Goal: Task Accomplishment & Management: Manage account settings

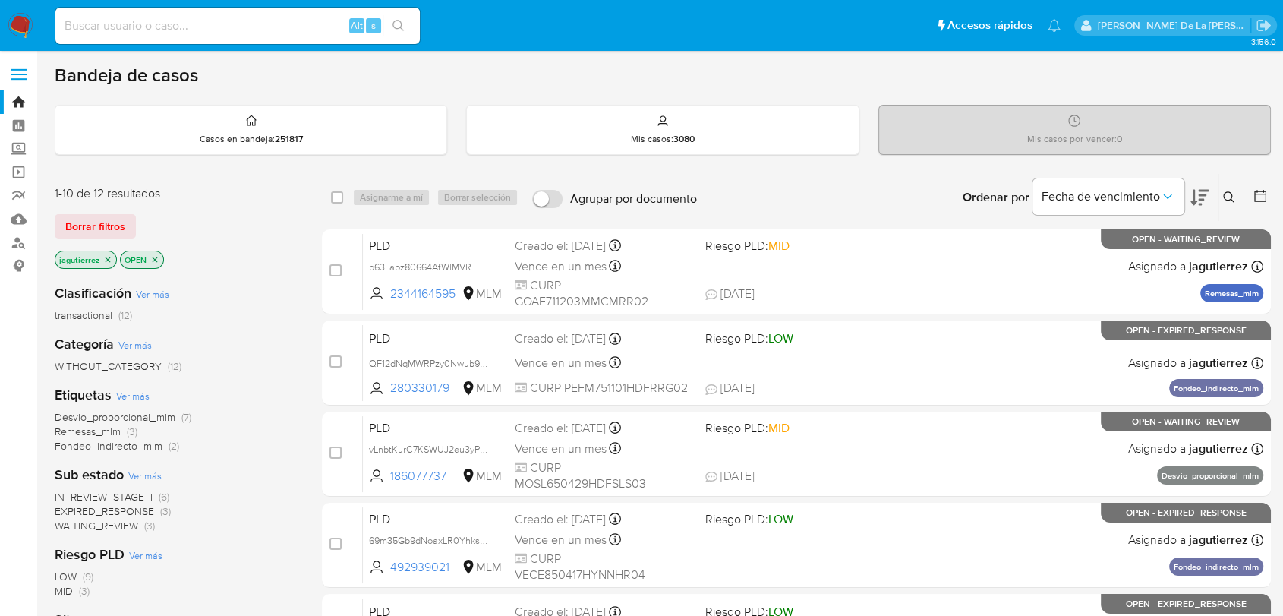
click at [118, 491] on span "IN_REVIEW_STAGE_I" at bounding box center [104, 496] width 98 height 15
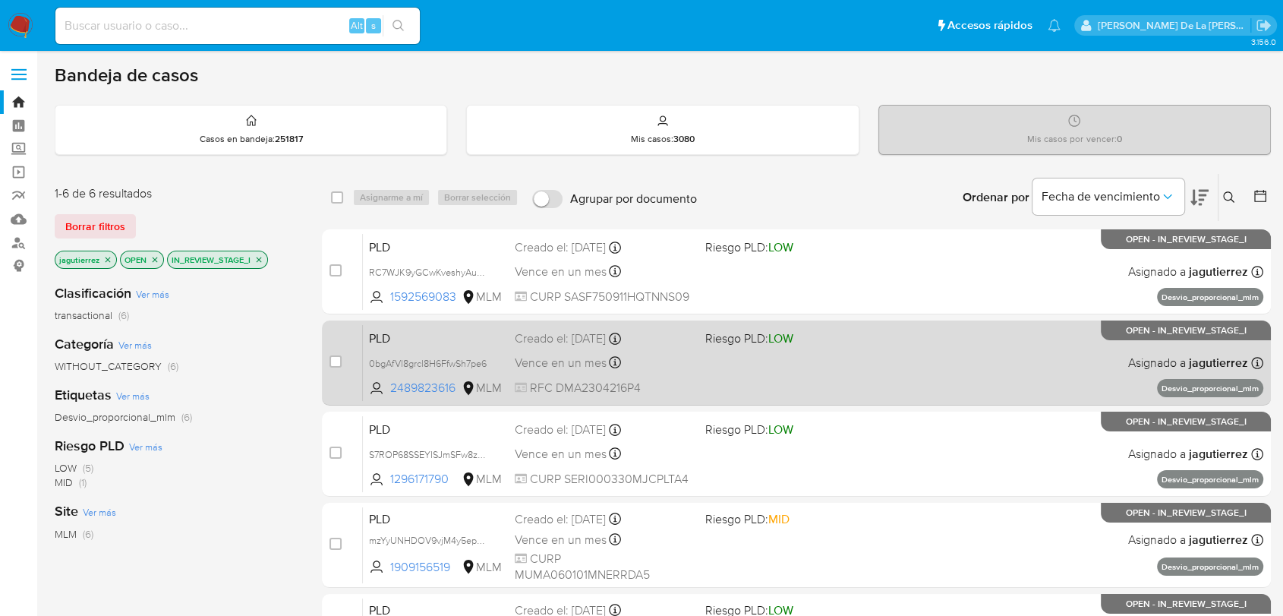
click at [867, 361] on div "PLD 0bgAfVl8grcl8H6FfwSh7pe6 2489823616 MLM Riesgo PLD: LOW Creado el: 12/08/20…" at bounding box center [813, 362] width 901 height 77
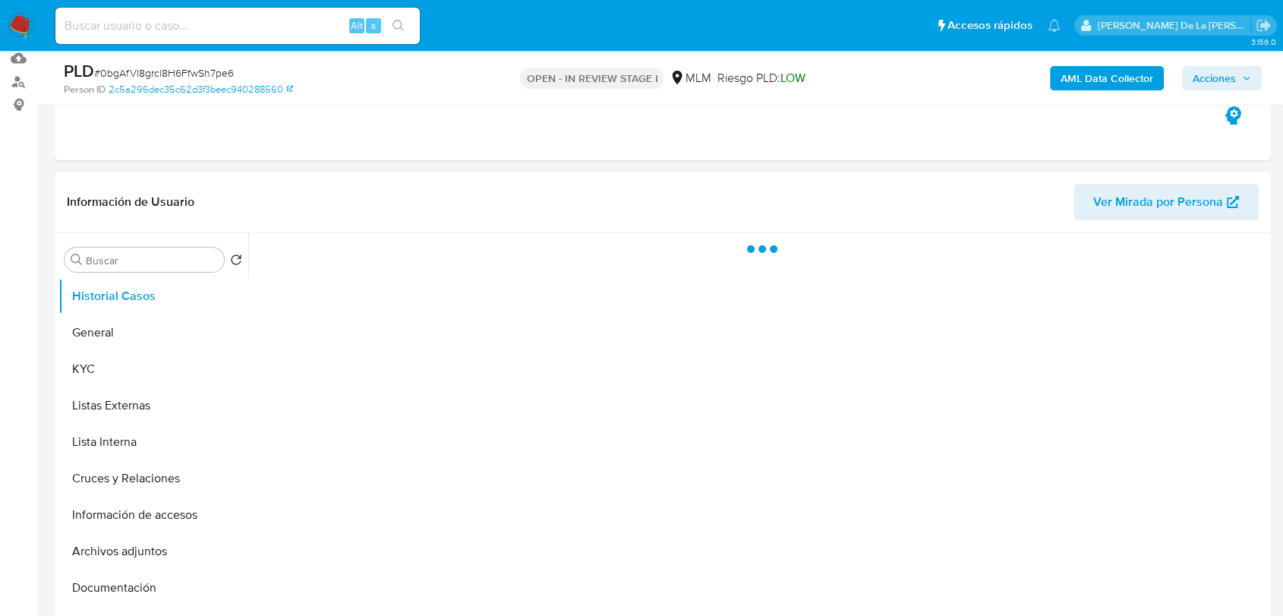
scroll to position [169, 0]
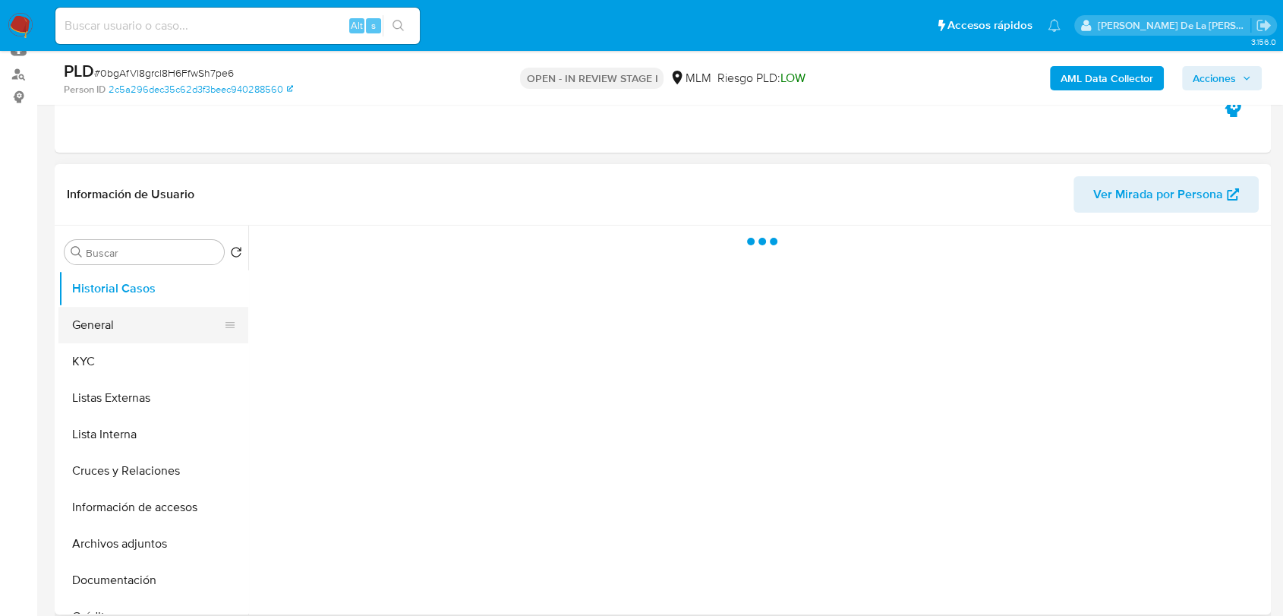
click at [105, 322] on button "General" at bounding box center [147, 325] width 178 height 36
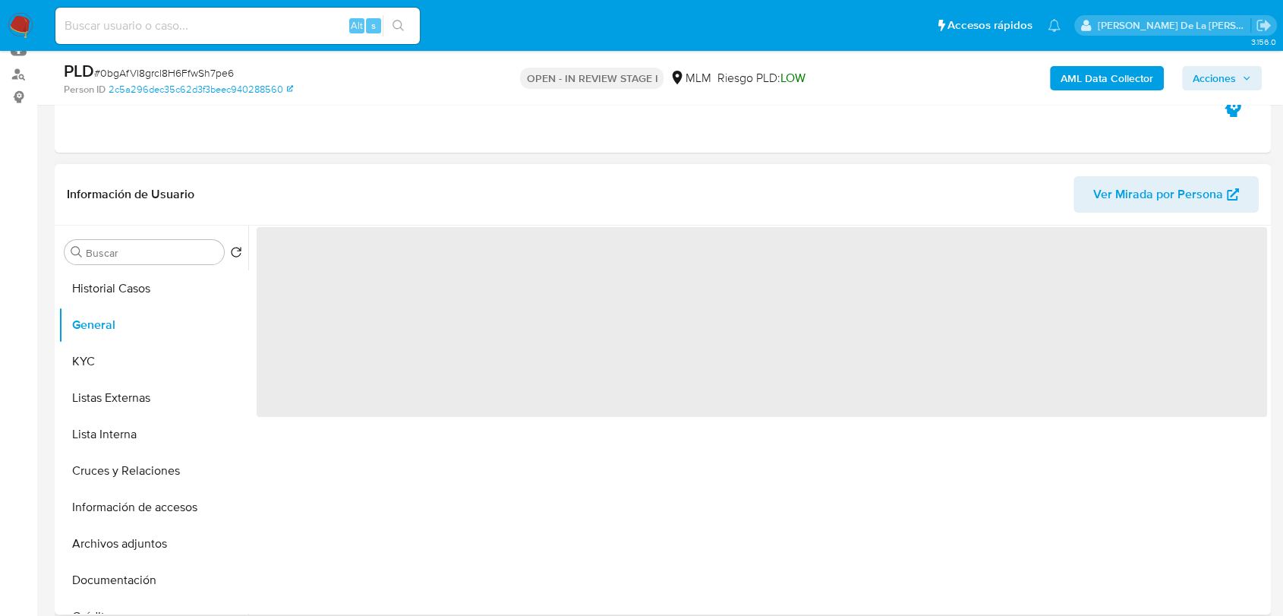
select select "10"
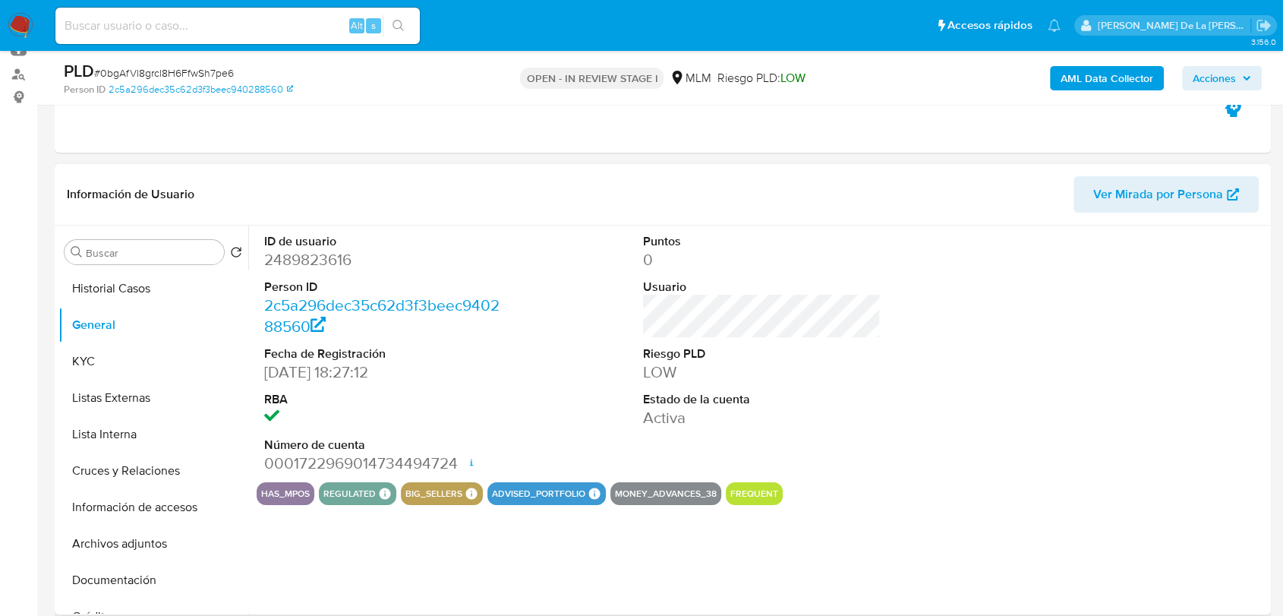
scroll to position [253, 0]
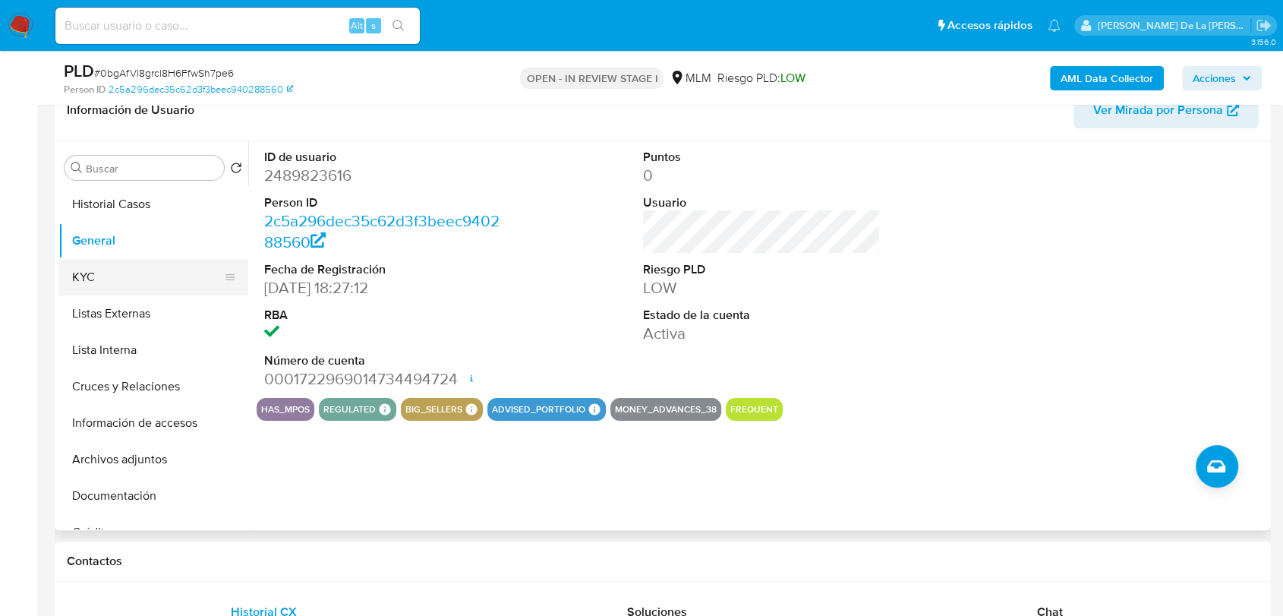
click at [121, 280] on button "KYC" at bounding box center [147, 277] width 178 height 36
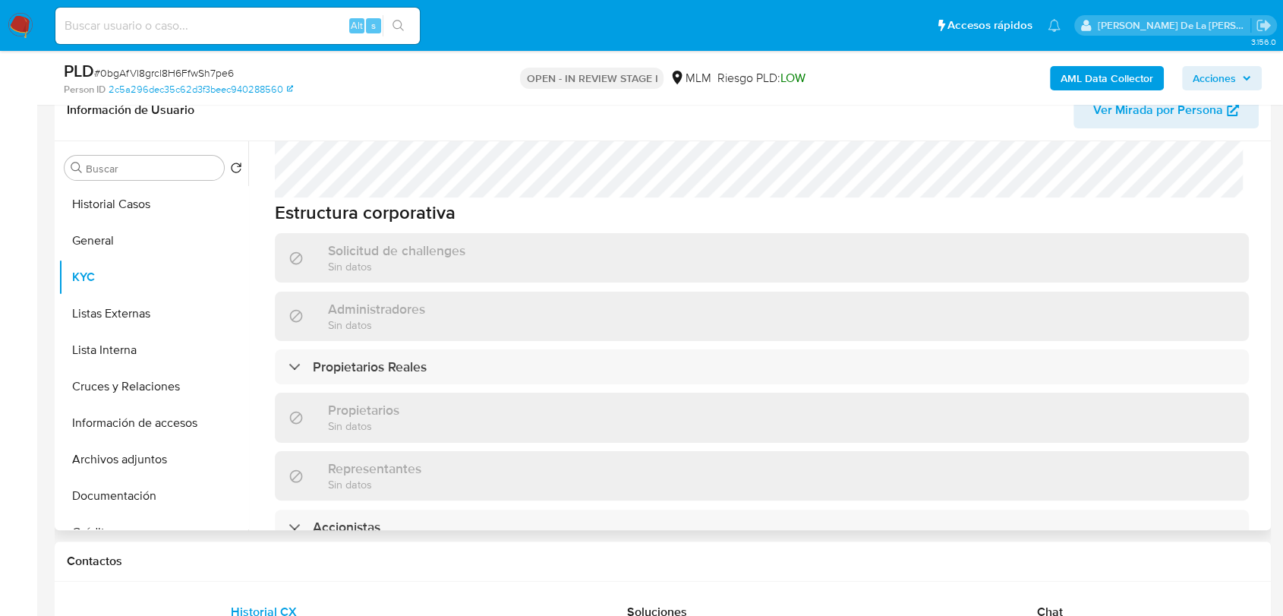
scroll to position [928, 0]
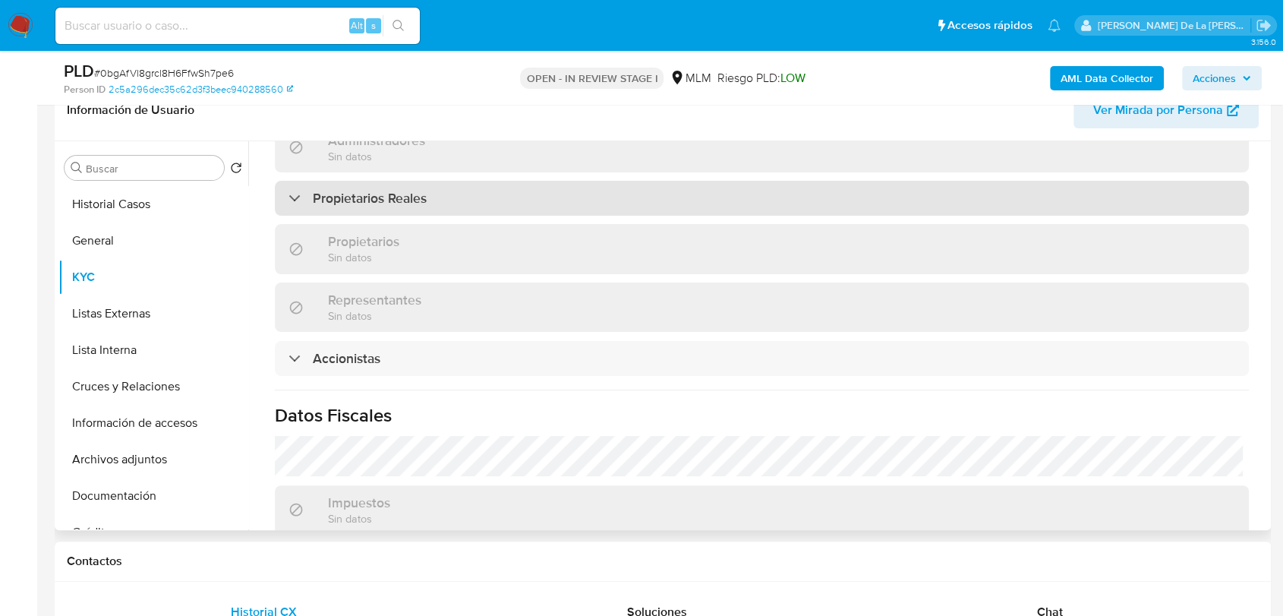
click at [289, 197] on div at bounding box center [289, 197] width 0 height 0
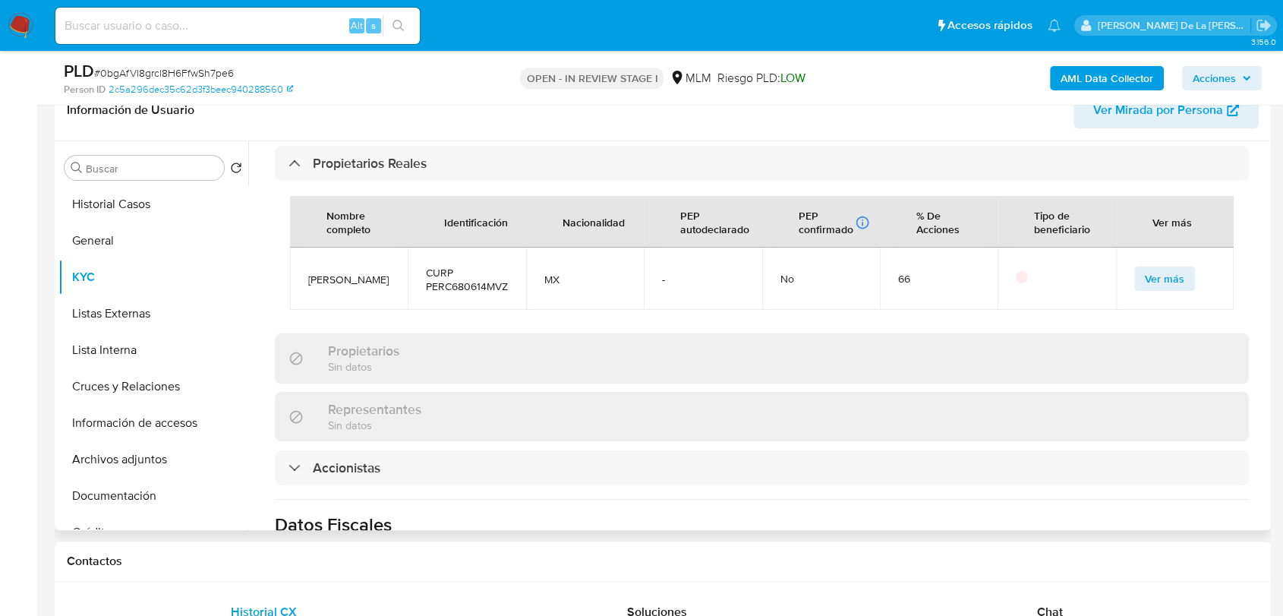
scroll to position [1012, 0]
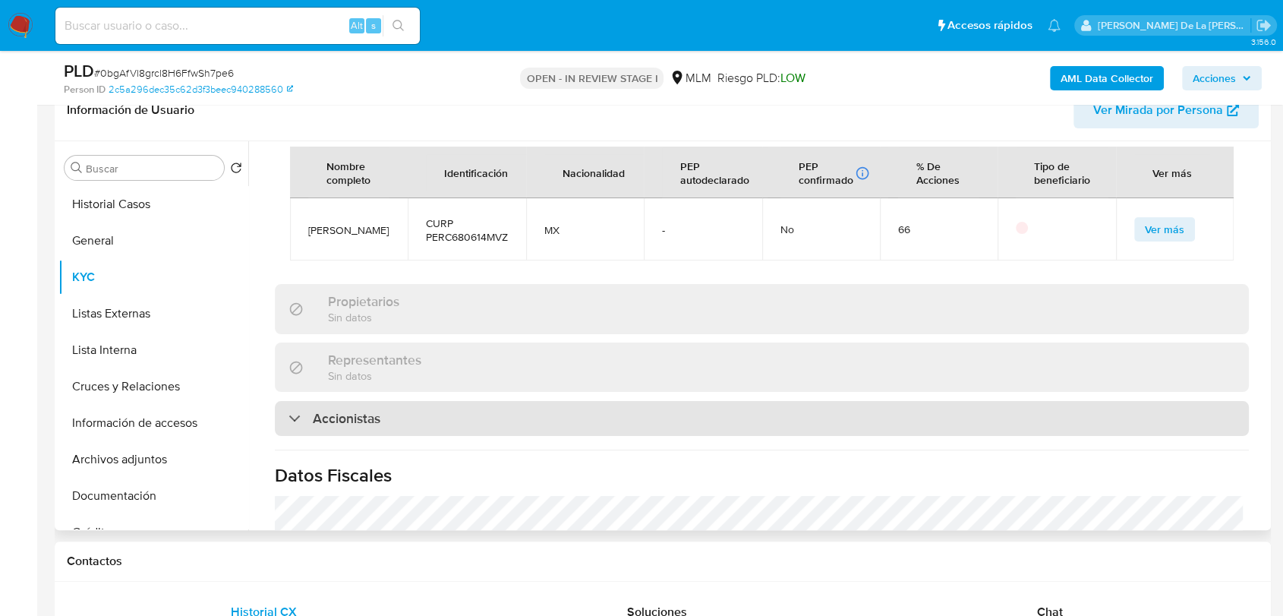
click at [330, 401] on div "Accionistas" at bounding box center [762, 418] width 974 height 35
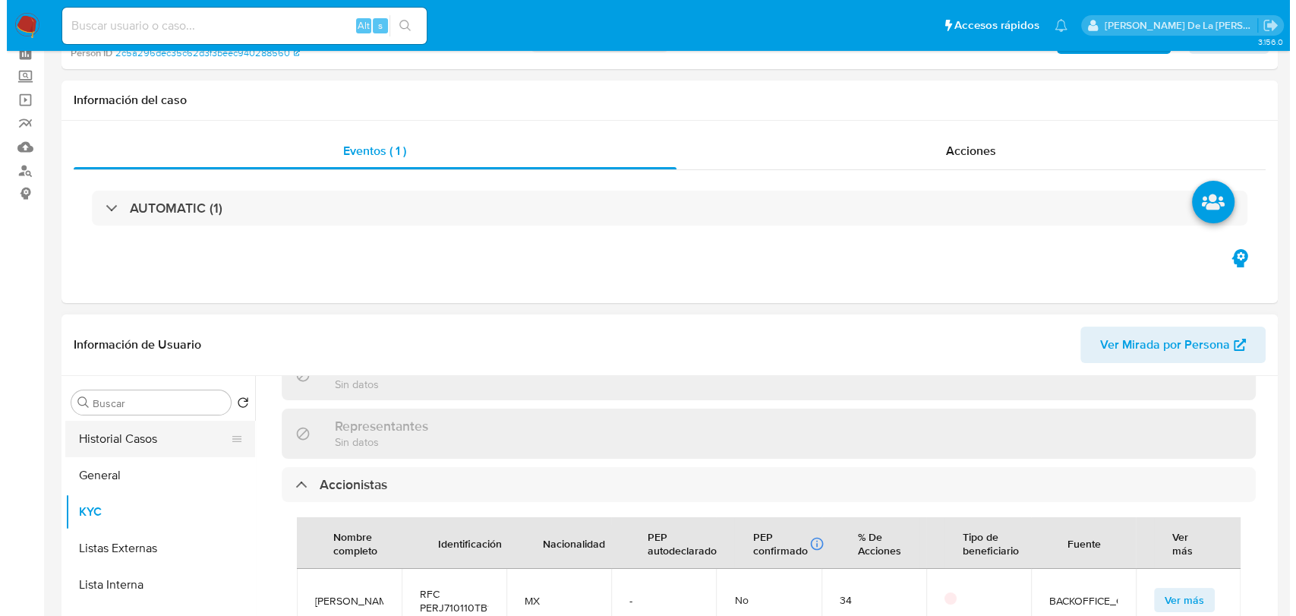
scroll to position [0, 0]
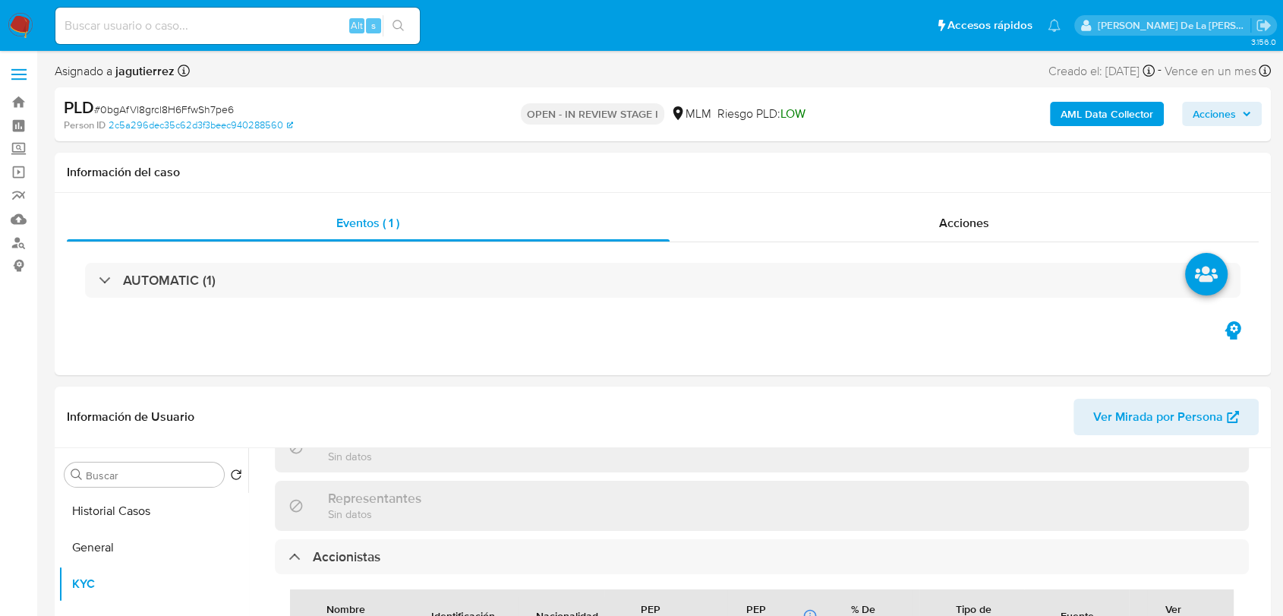
click at [1079, 128] on div "AML Data Collector Acciones" at bounding box center [1064, 114] width 396 height 36
click at [1079, 123] on b "AML Data Collector" at bounding box center [1107, 114] width 93 height 24
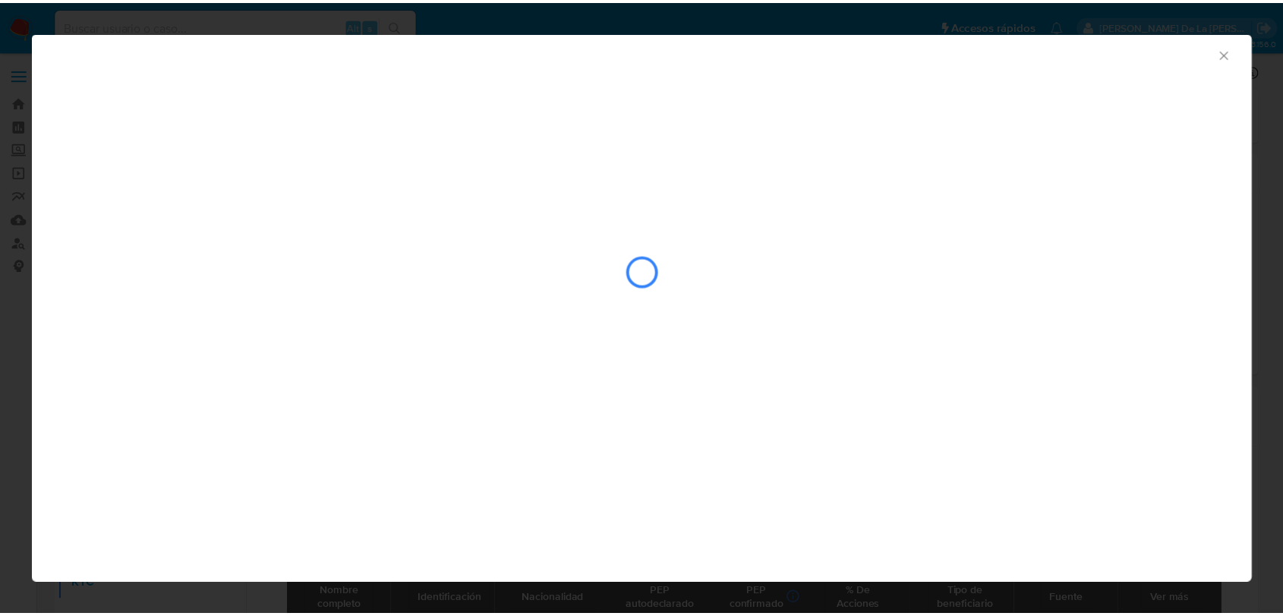
scroll to position [1171, 0]
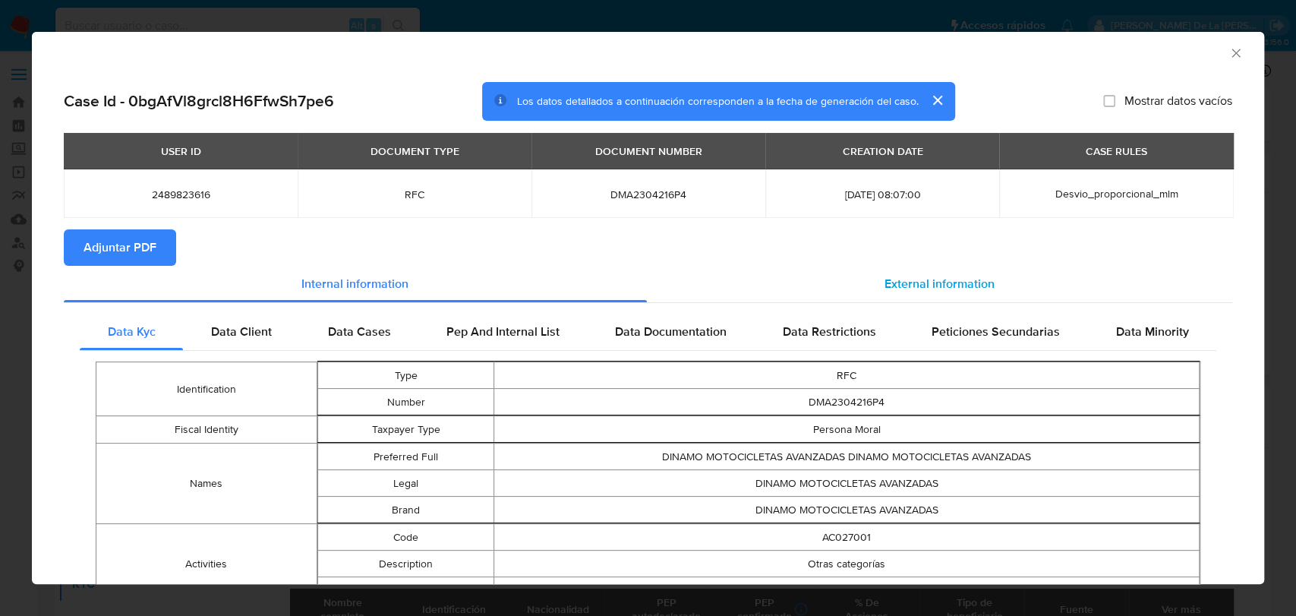
click at [836, 269] on div "External information" at bounding box center [940, 284] width 586 height 36
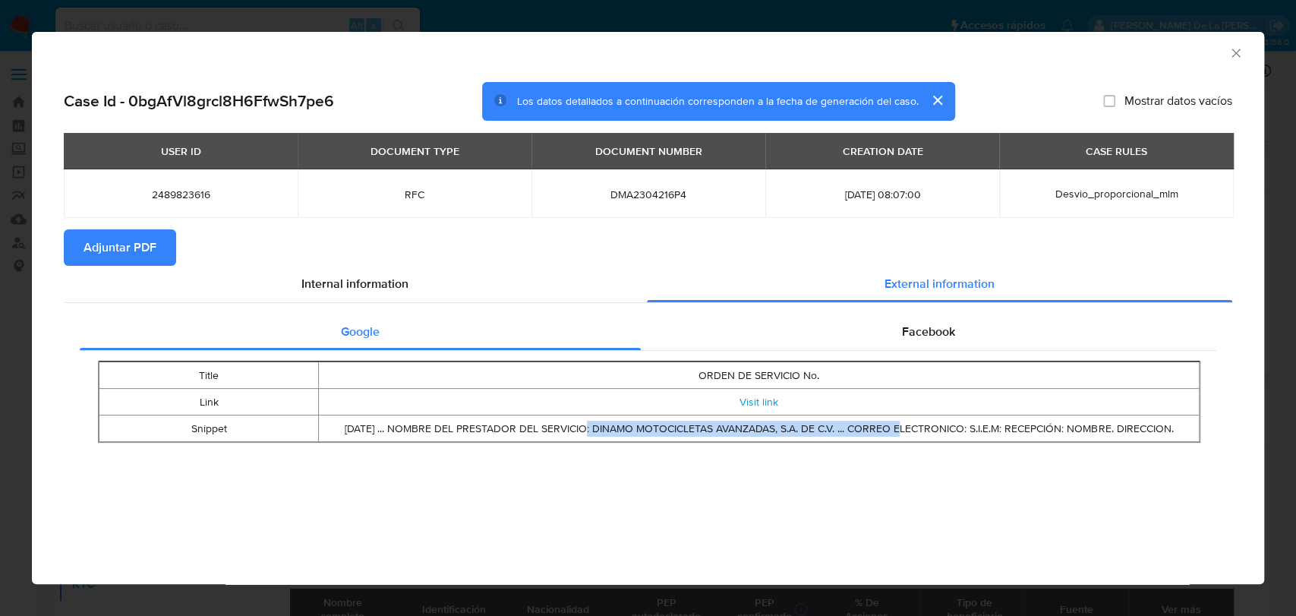
drag, startPoint x: 567, startPoint y: 430, endPoint x: 889, endPoint y: 433, distance: 322.0
click at [889, 433] on td "Jul 8, 2024 ... NOMBRE DEL PRESTADOR DEL SERVICIO: DINAMO MOTOCICLETAS AVANZADA…" at bounding box center [759, 428] width 881 height 27
drag, startPoint x: 405, startPoint y: 425, endPoint x: 772, endPoint y: 438, distance: 367.0
click at [772, 438] on td "Jul 8, 2024 ... NOMBRE DEL PRESTADOR DEL SERVICIO: DINAMO MOTOCICLETAS AVANZADA…" at bounding box center [759, 428] width 881 height 27
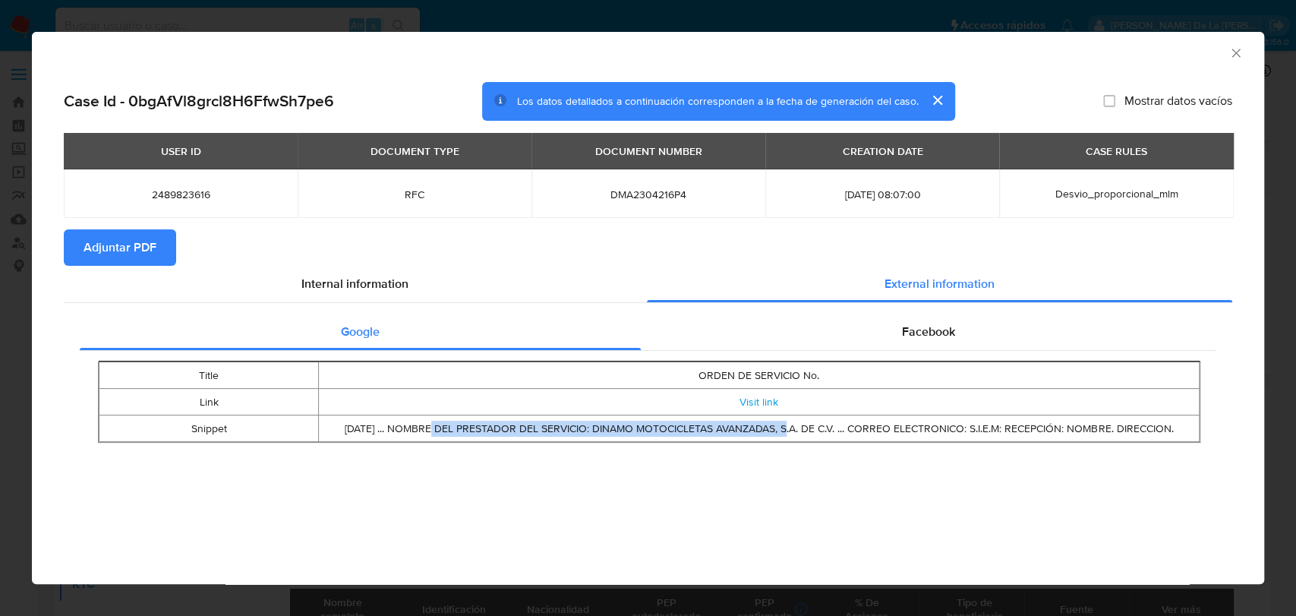
click at [772, 438] on td "Jul 8, 2024 ... NOMBRE DEL PRESTADOR DEL SERVICIO: DINAMO MOTOCICLETAS AVANZADA…" at bounding box center [759, 428] width 881 height 27
click at [761, 402] on link "Visit link" at bounding box center [759, 401] width 39 height 15
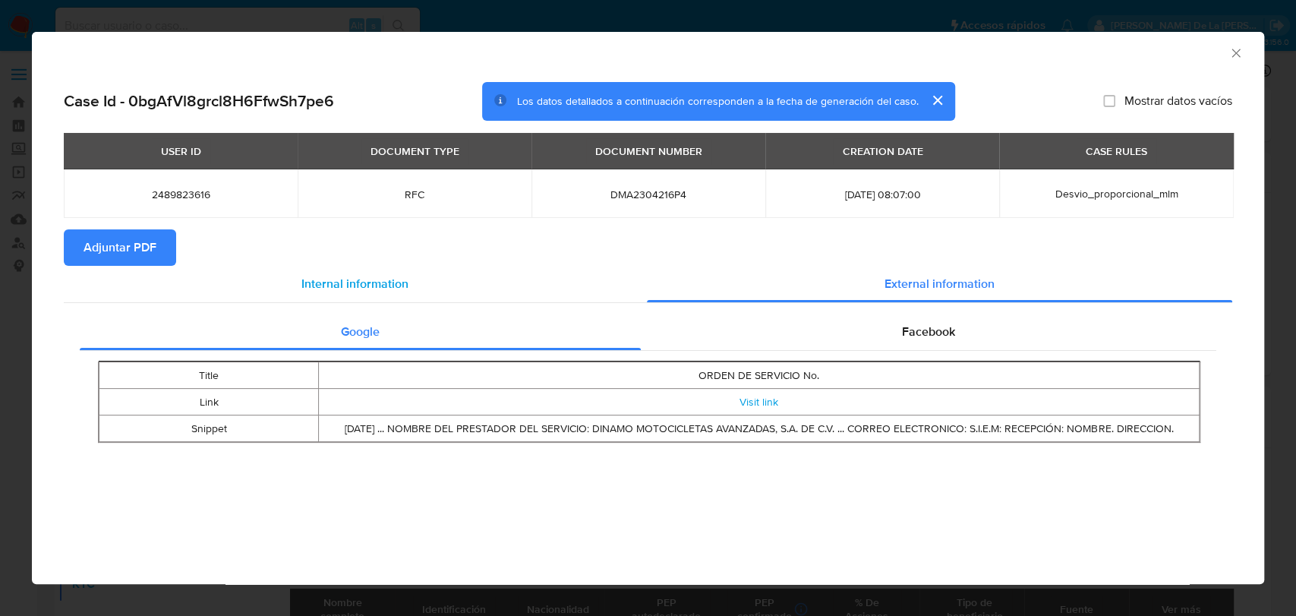
click at [372, 297] on div "Internal information" at bounding box center [355, 284] width 583 height 36
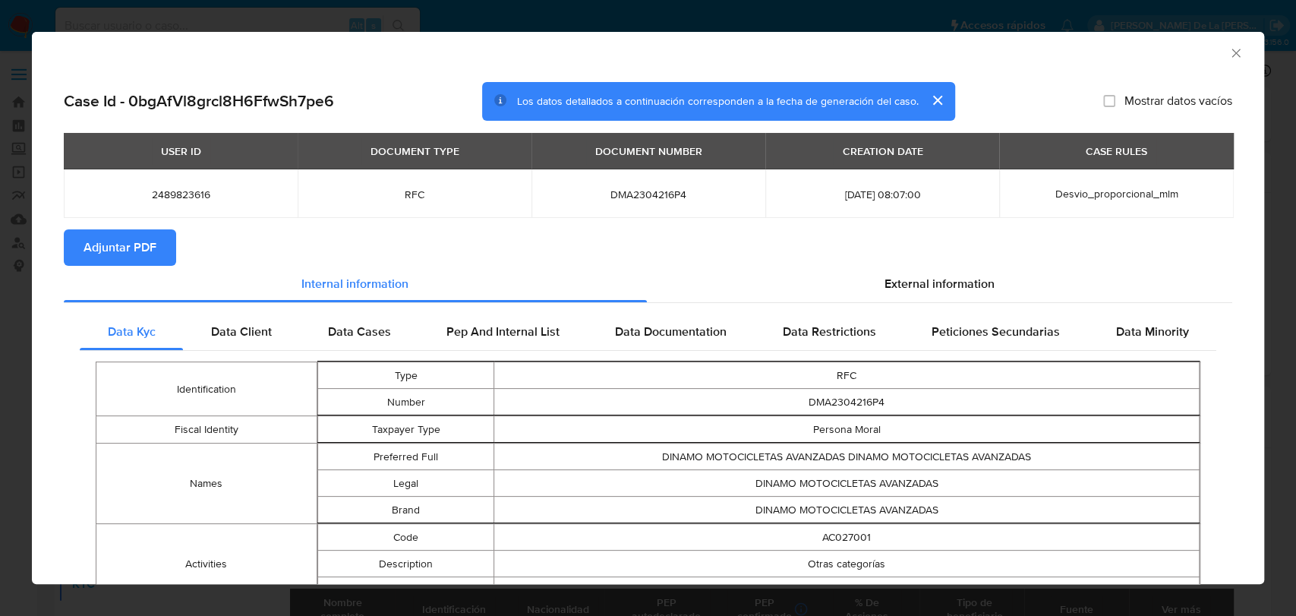
click at [1229, 58] on icon "Cerrar ventana" at bounding box center [1236, 53] width 15 height 15
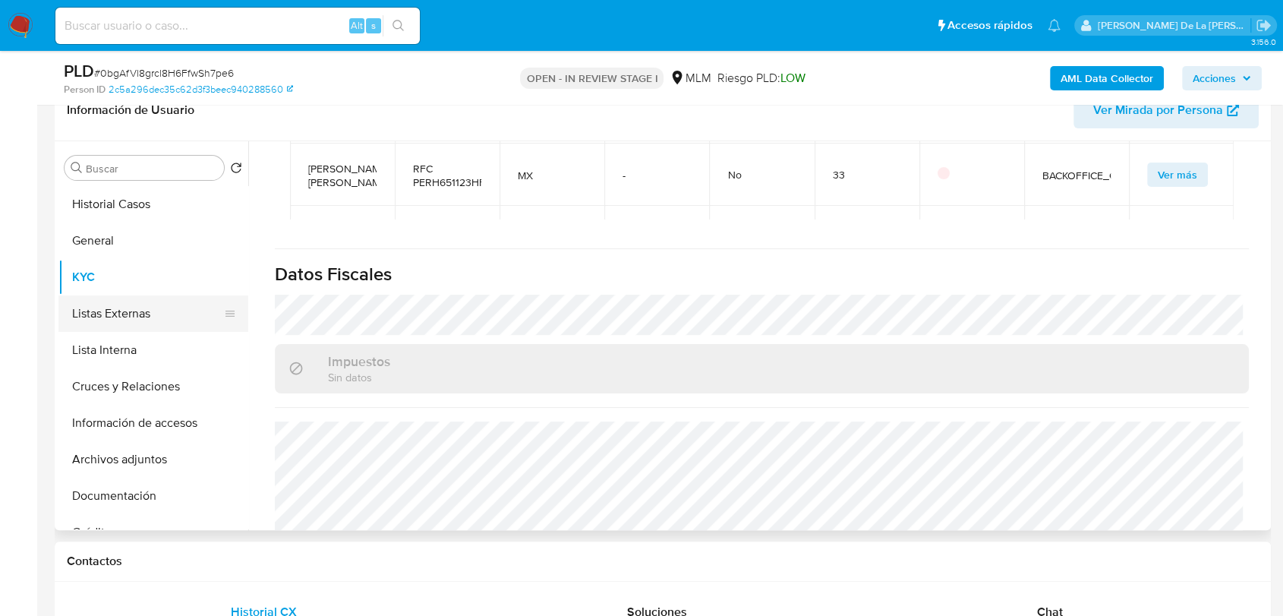
scroll to position [1342, 0]
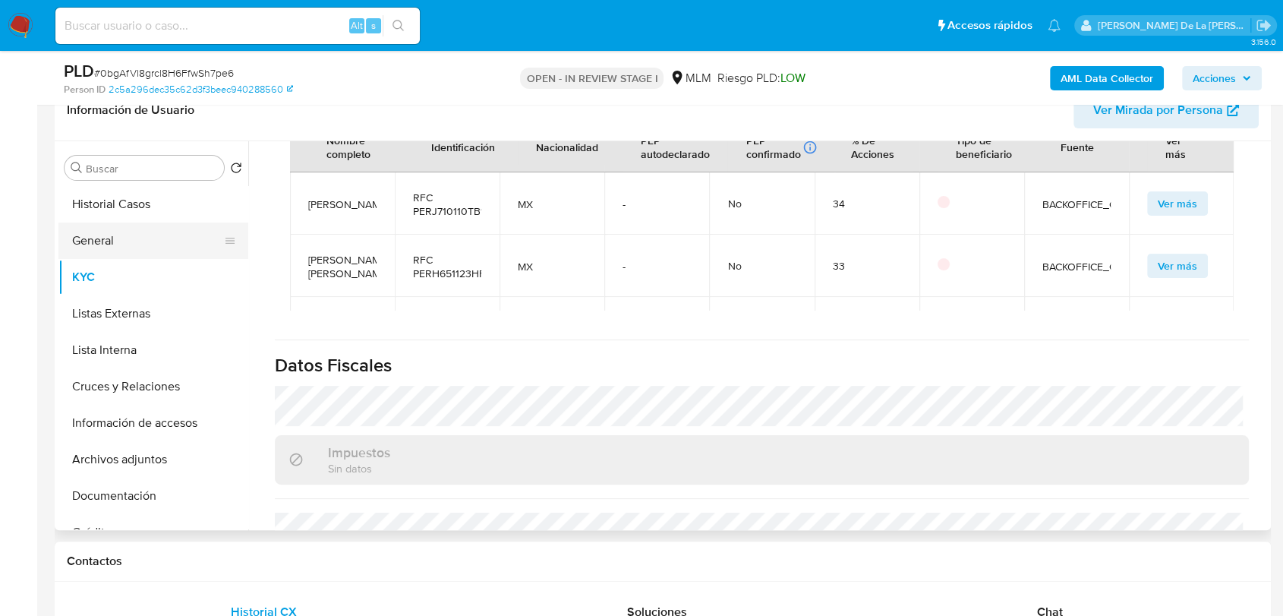
click at [113, 237] on button "General" at bounding box center [147, 240] width 178 height 36
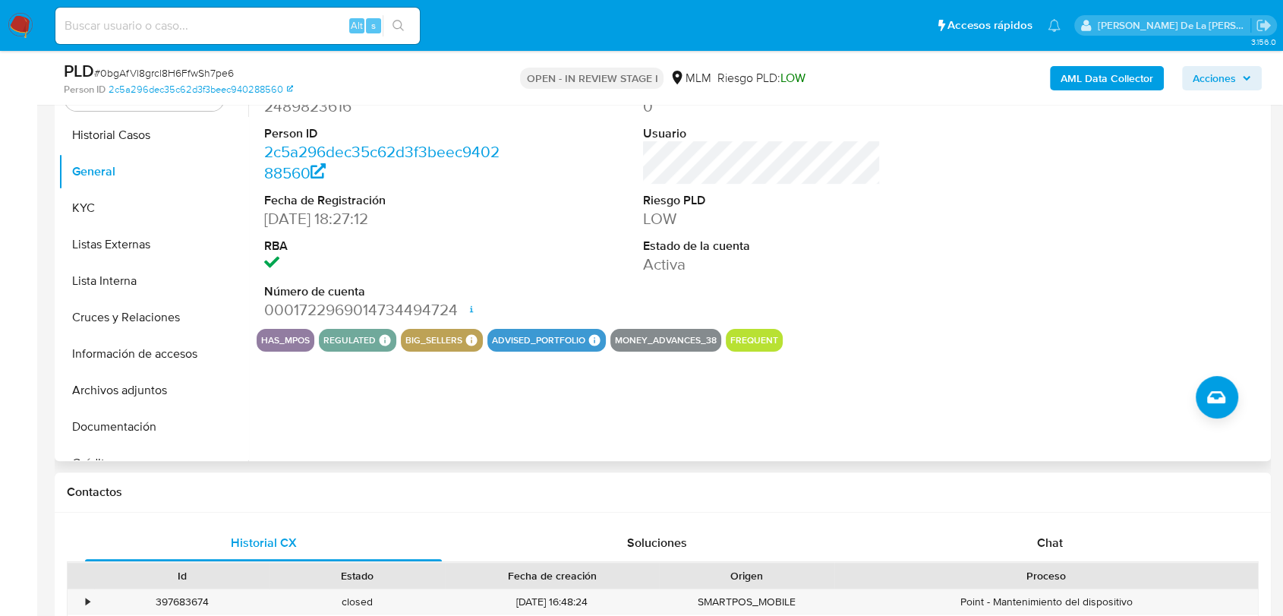
scroll to position [169, 0]
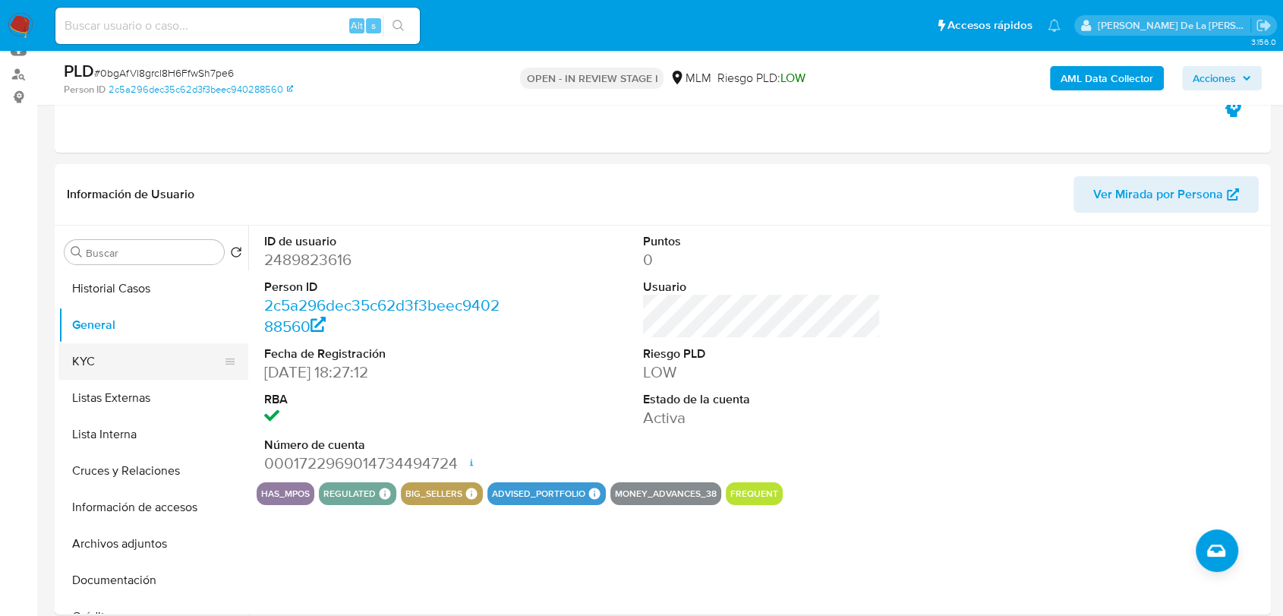
click at [134, 352] on button "KYC" at bounding box center [147, 361] width 178 height 36
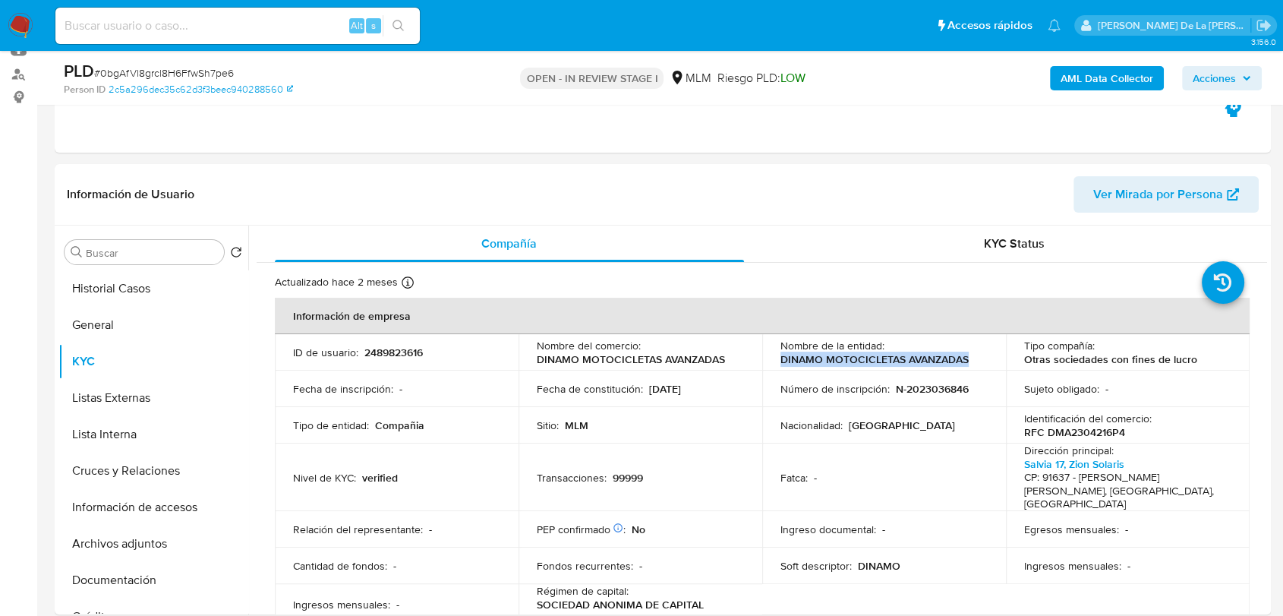
drag, startPoint x: 778, startPoint y: 360, endPoint x: 967, endPoint y: 357, distance: 188.3
click at [967, 357] on div "Nombre de la entidad : DINAMO MOTOCICLETAS AVANZADAS" at bounding box center [884, 352] width 207 height 27
click at [128, 311] on button "General" at bounding box center [147, 325] width 178 height 36
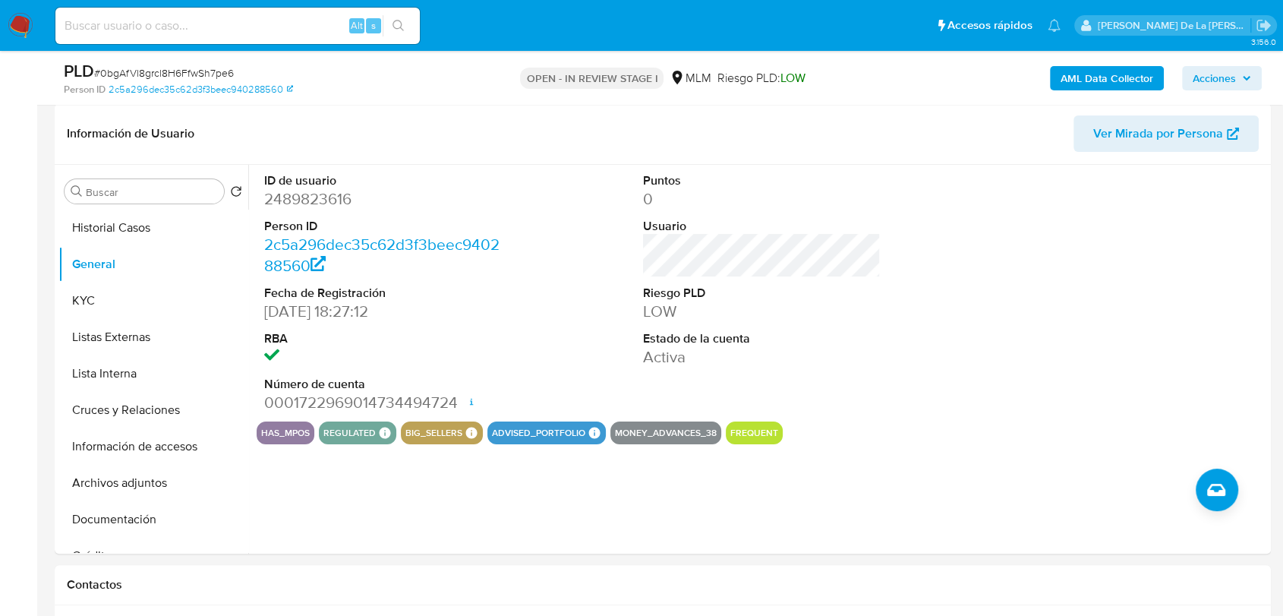
scroll to position [223, 0]
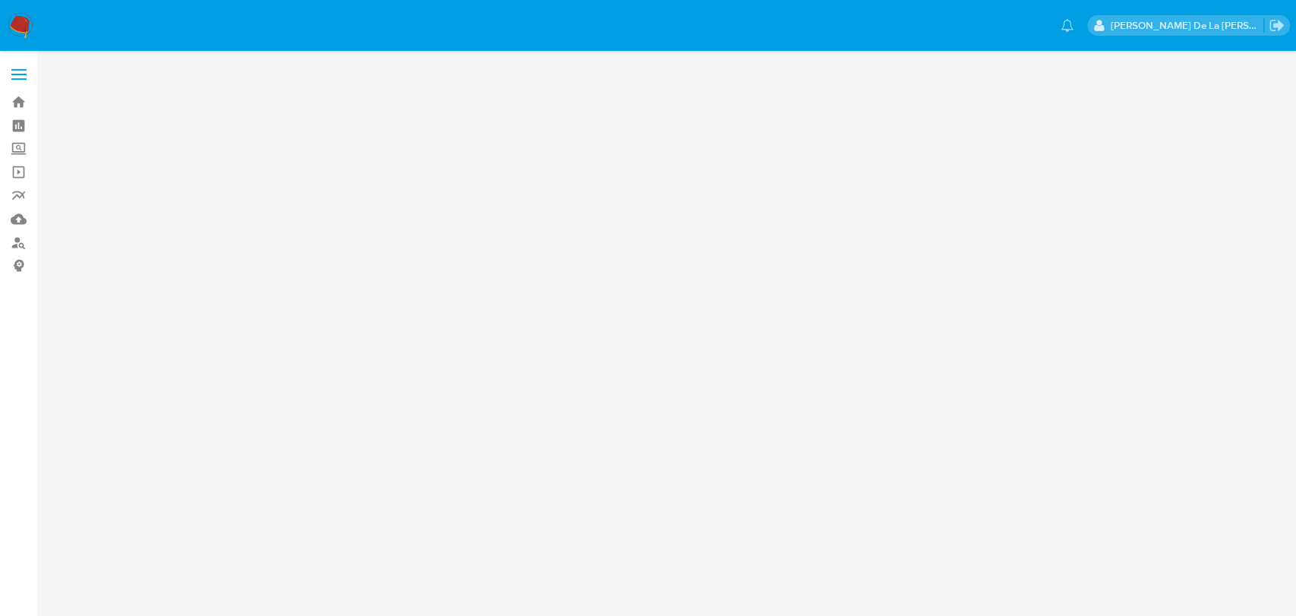
click at [11, 24] on img at bounding box center [21, 26] width 26 height 26
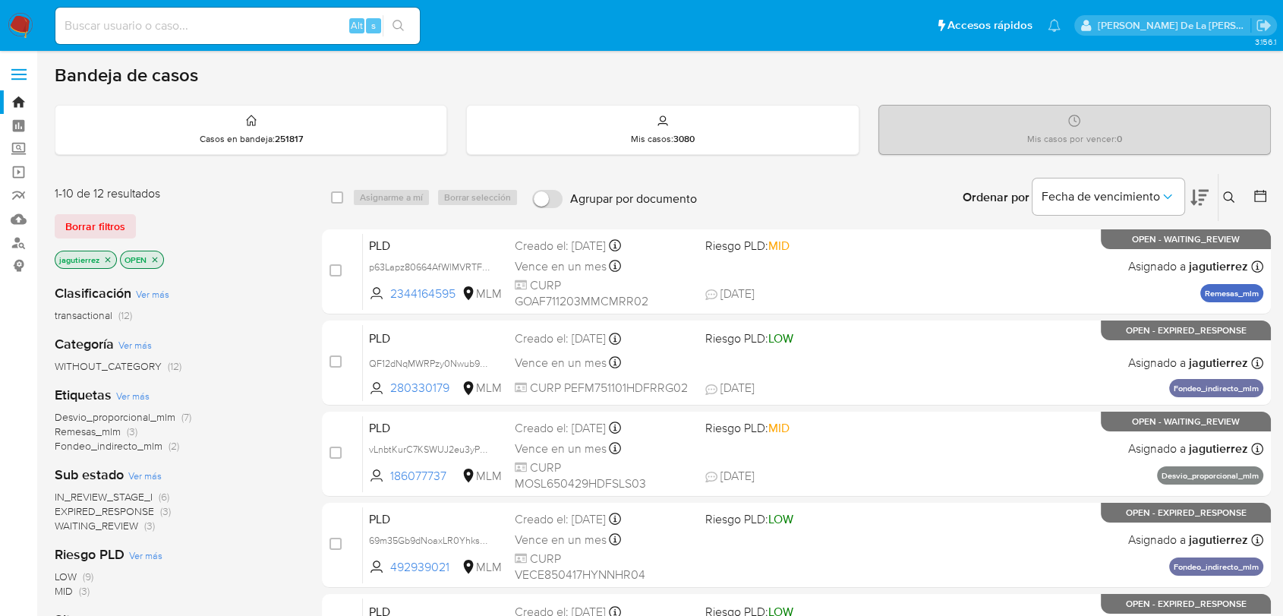
click at [121, 497] on span "IN_REVIEW_STAGE_I" at bounding box center [104, 496] width 98 height 15
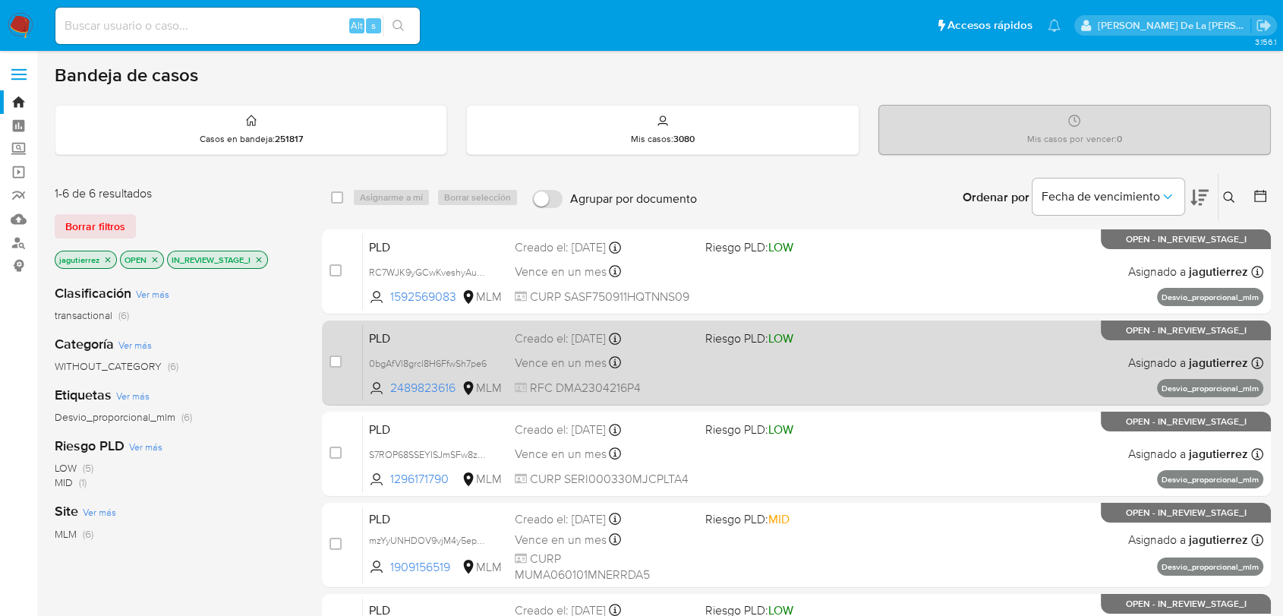
click at [722, 371] on div "PLD 0bgAfVl8grcl8H6FfwSh7pe6 2489823616 MLM Riesgo PLD: LOW Creado el: 12/08/20…" at bounding box center [813, 362] width 901 height 77
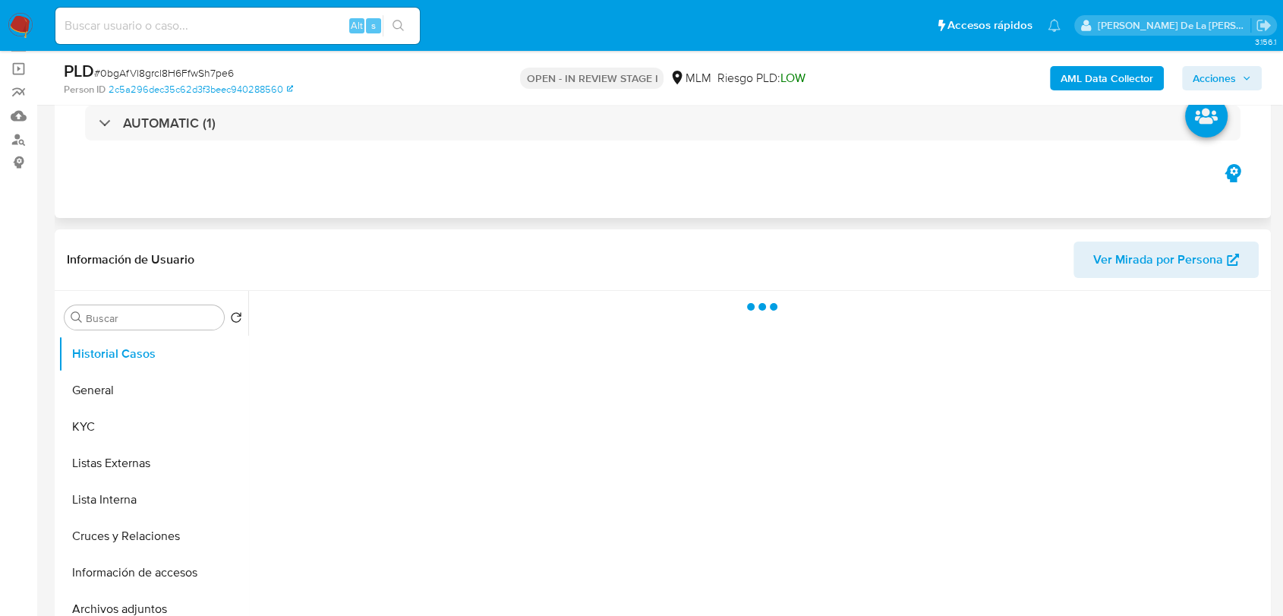
scroll to position [169, 0]
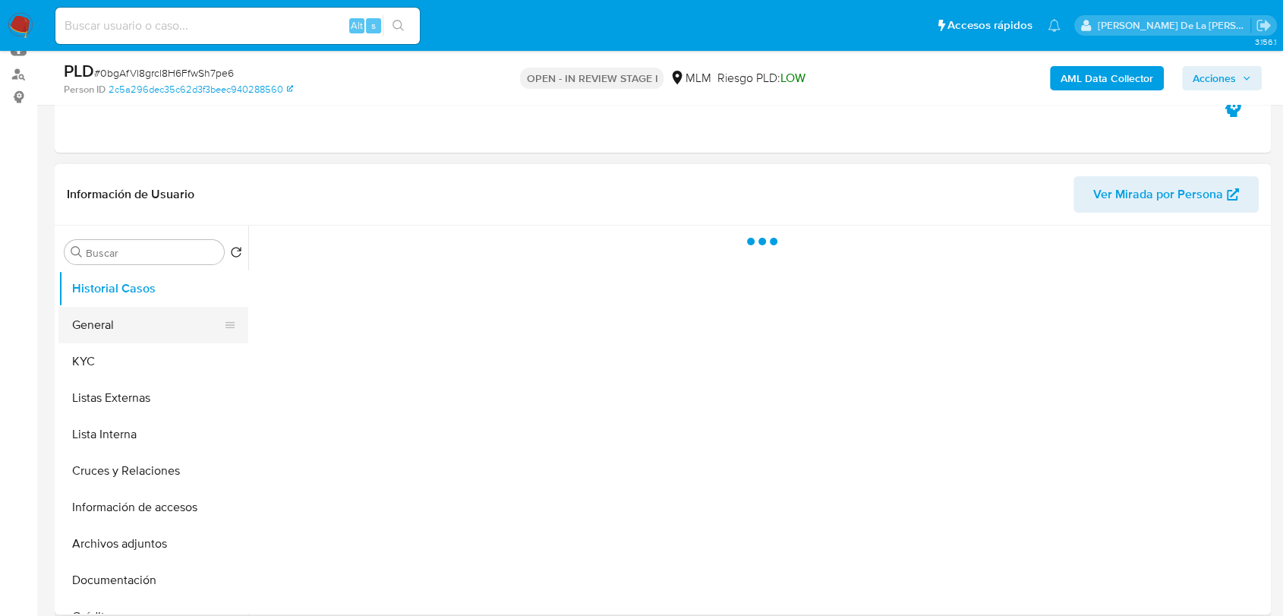
click at [85, 317] on button "General" at bounding box center [147, 325] width 178 height 36
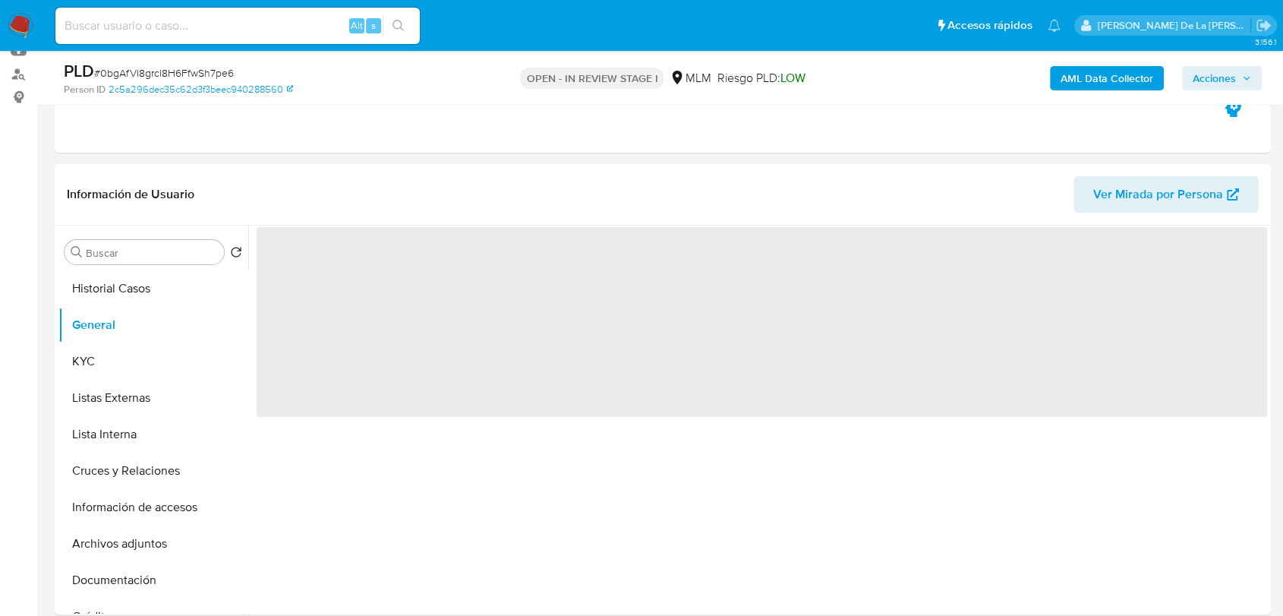
select select "10"
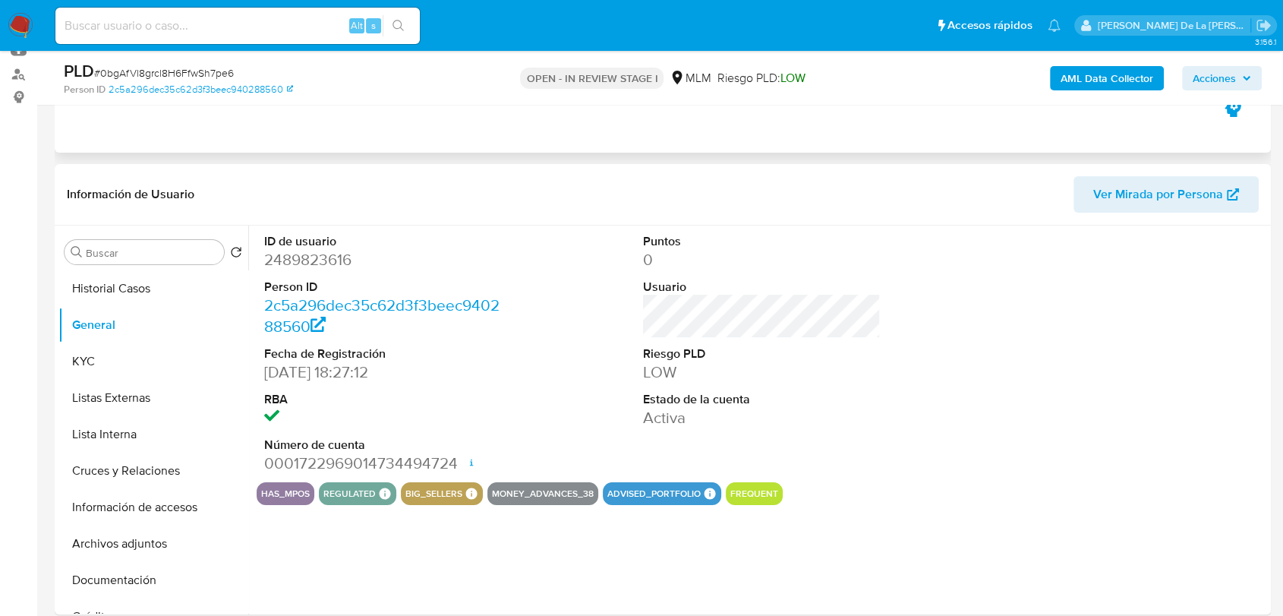
click at [1233, 113] on icon "button" at bounding box center [1233, 108] width 16 height 18
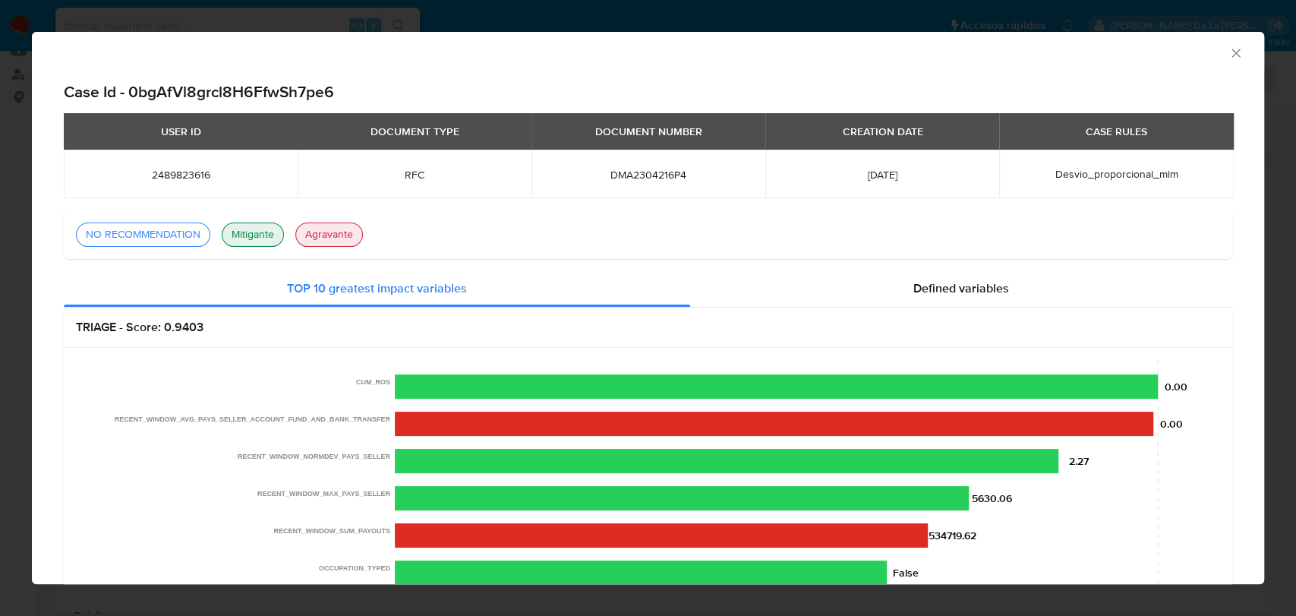
drag, startPoint x: 1226, startPoint y: 58, endPoint x: 1214, endPoint y: 62, distance: 12.7
click at [1229, 58] on icon "Cerrar ventana" at bounding box center [1236, 53] width 15 height 15
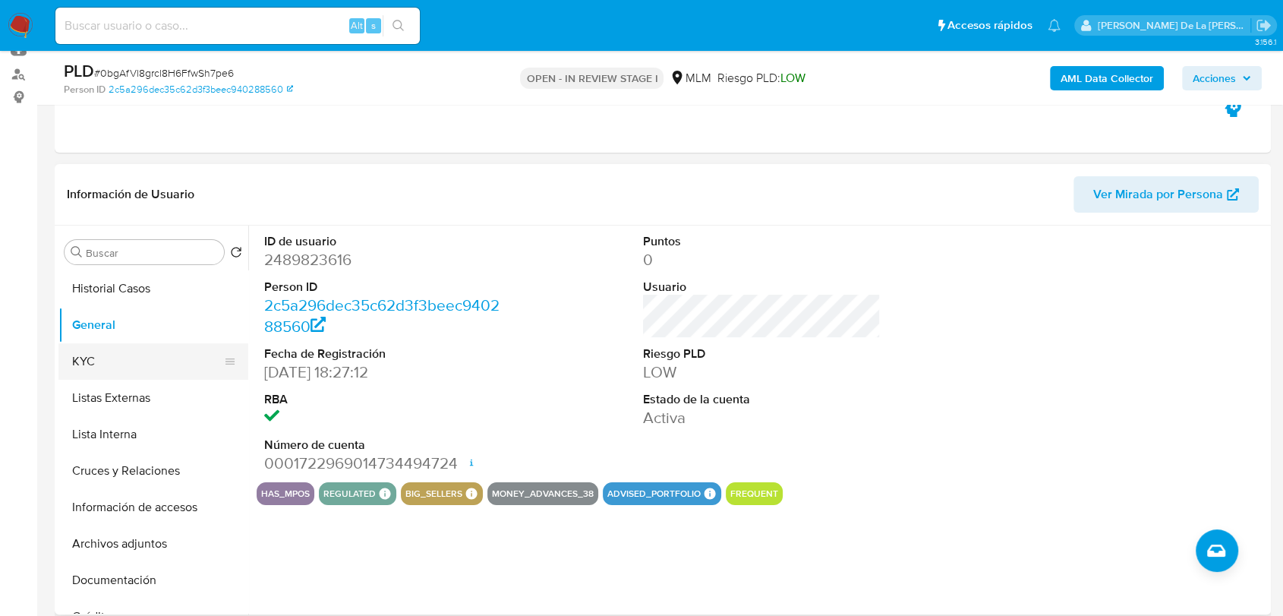
click at [129, 369] on button "KYC" at bounding box center [147, 361] width 178 height 36
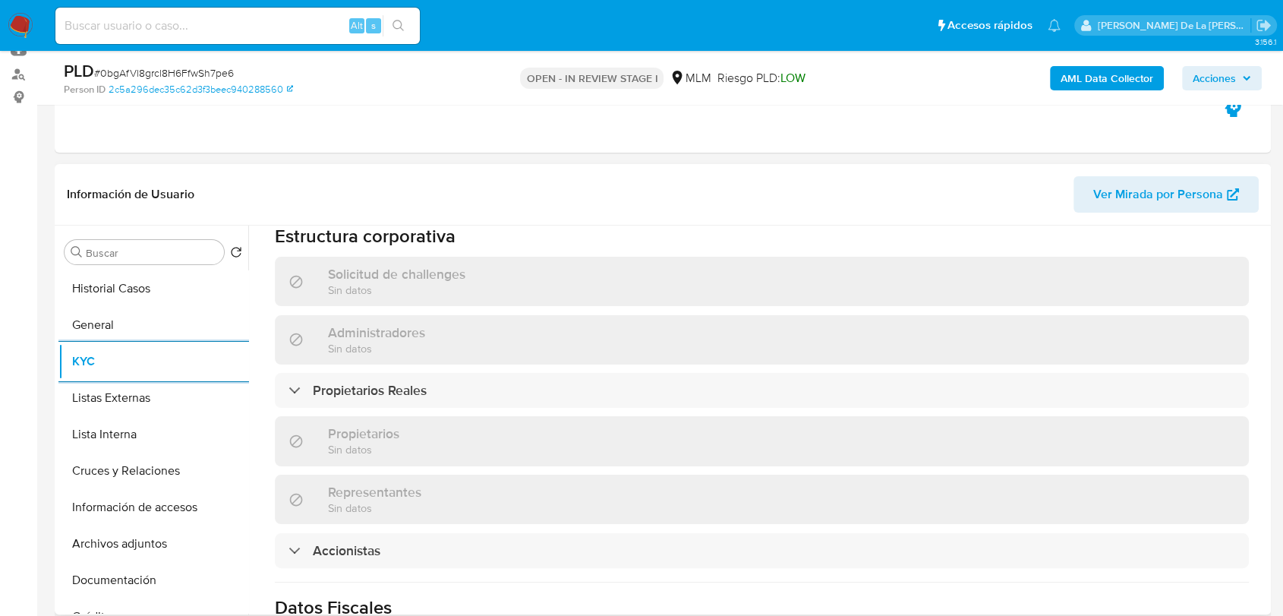
scroll to position [844, 0]
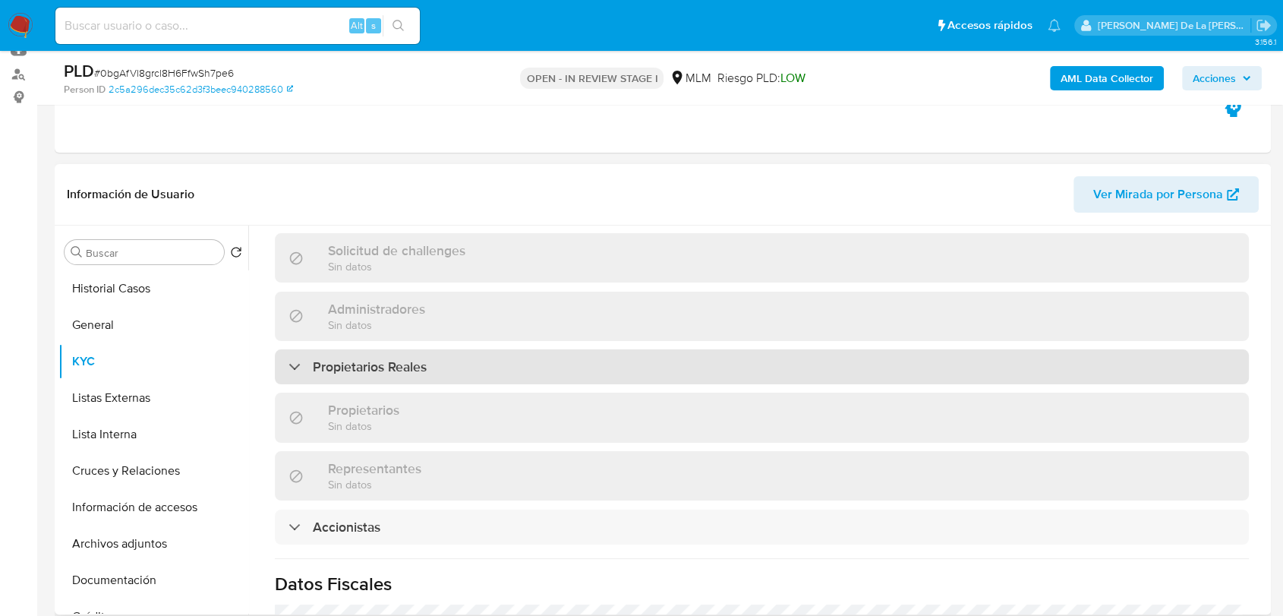
click at [303, 358] on div "Propietarios Reales" at bounding box center [358, 366] width 138 height 17
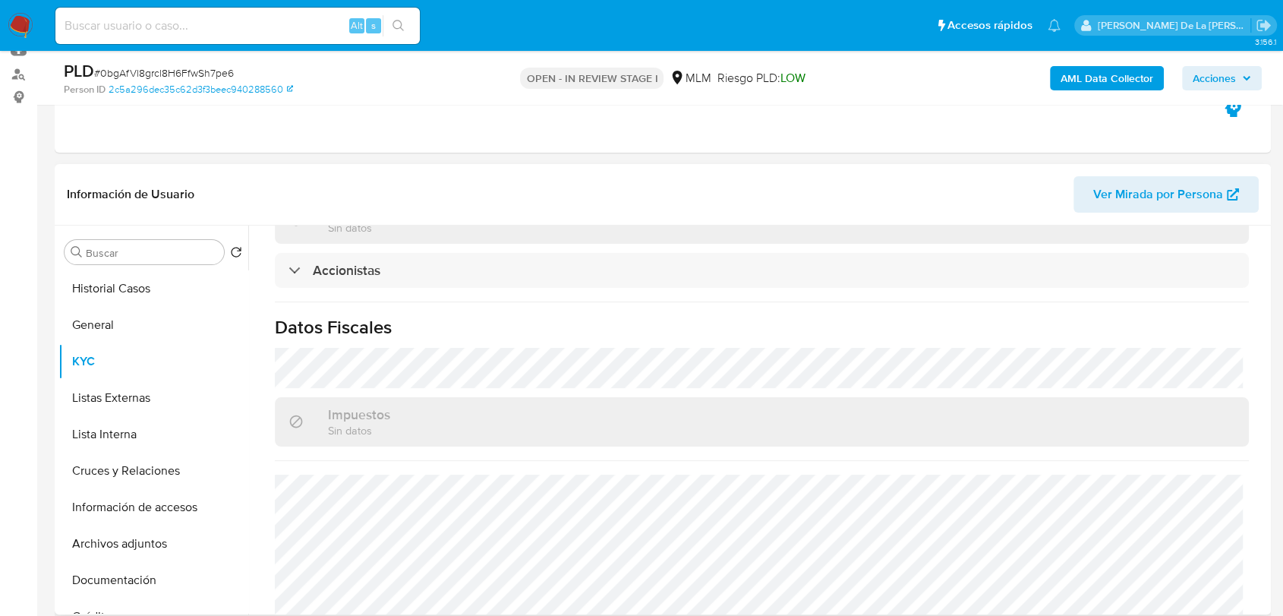
scroll to position [1265, 0]
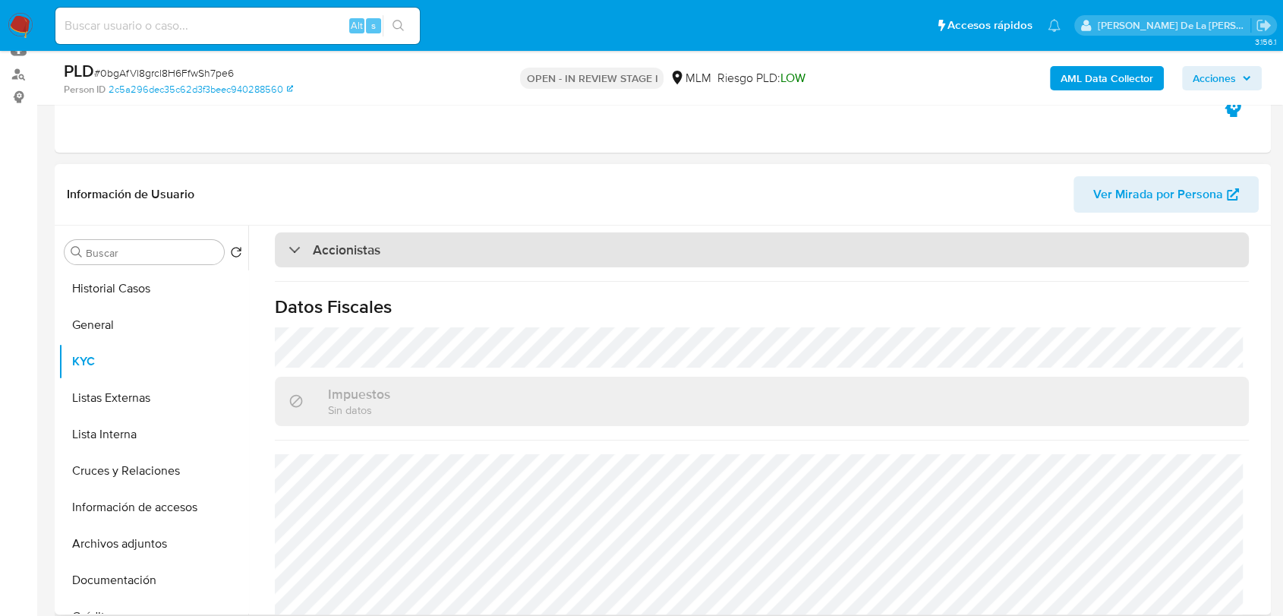
click at [289, 241] on div "Accionistas" at bounding box center [335, 249] width 92 height 17
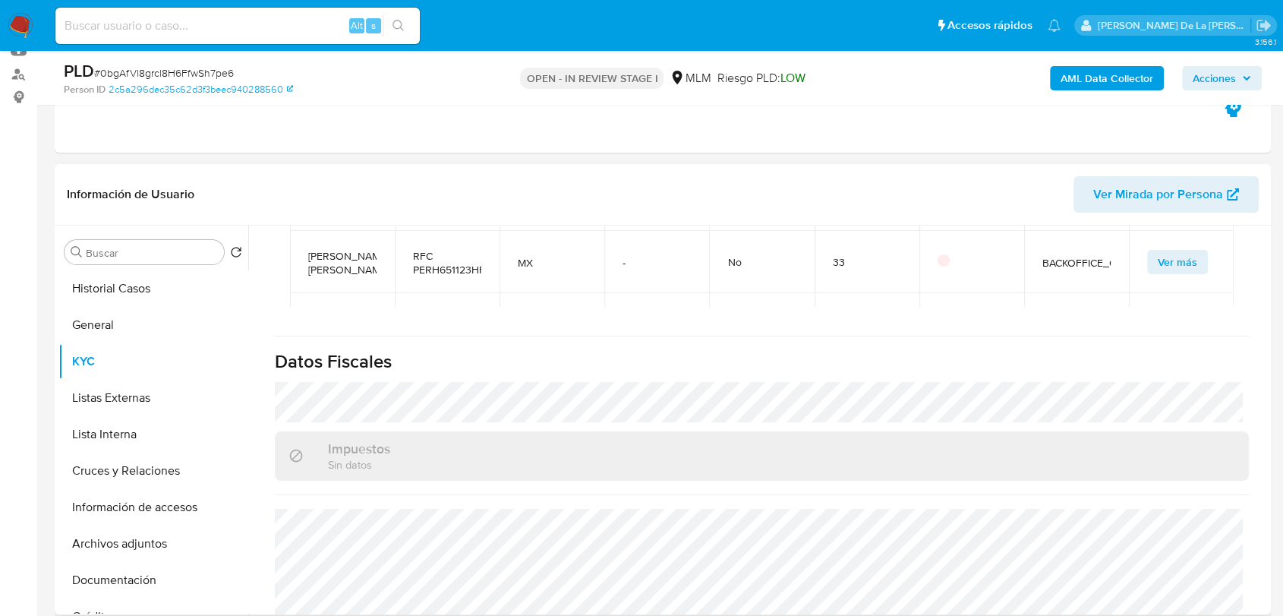
scroll to position [1512, 0]
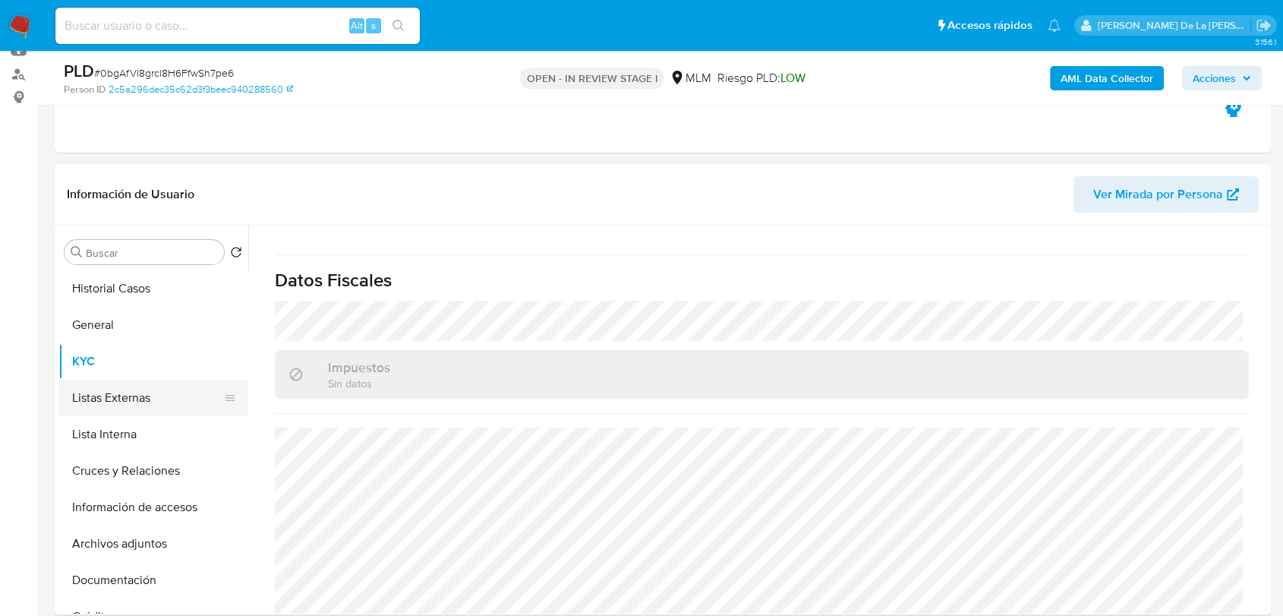
click at [118, 396] on button "Listas Externas" at bounding box center [147, 398] width 178 height 36
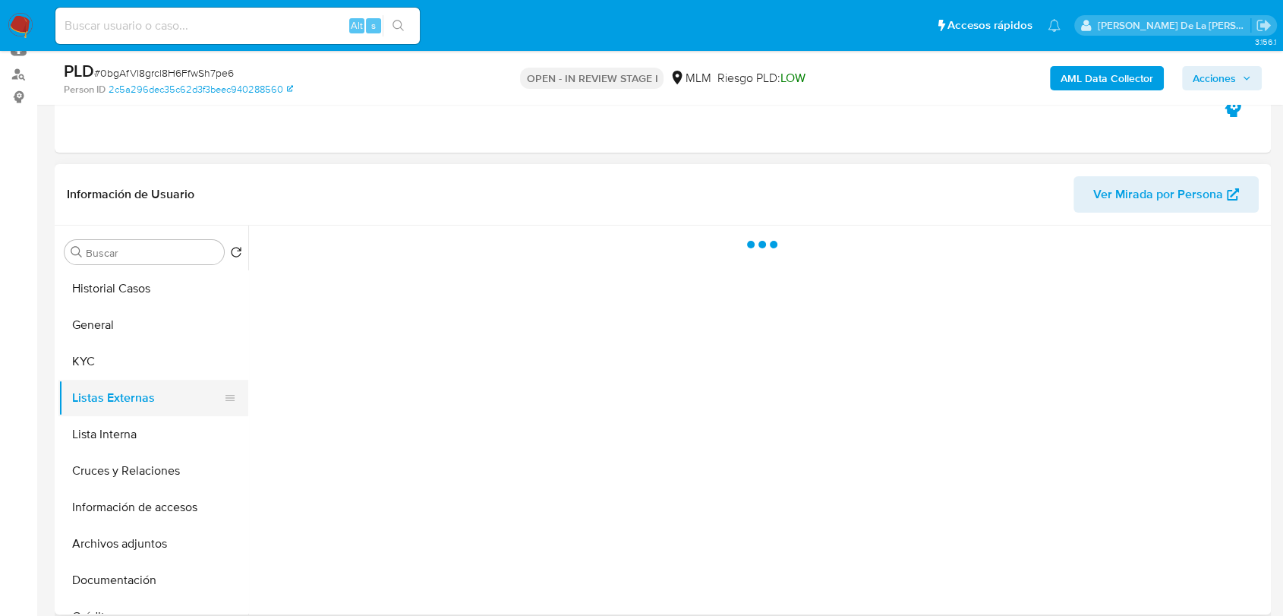
scroll to position [0, 0]
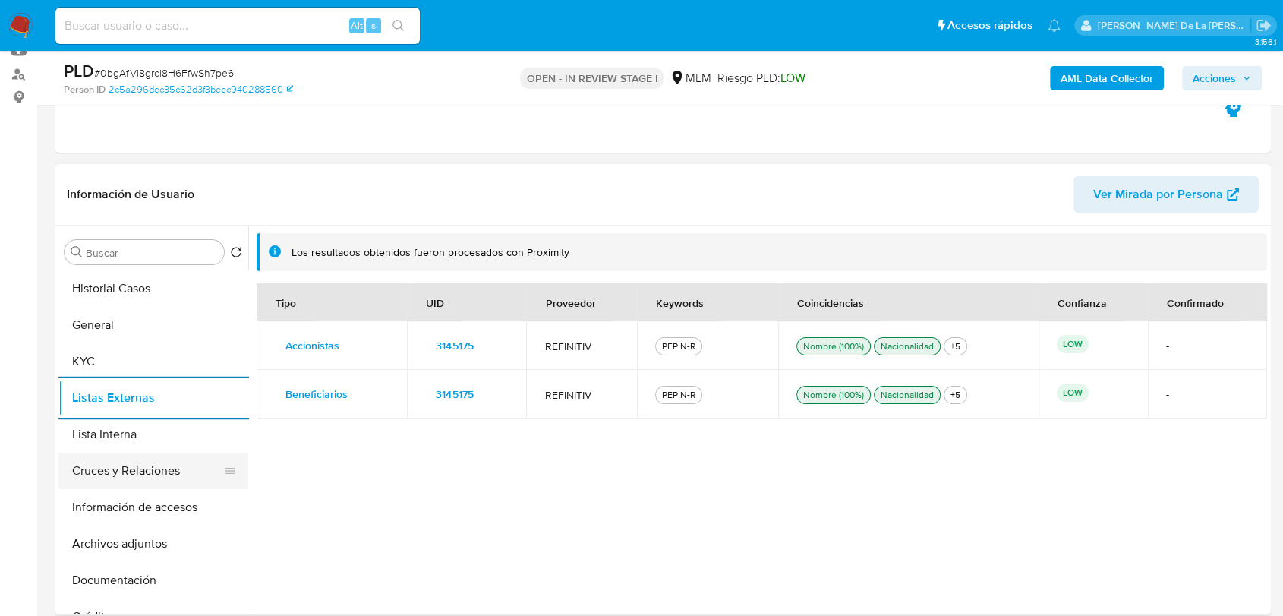
click at [125, 473] on button "Cruces y Relaciones" at bounding box center [147, 471] width 178 height 36
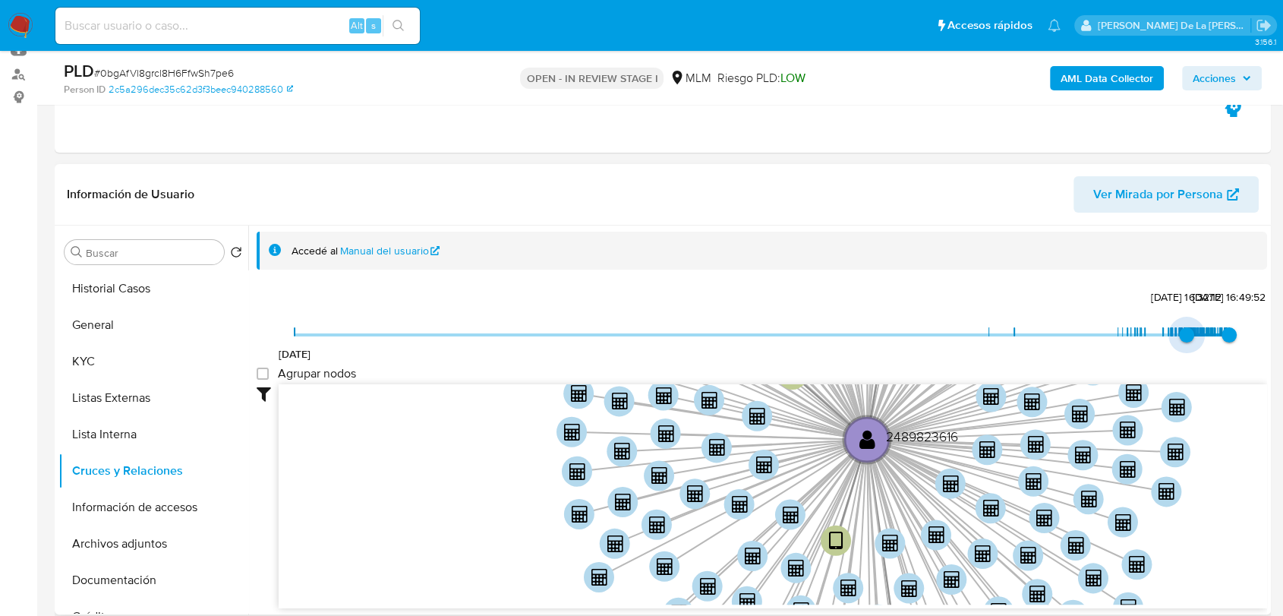
type input "1750692184000"
drag, startPoint x: 292, startPoint y: 326, endPoint x: 1182, endPoint y: 337, distance: 890.7
click at [1182, 337] on span "23/6/2025, 9:23:04" at bounding box center [1188, 334] width 15 height 15
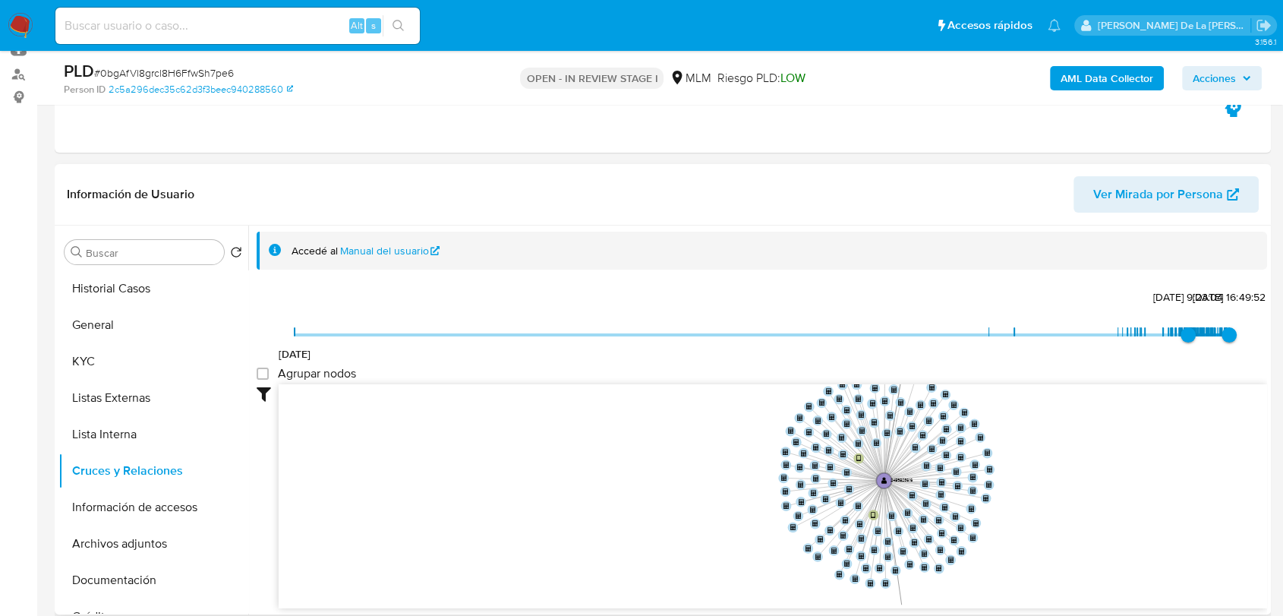
drag, startPoint x: 1140, startPoint y: 472, endPoint x: 1075, endPoint y: 503, distance: 72.7
click at [1075, 503] on icon "device-684c6afa0965295d3f7541c0  device-67c5c7ffdabed0d9a68dc0bf  device-66ec…" at bounding box center [773, 494] width 989 height 220
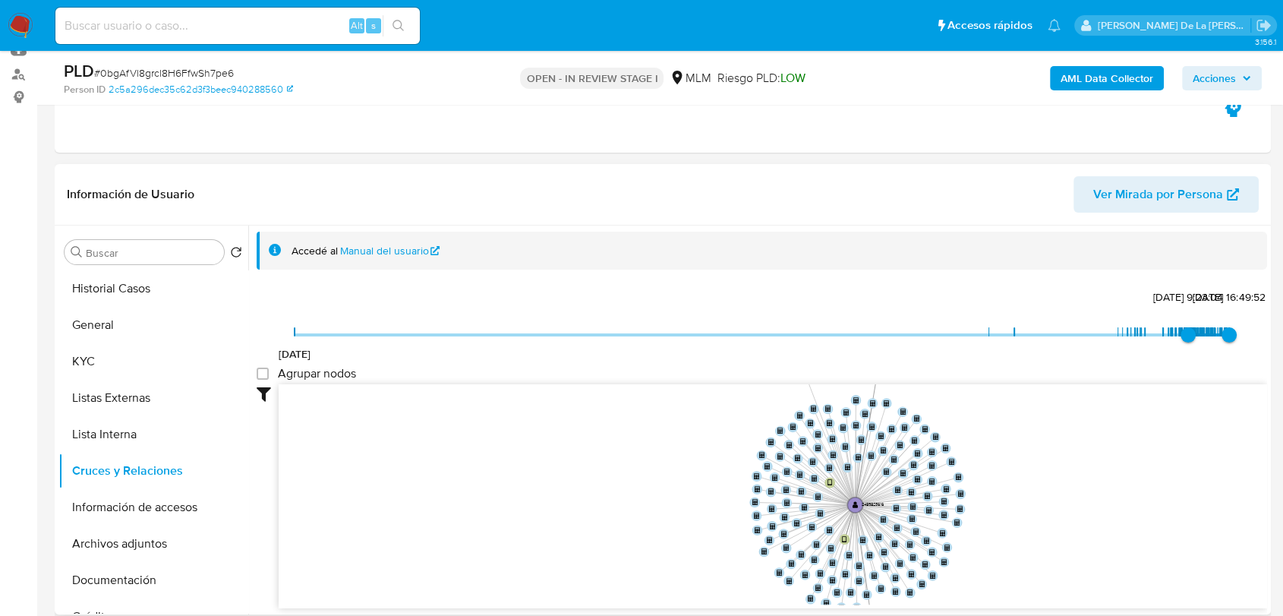
drag, startPoint x: 1055, startPoint y: 514, endPoint x: 1014, endPoint y: 538, distance: 47.3
click at [1028, 538] on icon "device-684c6afa0965295d3f7541c0  device-67c5c7ffdabed0d9a68dc0bf  device-66ec…" at bounding box center [773, 494] width 989 height 220
click at [115, 491] on button "Información de accesos" at bounding box center [147, 507] width 178 height 36
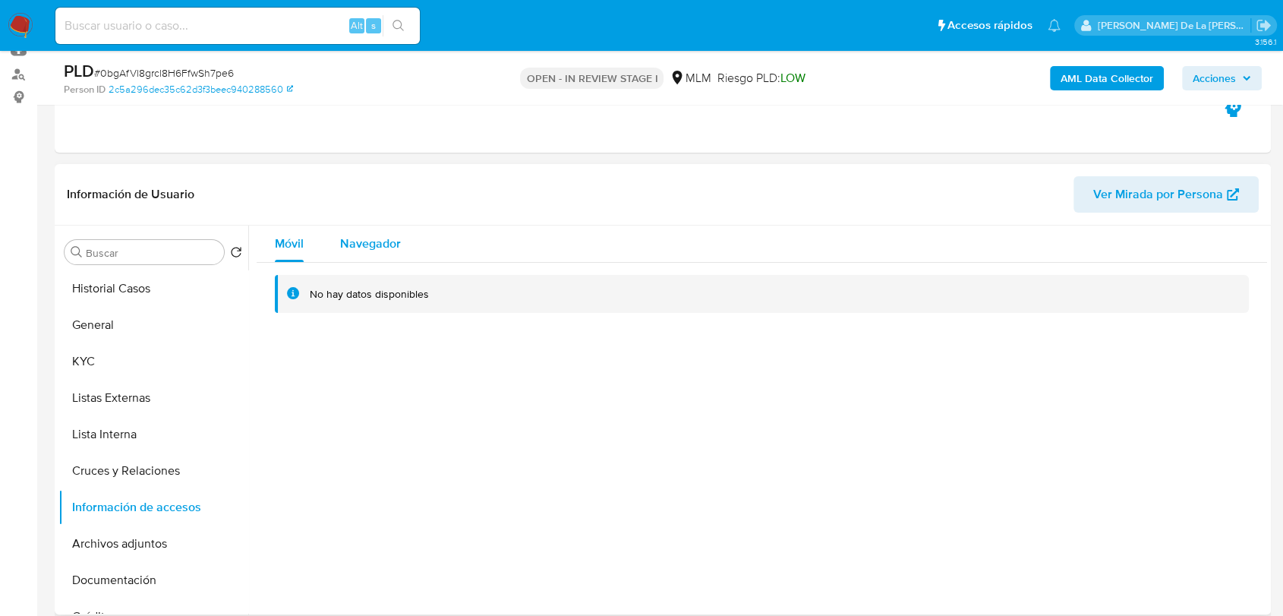
click at [405, 241] on button "Navegador" at bounding box center [370, 244] width 97 height 36
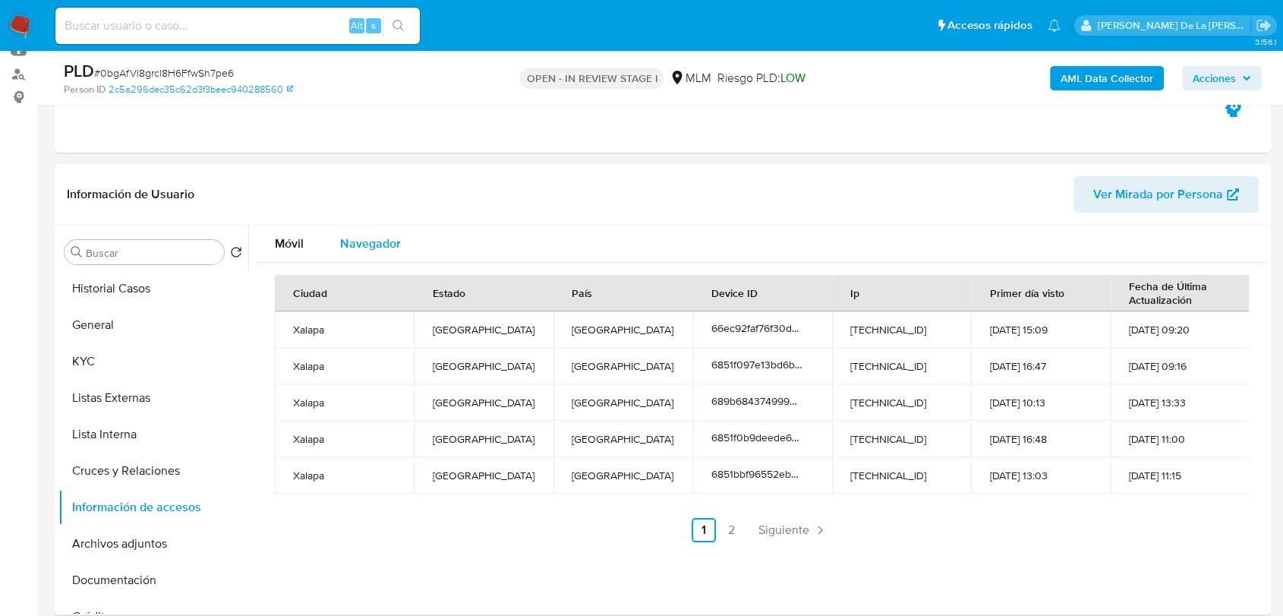
type button "1"
drag, startPoint x: 147, startPoint y: 557, endPoint x: 204, endPoint y: 542, distance: 58.7
click at [147, 557] on button "Archivos adjuntos" at bounding box center [147, 543] width 178 height 36
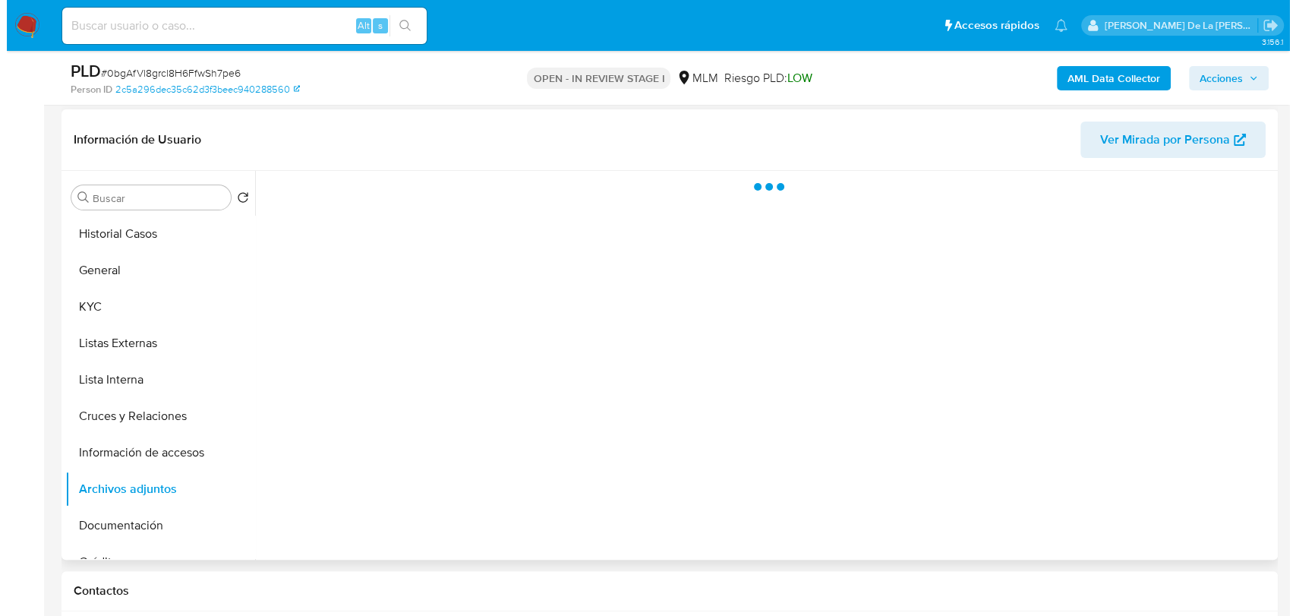
scroll to position [253, 0]
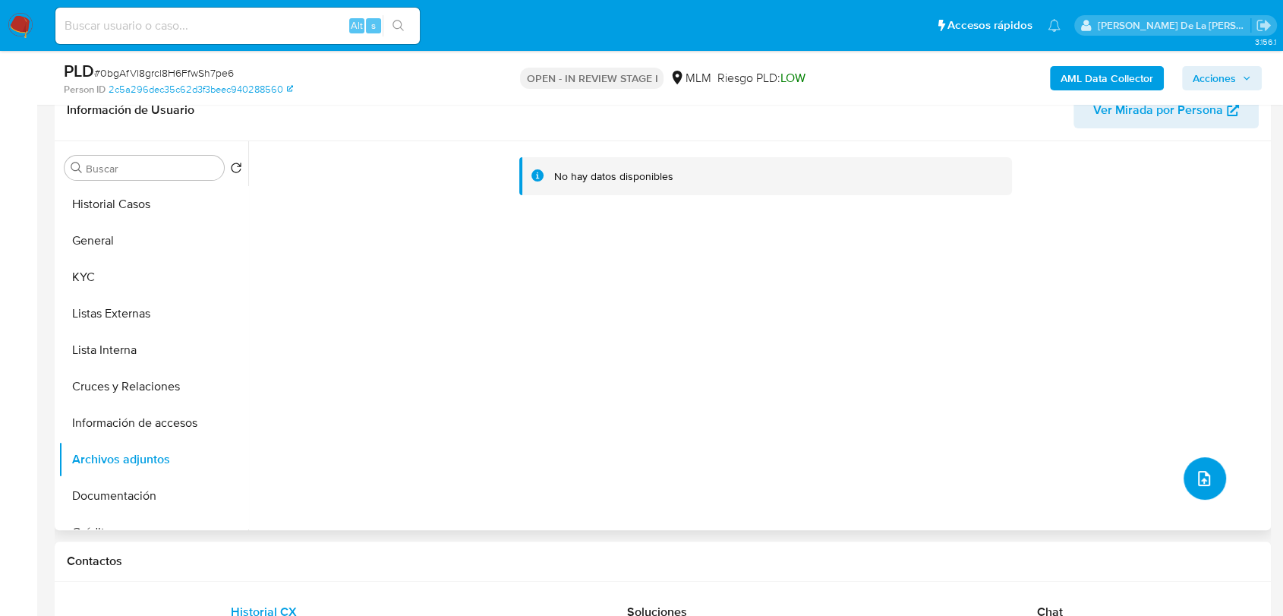
click at [1189, 462] on button "upload-file" at bounding box center [1205, 478] width 43 height 43
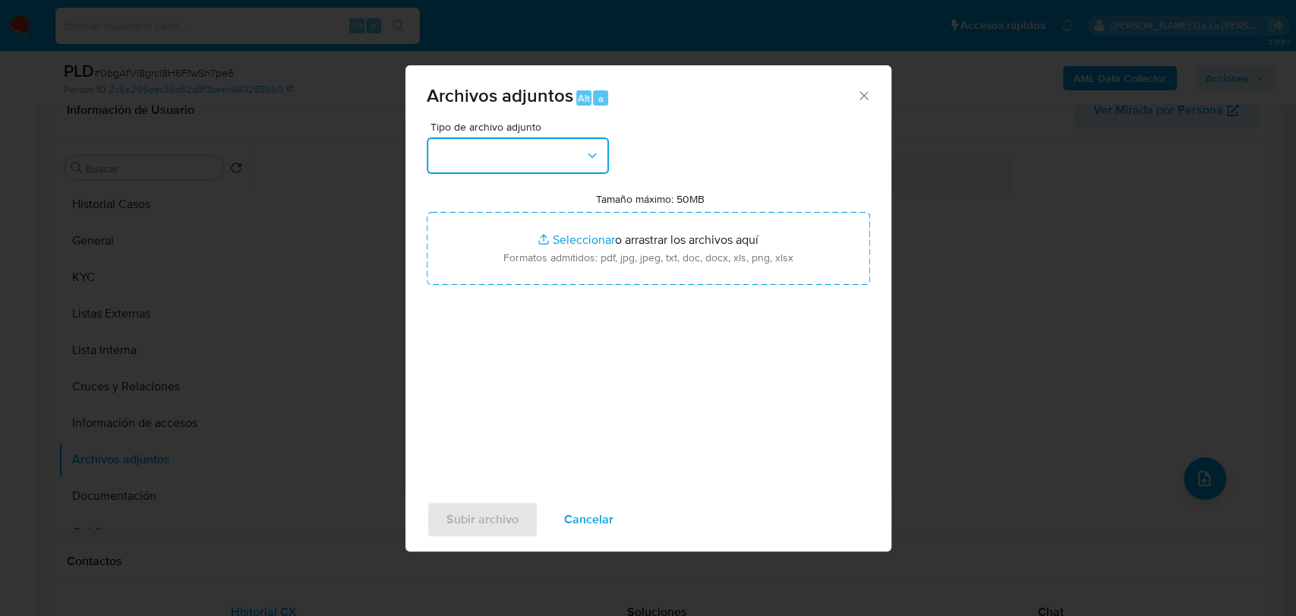
click at [585, 161] on icon "button" at bounding box center [592, 155] width 15 height 15
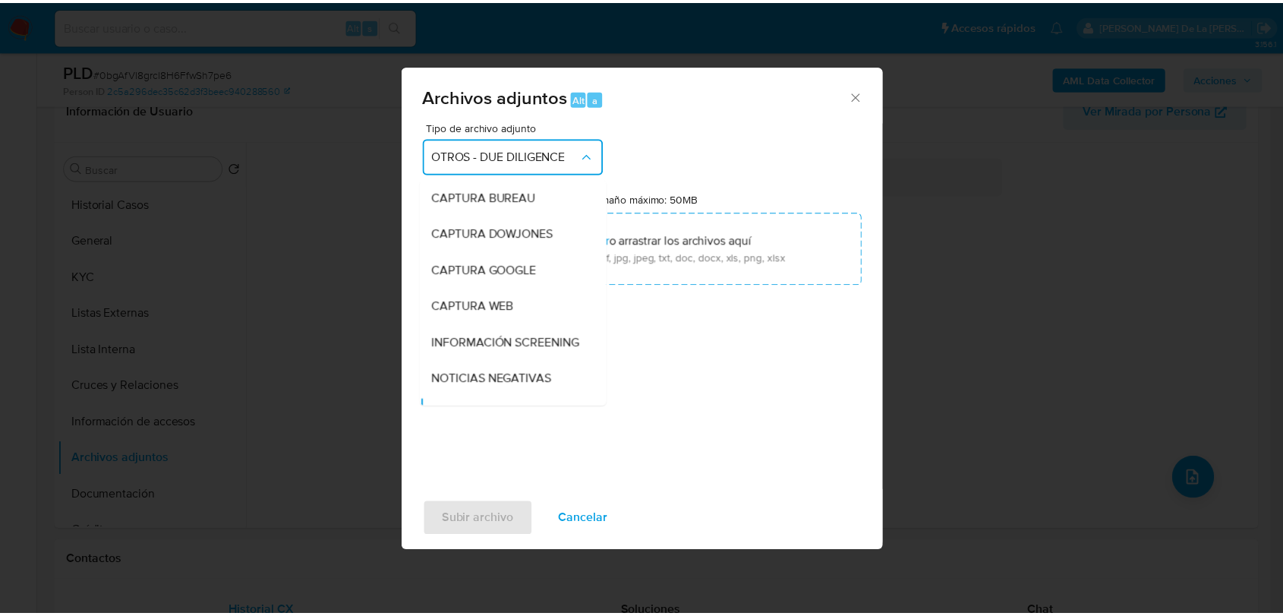
scroll to position [138, 0]
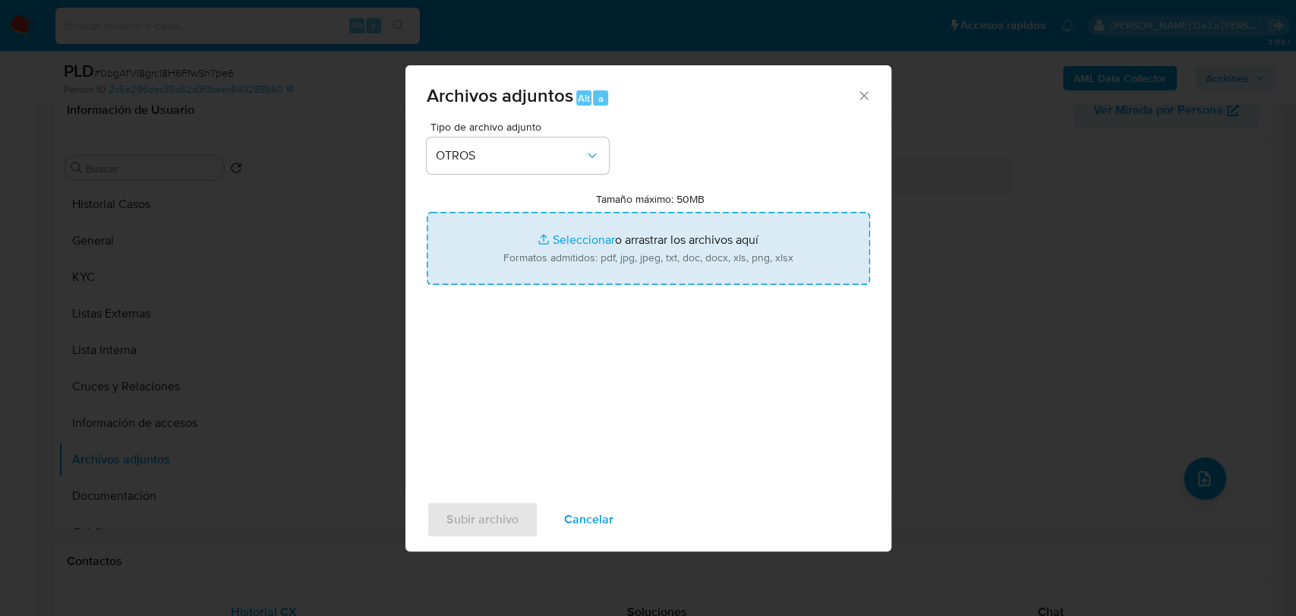
type input "C:\fakepath\2489823616_DINAMO MOTOCICLETAS AVANZADAS_AGO2025.pdf"
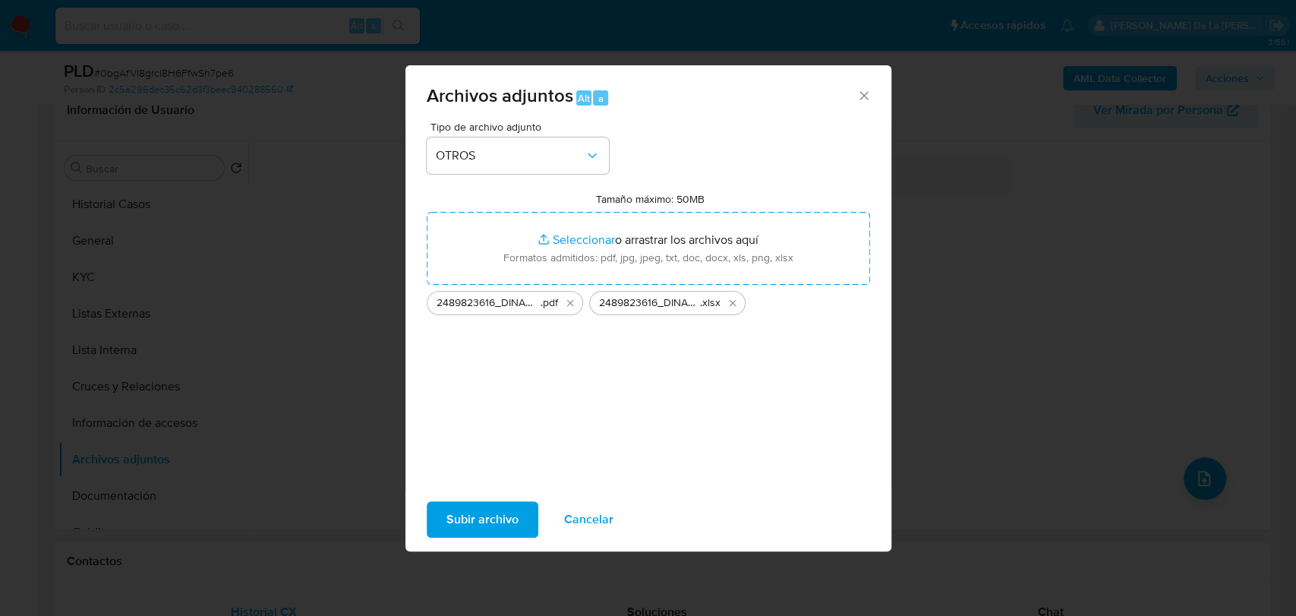
click at [632, 379] on div "Tipo de archivo adjunto OTROS Tamaño máximo: 50MB Seleccionar archivos Seleccio…" at bounding box center [648, 300] width 443 height 358
click at [484, 517] on span "Subir archivo" at bounding box center [482, 519] width 72 height 33
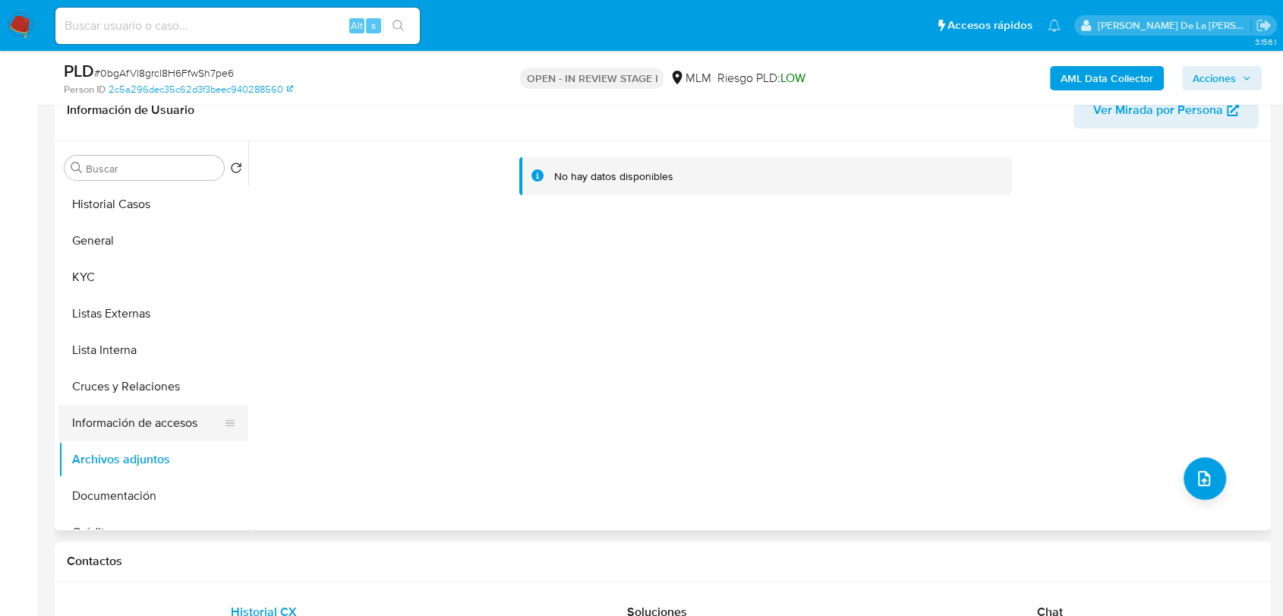
click at [149, 408] on button "Información de accesos" at bounding box center [147, 423] width 178 height 36
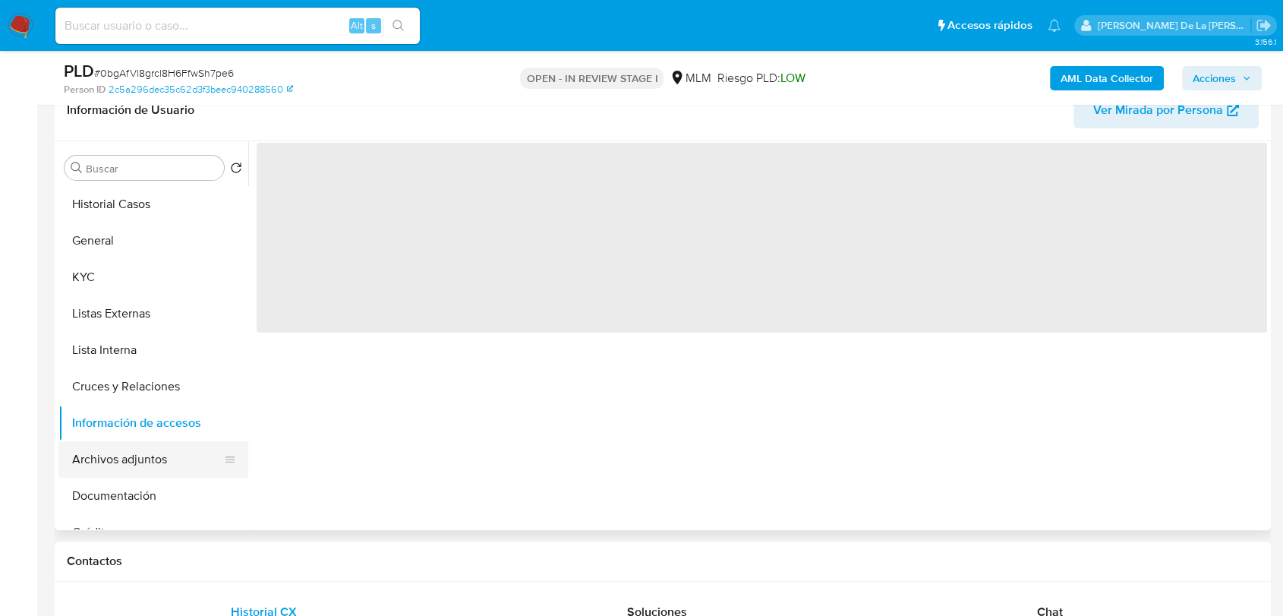
click at [134, 443] on button "Archivos adjuntos" at bounding box center [147, 459] width 178 height 36
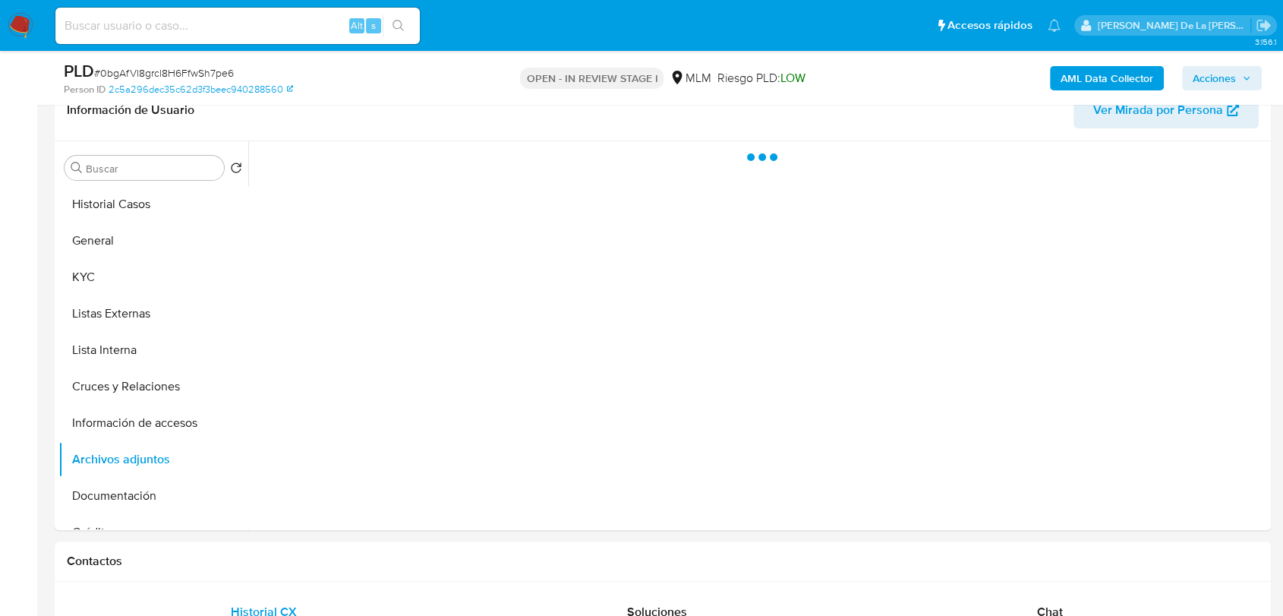
click at [1227, 73] on span "Acciones" at bounding box center [1214, 78] width 43 height 24
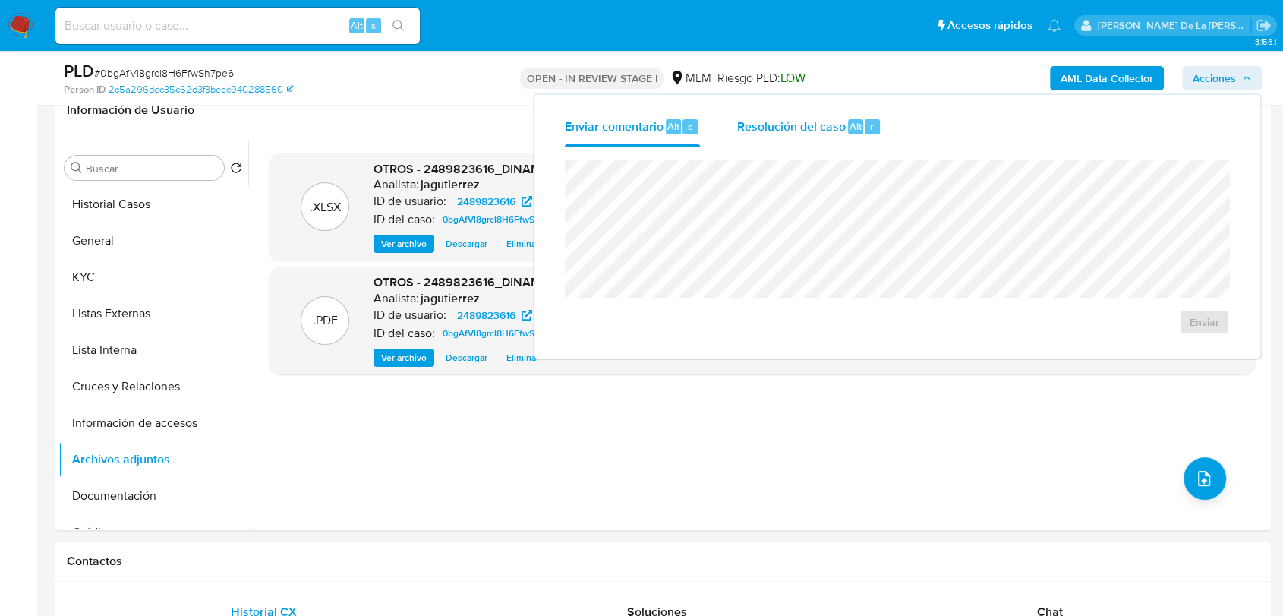
click at [774, 121] on span "Resolución del caso" at bounding box center [791, 125] width 109 height 17
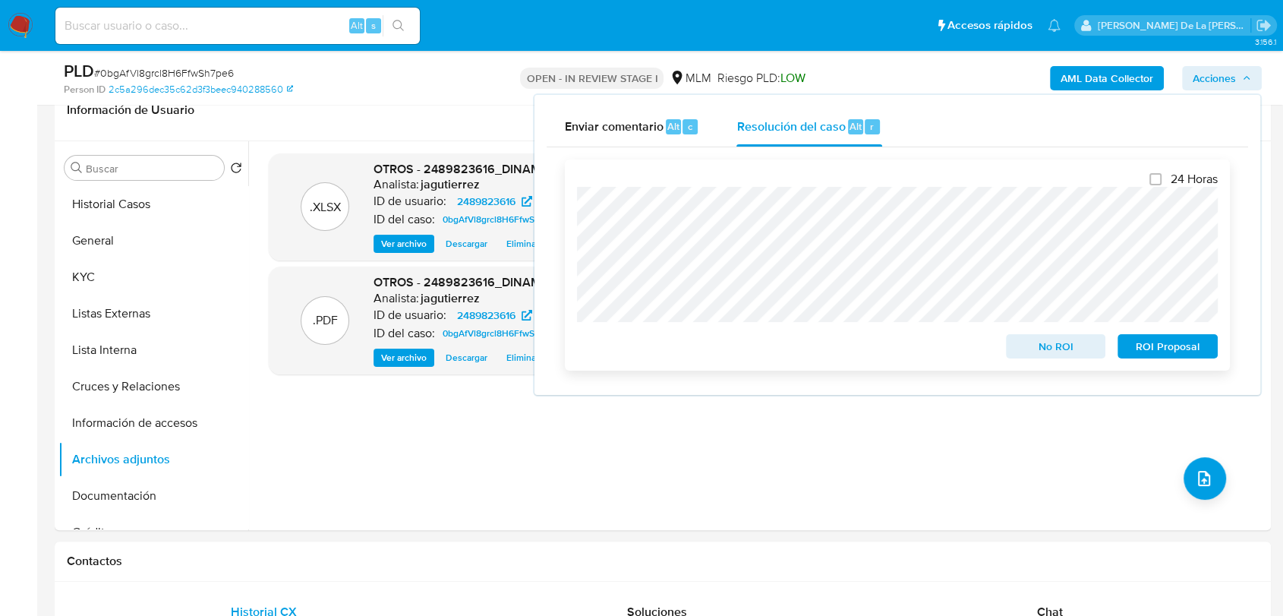
click at [1055, 350] on span "No ROI" at bounding box center [1056, 346] width 79 height 21
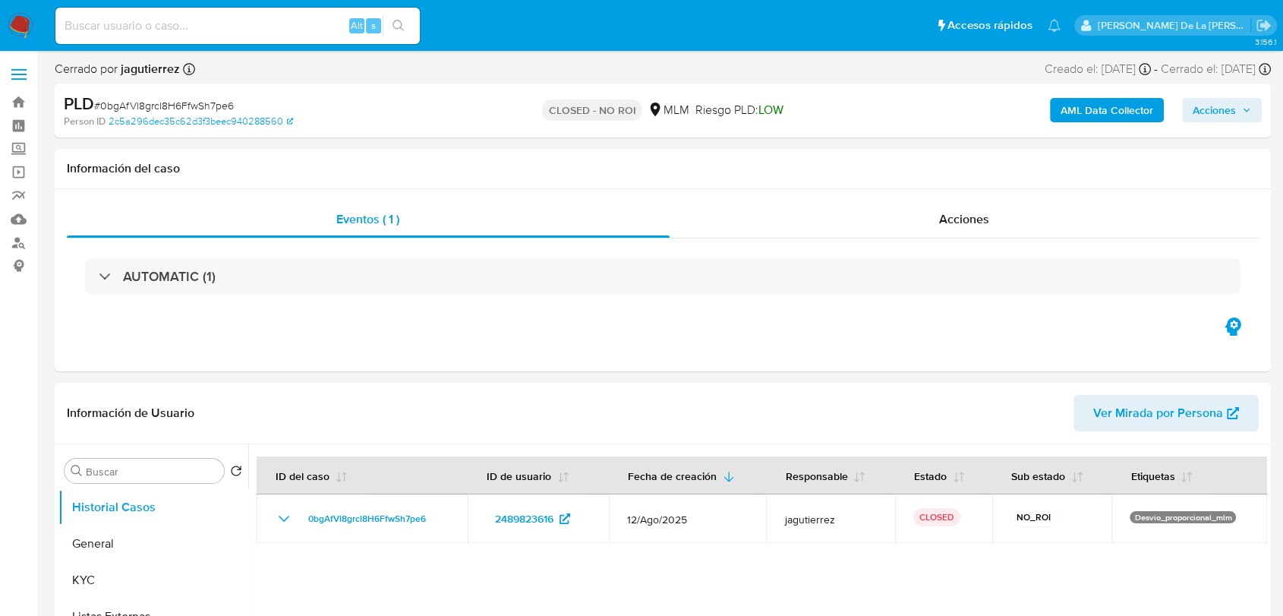
select select "10"
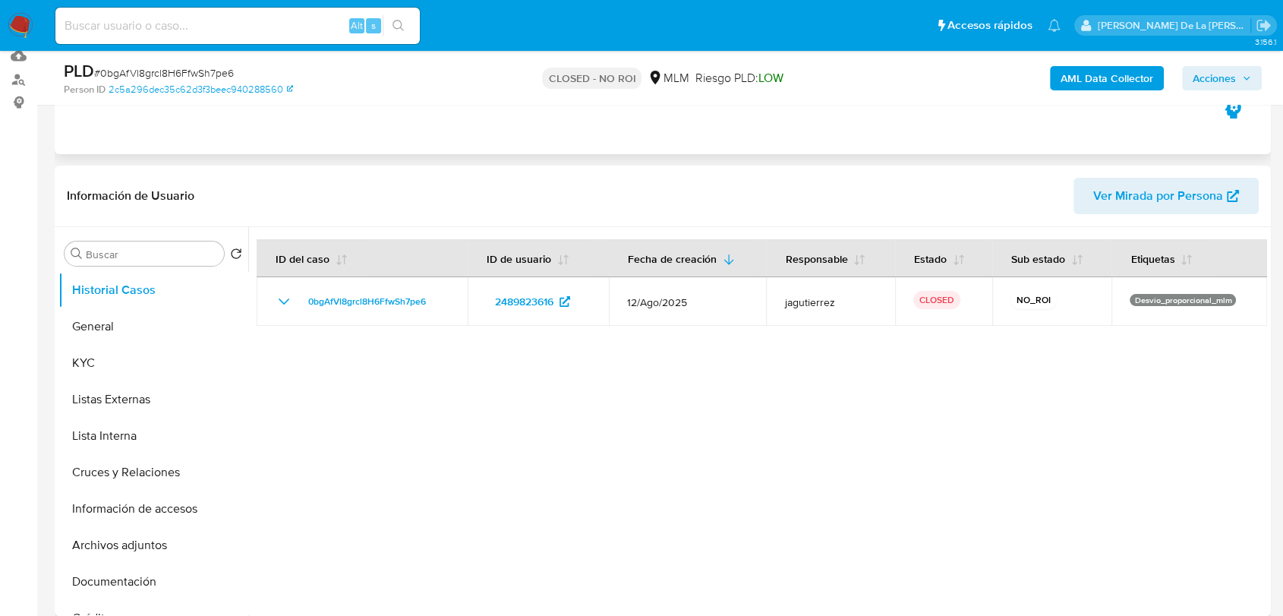
scroll to position [169, 0]
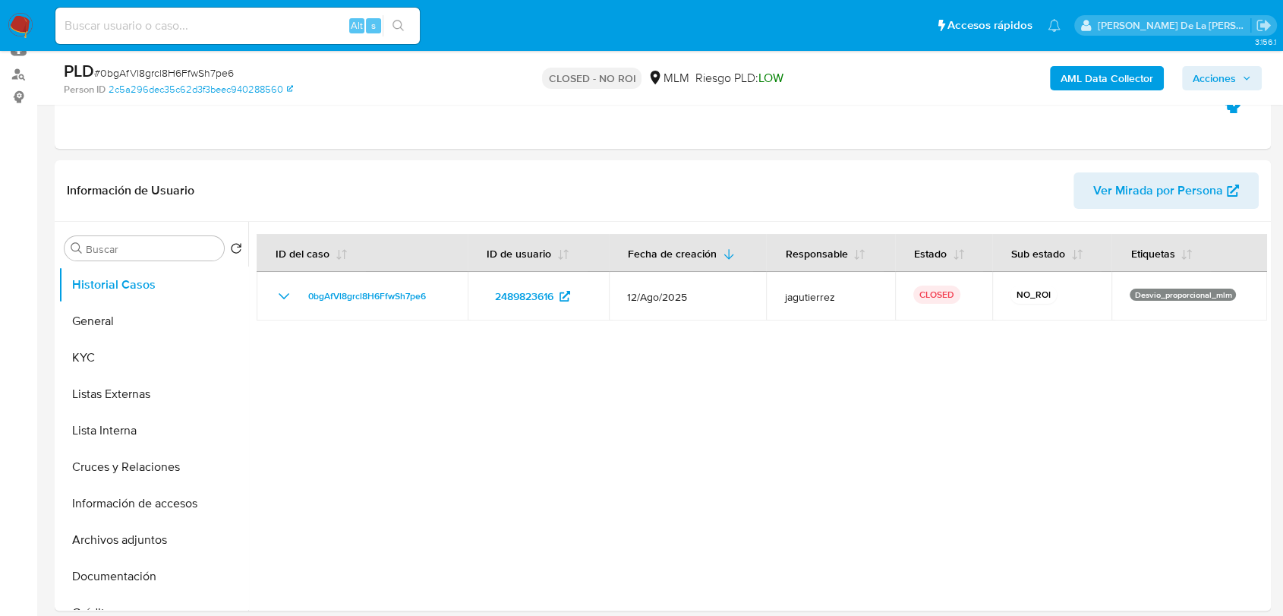
click at [22, 32] on img at bounding box center [21, 26] width 26 height 26
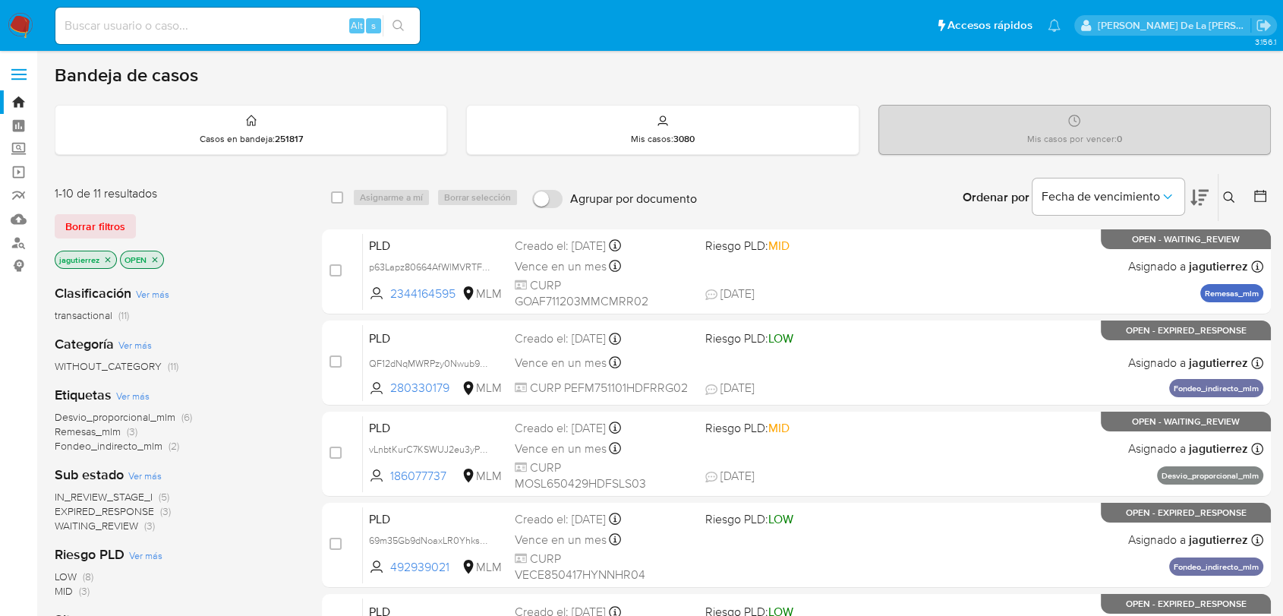
click at [1232, 185] on div "Ingrese ID de usuario o caso Buscar Borrar filtros" at bounding box center [1231, 197] width 26 height 47
click at [1231, 195] on icon at bounding box center [1229, 197] width 12 height 12
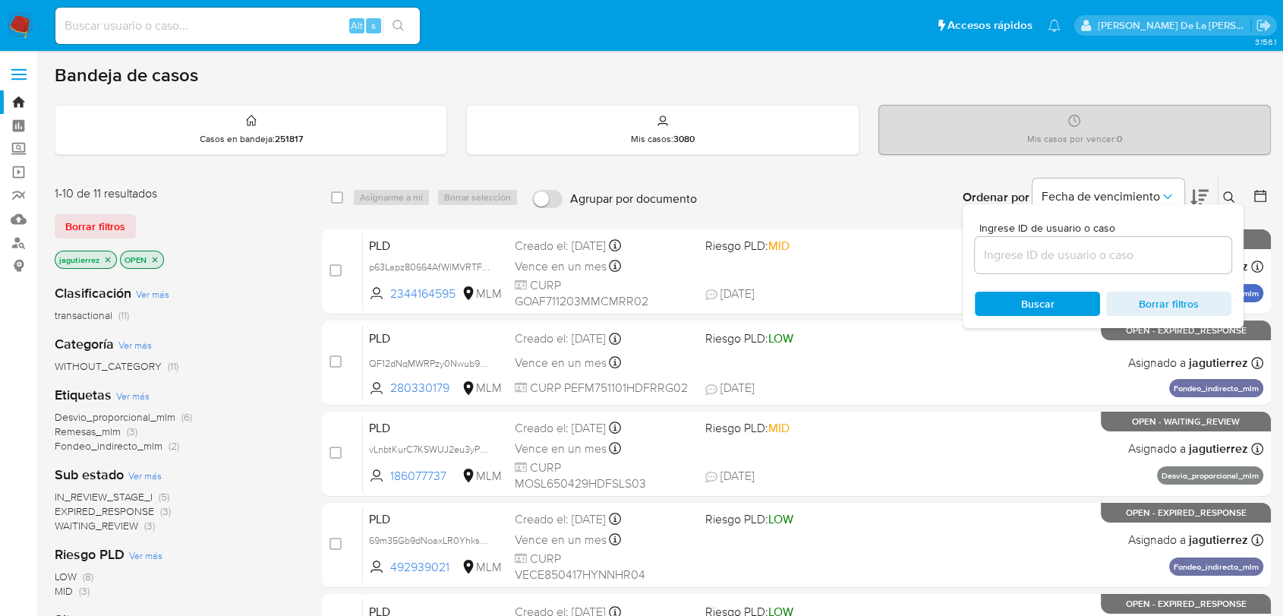
drag, startPoint x: 978, startPoint y: 251, endPoint x: 995, endPoint y: 257, distance: 18.0
click at [978, 251] on input at bounding box center [1103, 255] width 257 height 20
type input "1296171790"
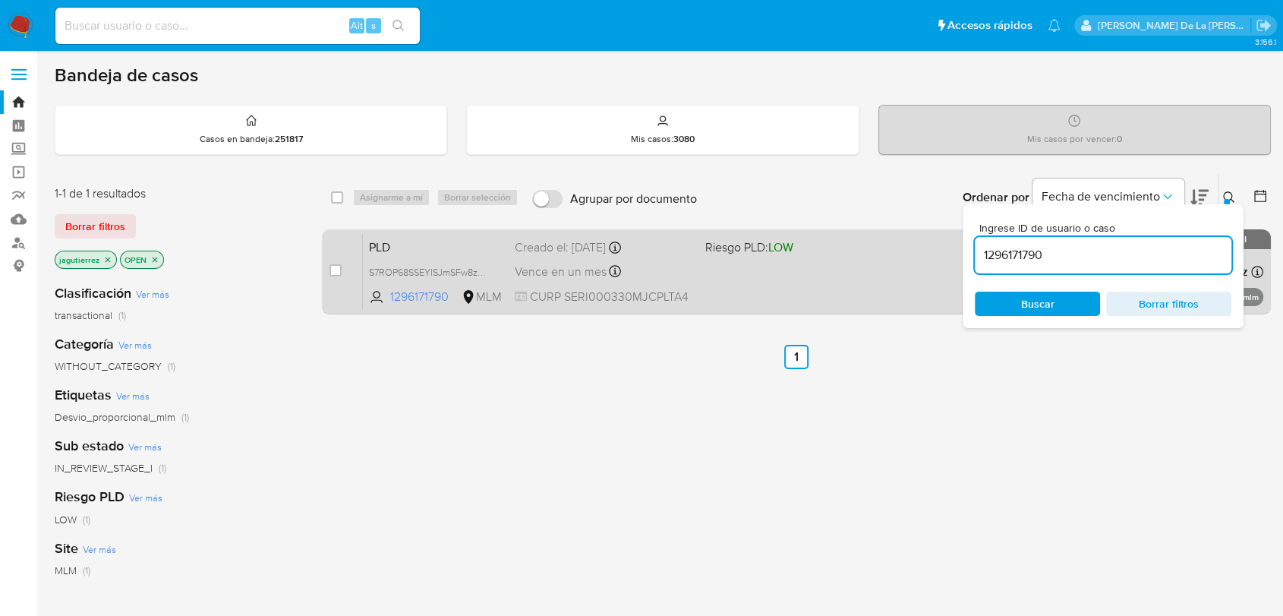
click at [775, 270] on div "PLD S7ROP68SSEYISJmSFw8zwTI2 1296171790 MLM Riesgo PLD: LOW Creado el: 12/08/20…" at bounding box center [813, 271] width 901 height 77
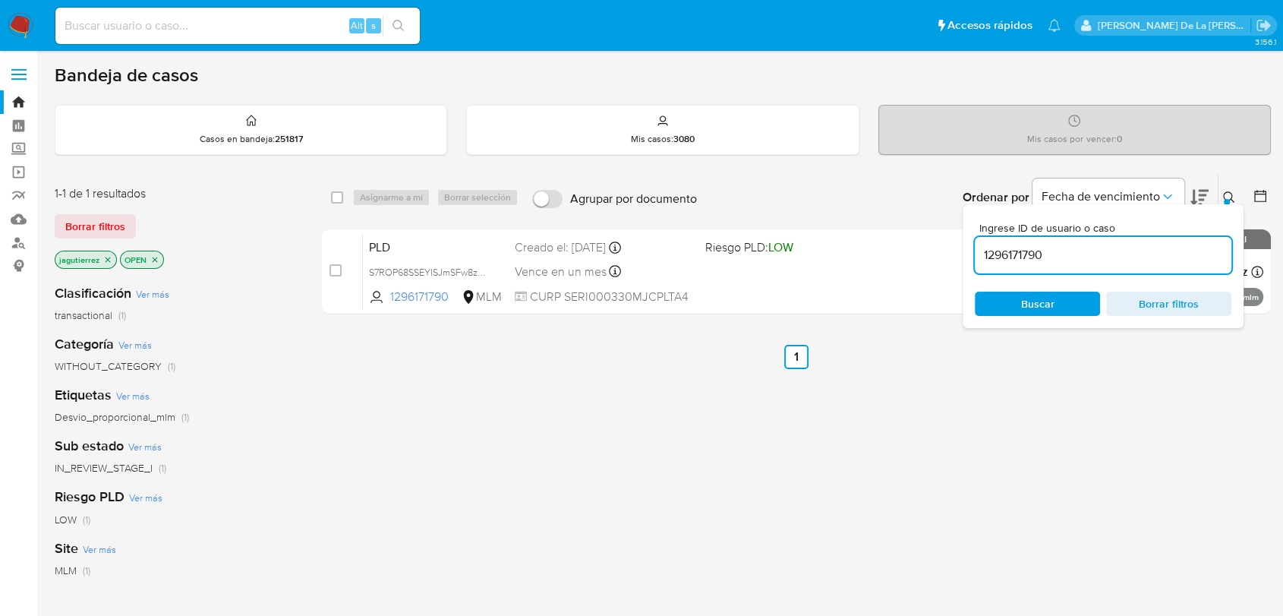
click at [16, 24] on img at bounding box center [21, 26] width 26 height 26
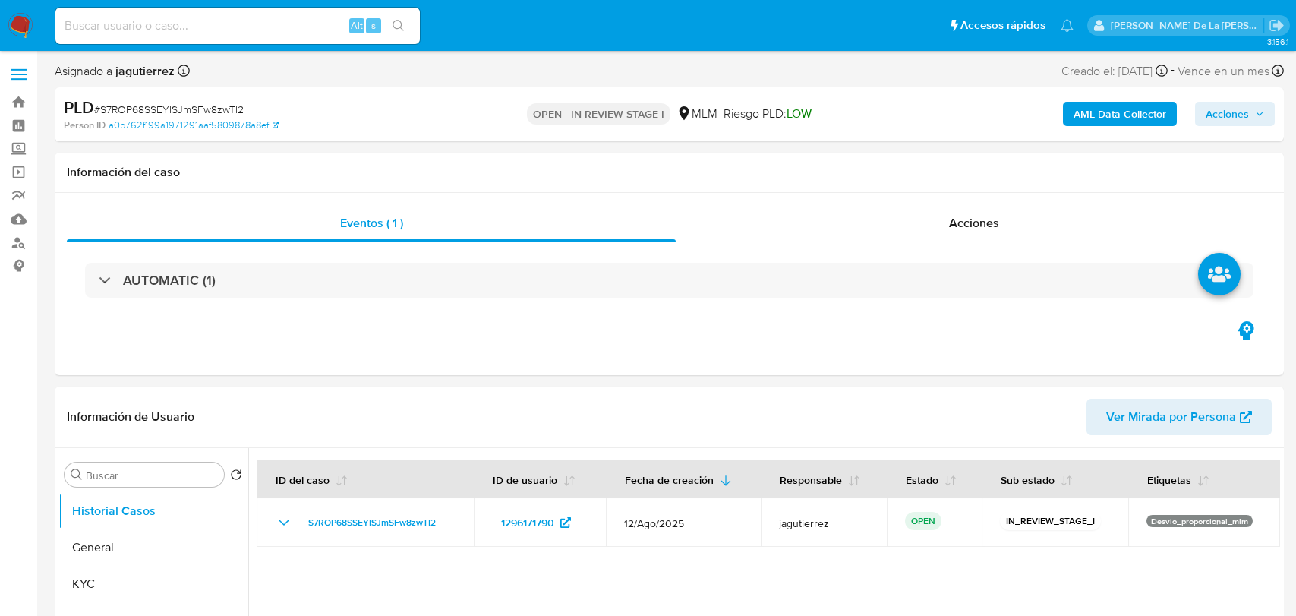
select select "10"
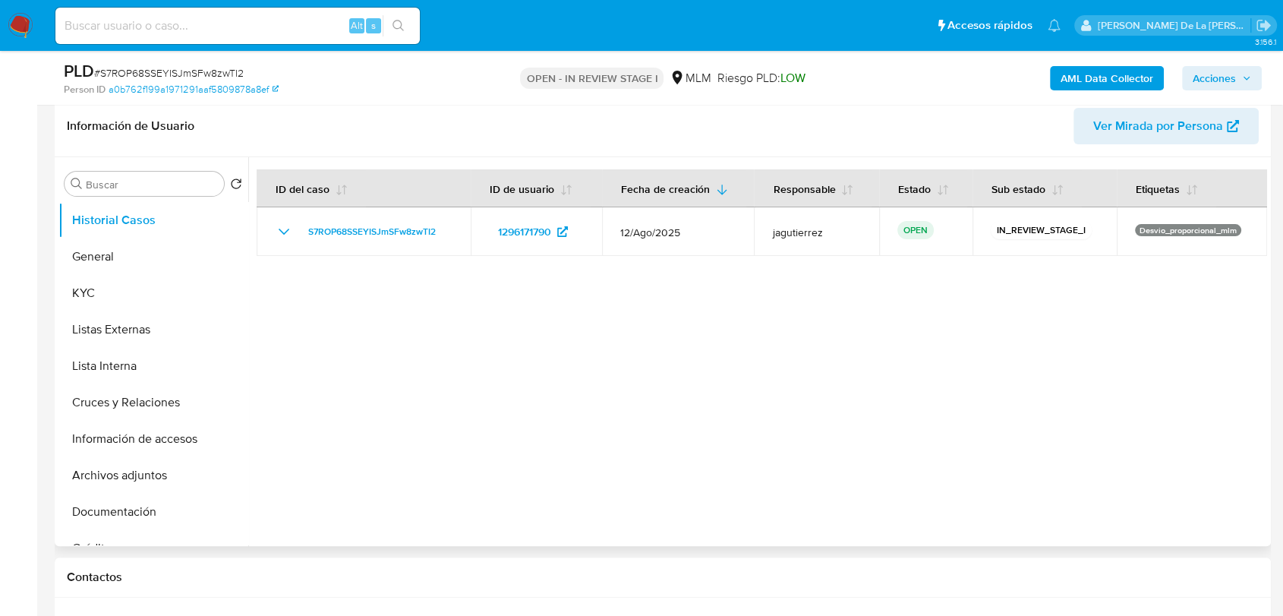
scroll to position [253, 0]
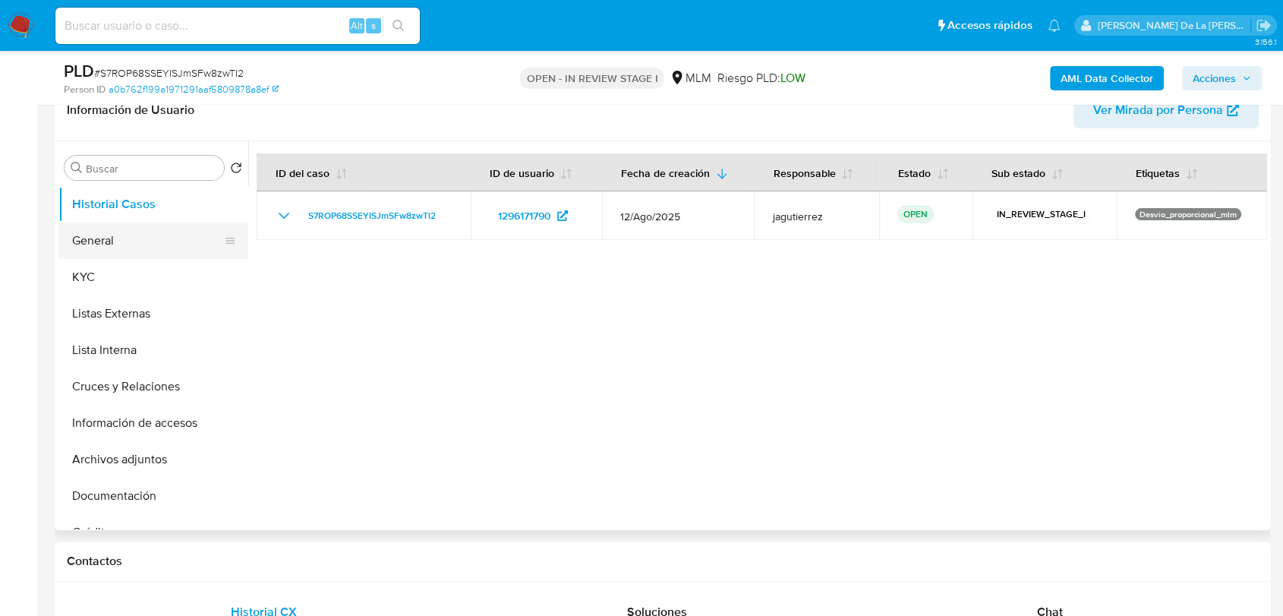
click at [129, 252] on button "General" at bounding box center [147, 240] width 178 height 36
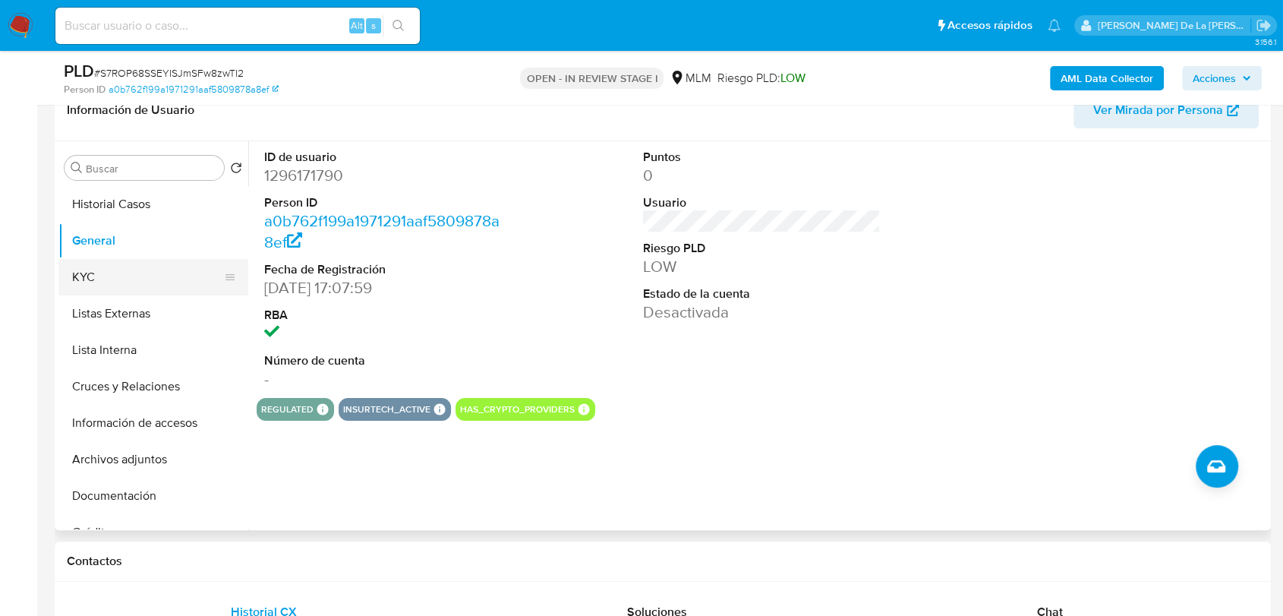
click at [136, 276] on button "KYC" at bounding box center [147, 277] width 178 height 36
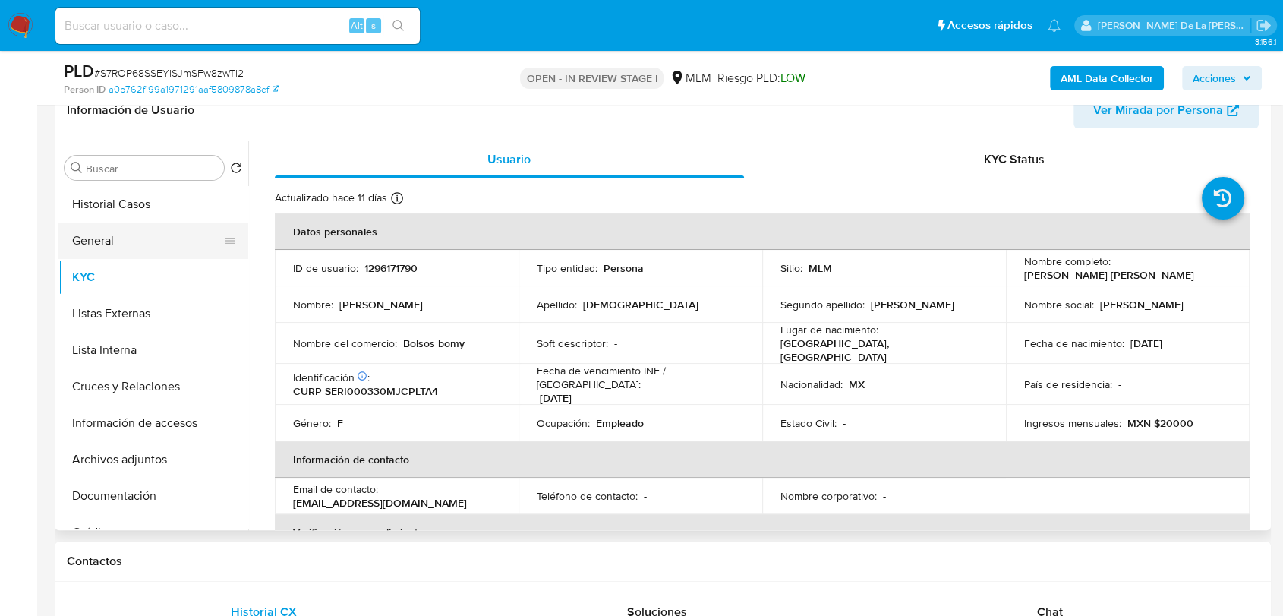
click at [95, 250] on button "General" at bounding box center [147, 240] width 178 height 36
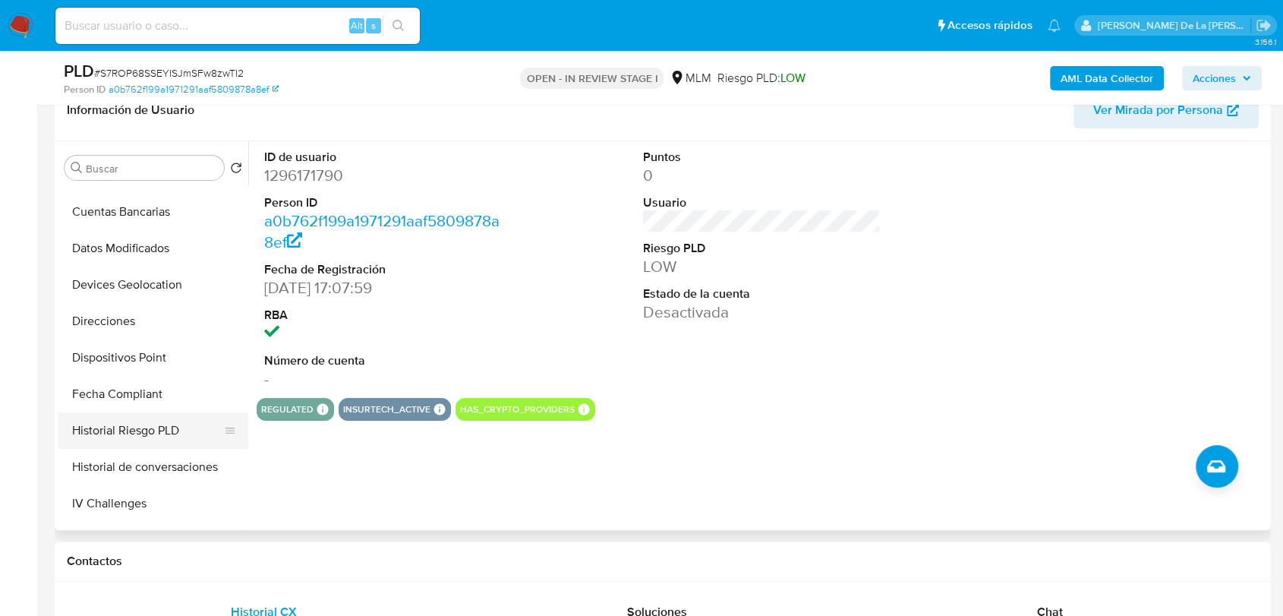
scroll to position [421, 0]
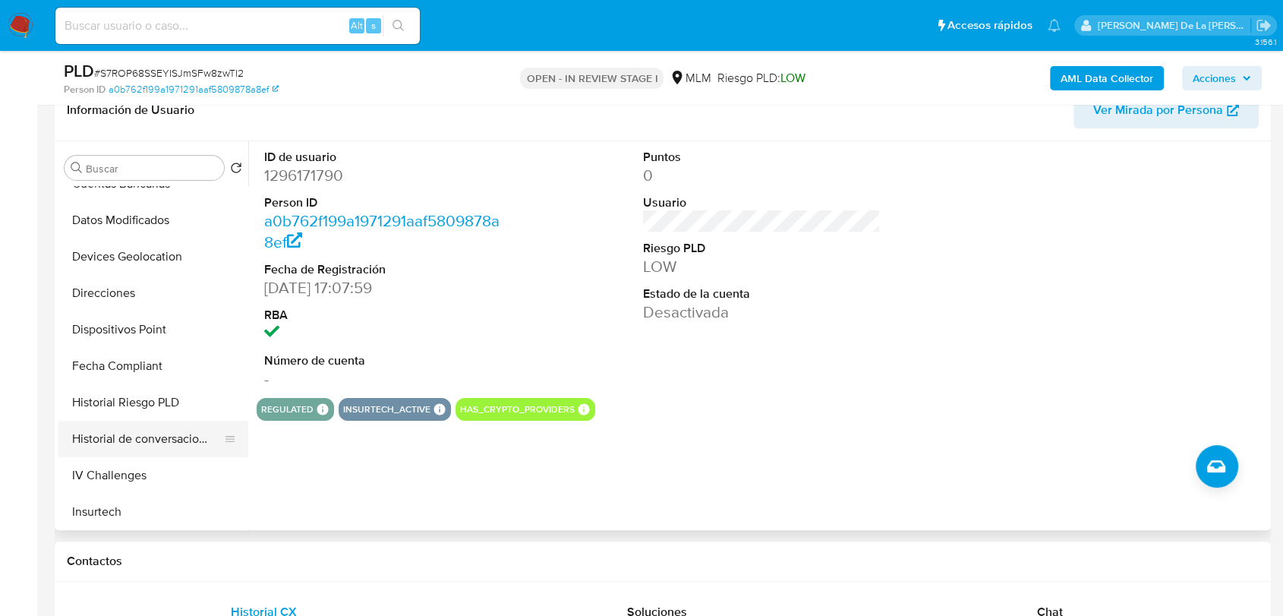
click at [147, 434] on button "Historial de conversaciones" at bounding box center [147, 439] width 178 height 36
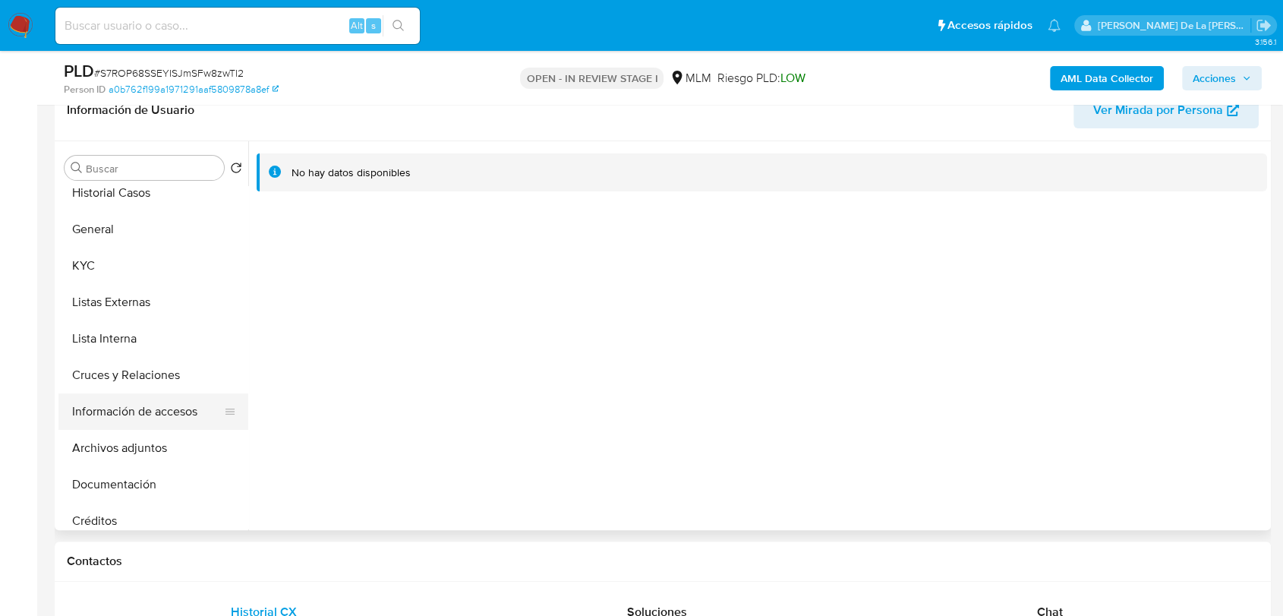
scroll to position [0, 0]
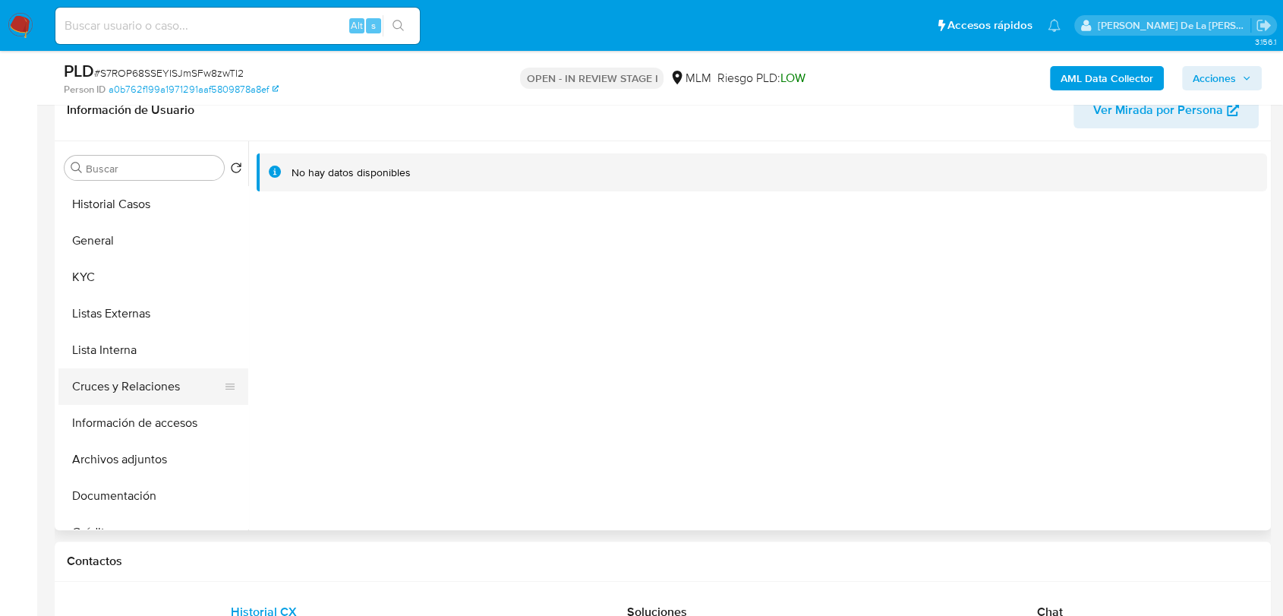
click at [149, 385] on button "Cruces y Relaciones" at bounding box center [147, 386] width 178 height 36
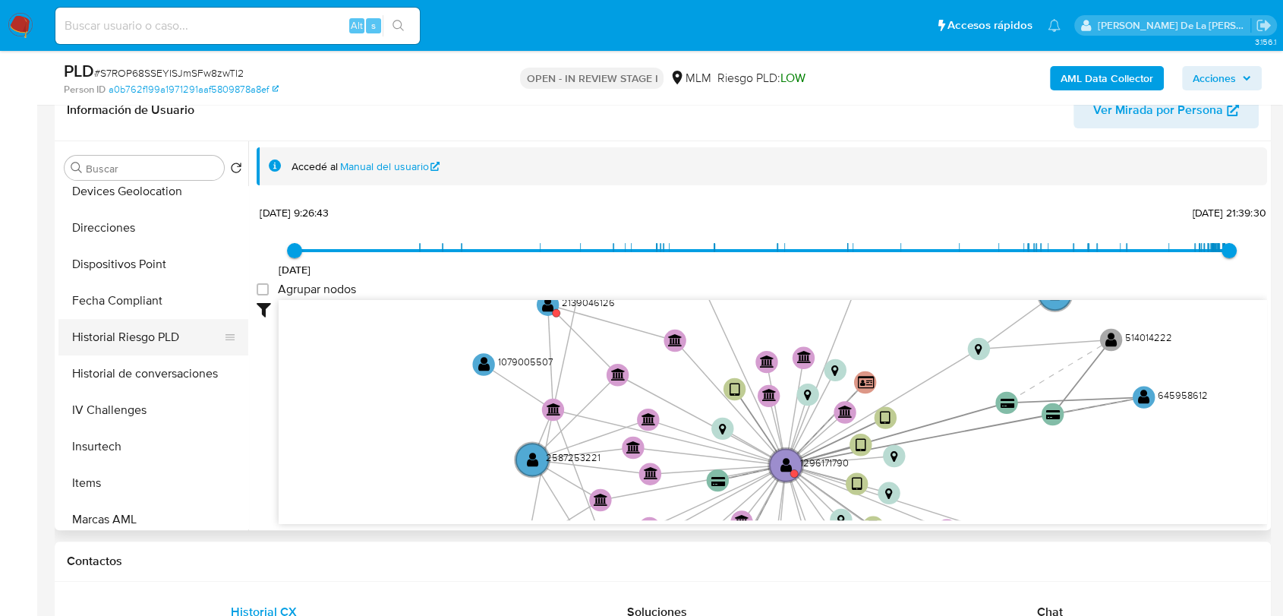
scroll to position [590, 0]
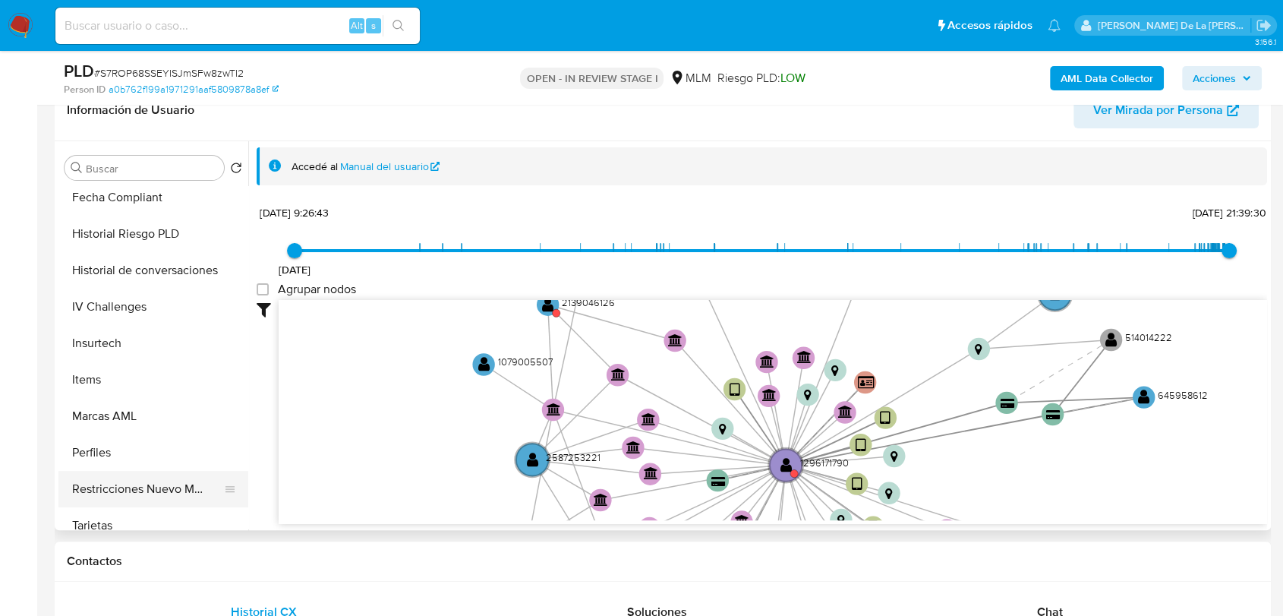
click at [137, 482] on button "Restricciones Nuevo Mundo" at bounding box center [147, 489] width 178 height 36
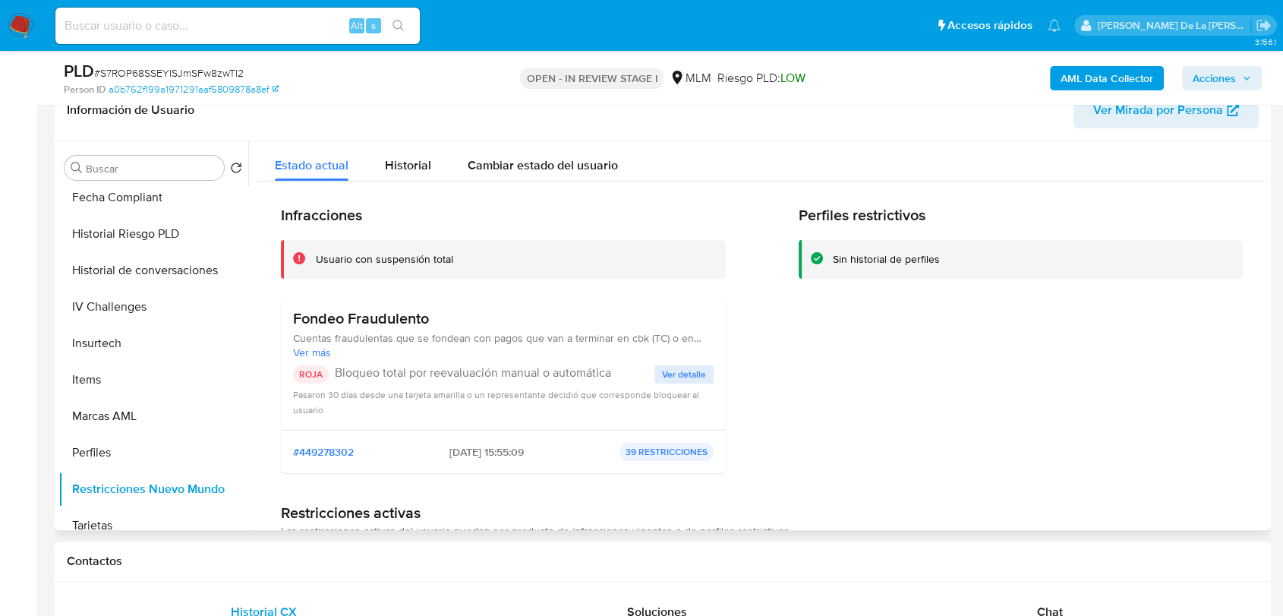
click at [1096, 389] on div "Perfiles restrictivos Sin historial de perfiles" at bounding box center [1021, 345] width 445 height 279
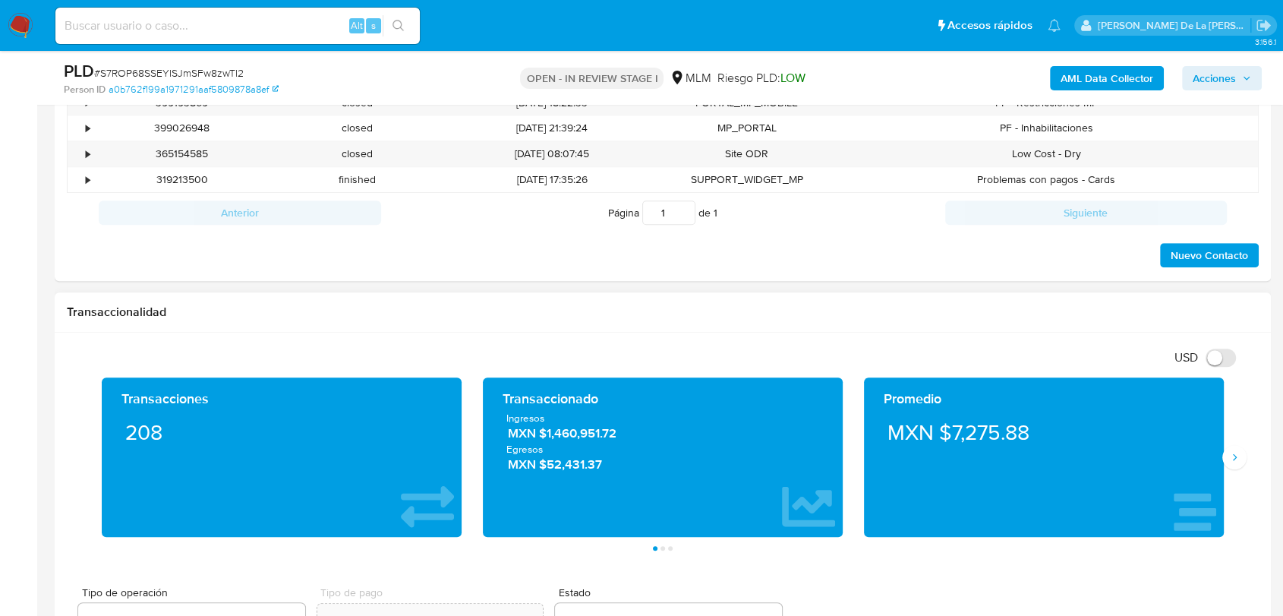
scroll to position [928, 0]
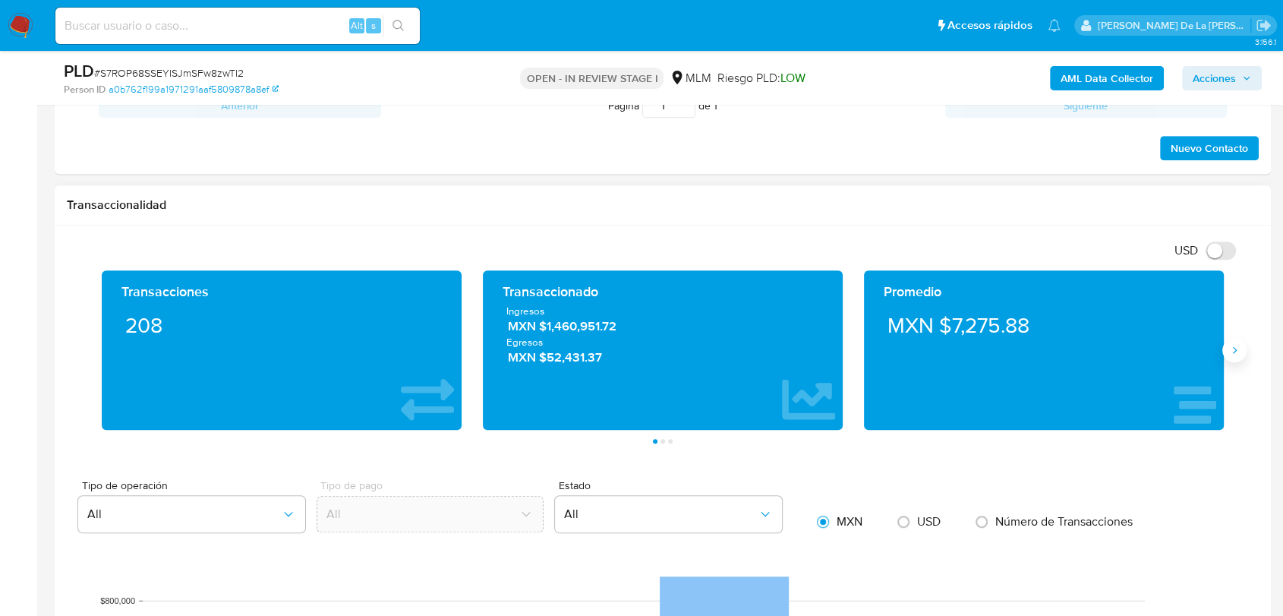
click at [1232, 349] on icon "Siguiente" at bounding box center [1235, 350] width 12 height 12
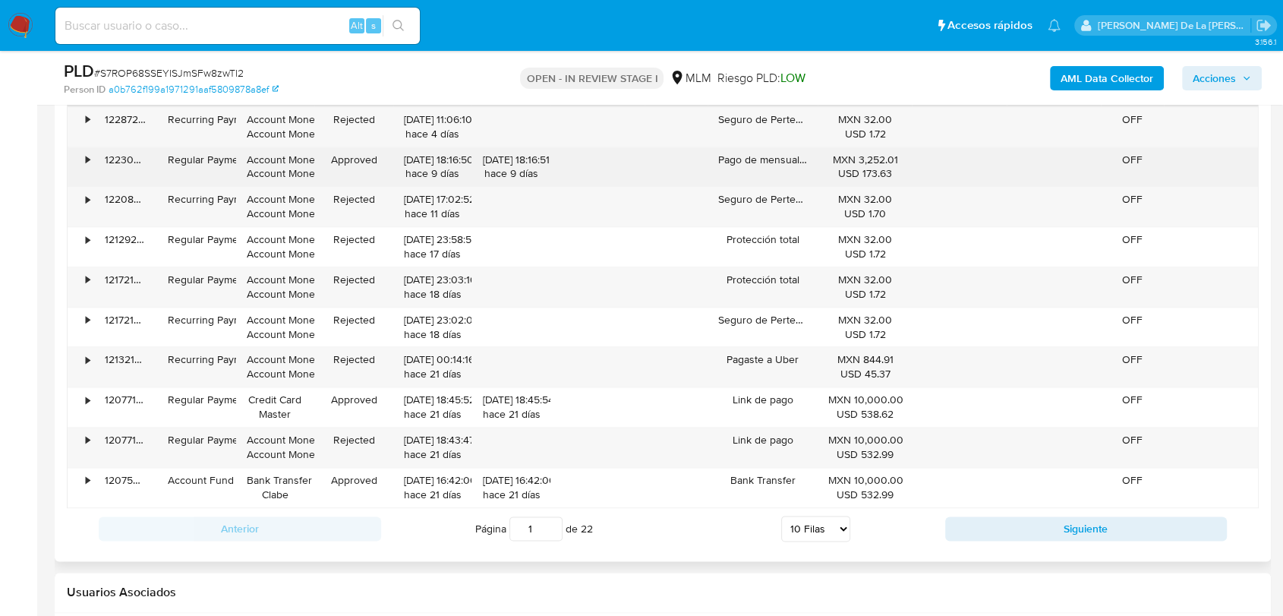
scroll to position [1603, 0]
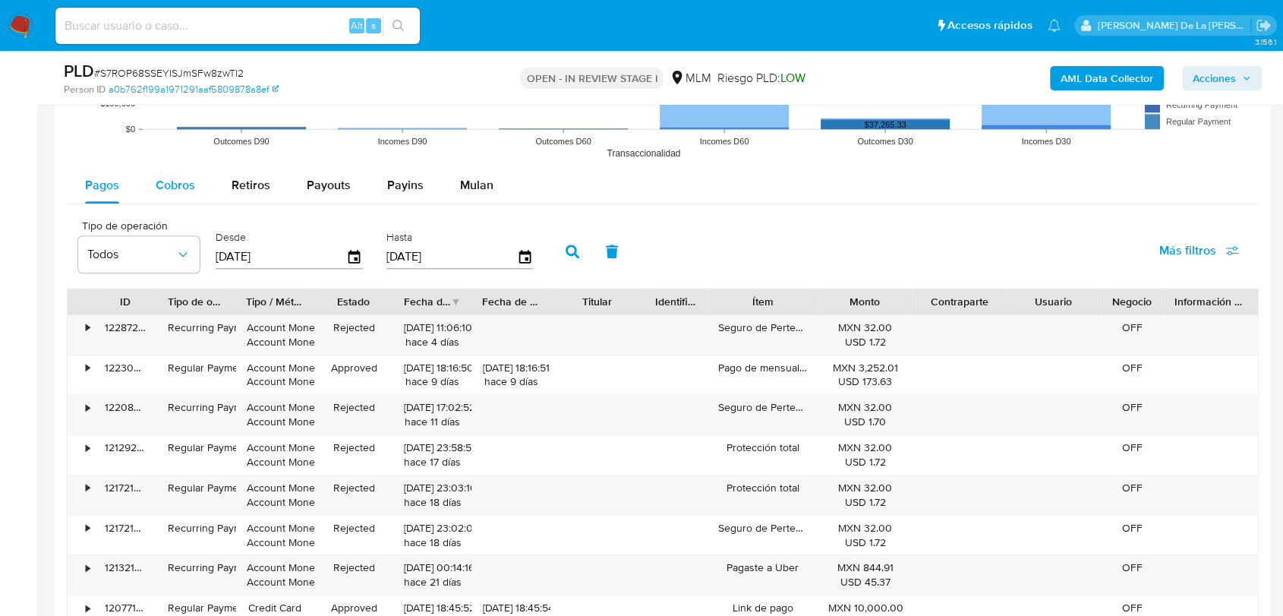
click at [185, 188] on span "Cobros" at bounding box center [175, 184] width 39 height 17
select select "10"
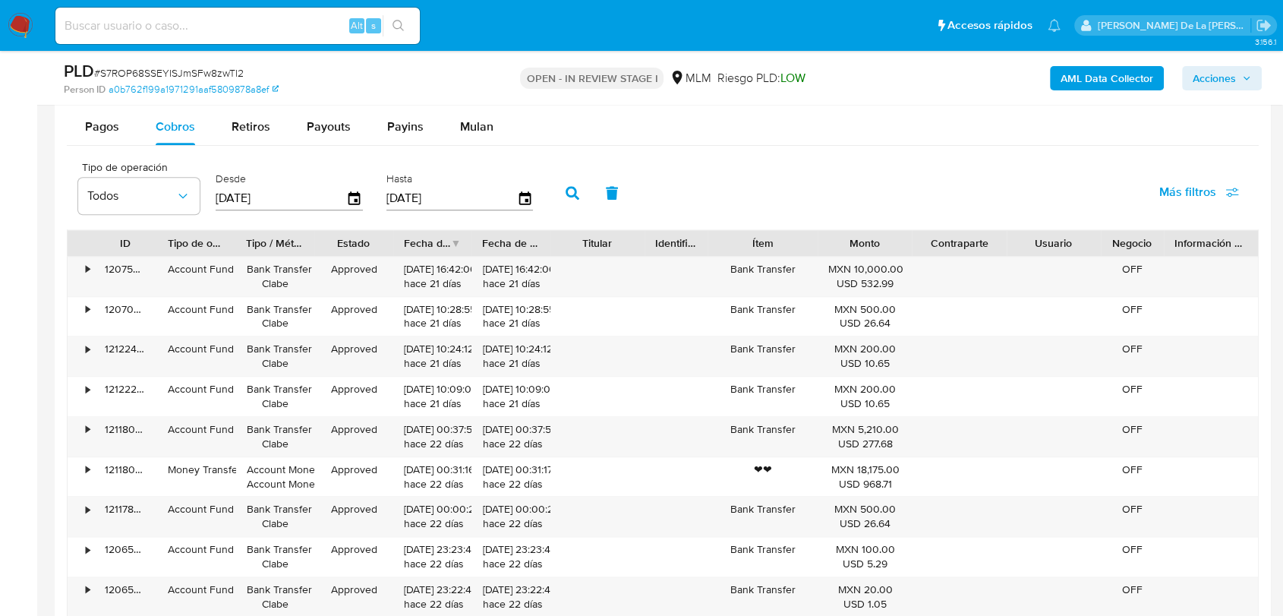
scroll to position [1687, 0]
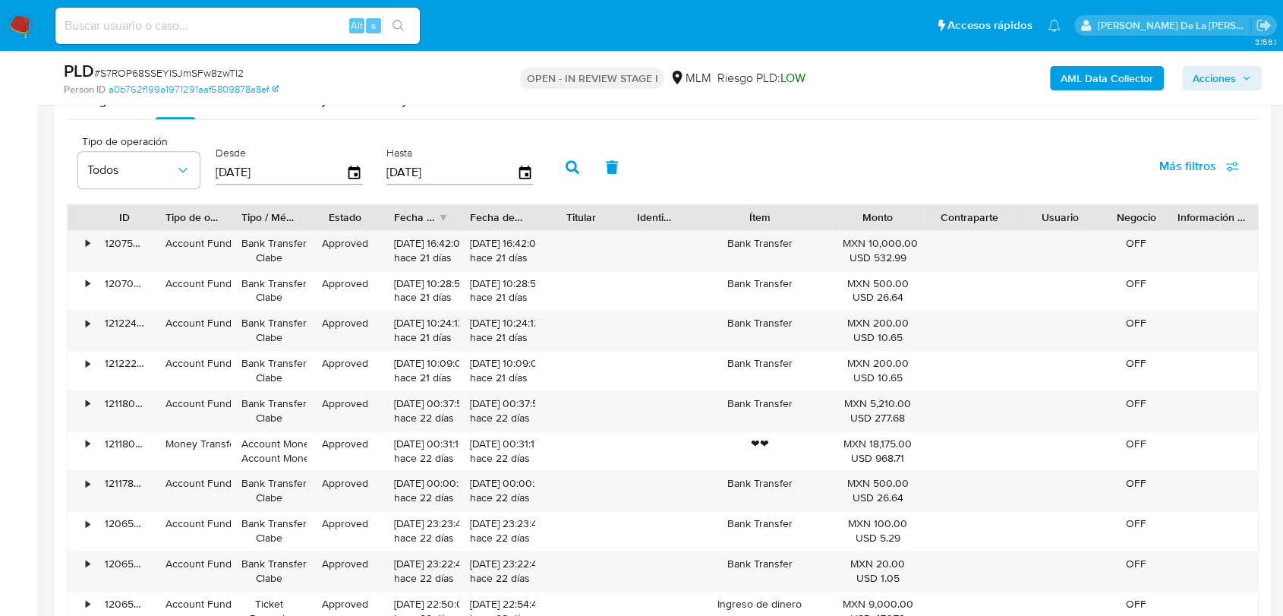
drag, startPoint x: 803, startPoint y: 220, endPoint x: 845, endPoint y: 228, distance: 42.4
click at [844, 227] on div at bounding box center [832, 217] width 27 height 26
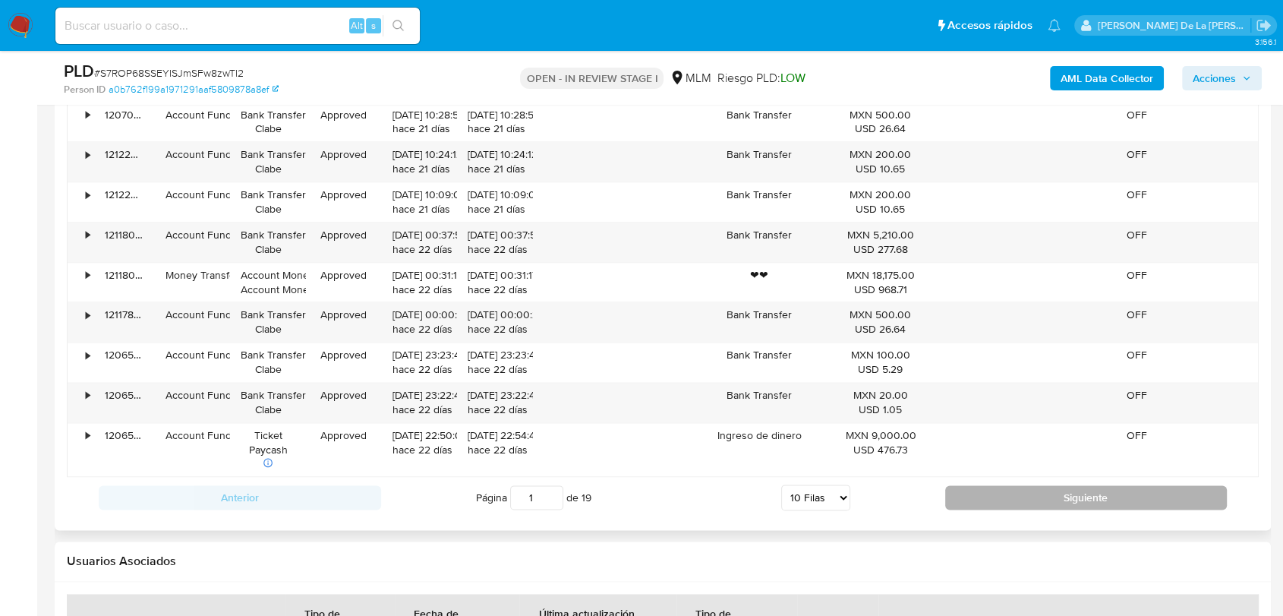
click at [1025, 506] on button "Siguiente" at bounding box center [1086, 497] width 282 height 24
type input "2"
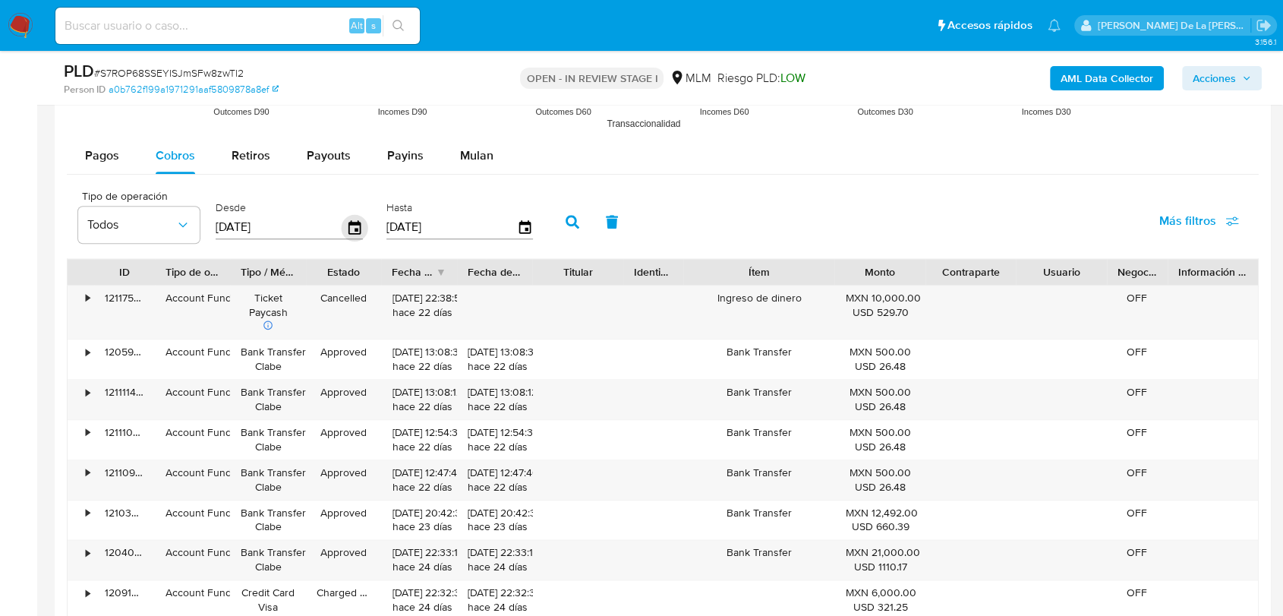
scroll to position [1603, 0]
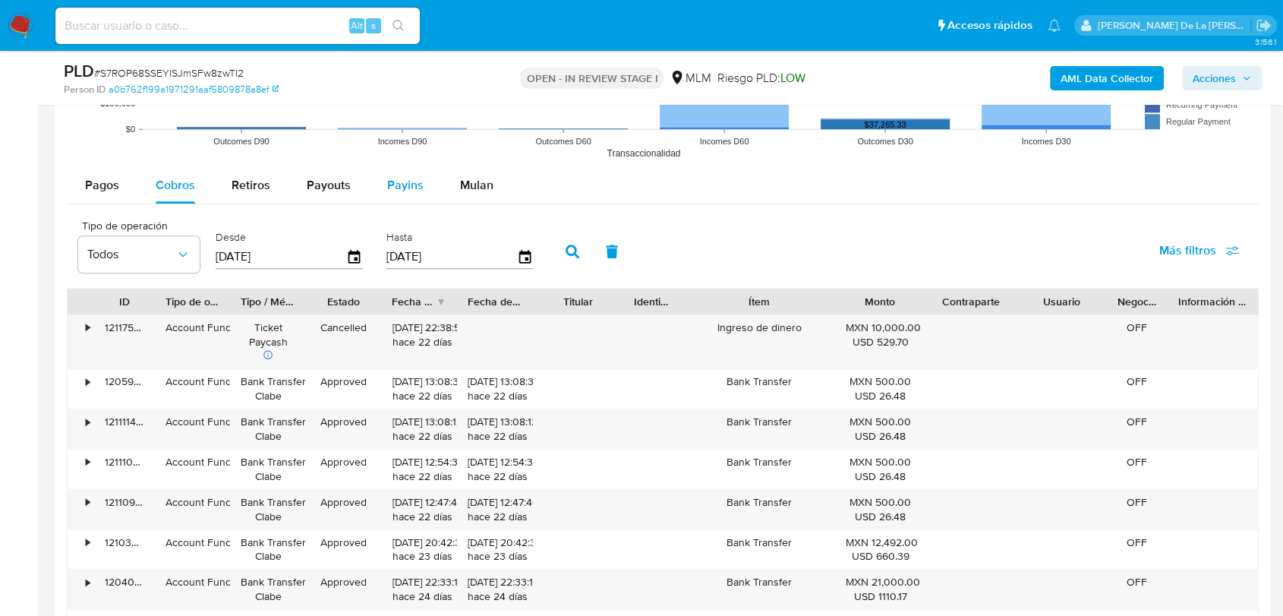
click at [430, 198] on button "Payins" at bounding box center [405, 185] width 73 height 36
select select "10"
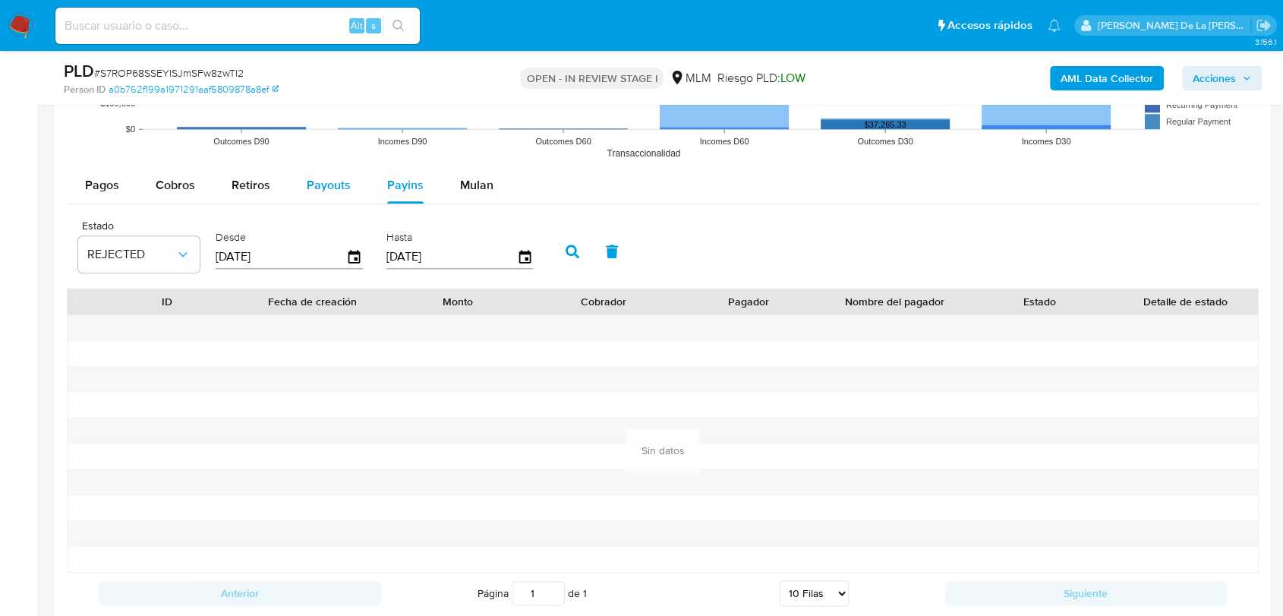
click at [314, 178] on span "Payouts" at bounding box center [329, 184] width 44 height 17
select select "10"
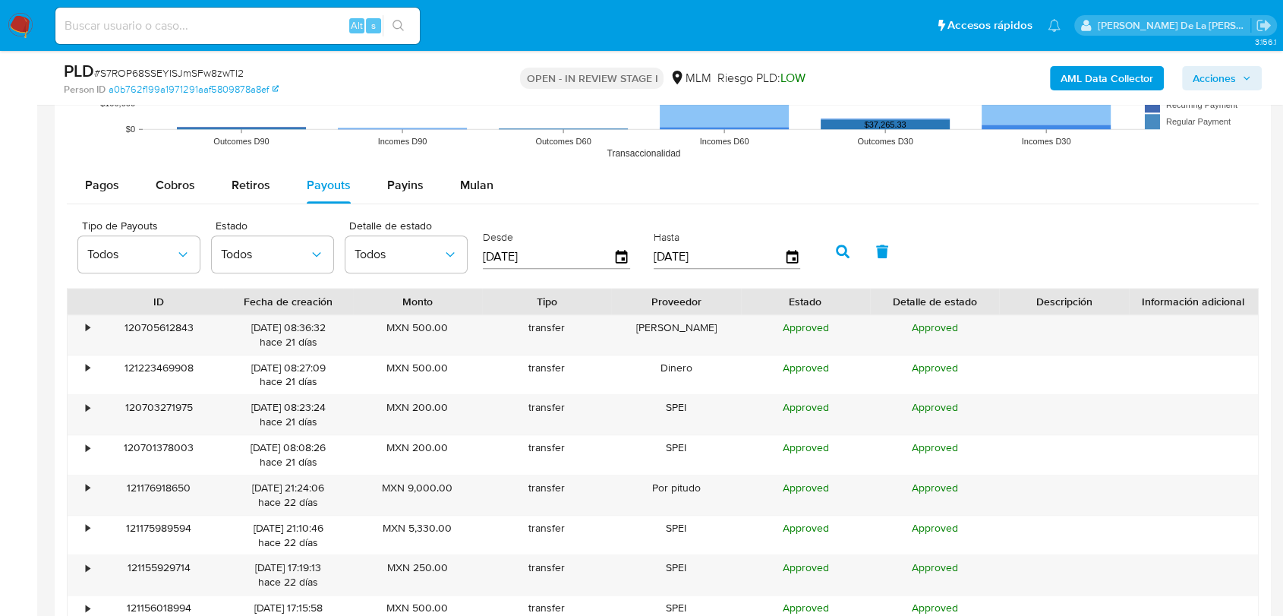
scroll to position [1687, 0]
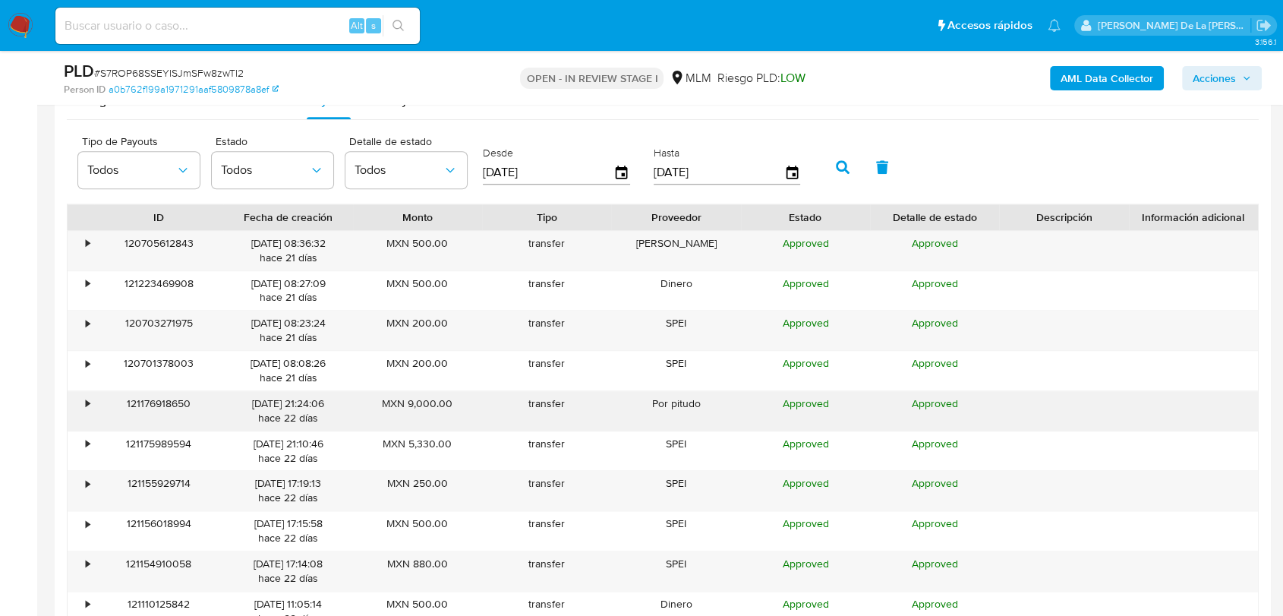
click at [77, 398] on div "•" at bounding box center [81, 410] width 27 height 39
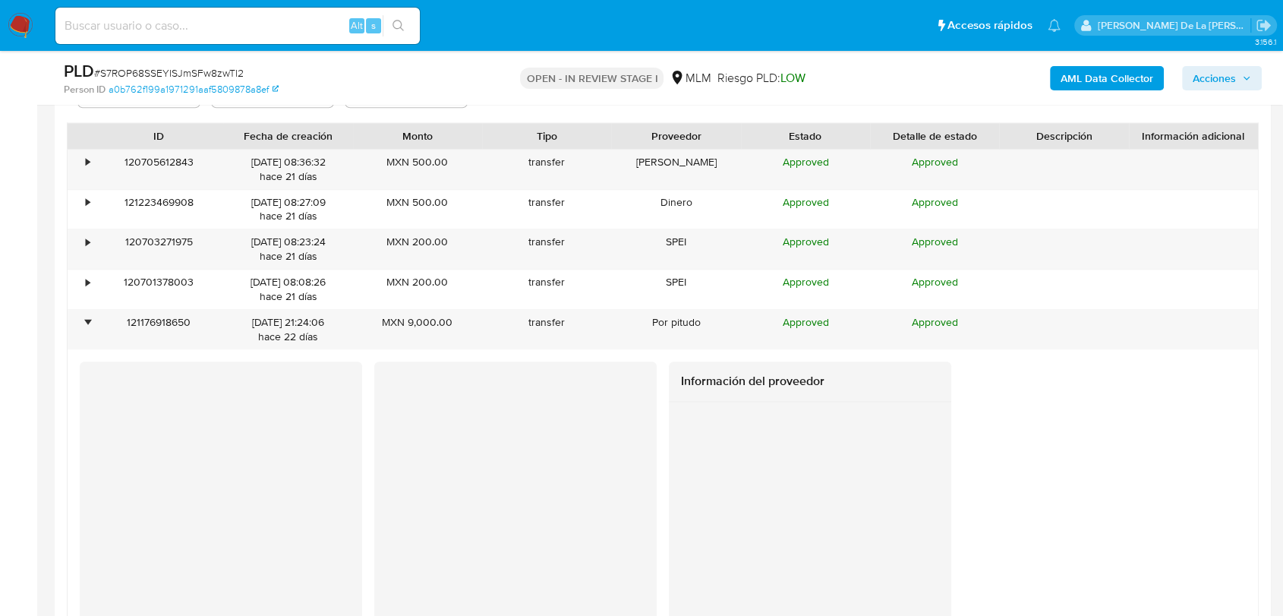
scroll to position [1856, 0]
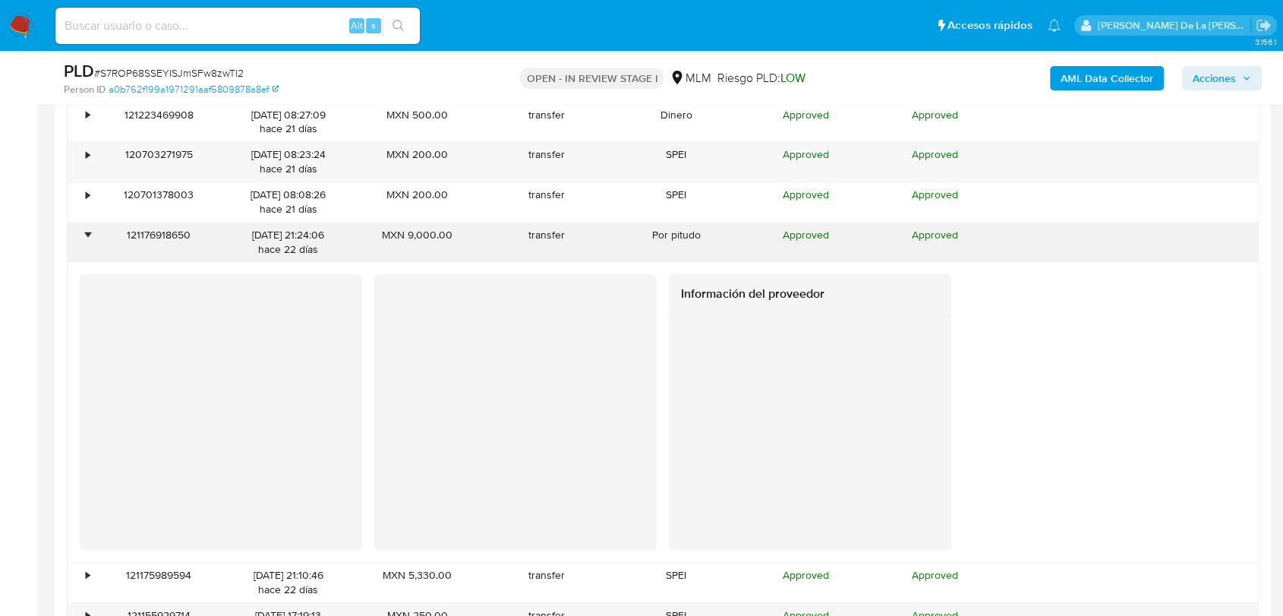
click at [86, 228] on div "•" at bounding box center [88, 235] width 4 height 14
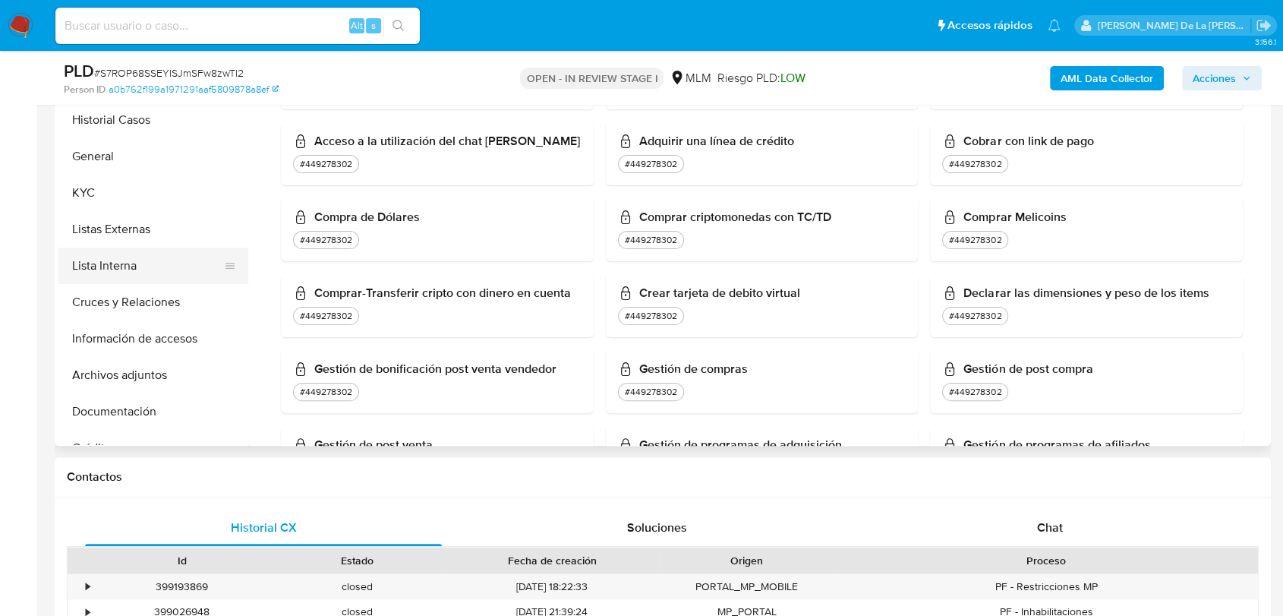
scroll to position [0, 0]
click at [133, 195] on button "KYC" at bounding box center [147, 193] width 178 height 36
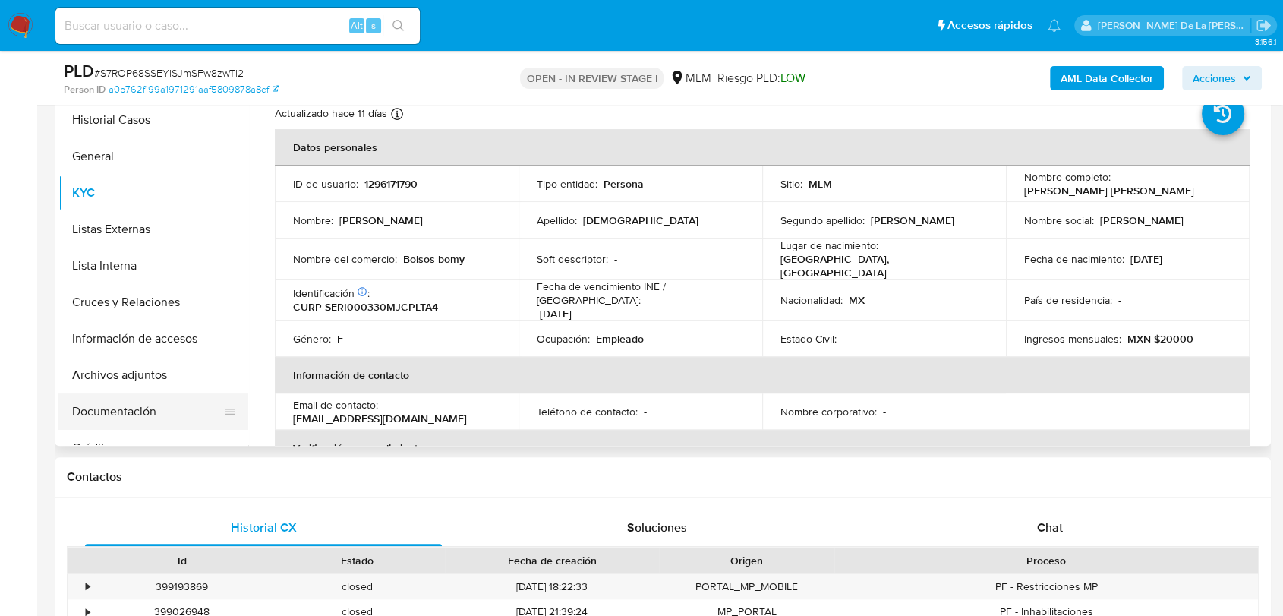
click at [158, 399] on button "Documentación" at bounding box center [147, 411] width 178 height 36
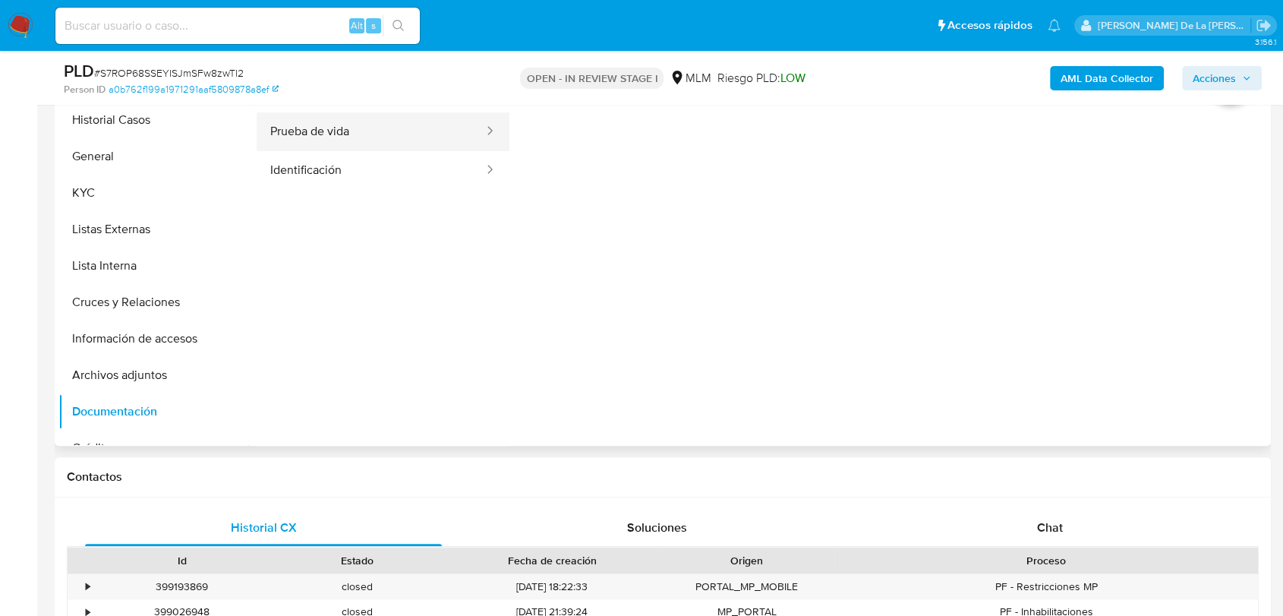
click at [397, 124] on button "Prueba de vida" at bounding box center [371, 131] width 229 height 39
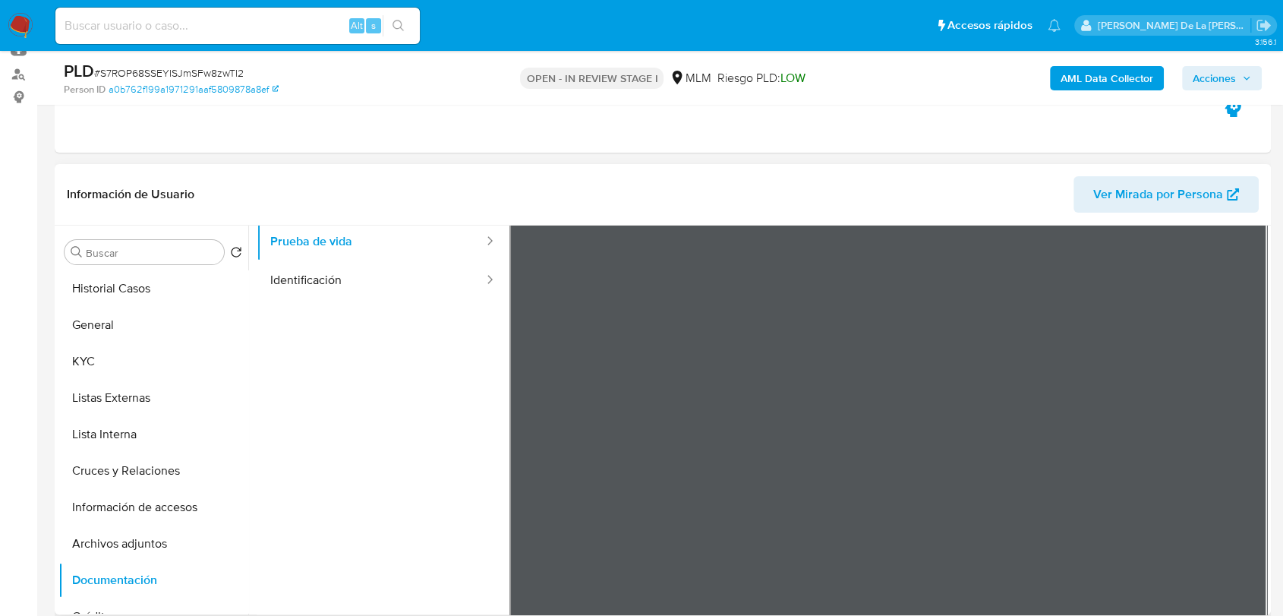
scroll to position [84, 0]
click at [360, 311] on ul "Usuario Prueba de vida Identificación" at bounding box center [383, 378] width 253 height 437
click at [375, 298] on ul "Usuario Prueba de vida Identificación" at bounding box center [383, 378] width 253 height 437
click at [377, 262] on button "Identificación" at bounding box center [371, 254] width 229 height 39
click at [1233, 400] on icon at bounding box center [1248, 407] width 30 height 30
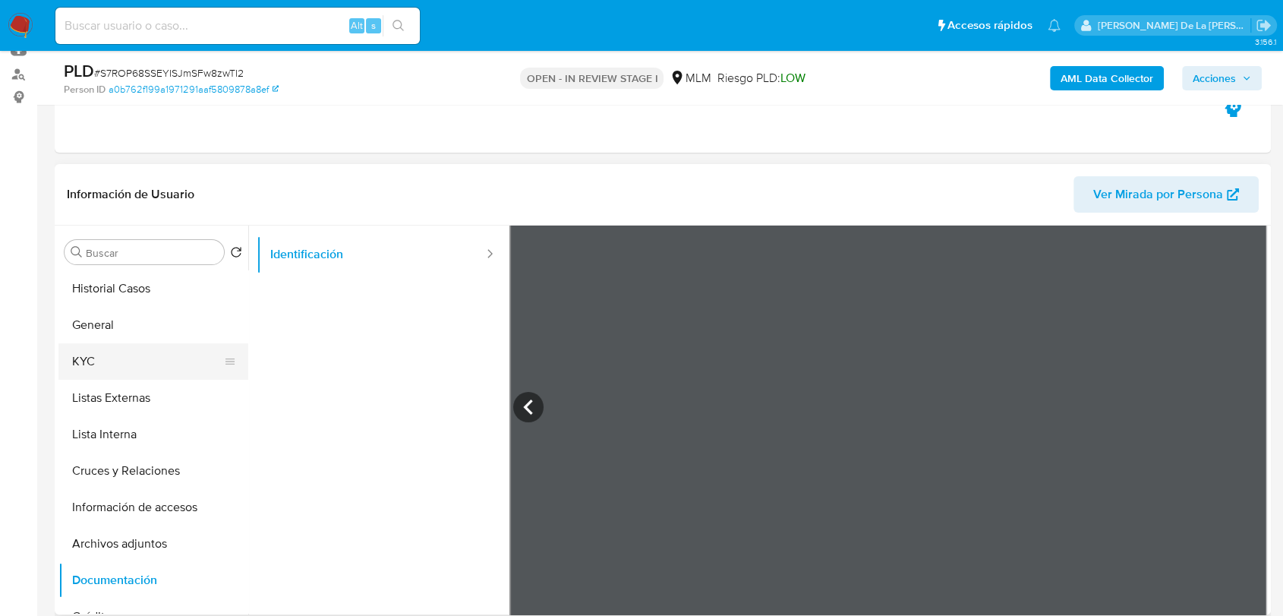
click at [112, 354] on button "KYC" at bounding box center [147, 361] width 178 height 36
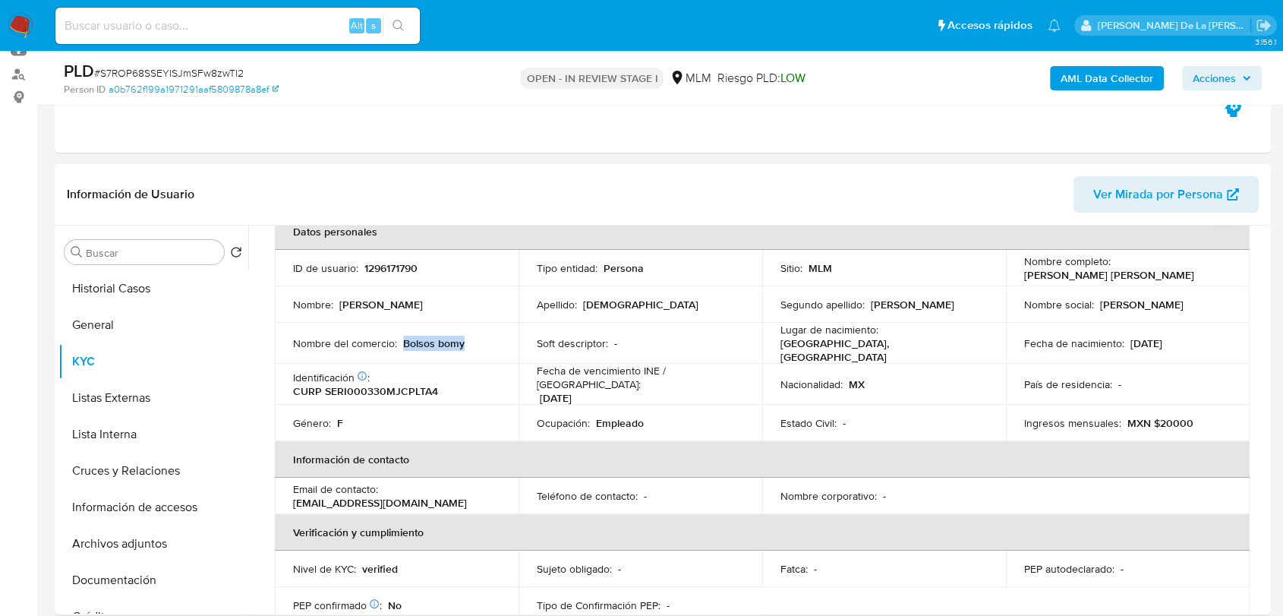
drag, startPoint x: 465, startPoint y: 337, endPoint x: 402, endPoint y: 340, distance: 63.1
click at [402, 340] on div "Nombre del comercio : Bolsos bomy" at bounding box center [396, 343] width 207 height 14
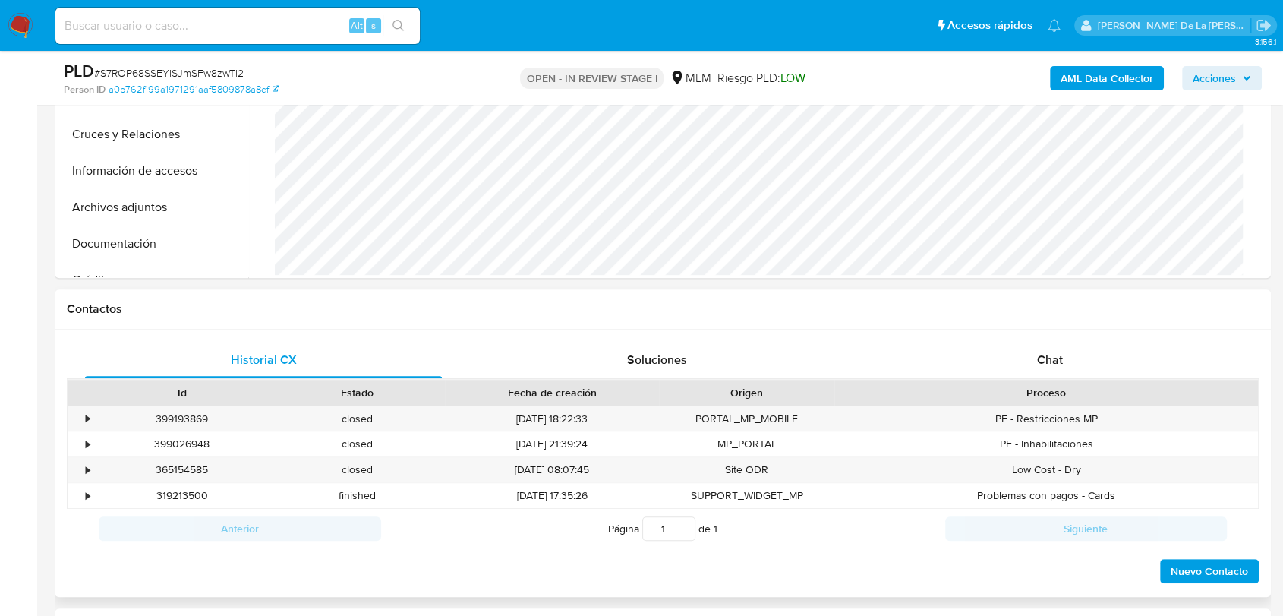
scroll to position [506, 0]
click at [86, 413] on div "•" at bounding box center [88, 418] width 4 height 14
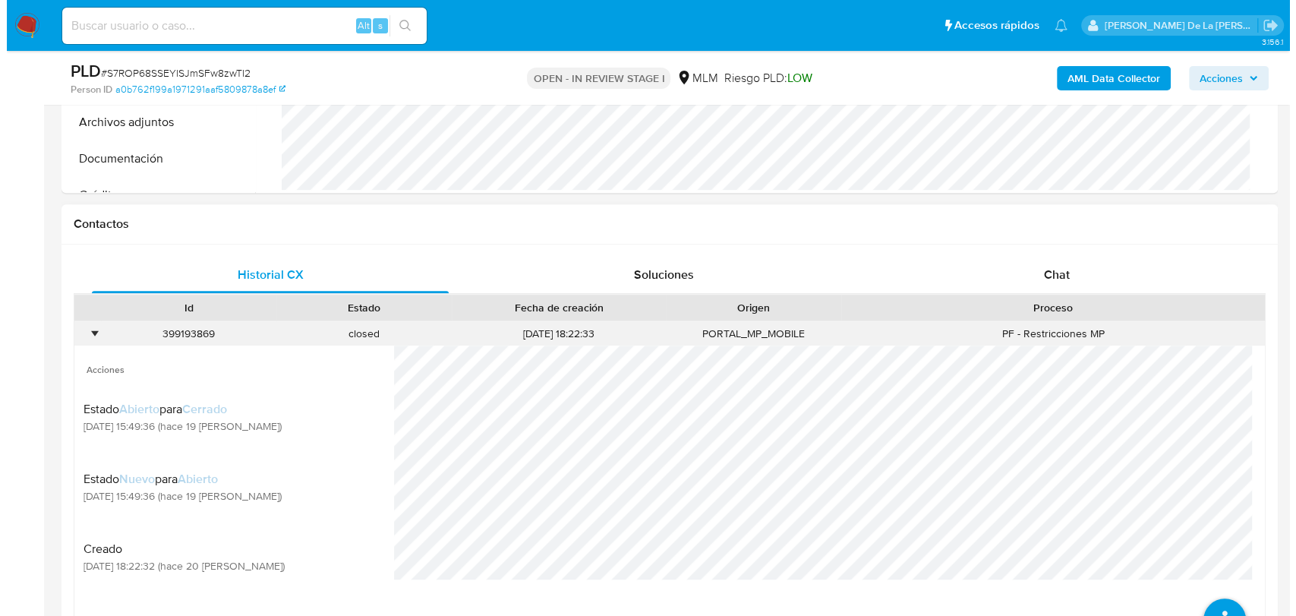
scroll to position [674, 0]
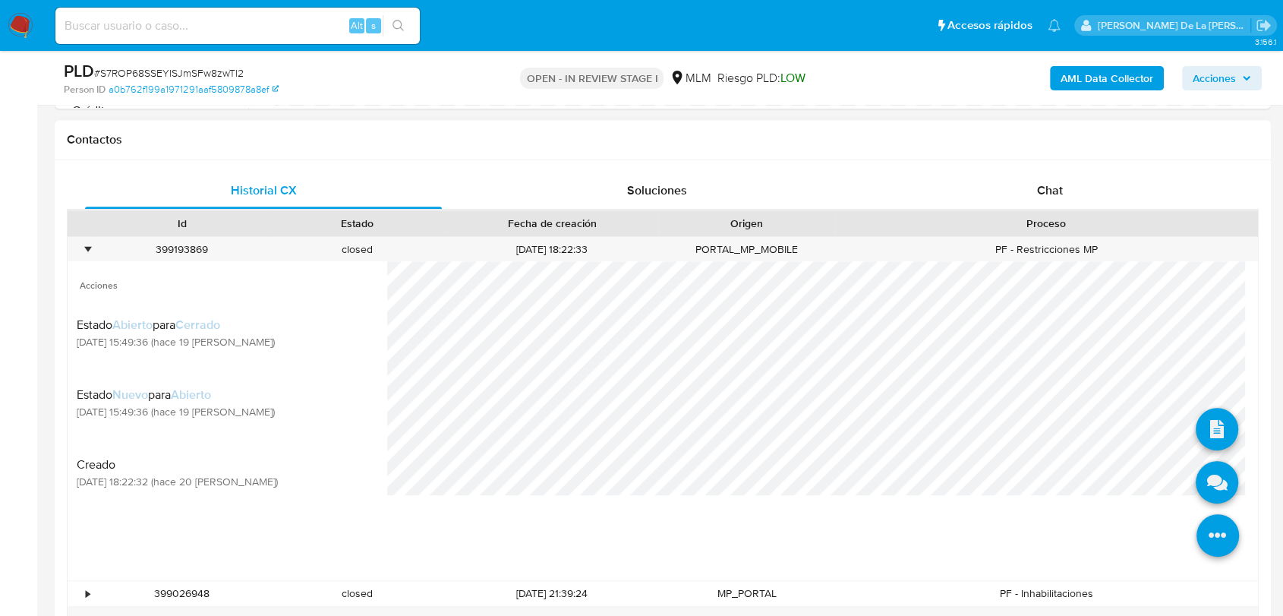
click at [1207, 531] on icon at bounding box center [1218, 535] width 43 height 43
click at [1213, 484] on icon at bounding box center [1217, 482] width 43 height 43
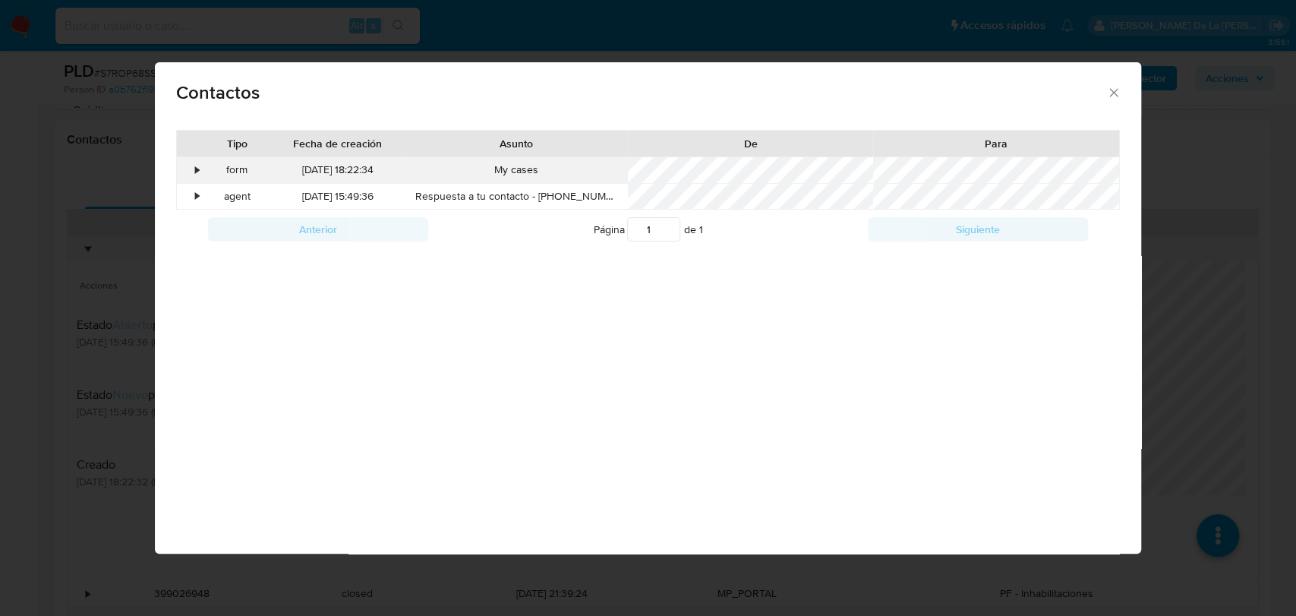
click at [200, 167] on div "•" at bounding box center [190, 170] width 27 height 26
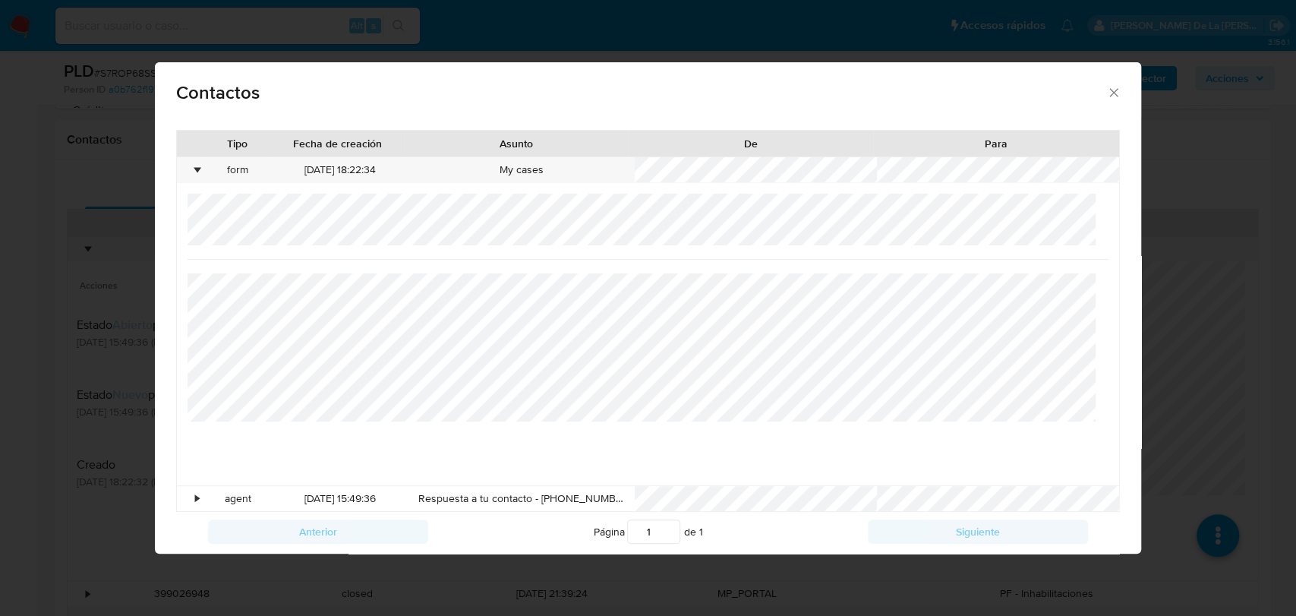
scroll to position [18, 0]
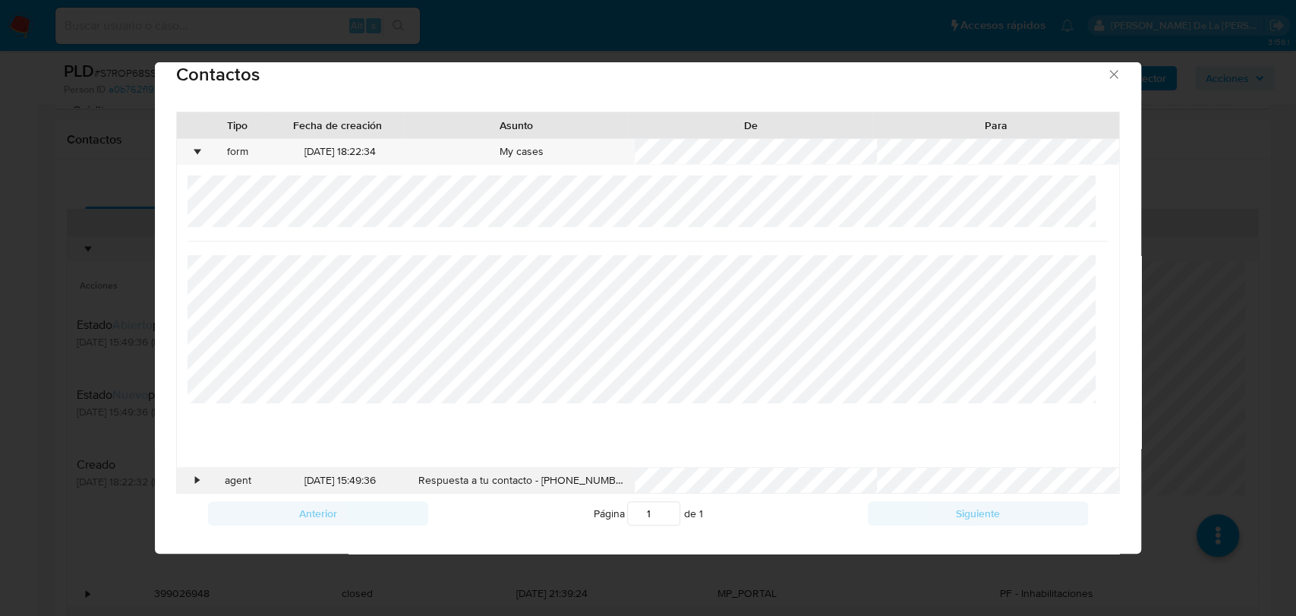
click at [200, 477] on div "• agent 08/08/2025 15:49:36 Respuesta a tu contacto - 399193869" at bounding box center [648, 481] width 942 height 26
click at [190, 479] on div "•" at bounding box center [190, 481] width 27 height 26
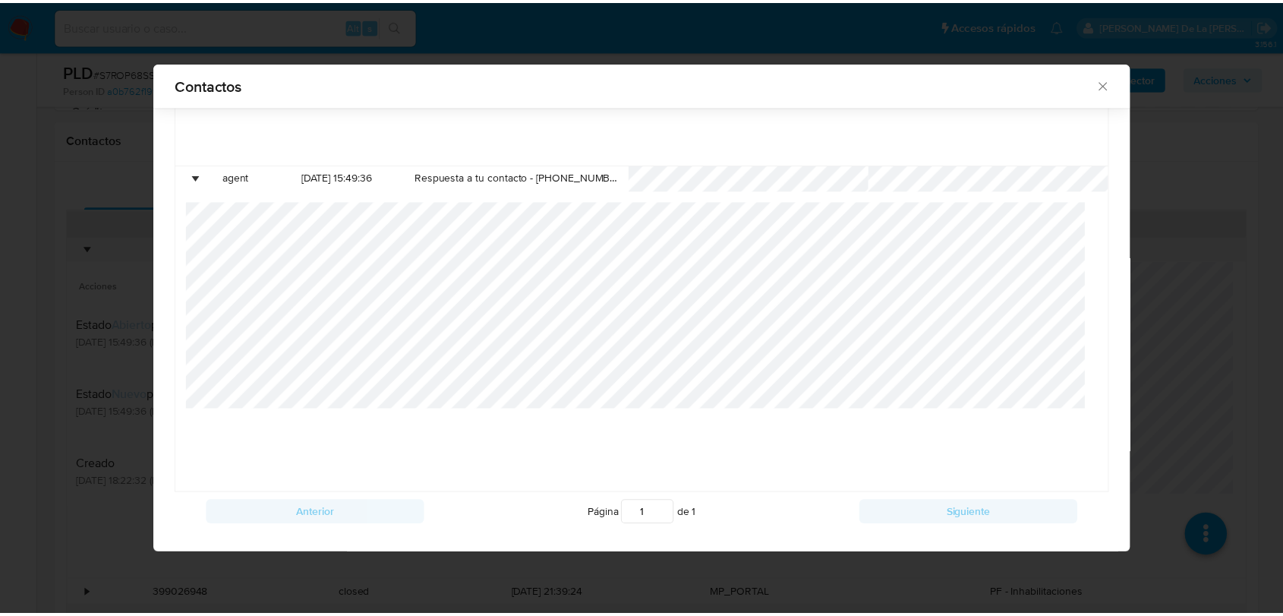
scroll to position [0, 0]
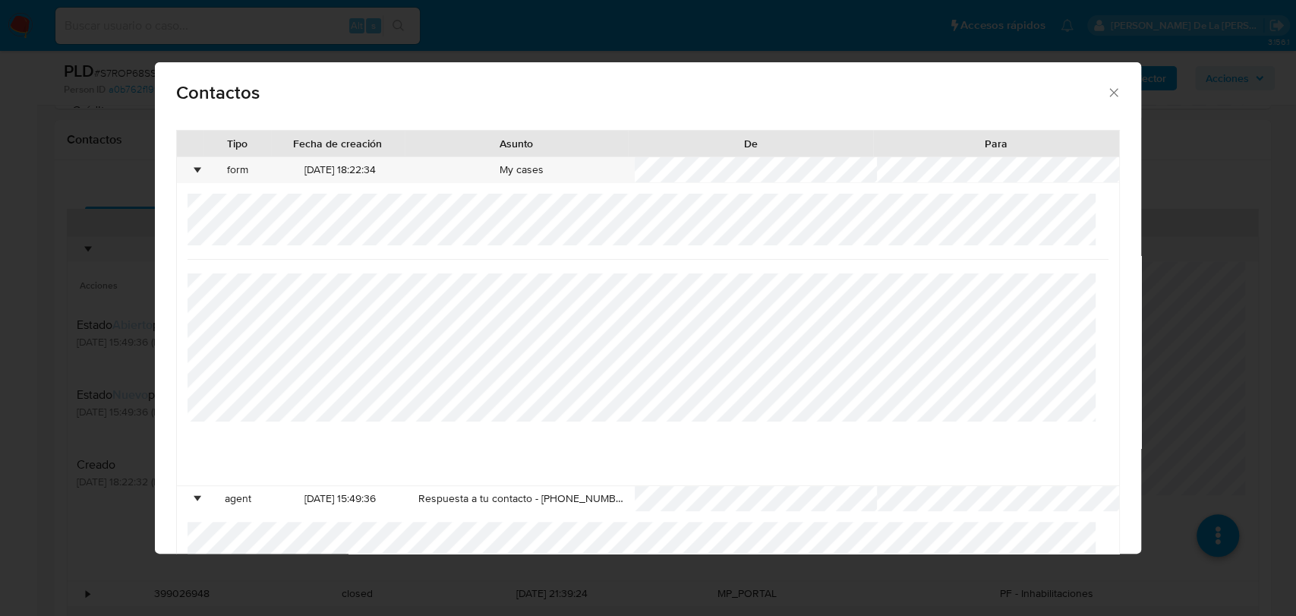
click at [1103, 84] on div "Contactos" at bounding box center [648, 89] width 986 height 55
click at [1106, 88] on icon "close" at bounding box center [1113, 92] width 15 height 15
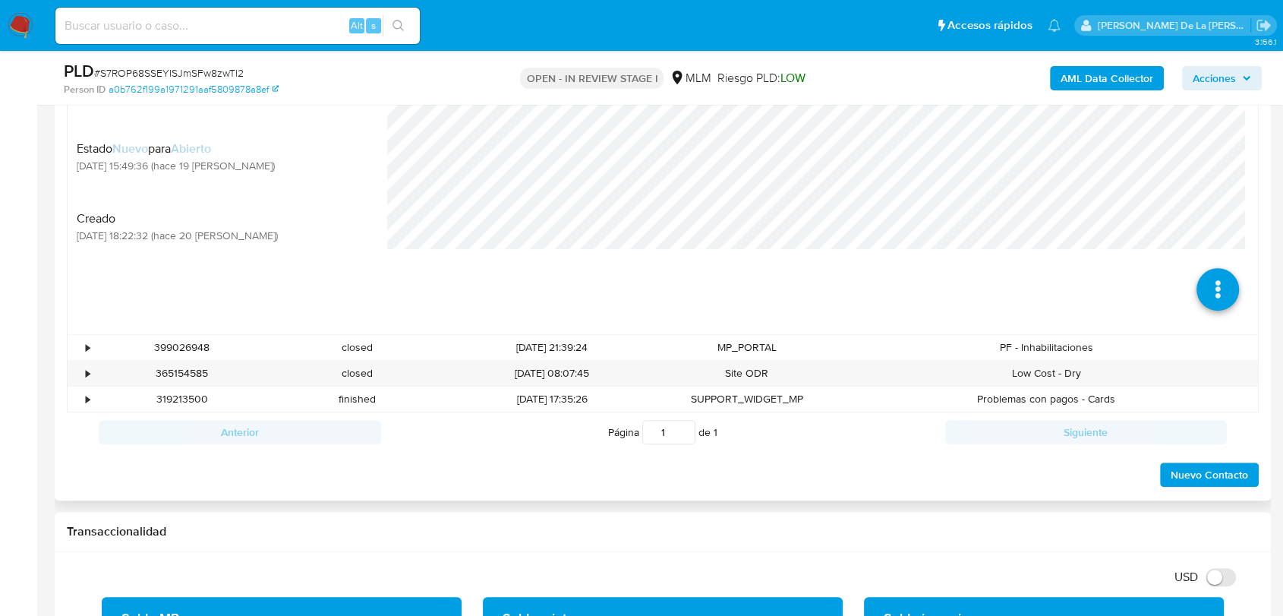
scroll to position [1012, 0]
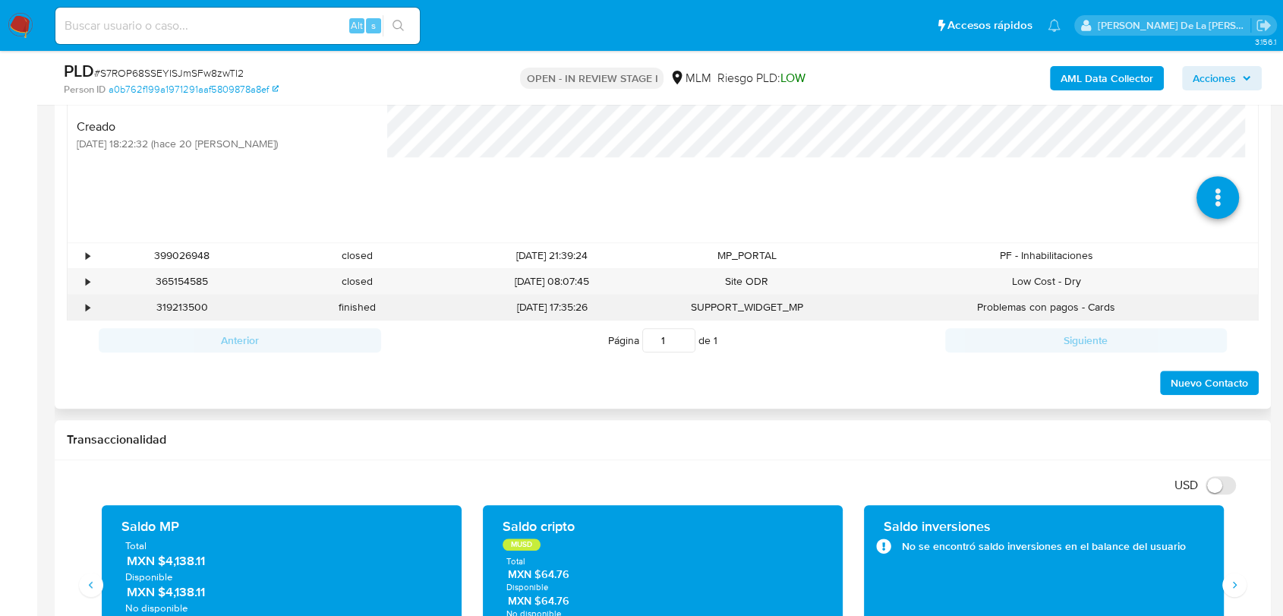
click at [75, 306] on div "•" at bounding box center [81, 307] width 27 height 25
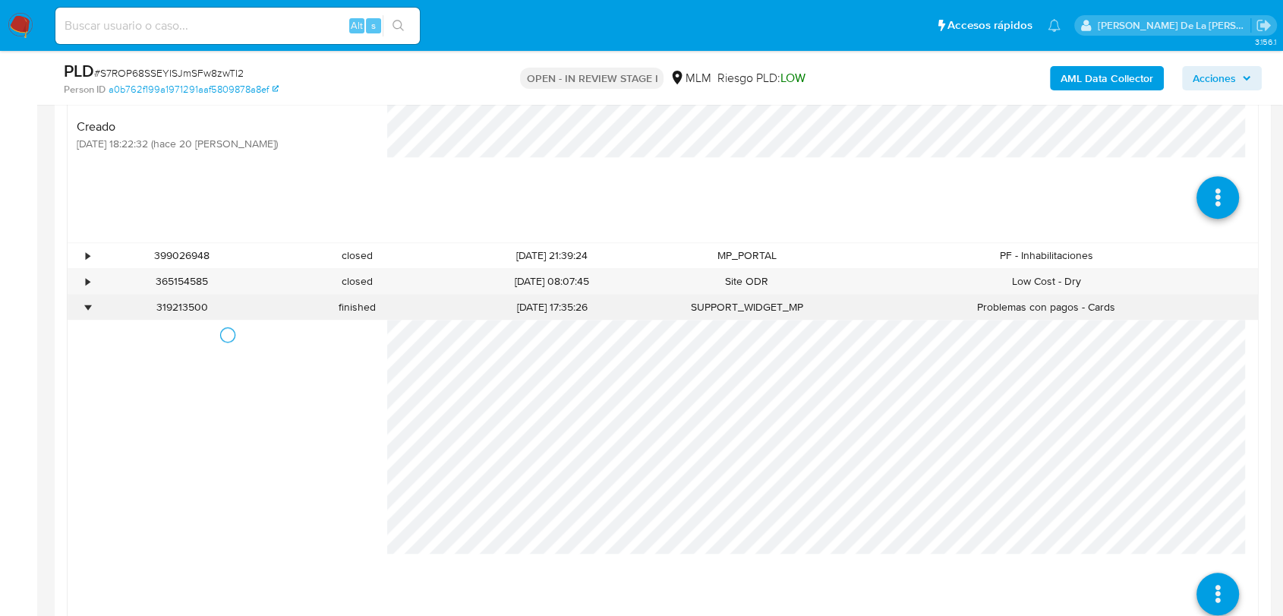
click at [82, 307] on div "•" at bounding box center [81, 307] width 27 height 25
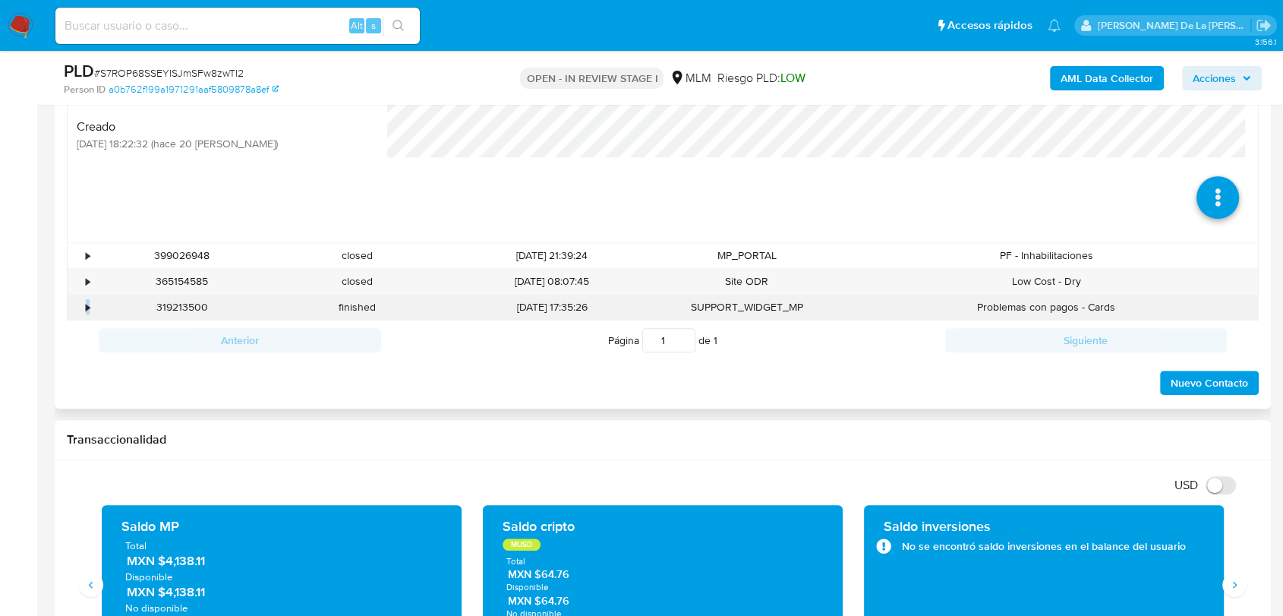
click at [82, 307] on div "•" at bounding box center [81, 307] width 27 height 25
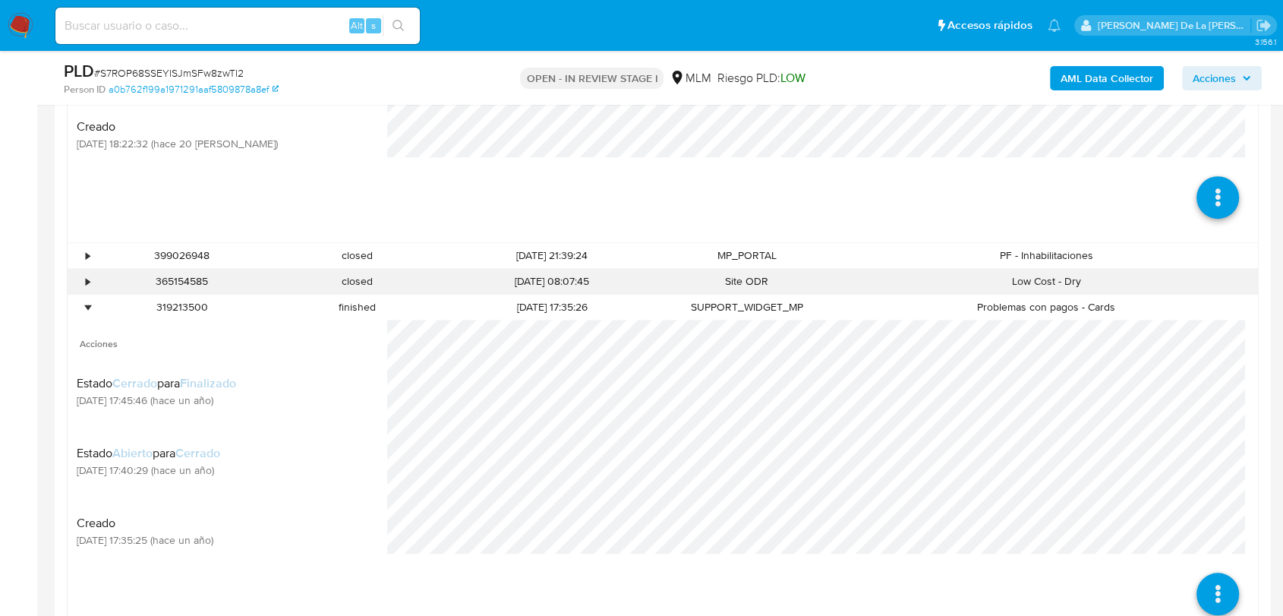
click at [86, 281] on div "•" at bounding box center [88, 281] width 4 height 14
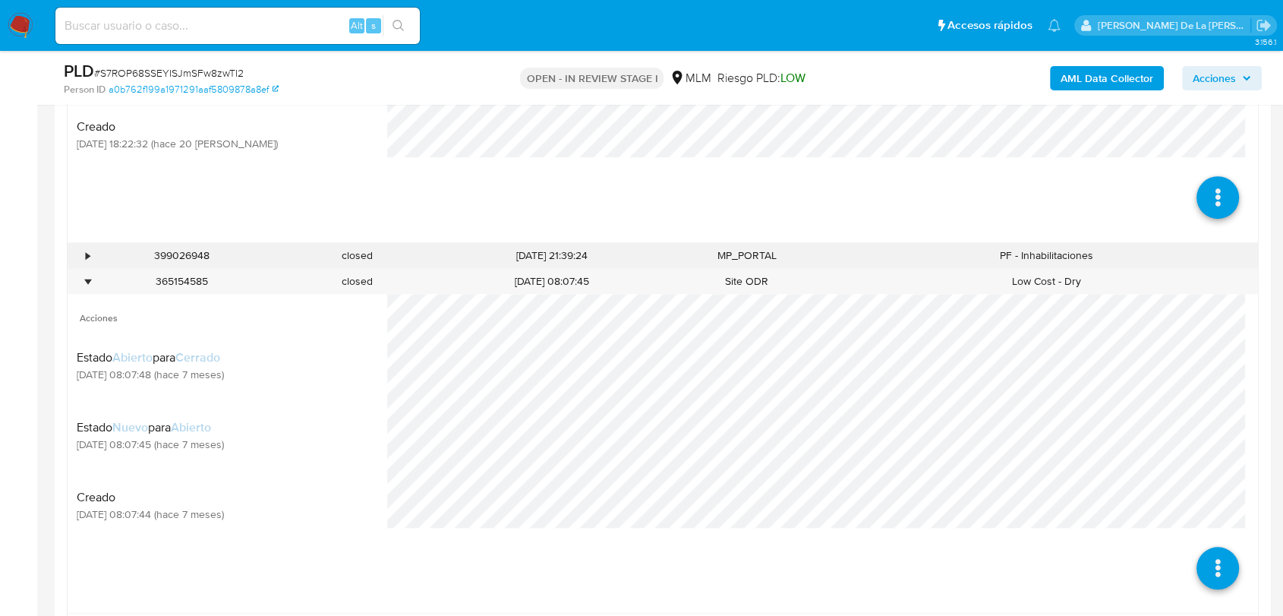
click at [86, 255] on div "•" at bounding box center [88, 255] width 4 height 14
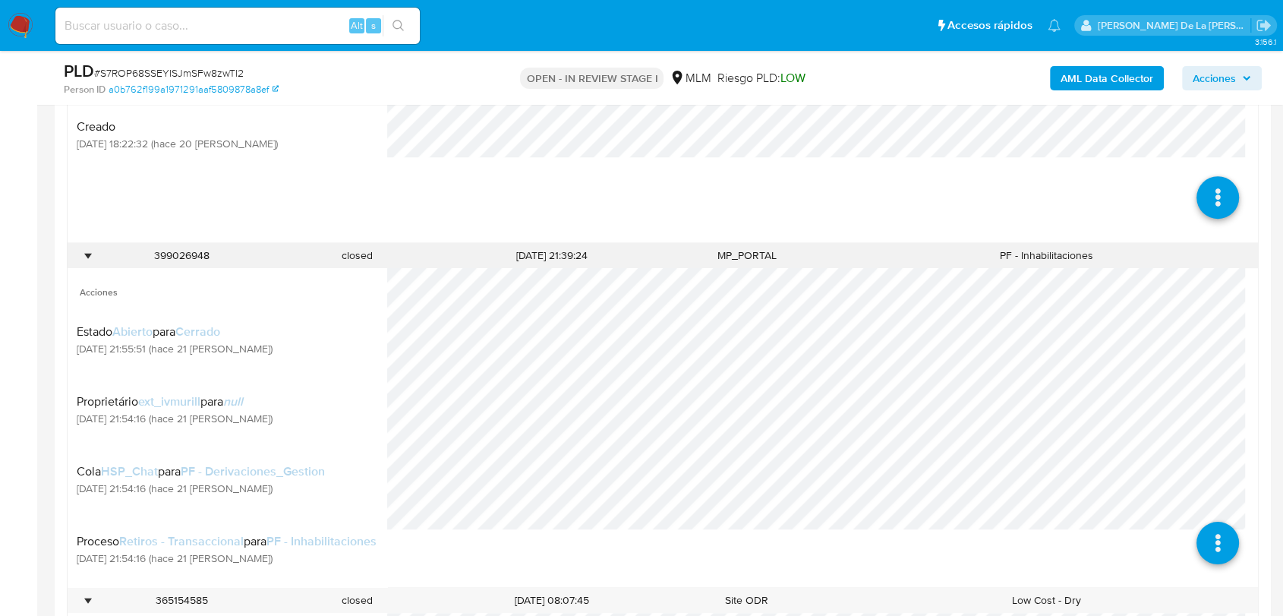
scroll to position [26, 0]
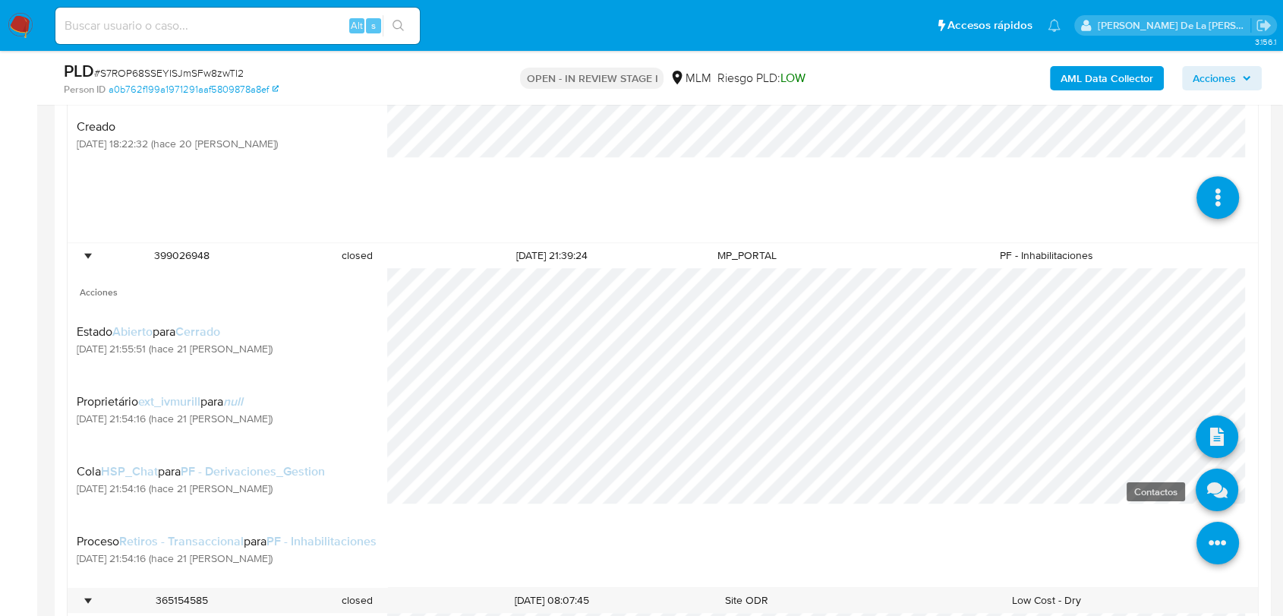
click at [1208, 481] on icon at bounding box center [1217, 489] width 43 height 43
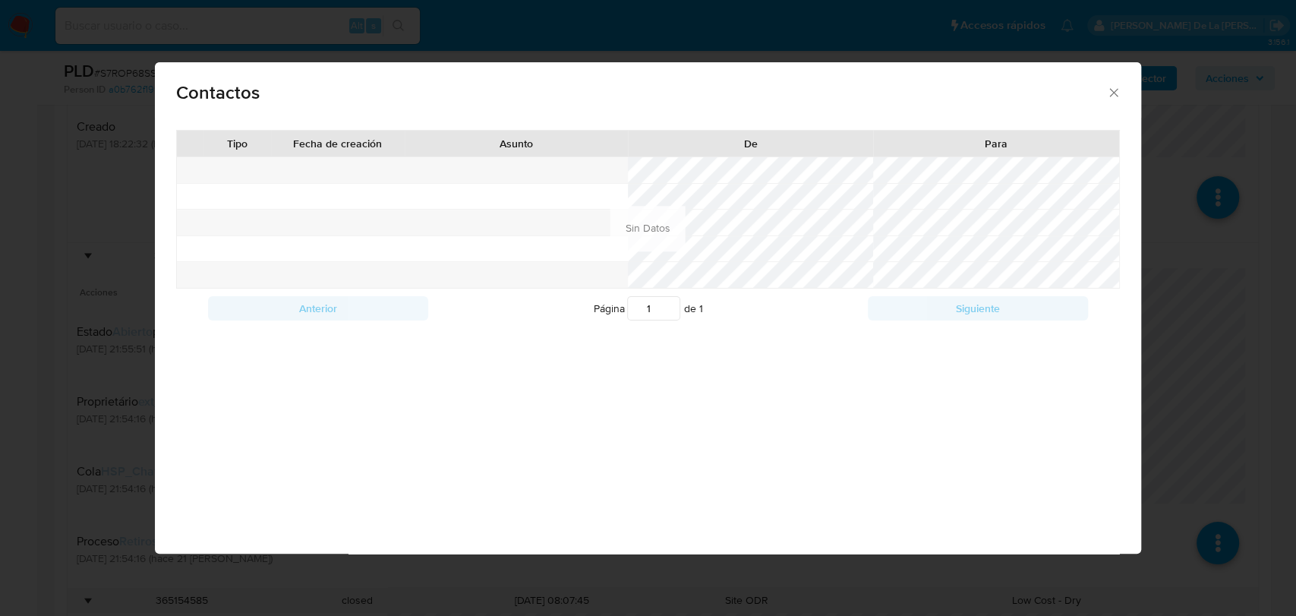
click at [1120, 99] on icon "close" at bounding box center [1113, 92] width 15 height 15
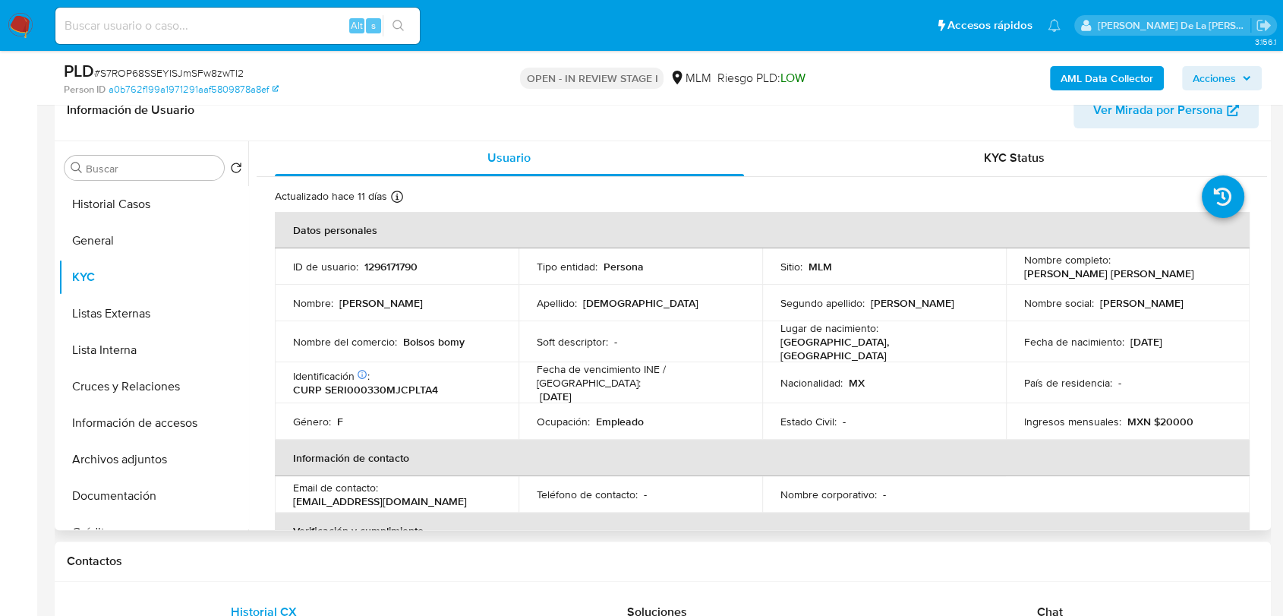
scroll to position [0, 0]
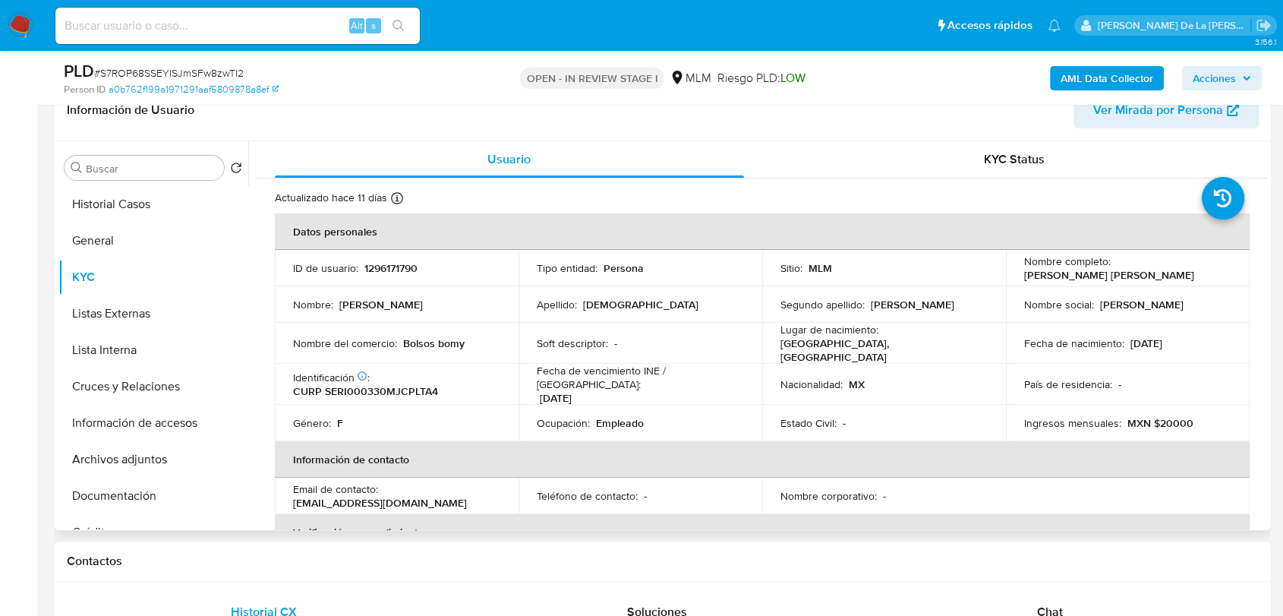
drag, startPoint x: 1017, startPoint y: 273, endPoint x: 1193, endPoint y: 274, distance: 175.4
click at [1193, 274] on td "Nombre completo : Itzel Monserrat Sepulveda Ruelas" at bounding box center [1128, 268] width 244 height 36
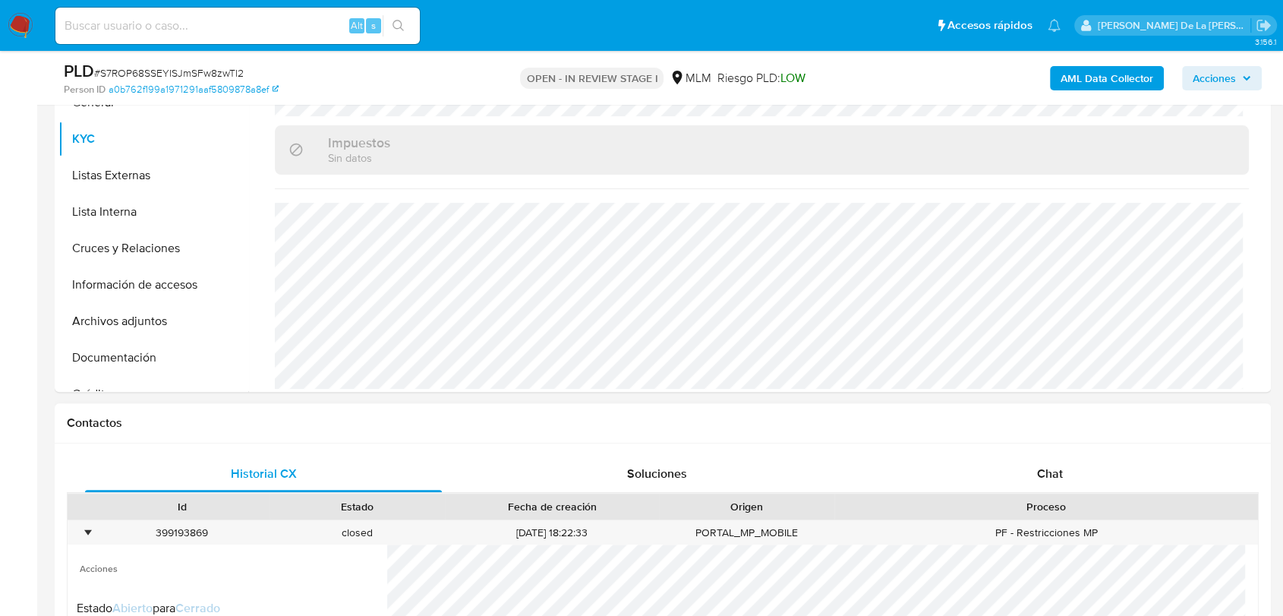
scroll to position [674, 0]
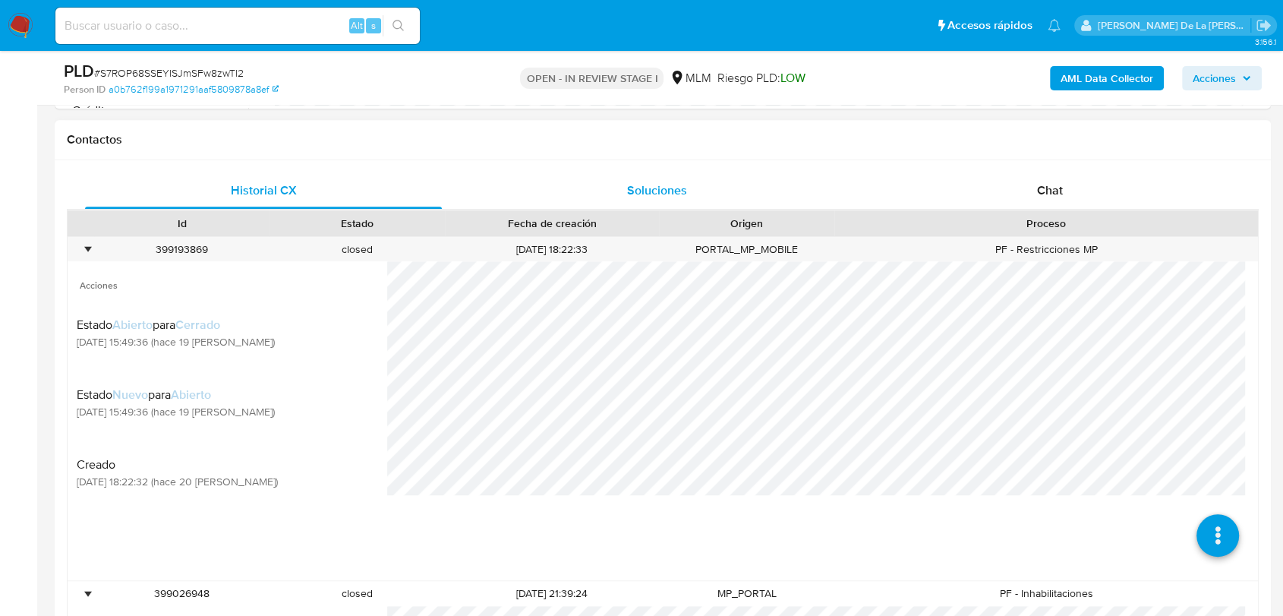
drag, startPoint x: 555, startPoint y: 178, endPoint x: 571, endPoint y: 181, distance: 16.2
click at [557, 178] on div "Soluciones" at bounding box center [656, 190] width 357 height 36
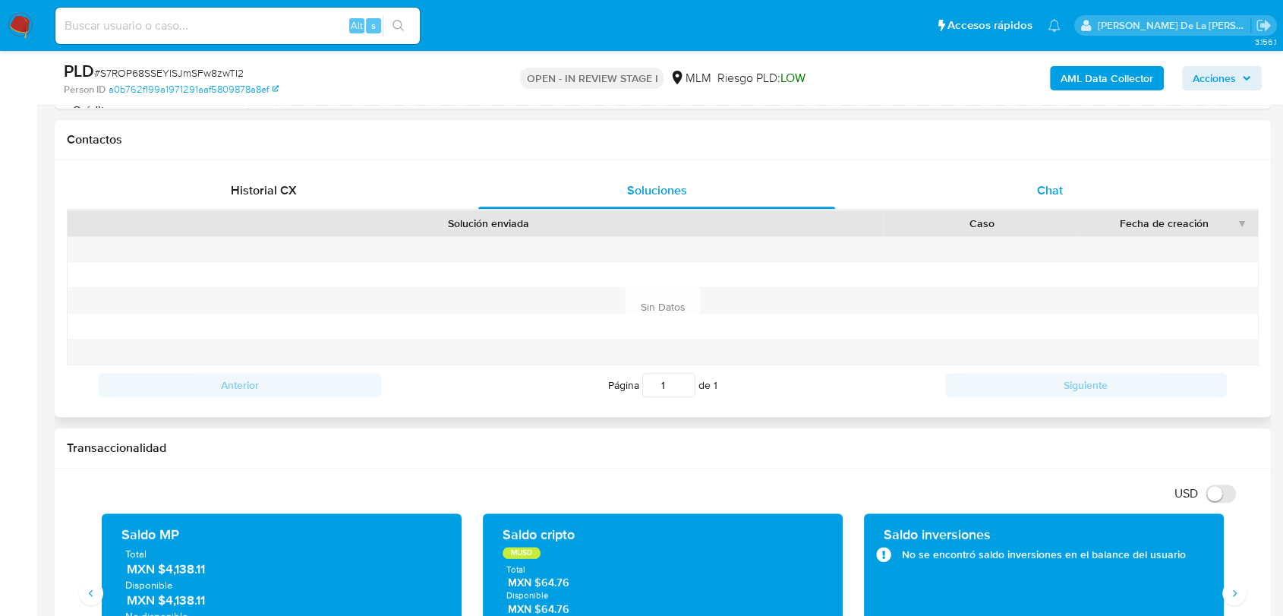
click at [1068, 178] on div "Chat" at bounding box center [1050, 190] width 357 height 36
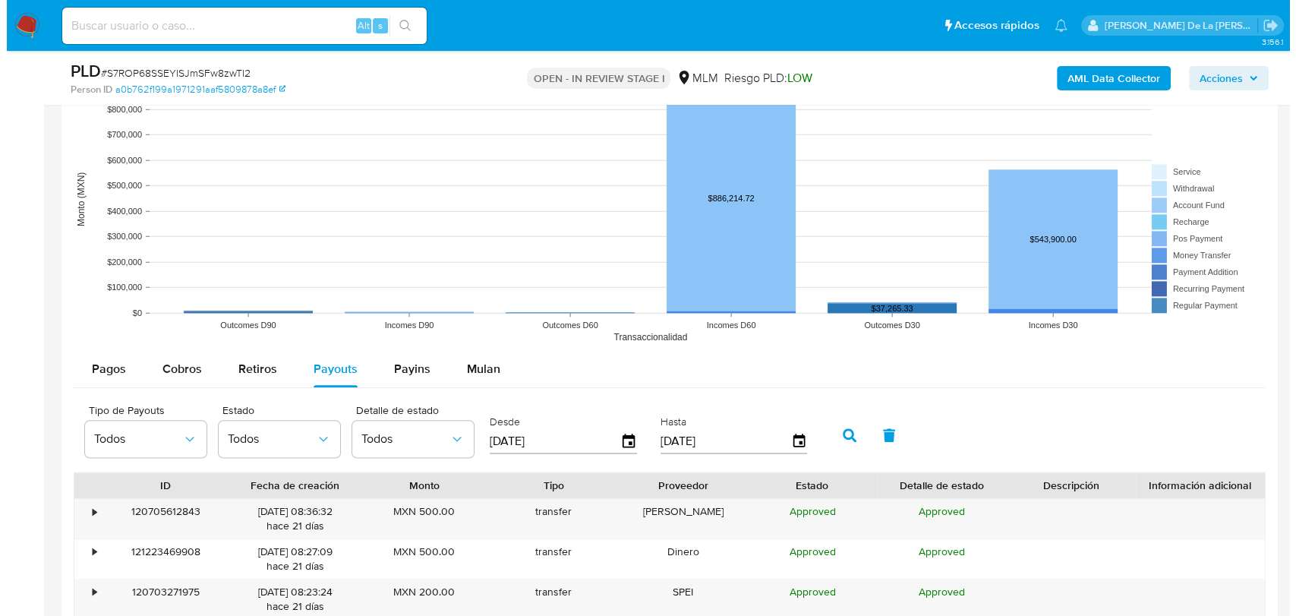
scroll to position [1856, 0]
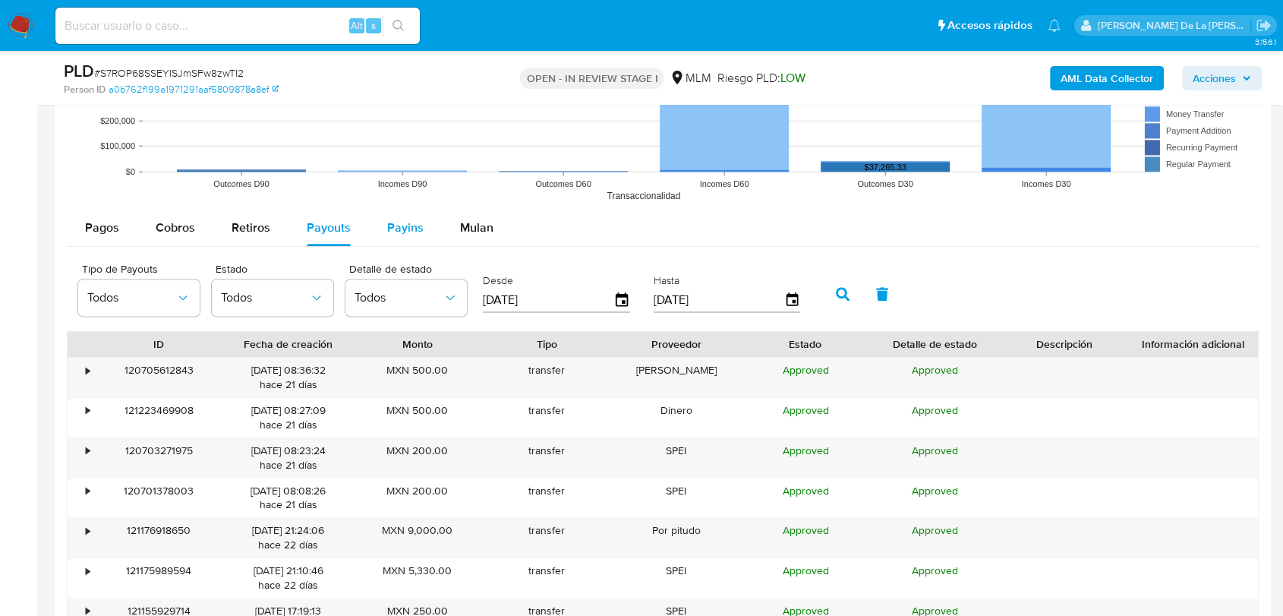
click at [406, 222] on span "Payins" at bounding box center [405, 227] width 36 height 17
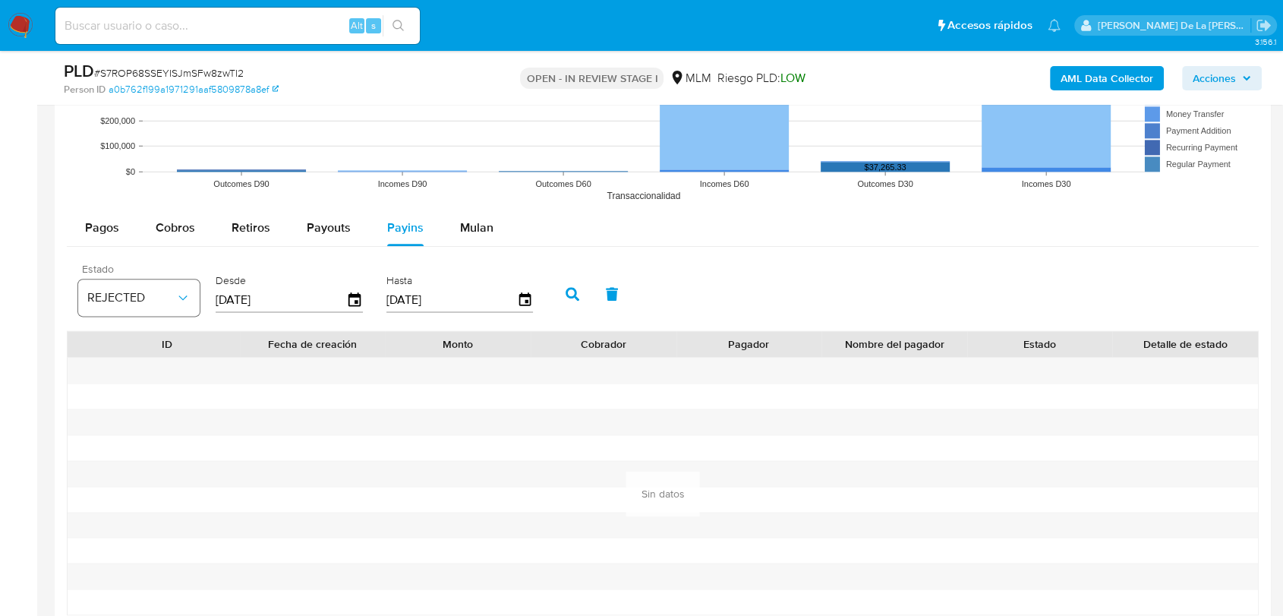
click at [155, 295] on span "REJECTED" at bounding box center [131, 297] width 88 height 15
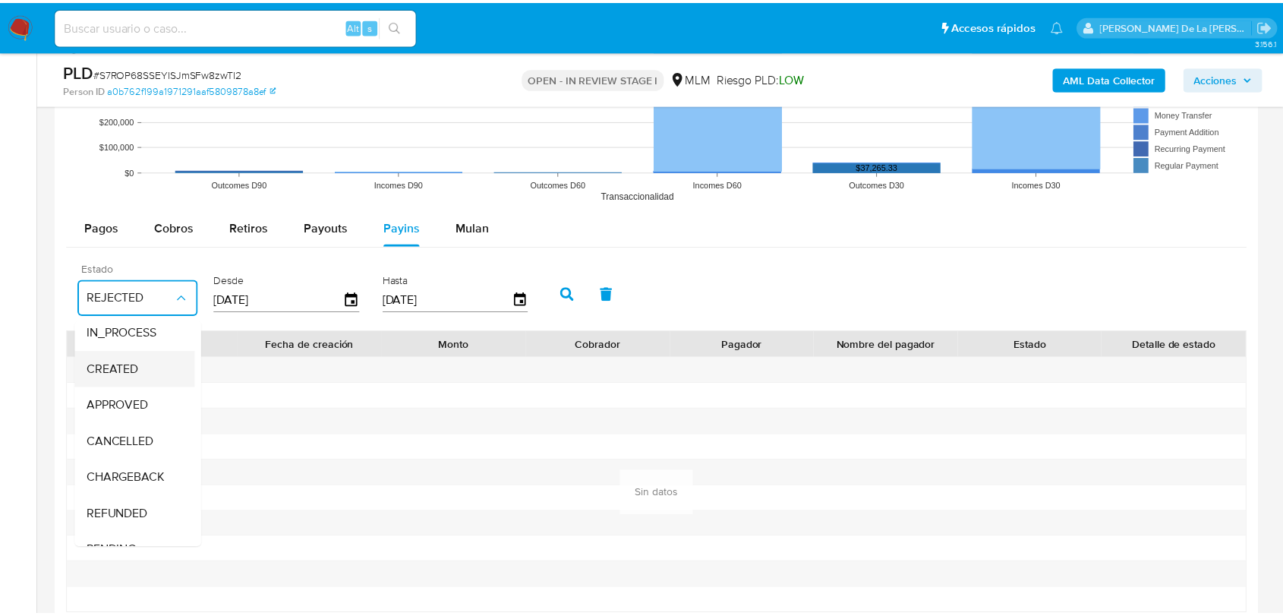
scroll to position [112, 0]
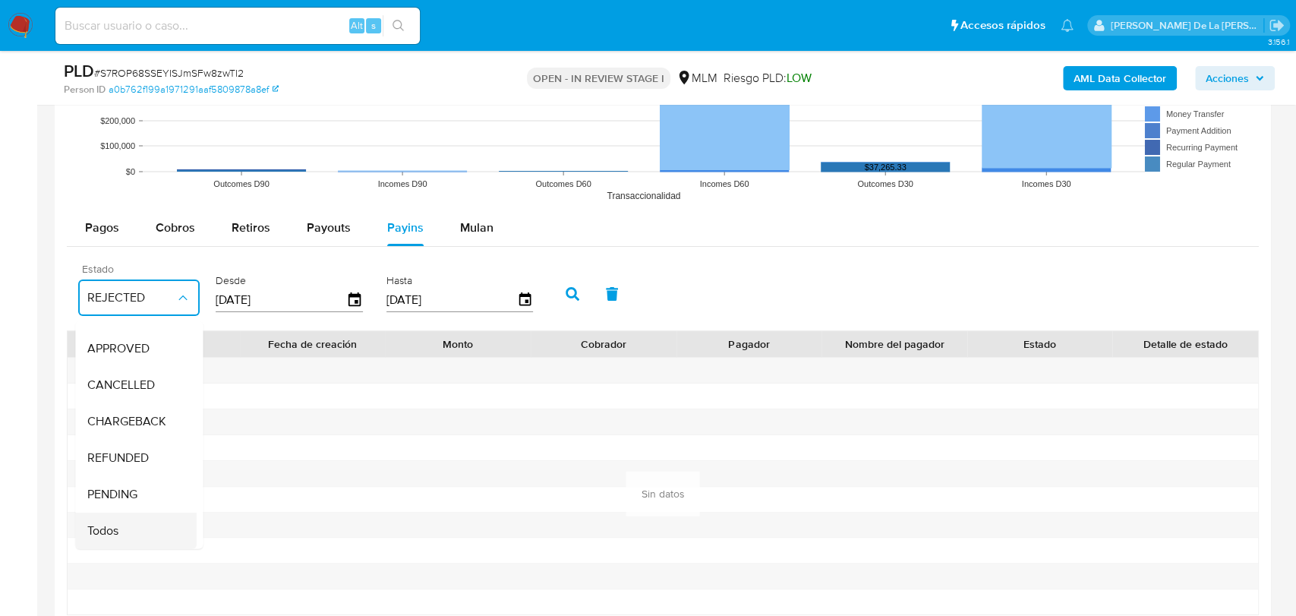
click at [109, 522] on span "Todos" at bounding box center [102, 529] width 31 height 15
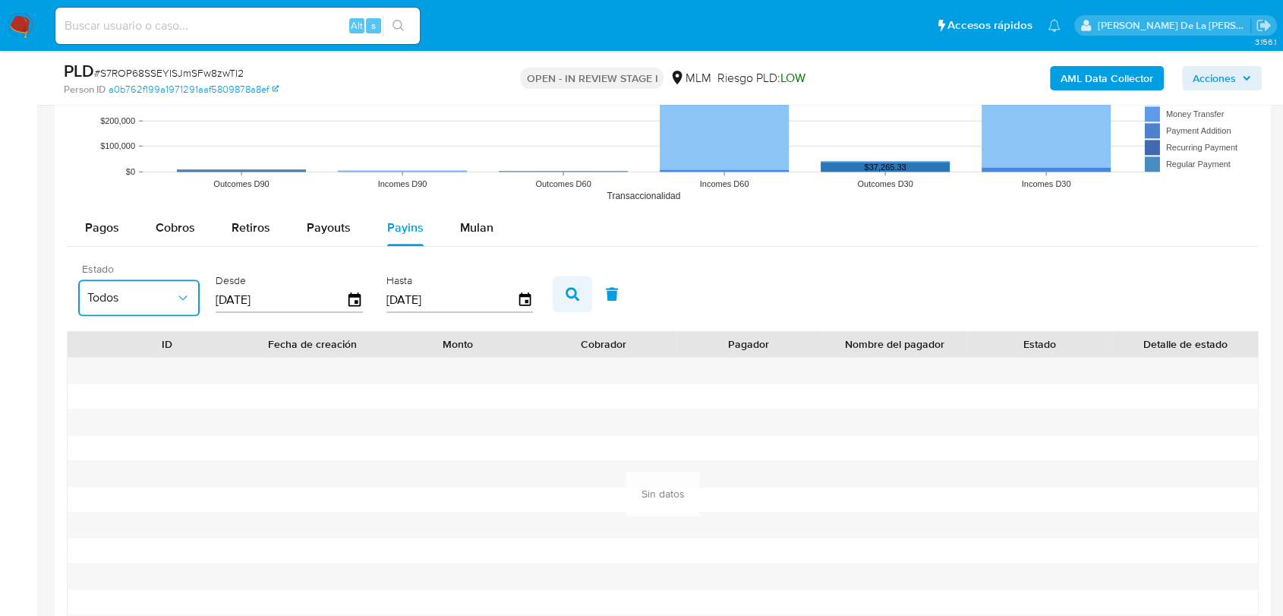
click at [562, 292] on button "button" at bounding box center [572, 294] width 39 height 36
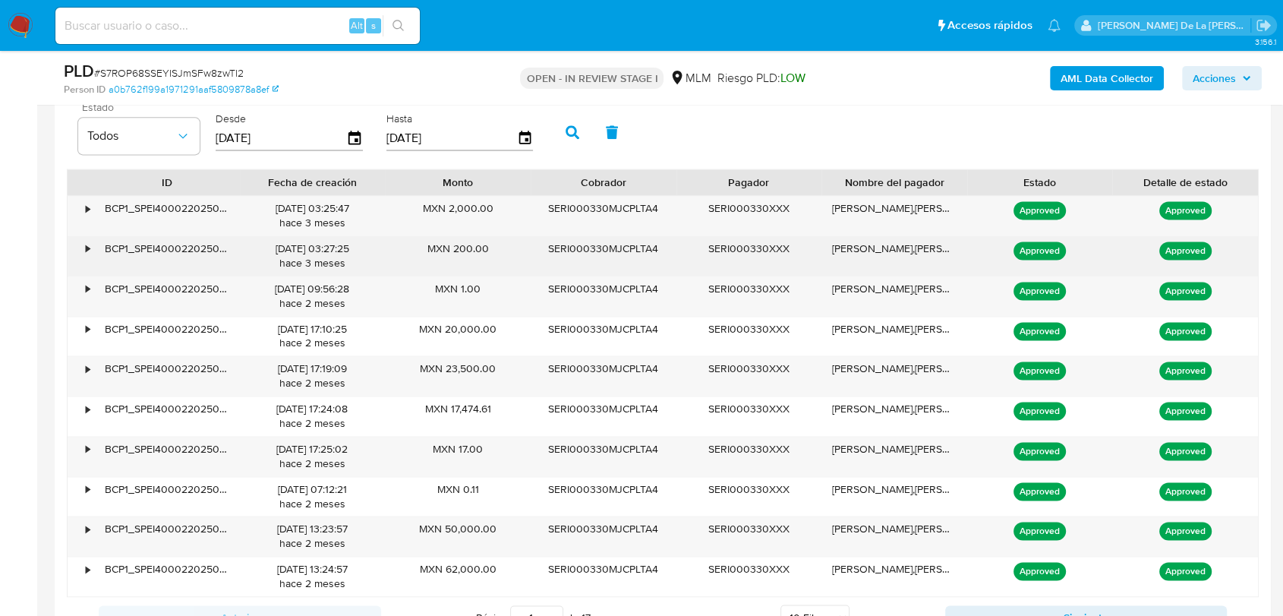
scroll to position [2024, 0]
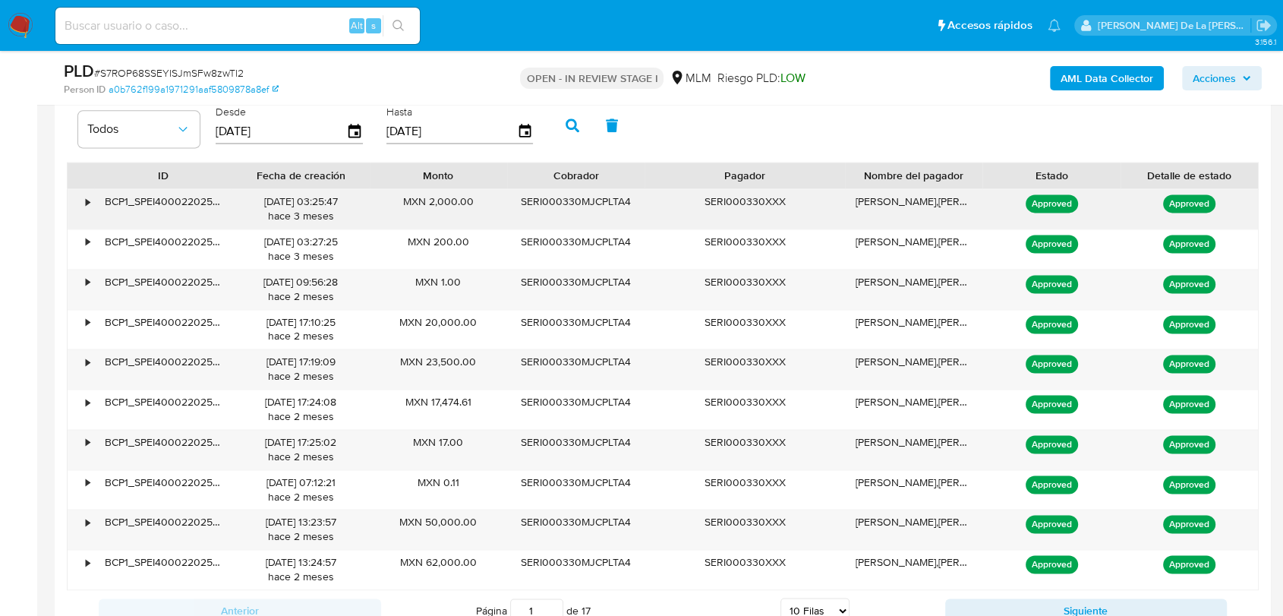
drag, startPoint x: 814, startPoint y: 174, endPoint x: 853, endPoint y: 188, distance: 42.0
click at [860, 188] on div "ID Fecha de creación Monto Cobrador Pagador Nombre del pagador Estado Detalle d…" at bounding box center [663, 376] width 1192 height 428
click at [86, 200] on div "•" at bounding box center [88, 201] width 4 height 14
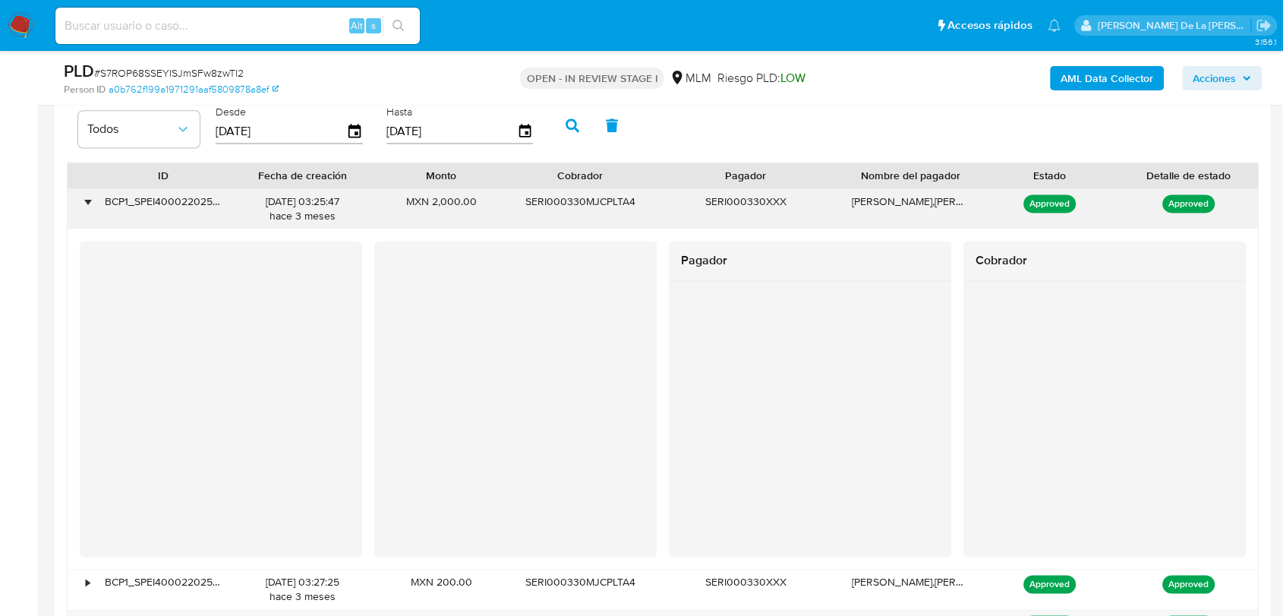
click at [85, 194] on div "•" at bounding box center [81, 208] width 27 height 39
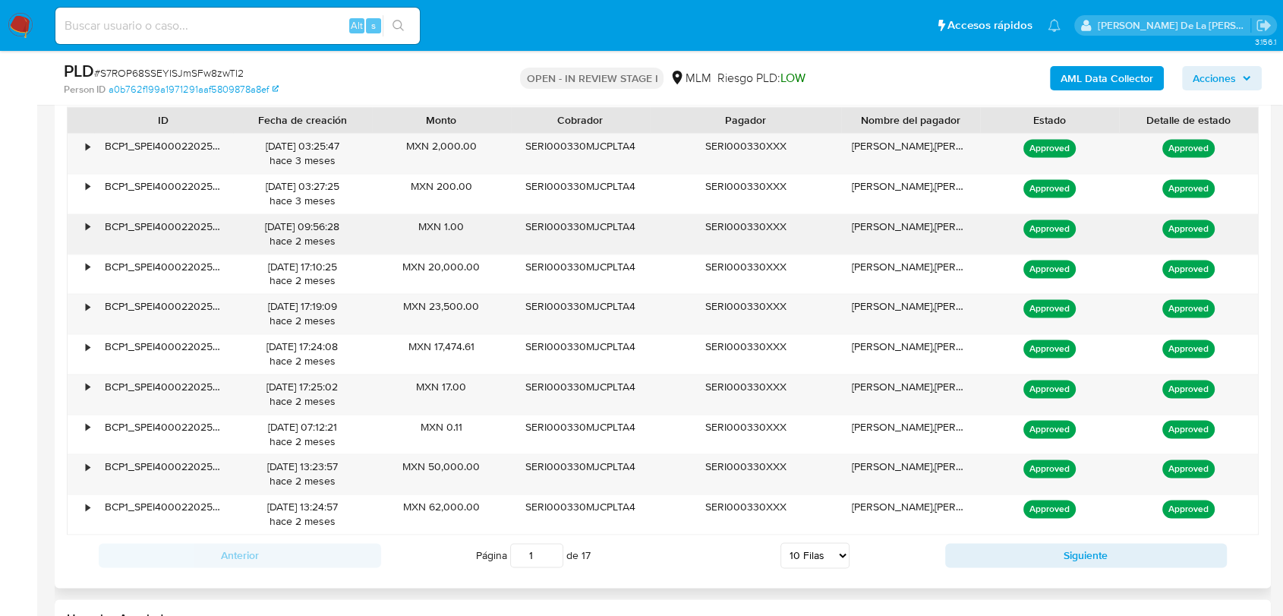
scroll to position [2109, 0]
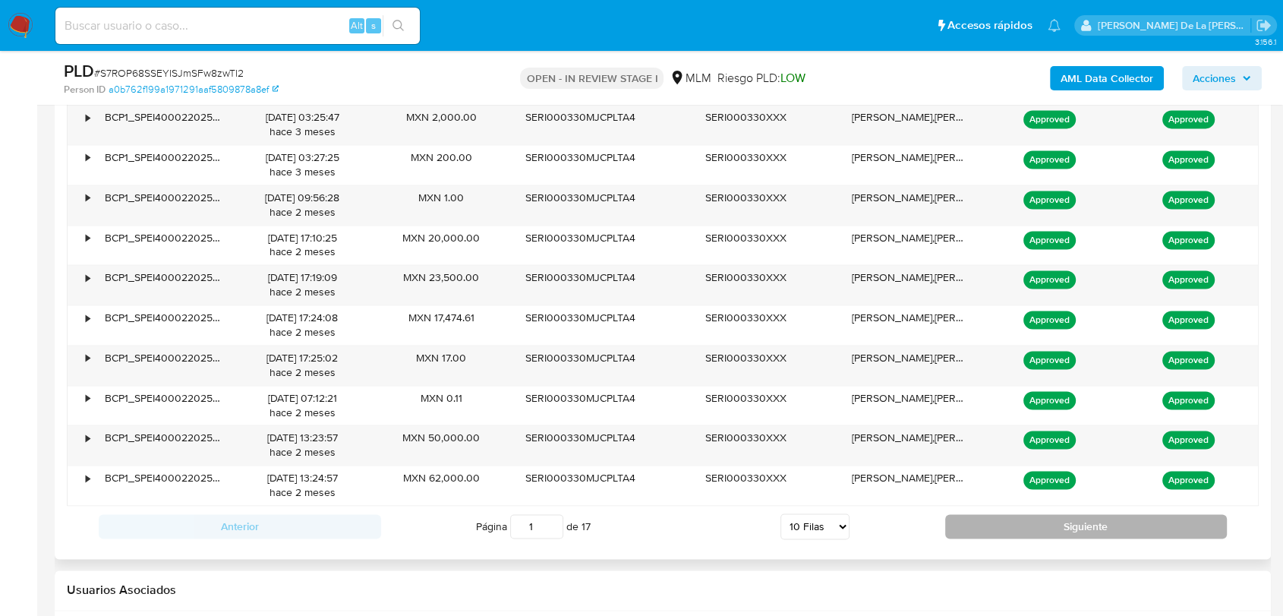
click at [1049, 514] on button "Siguiente" at bounding box center [1086, 526] width 282 height 24
type input "3"
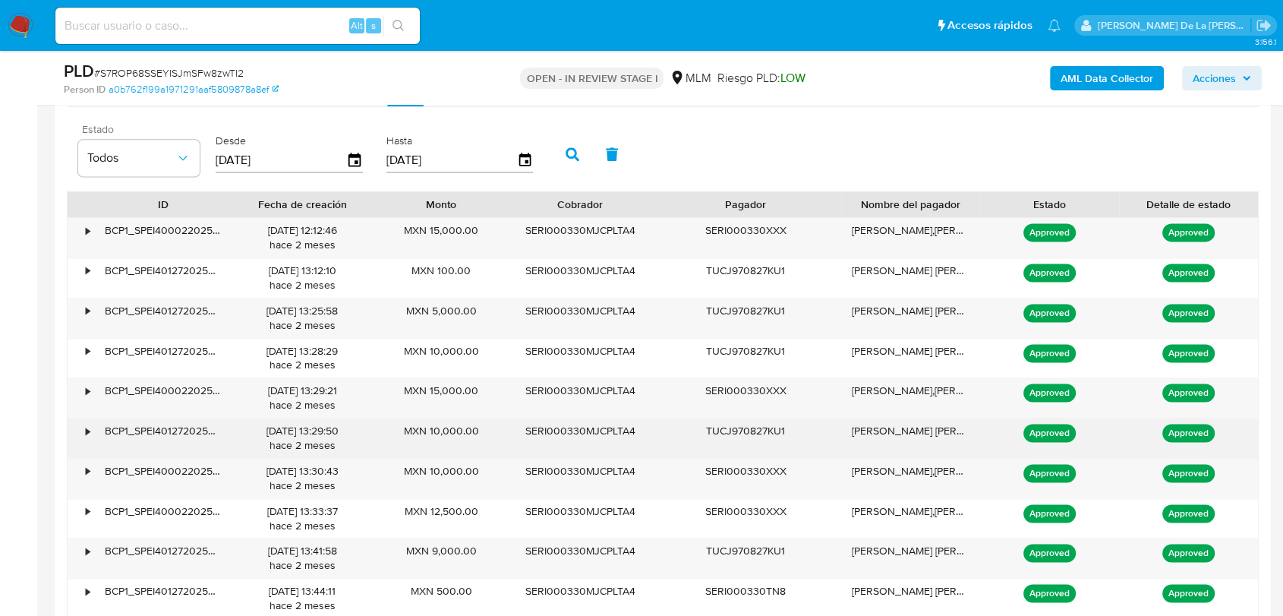
scroll to position [2024, 0]
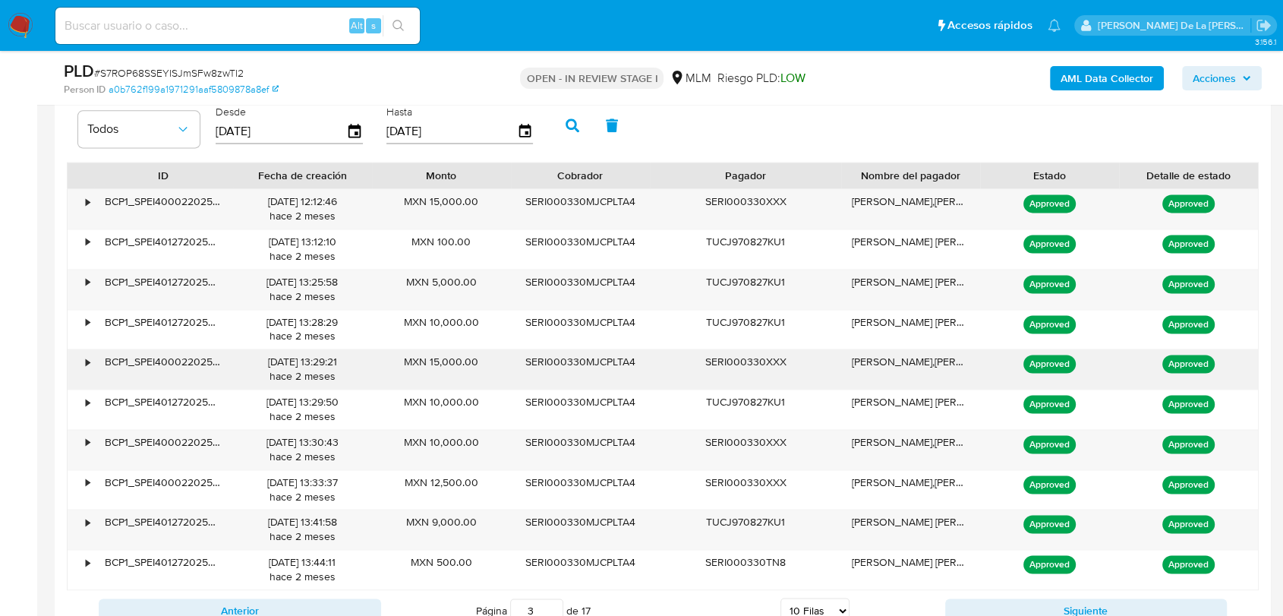
click at [76, 360] on div "•" at bounding box center [81, 368] width 27 height 39
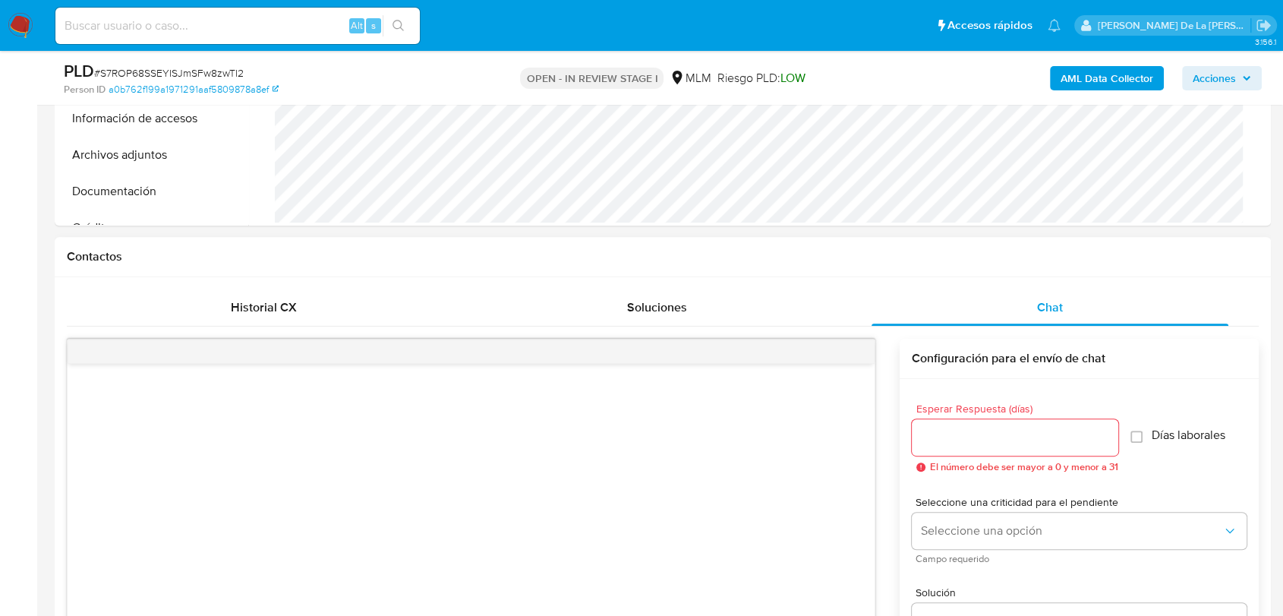
scroll to position [337, 0]
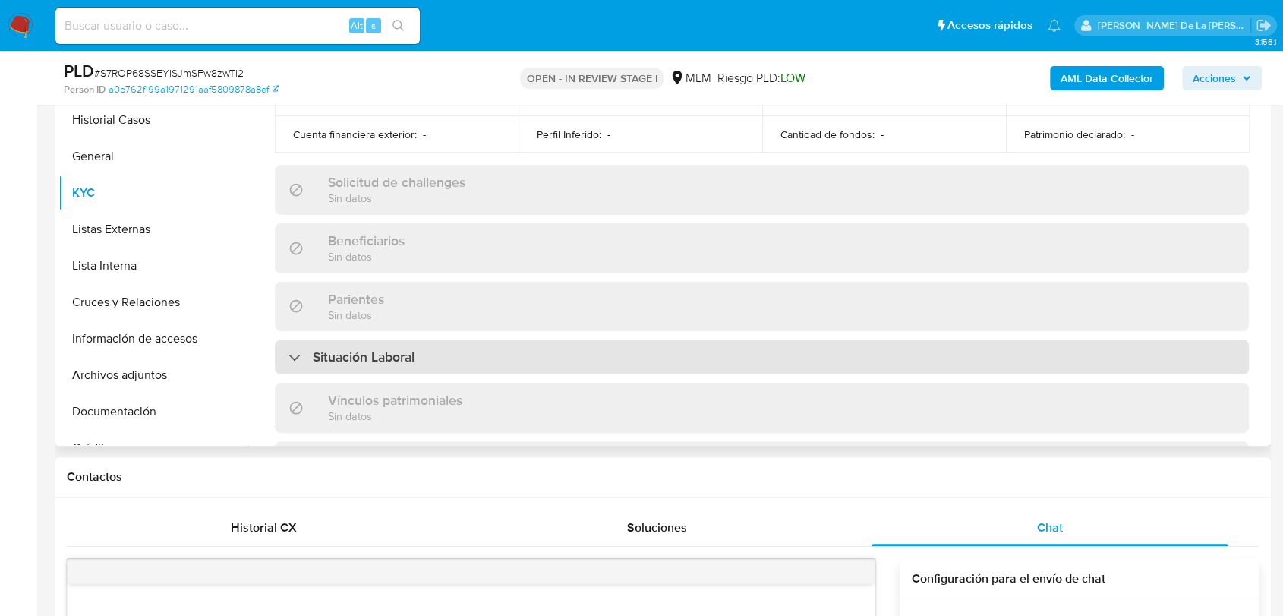
click at [285, 345] on div "Situación Laboral" at bounding box center [762, 356] width 974 height 35
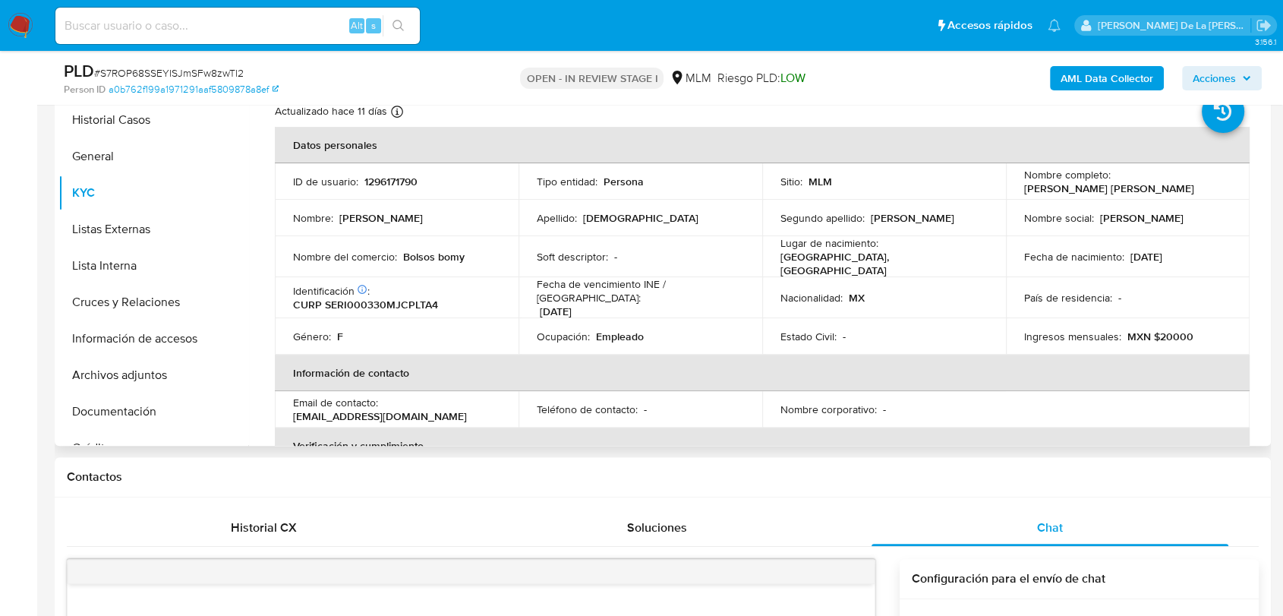
scroll to position [0, 0]
click at [91, 244] on button "Listas Externas" at bounding box center [147, 229] width 178 height 36
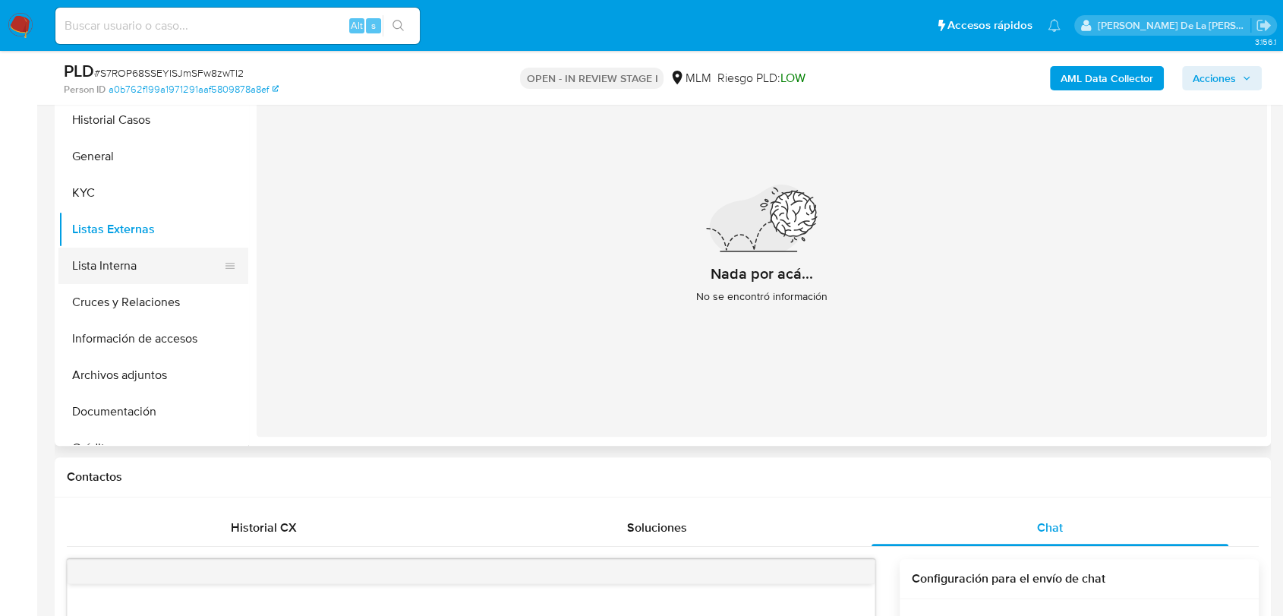
click at [174, 254] on button "Lista Interna" at bounding box center [147, 266] width 178 height 36
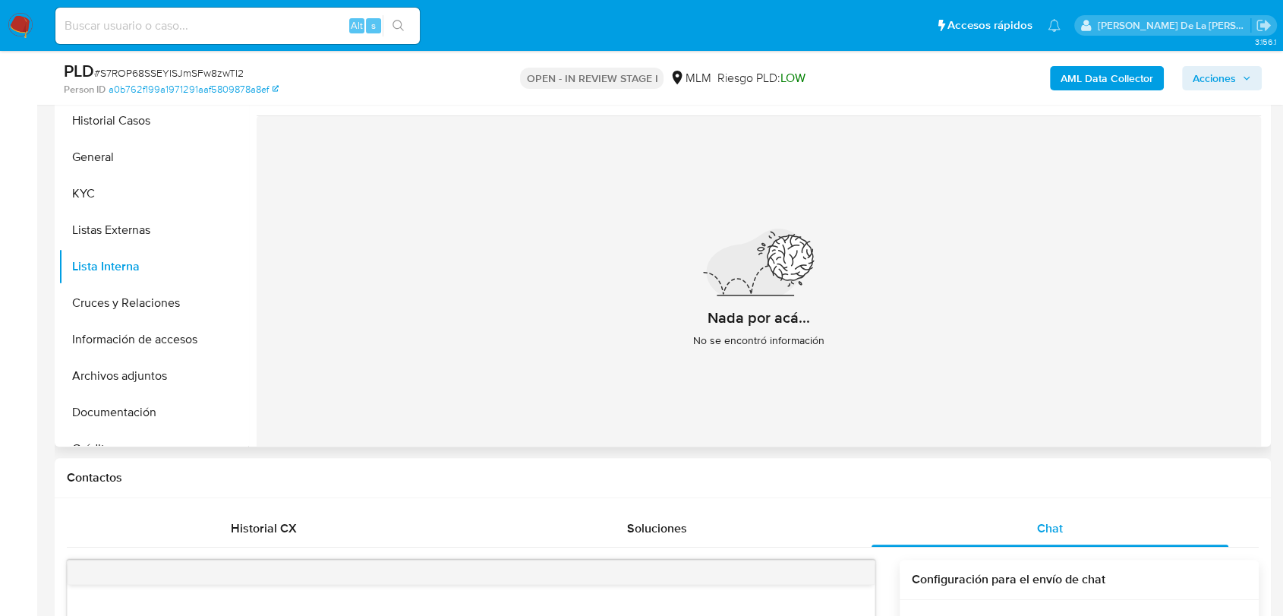
scroll to position [337, 0]
click at [163, 284] on button "Cruces y Relaciones" at bounding box center [147, 302] width 178 height 36
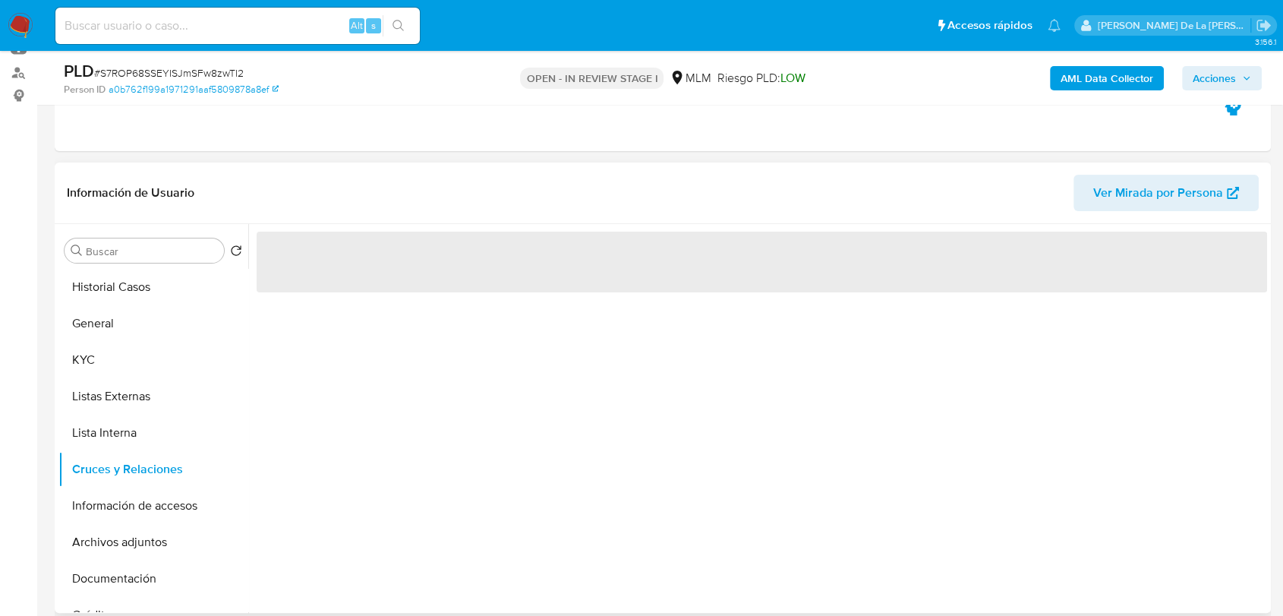
scroll to position [169, 0]
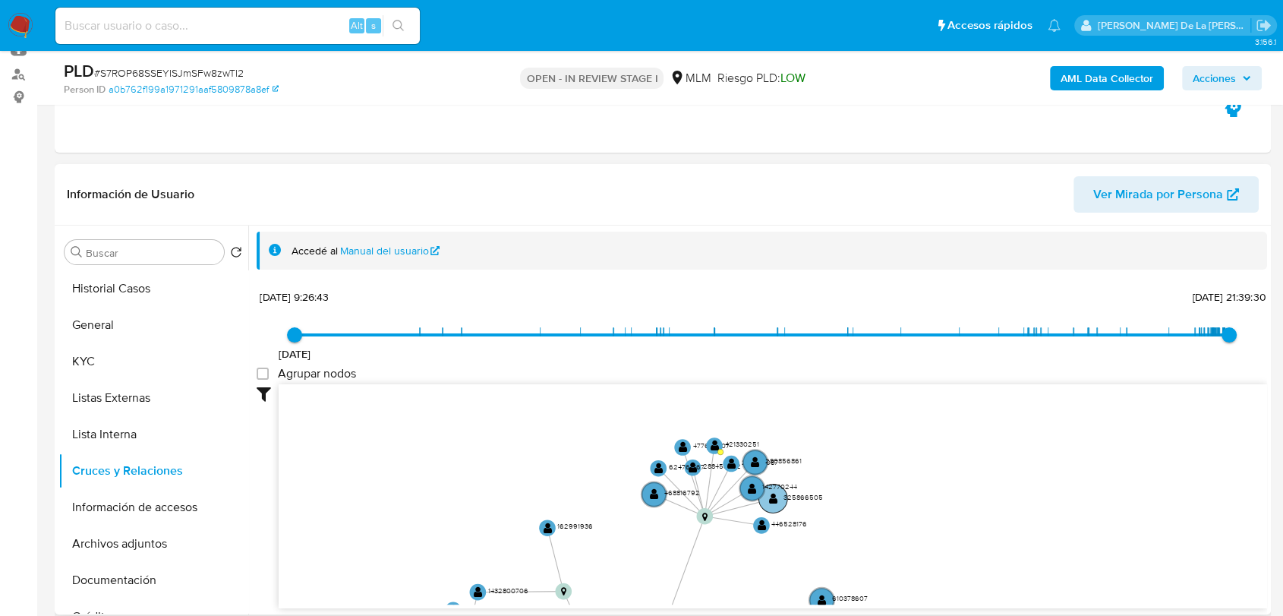
drag, startPoint x: 905, startPoint y: 414, endPoint x: 803, endPoint y: 490, distance: 127.0
click at [827, 603] on icon "device-672582b623806df9f7ab9d28  device-689527a7cca4b449b6b17ab1  device-6571…" at bounding box center [773, 494] width 989 height 220
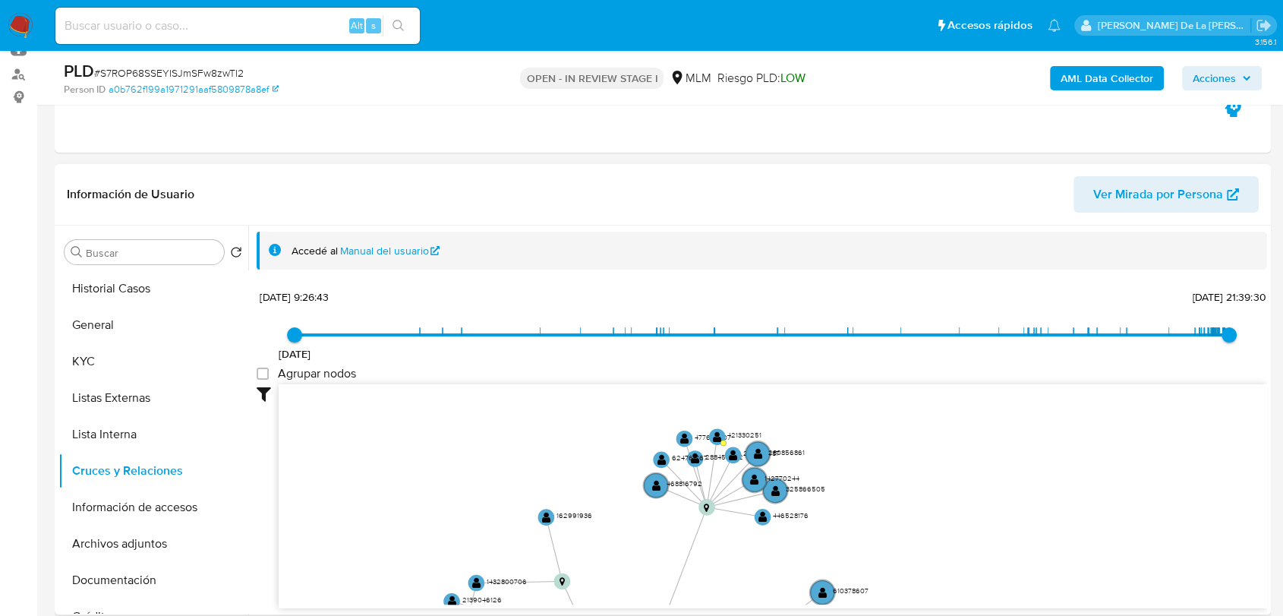
scroll to position [2, 0]
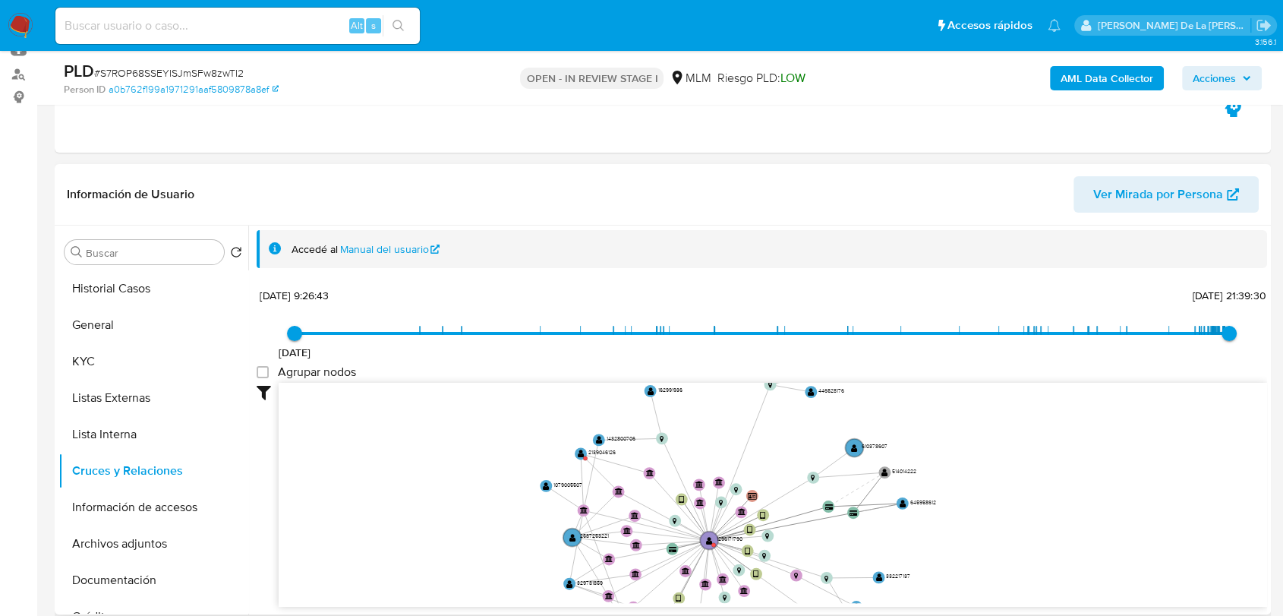
drag, startPoint x: 856, startPoint y: 377, endPoint x: 863, endPoint y: 304, distance: 73.1
click at [863, 304] on div "8/6/2021 8/6/2021, 9:26:43 26/8/2025, 21:39:30 Agrupar nodos Filtros Confianza …" at bounding box center [762, 445] width 1011 height 323
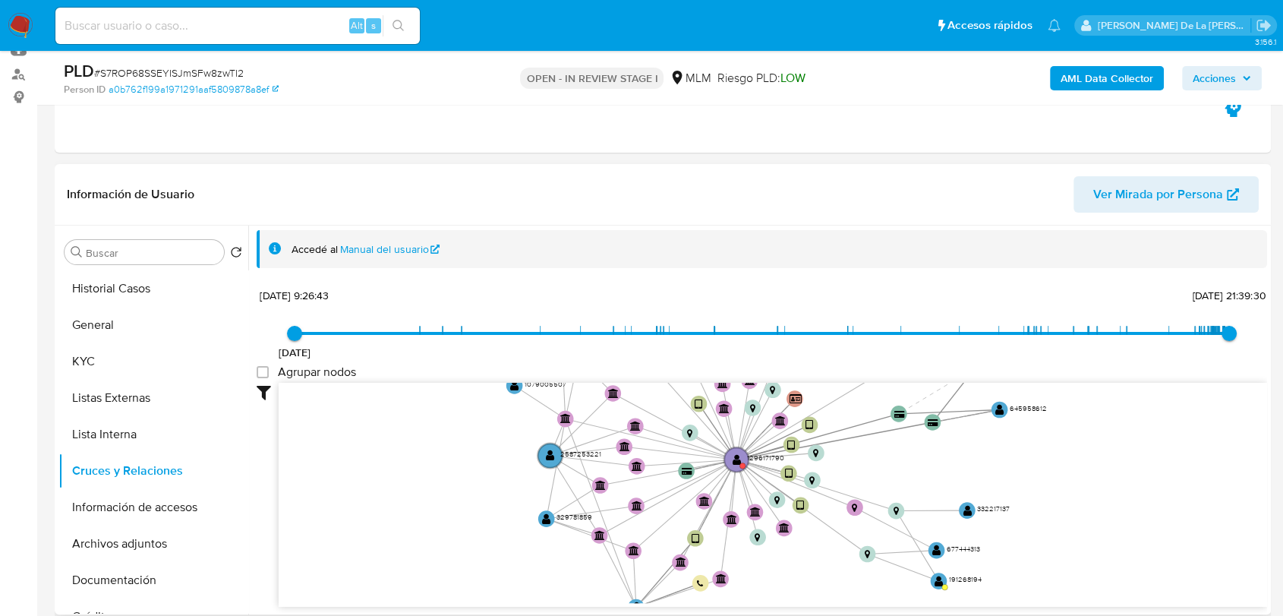
drag, startPoint x: 954, startPoint y: 500, endPoint x: 1060, endPoint y: 506, distance: 106.5
click at [1060, 506] on icon "device-672582b623806df9f7ab9d28  device-689527a7cca4b449b6b17ab1  device-6571…" at bounding box center [773, 493] width 989 height 220
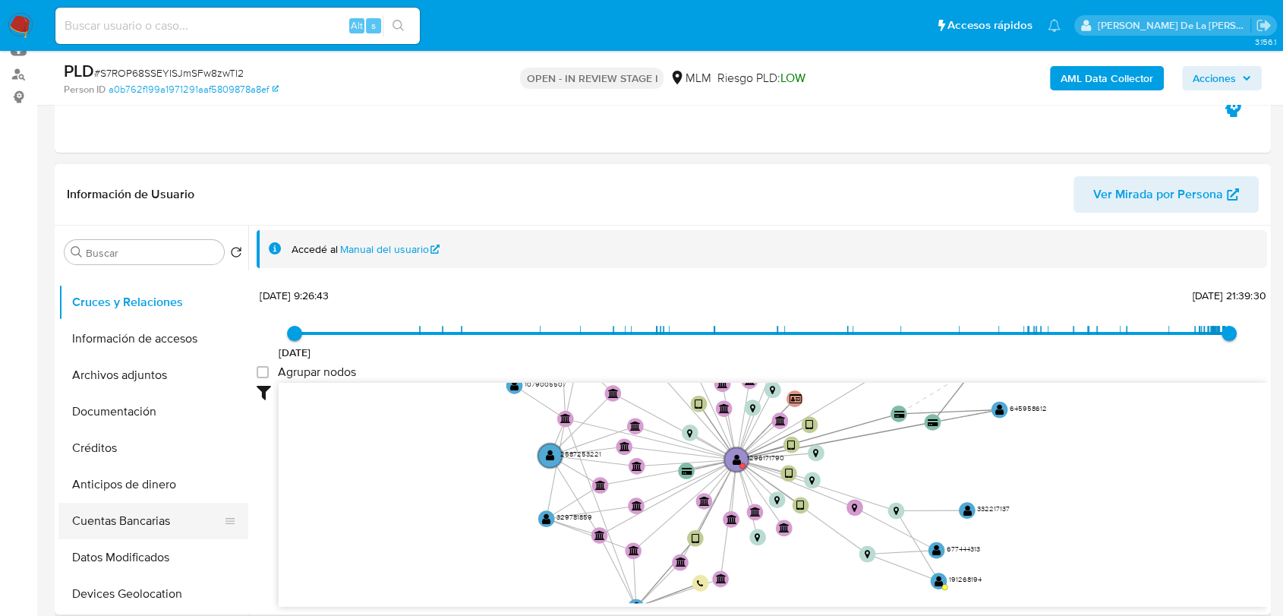
scroll to position [0, 0]
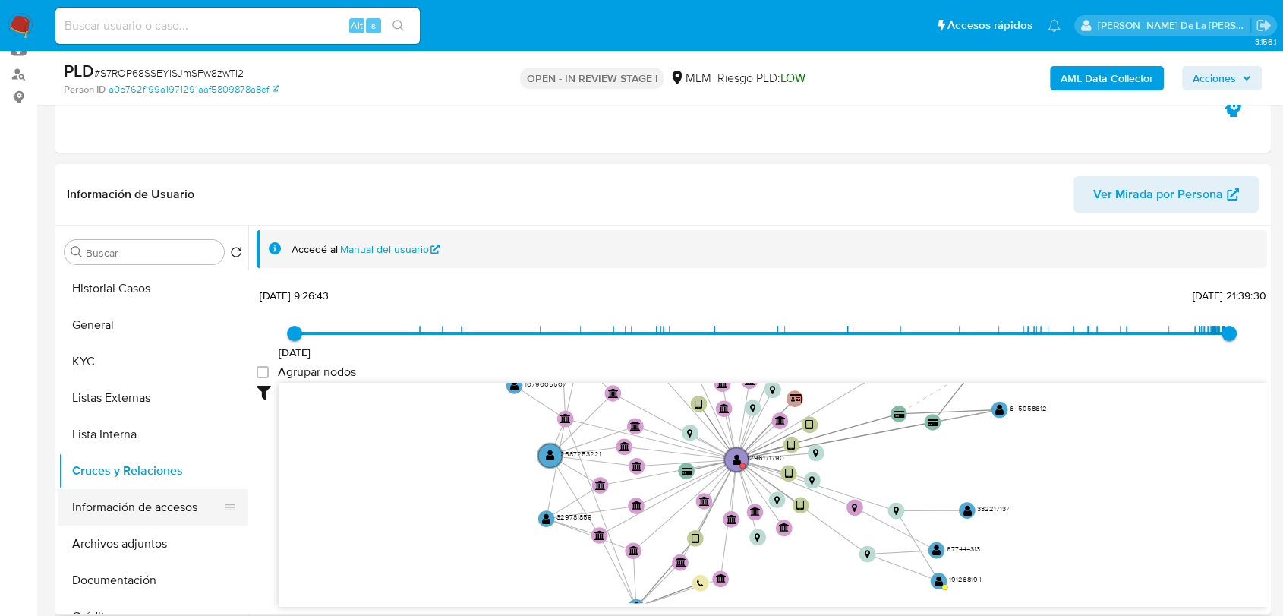
click at [156, 506] on button "Información de accesos" at bounding box center [147, 507] width 178 height 36
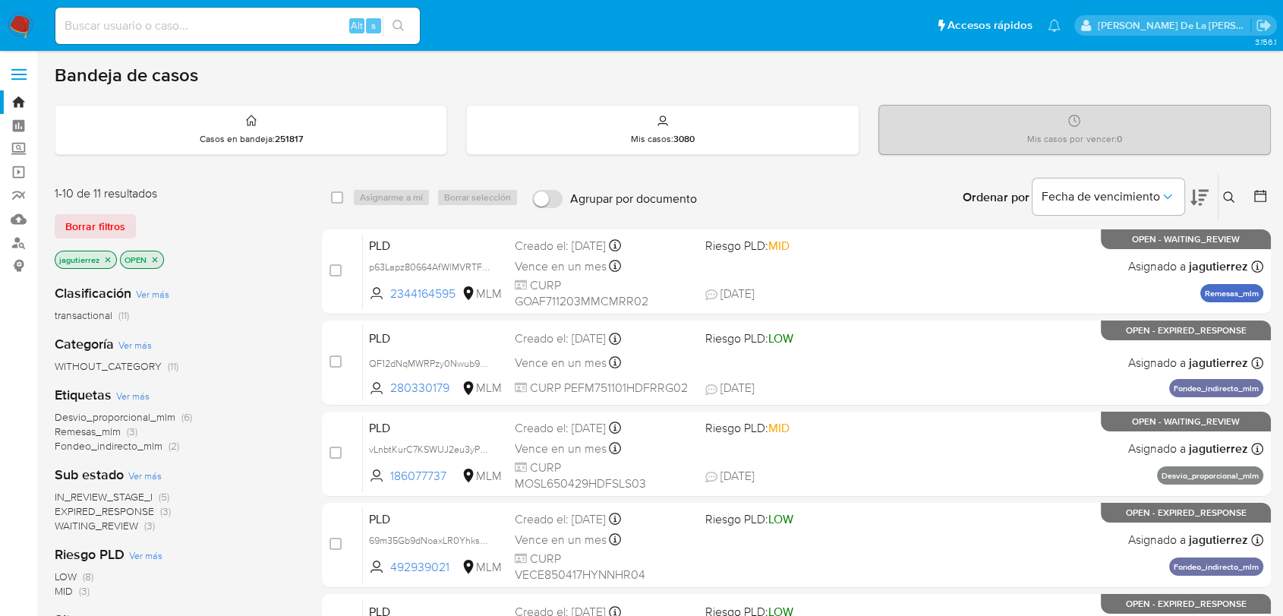
click at [105, 264] on p "jagutierrez" at bounding box center [85, 259] width 61 height 17
click at [105, 261] on icon "close-filter" at bounding box center [107, 259] width 9 height 9
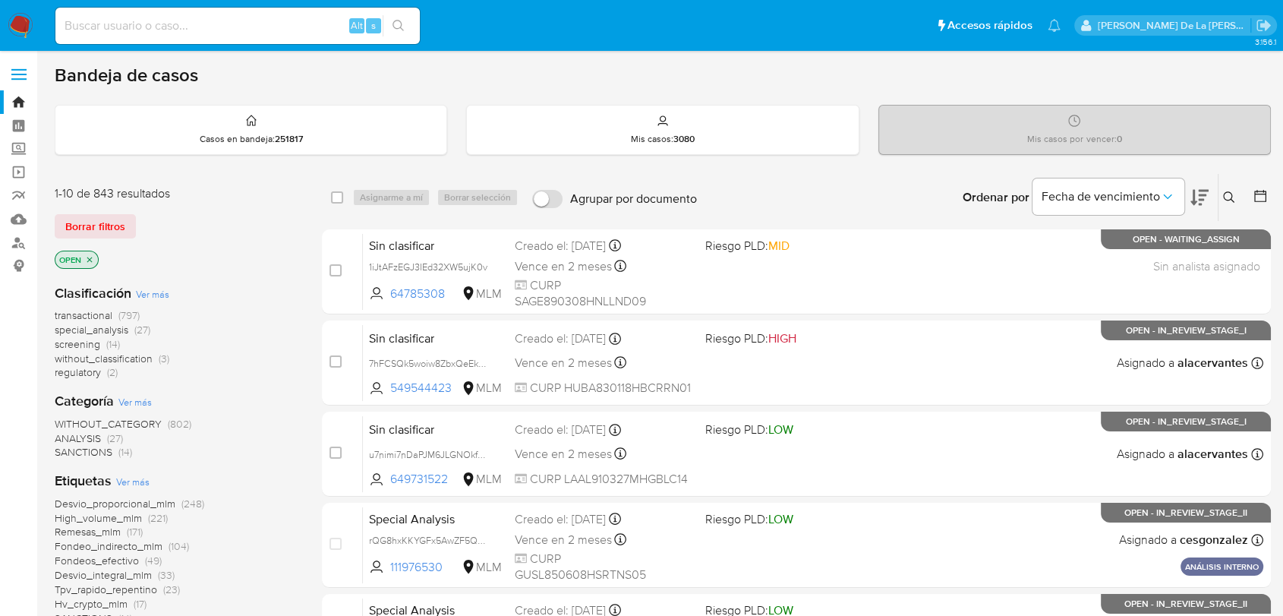
click at [81, 345] on span "screening" at bounding box center [78, 343] width 46 height 15
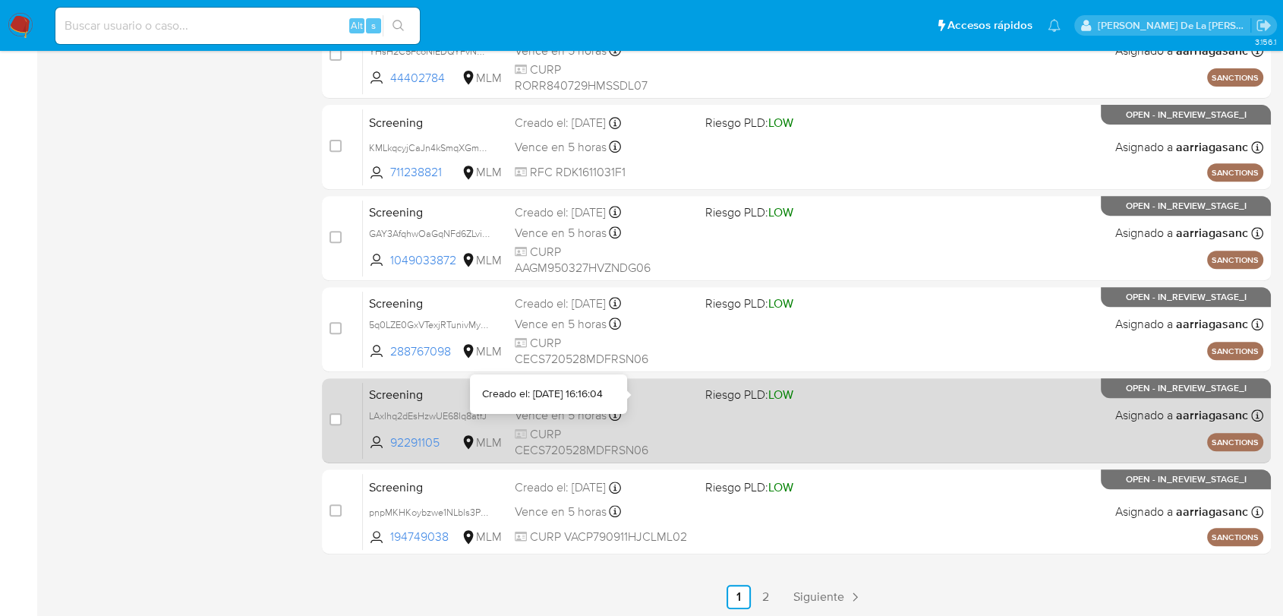
scroll to position [582, 0]
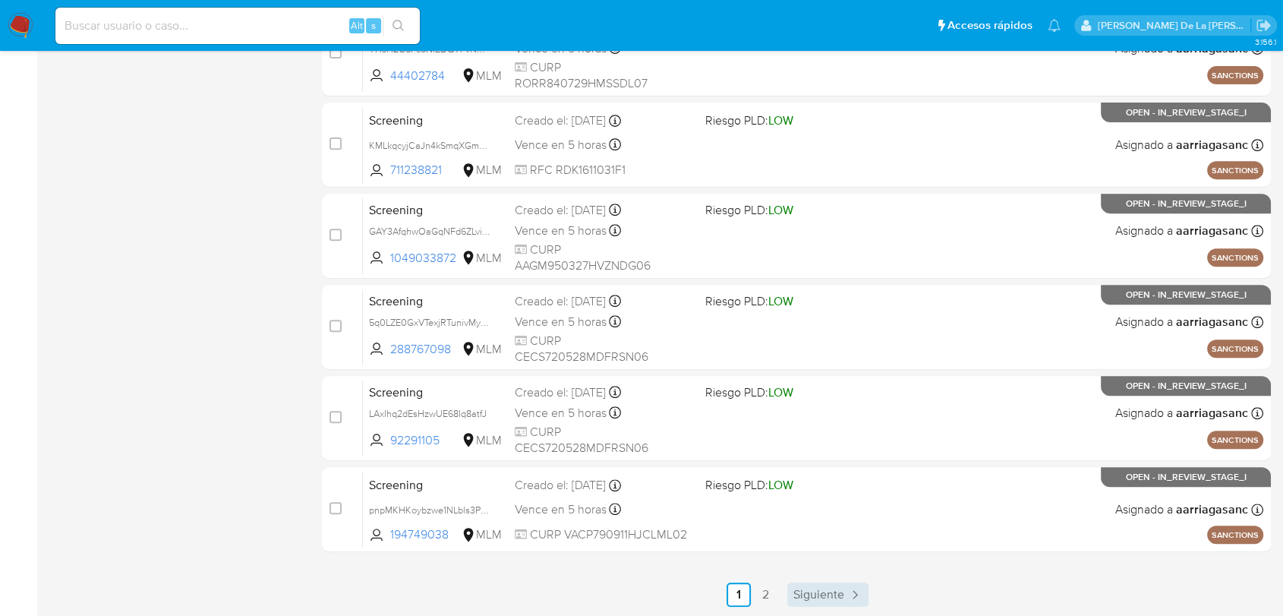
click at [814, 588] on span "Siguiente" at bounding box center [818, 594] width 51 height 12
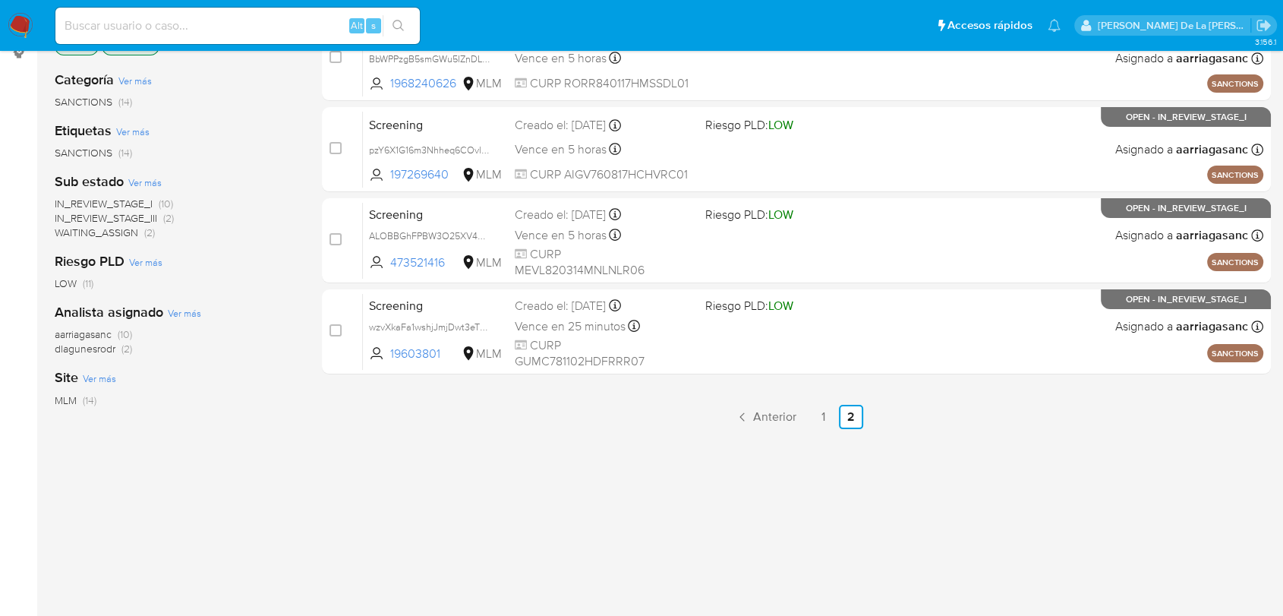
scroll to position [253, 0]
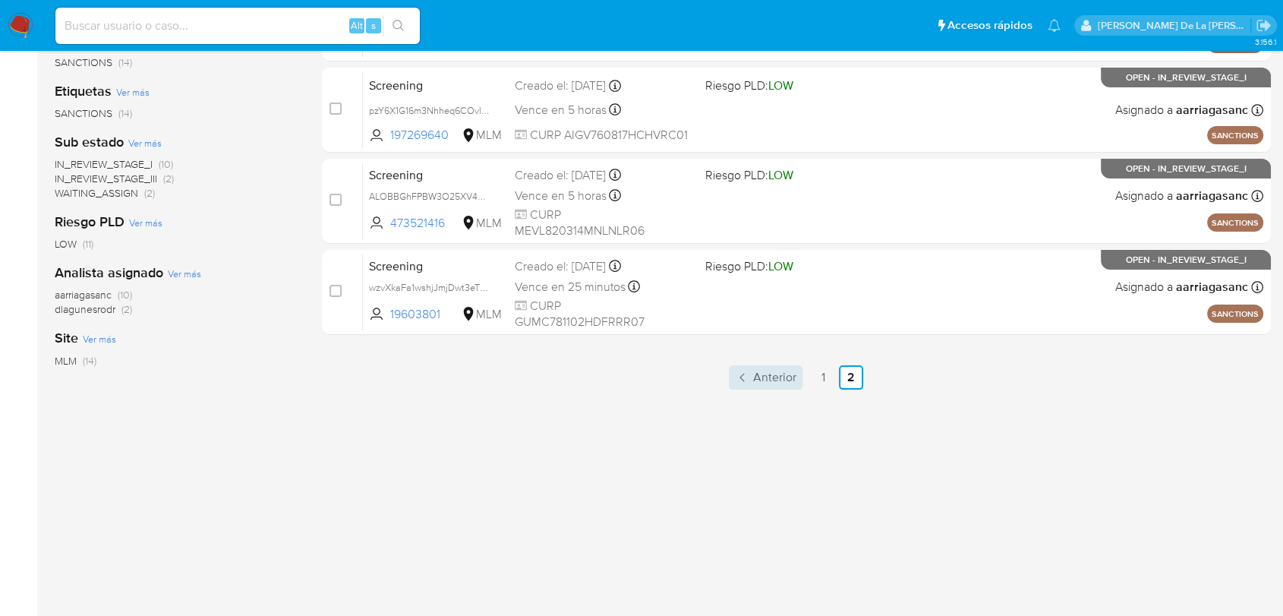
click at [774, 376] on span "Anterior" at bounding box center [774, 377] width 43 height 12
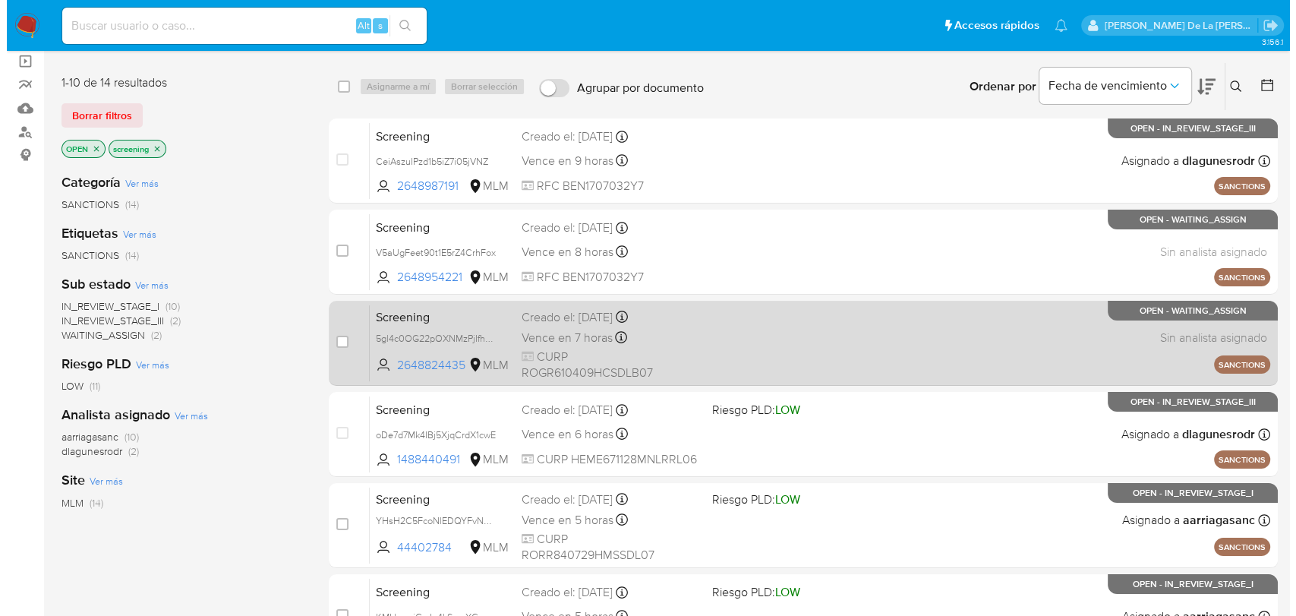
scroll to position [84, 0]
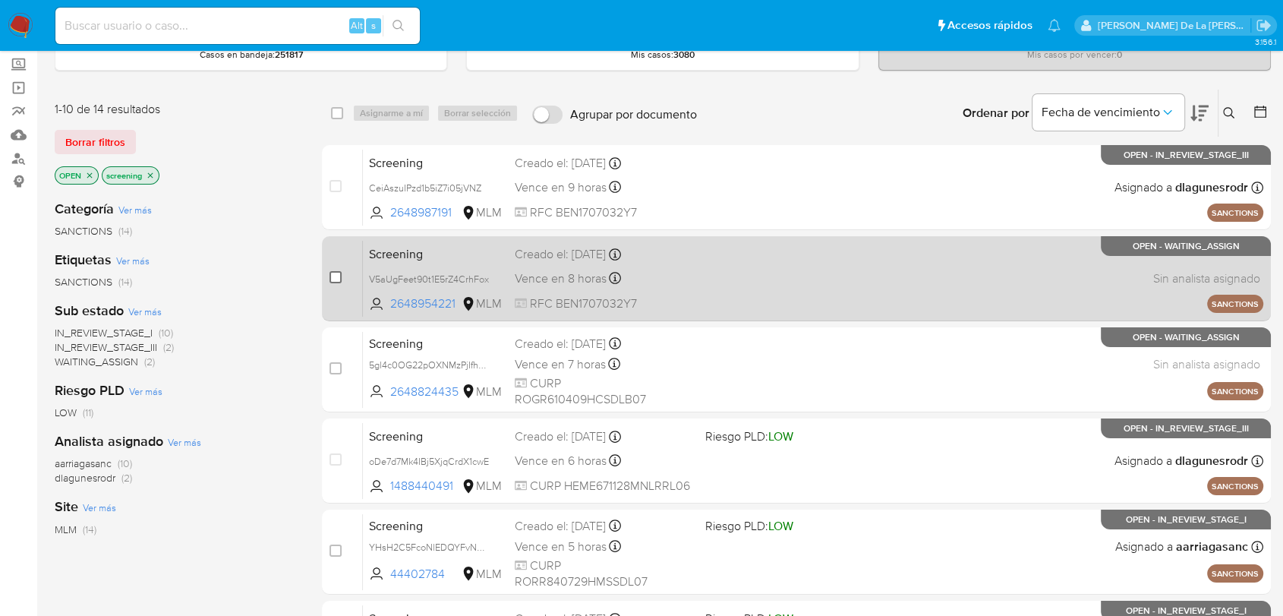
click at [338, 276] on input "checkbox" at bounding box center [336, 277] width 12 height 12
checkbox input "true"
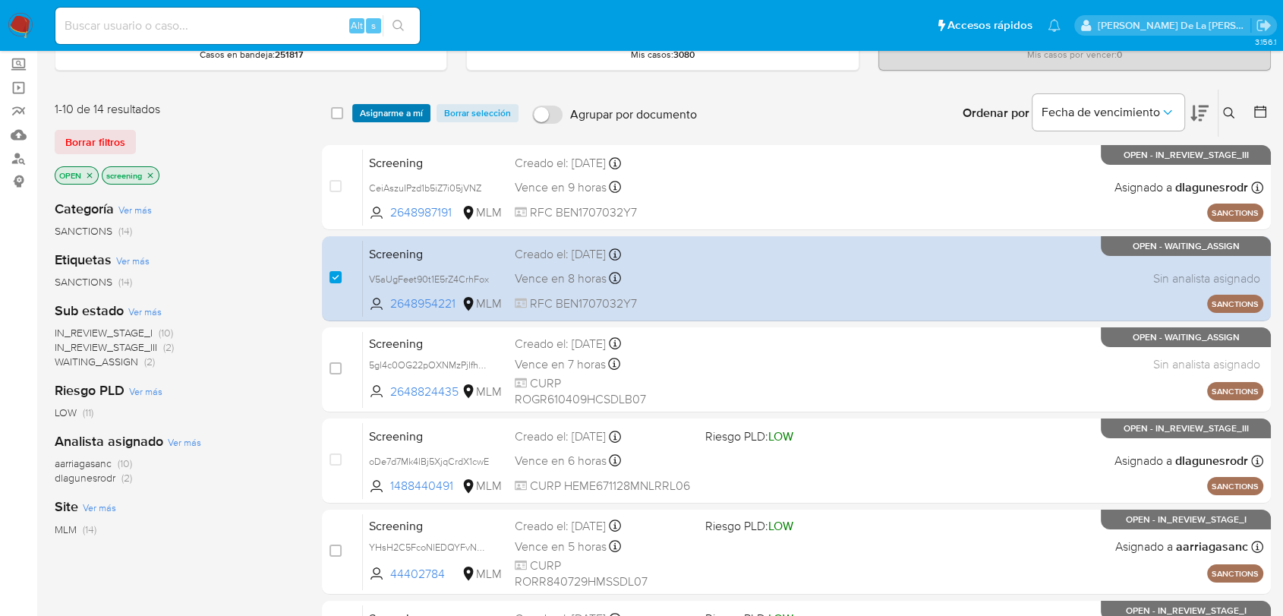
click at [383, 110] on span "Asignarme a mí" at bounding box center [391, 113] width 63 height 15
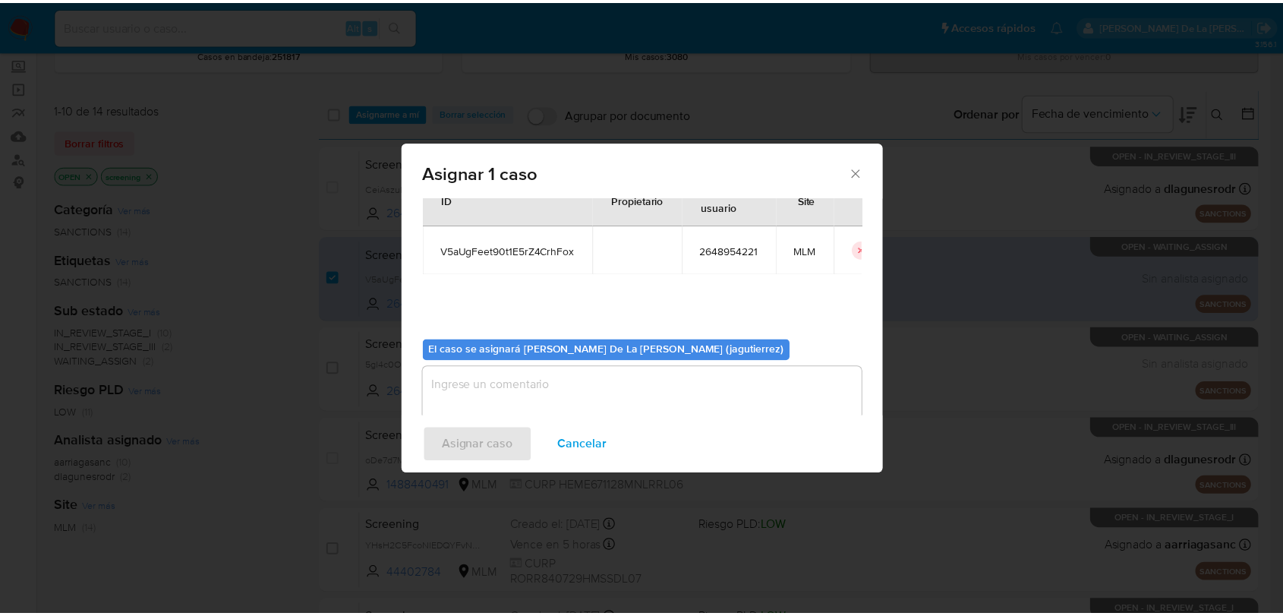
scroll to position [78, 0]
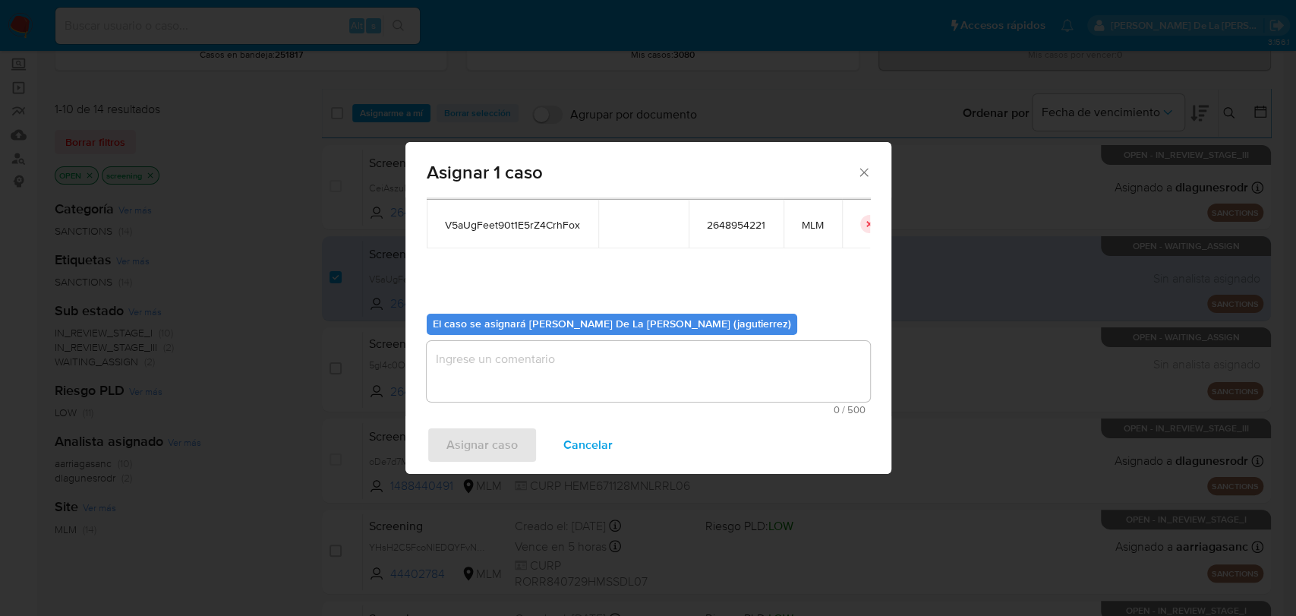
click at [476, 374] on textarea "assign-modal" at bounding box center [648, 371] width 443 height 61
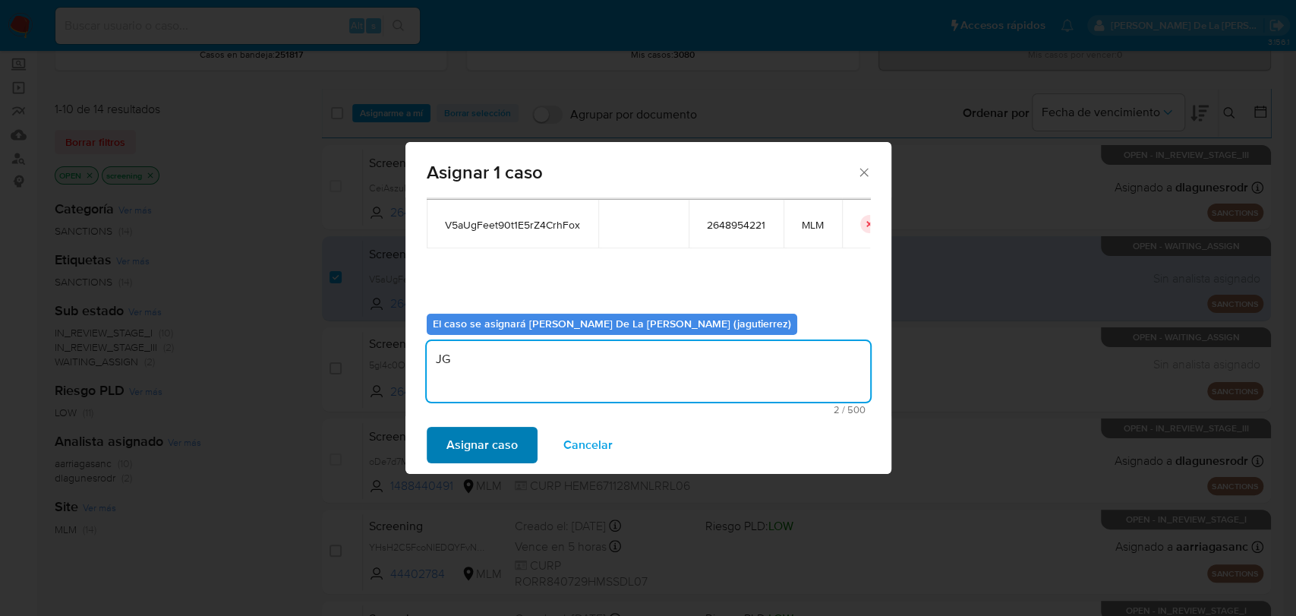
type textarea "JG"
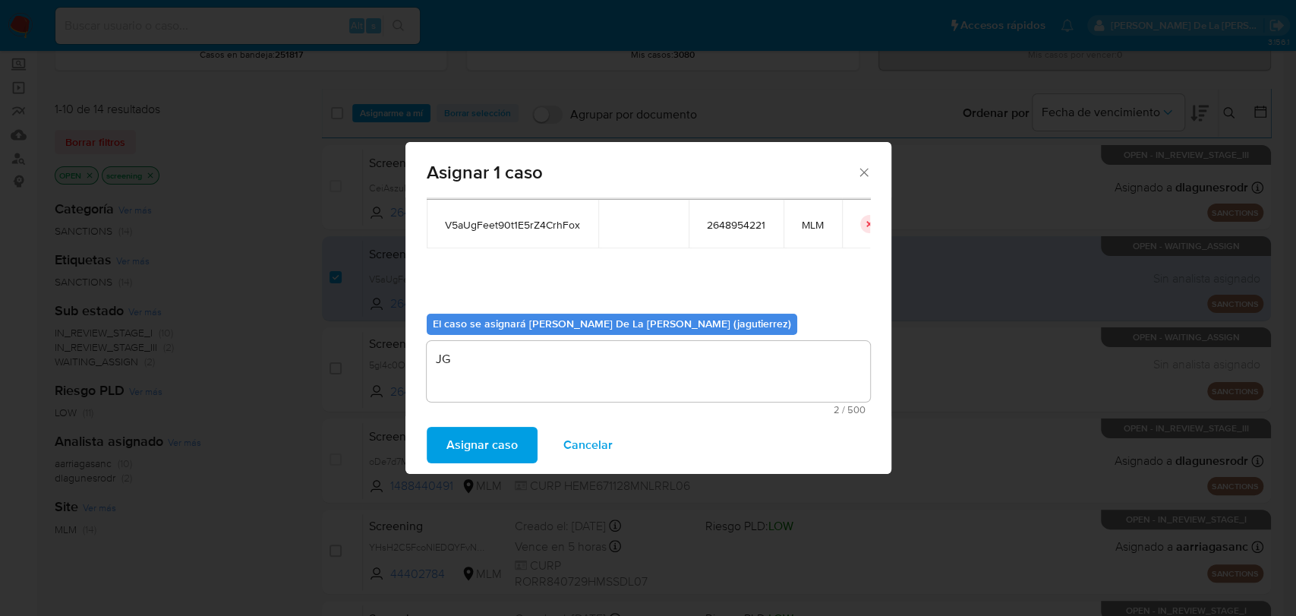
click at [474, 453] on span "Asignar caso" at bounding box center [481, 444] width 71 height 33
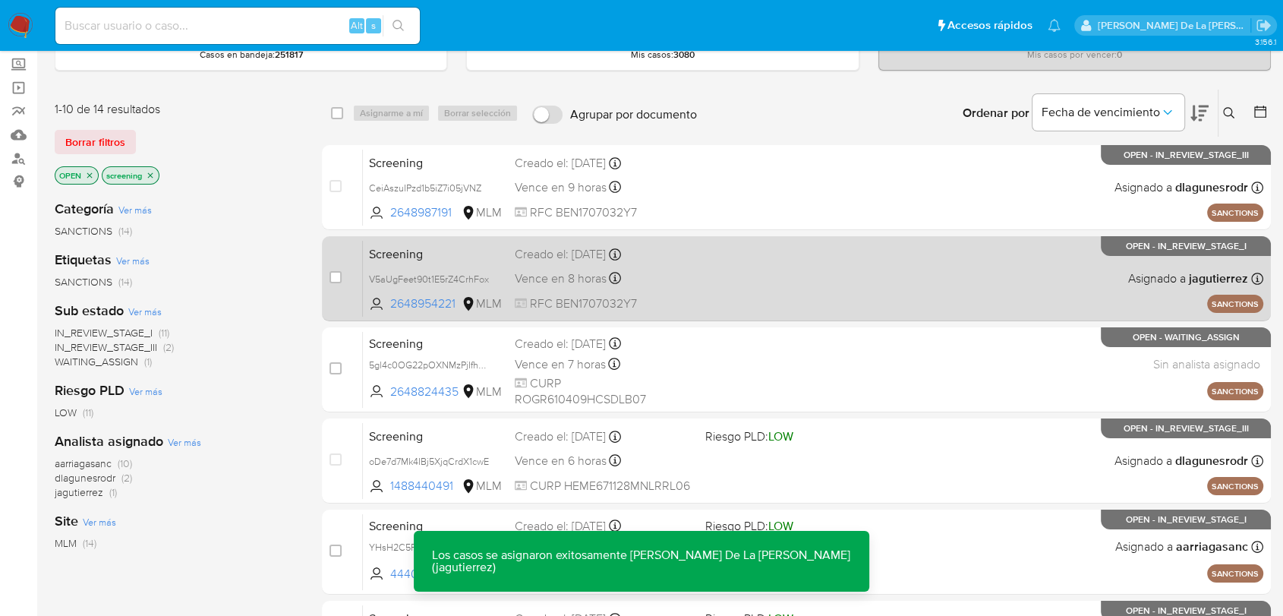
click at [815, 265] on div "Screening V5aUgFeet90t1E5rZ4CrhFox 2648954221 MLM Creado el: [DATE] Creado el: …" at bounding box center [813, 278] width 901 height 77
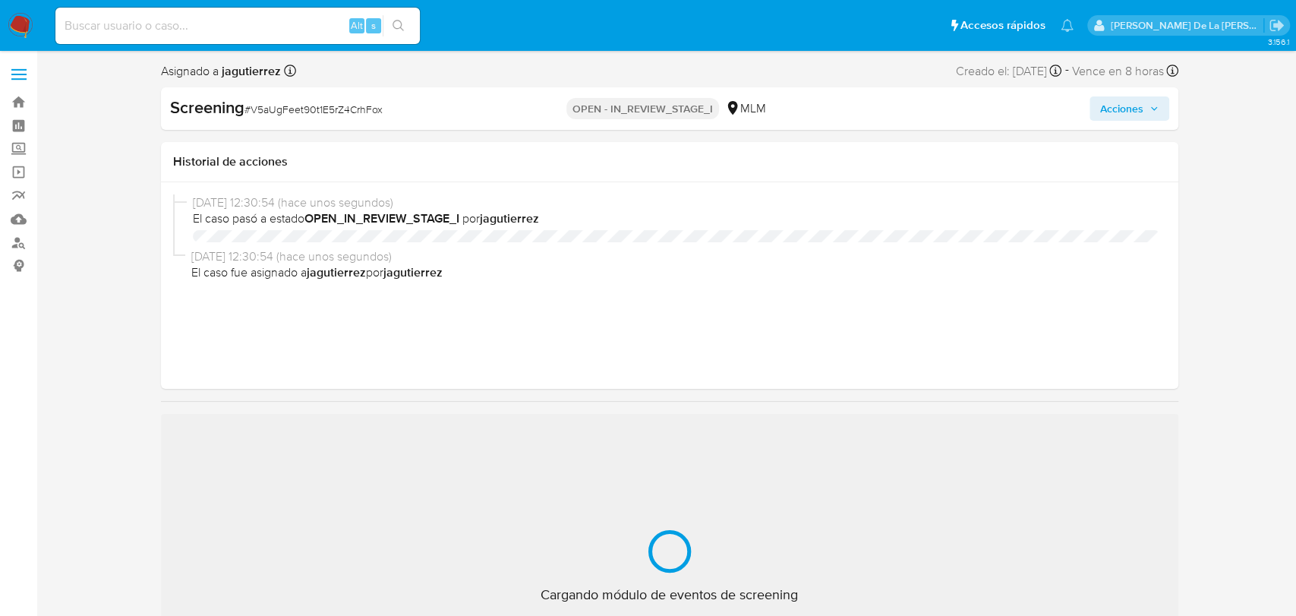
select select "10"
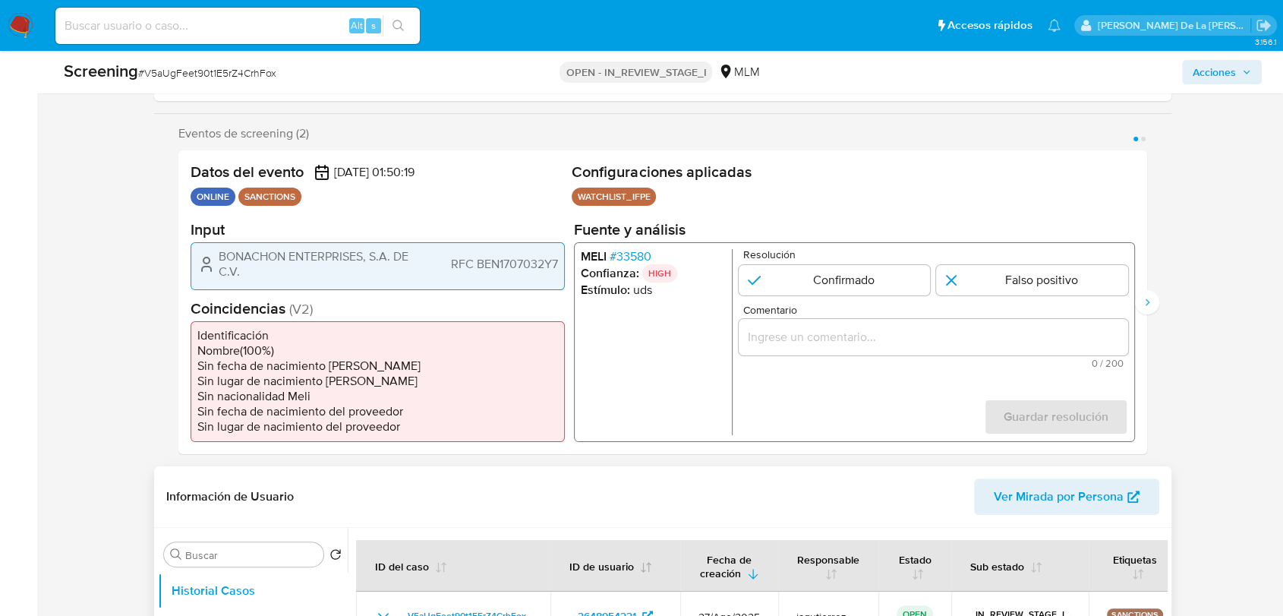
scroll to position [337, 0]
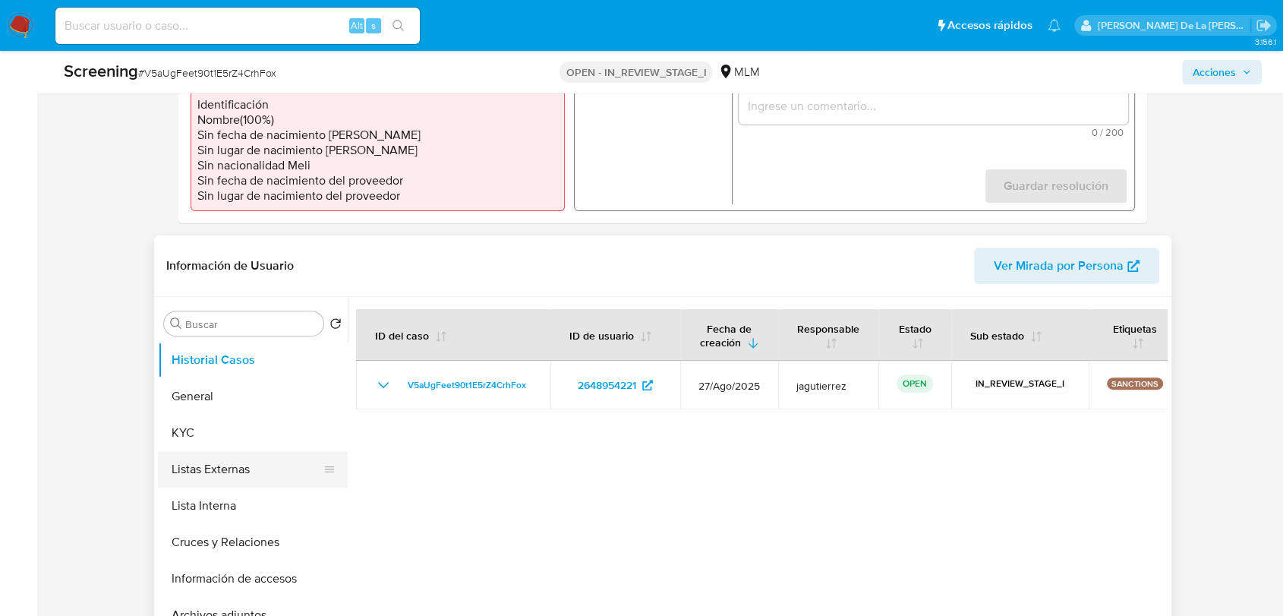
scroll to position [506, 0]
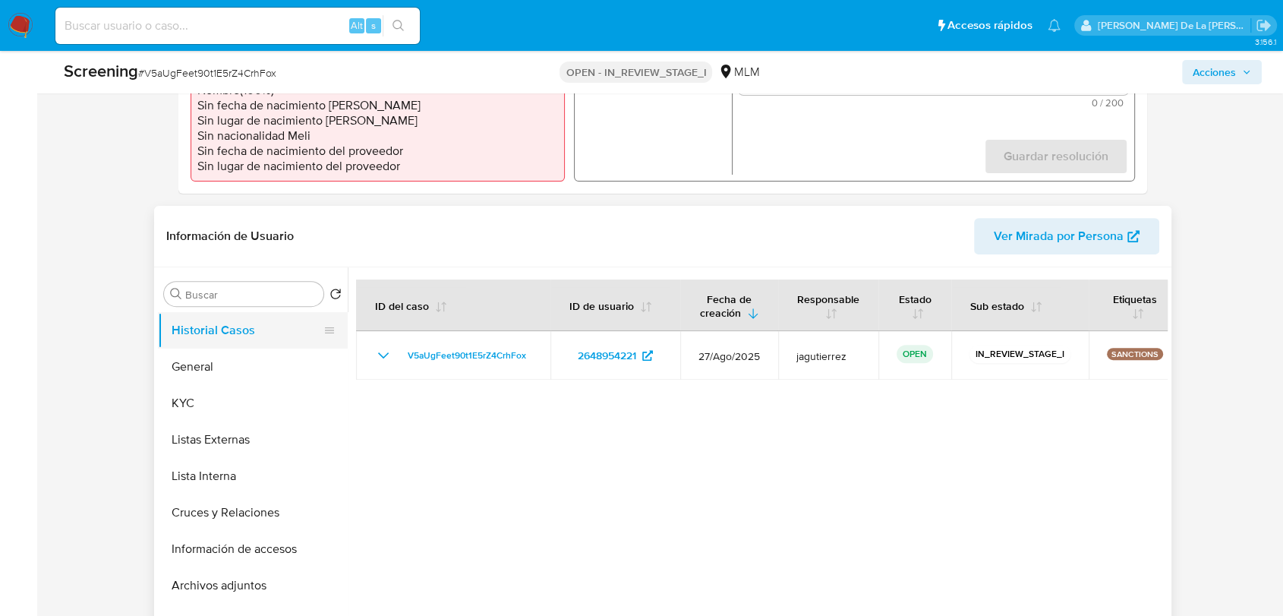
click at [233, 343] on button "Historial Casos" at bounding box center [247, 330] width 178 height 36
click at [230, 357] on button "General" at bounding box center [247, 367] width 178 height 36
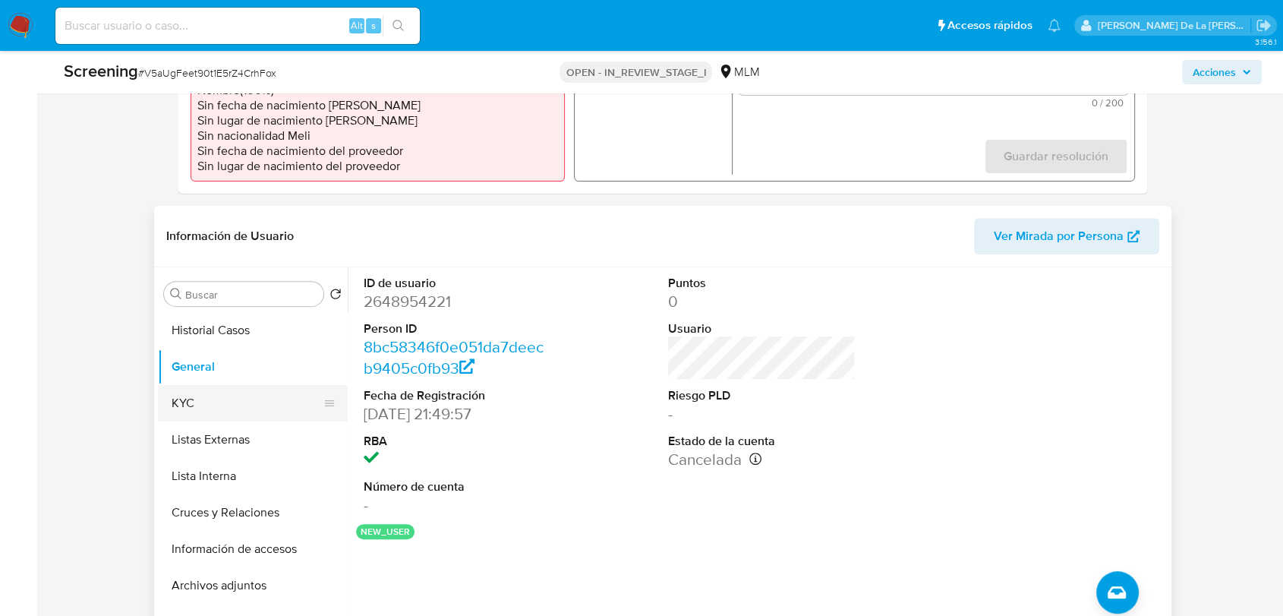
click at [219, 393] on button "KYC" at bounding box center [247, 403] width 178 height 36
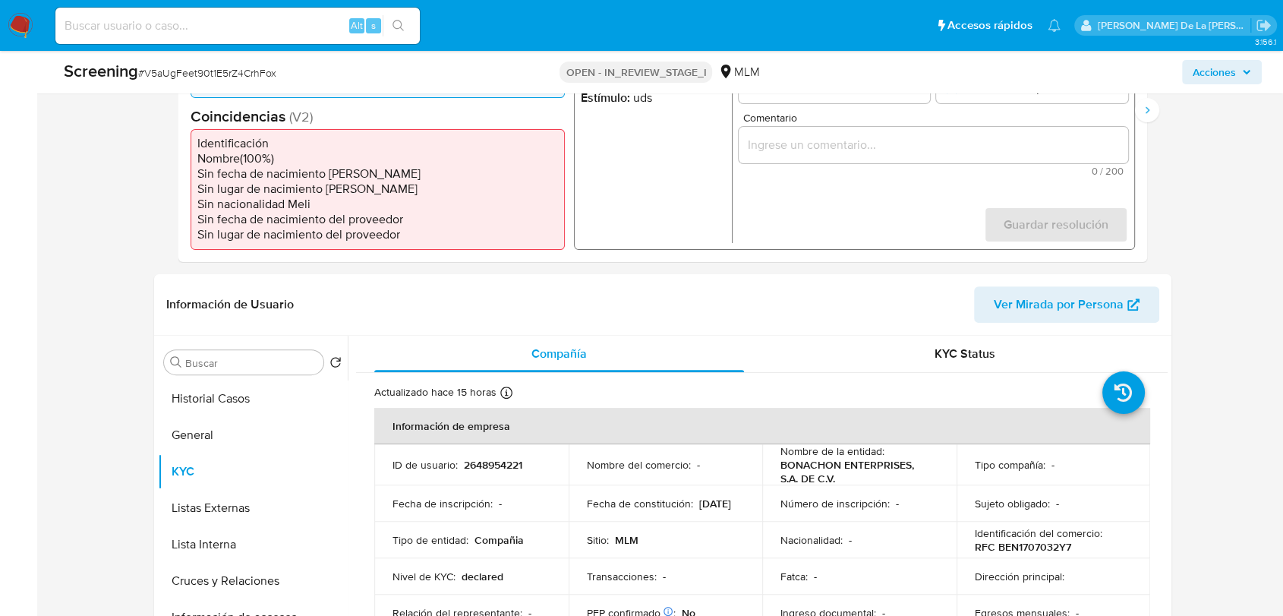
scroll to position [337, 0]
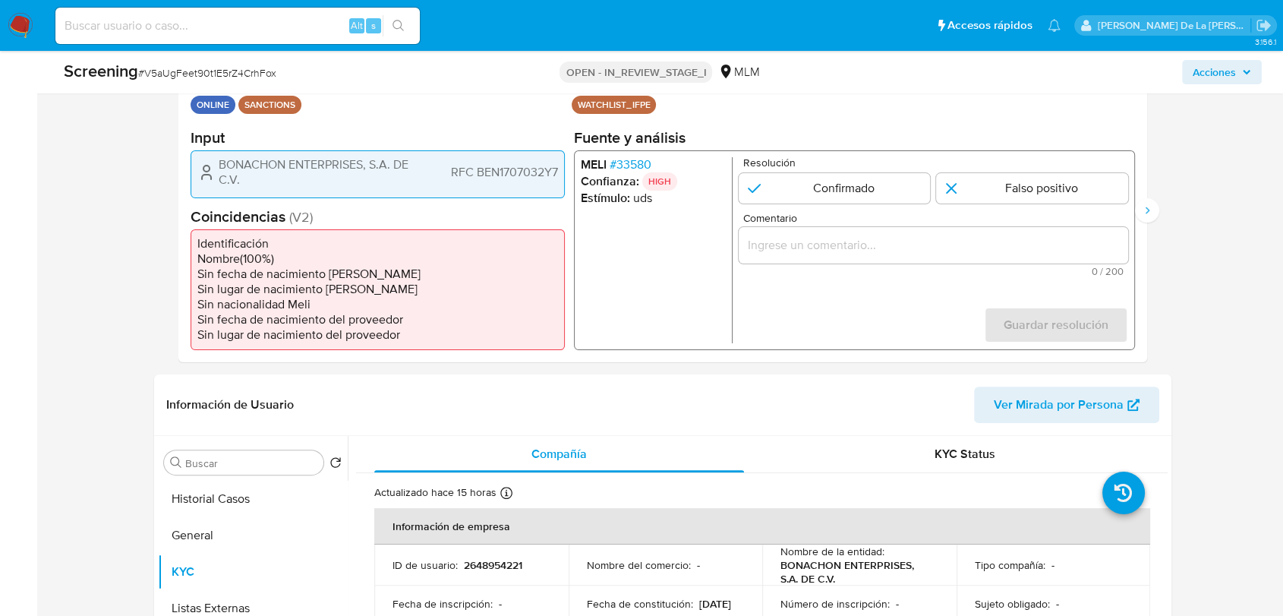
click at [626, 159] on span "# 33580" at bounding box center [631, 163] width 42 height 15
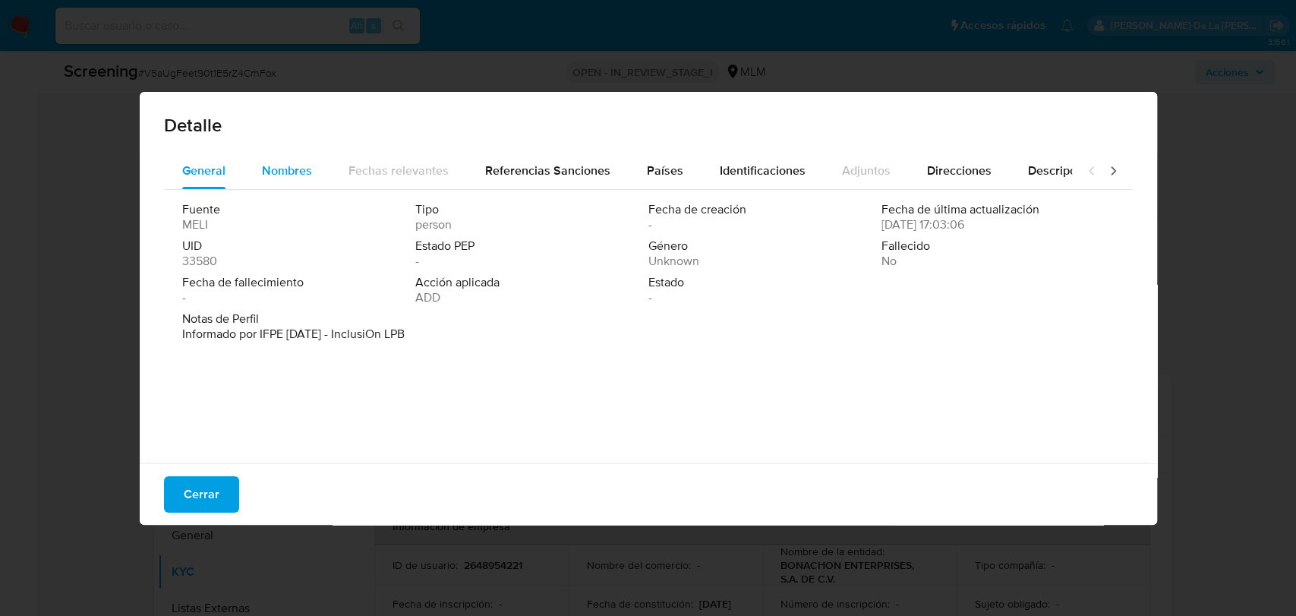
click at [292, 167] on span "Nombres" at bounding box center [287, 170] width 50 height 17
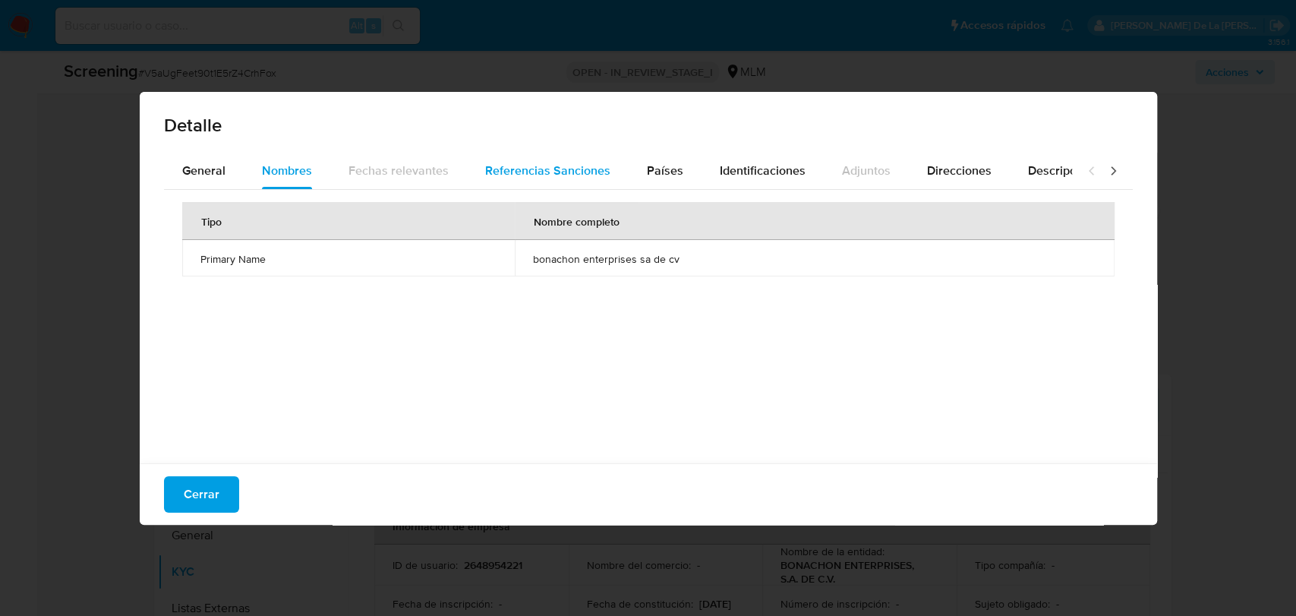
click at [516, 172] on span "Referencias Sanciones" at bounding box center [547, 170] width 125 height 17
drag, startPoint x: 620, startPoint y: 162, endPoint x: 636, endPoint y: 165, distance: 17.0
click at [623, 162] on div "General Nombres Fechas relevantes Referencias Sanciones Países Identificaciones…" at bounding box center [618, 171] width 908 height 36
click at [658, 165] on span "Países" at bounding box center [665, 170] width 36 height 17
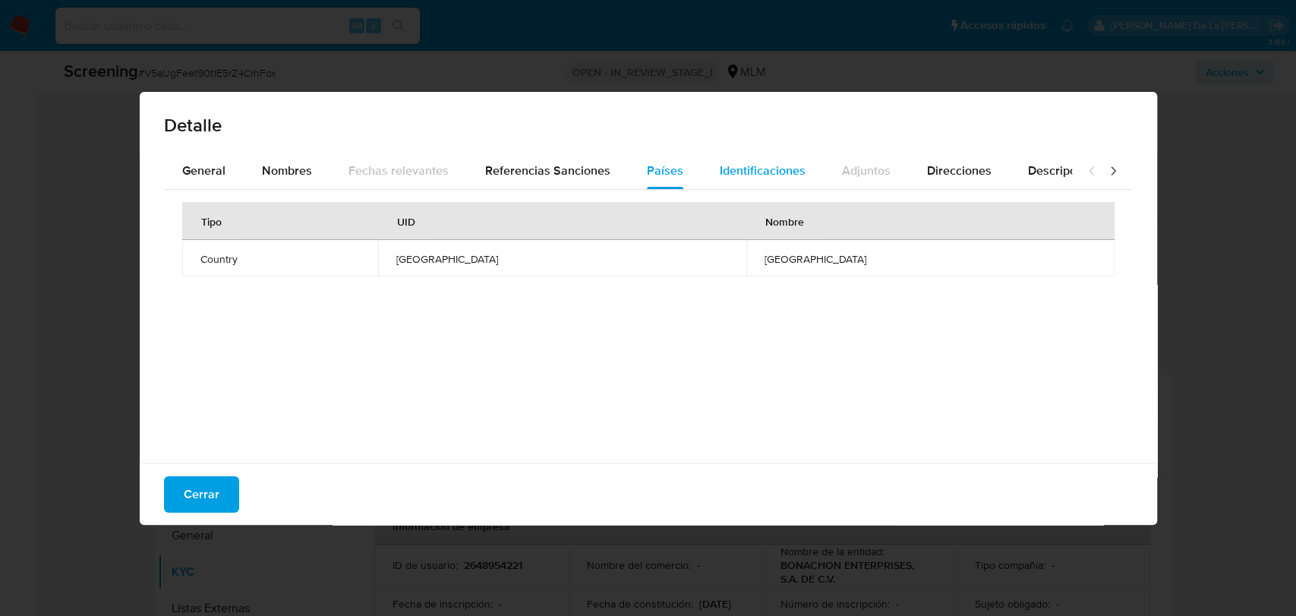
click at [748, 159] on div "Identificaciones" at bounding box center [763, 171] width 86 height 36
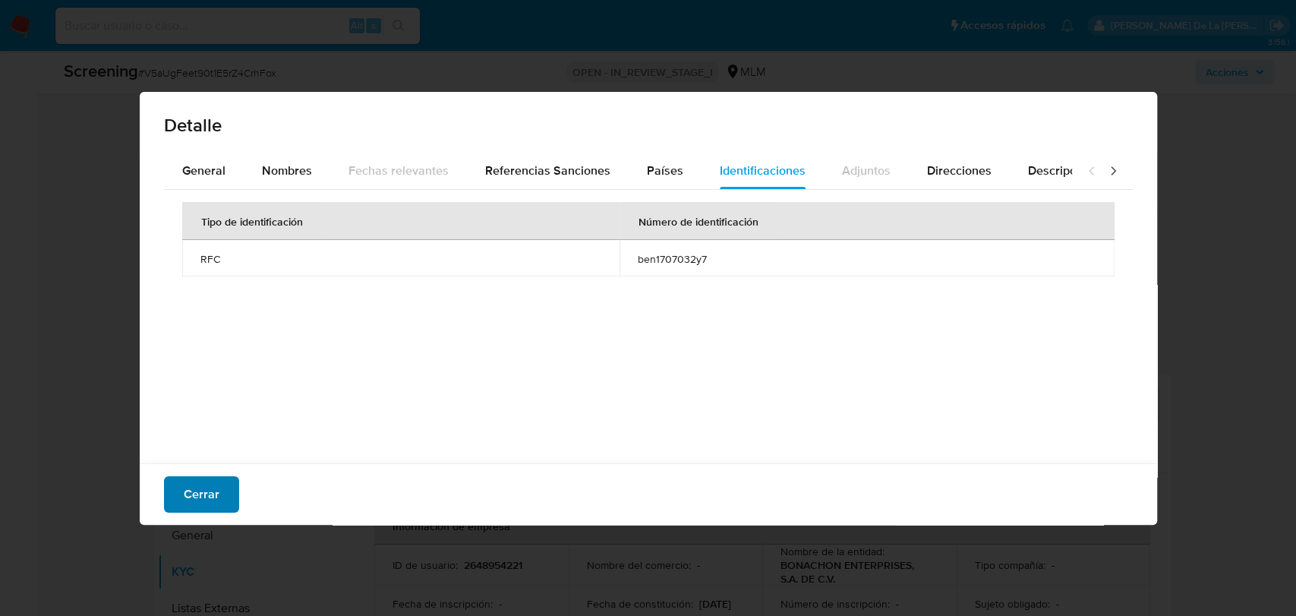
click at [207, 490] on span "Cerrar" at bounding box center [202, 494] width 36 height 33
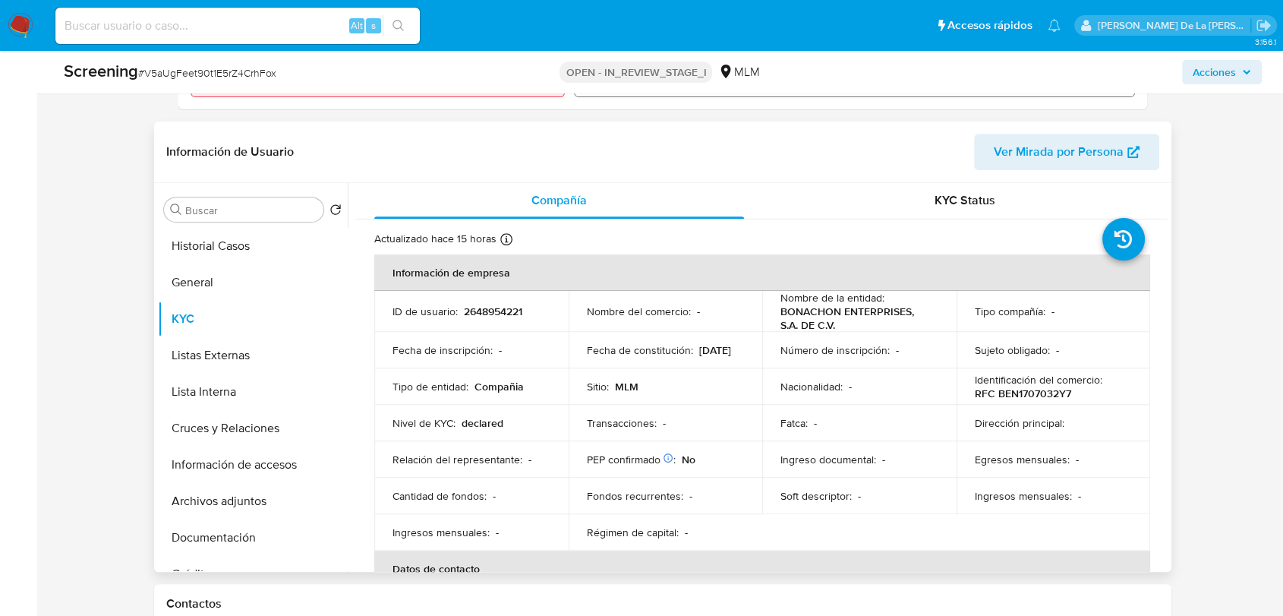
scroll to position [0, 0]
drag, startPoint x: 774, startPoint y: 312, endPoint x: 832, endPoint y: 327, distance: 59.7
click at [832, 327] on td "Nombre de la entidad : BONACHON ENTERPRISES, S.A. DE C.V." at bounding box center [859, 312] width 194 height 41
click at [915, 194] on div "KYC Status" at bounding box center [966, 201] width 370 height 36
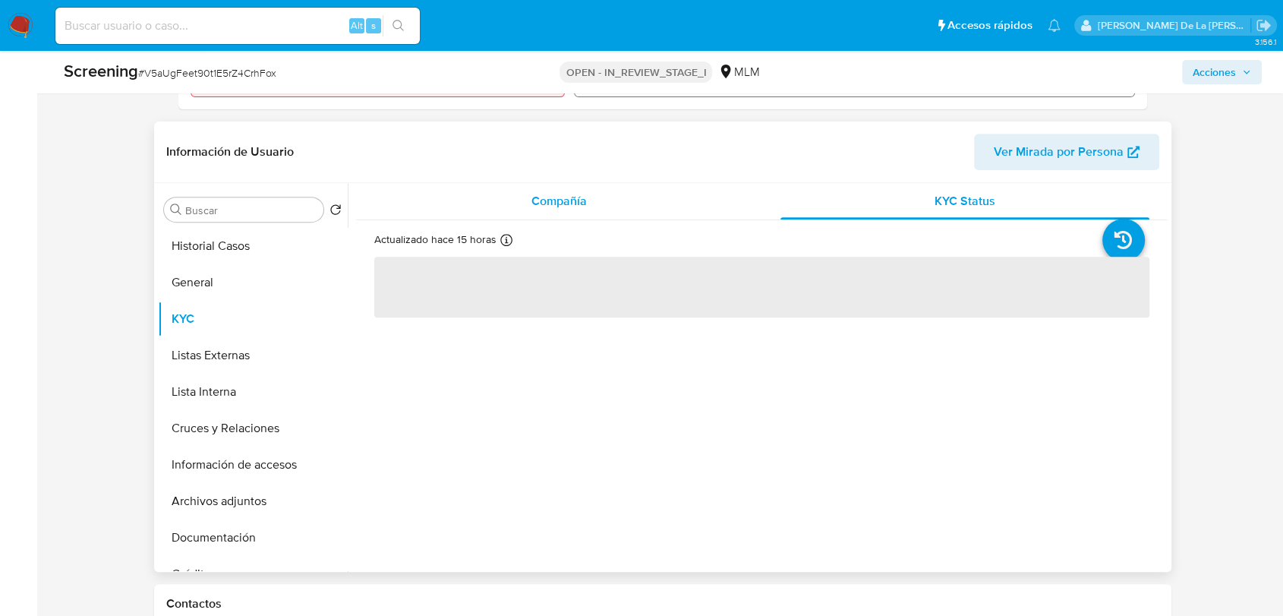
click at [578, 207] on span "Compañía" at bounding box center [559, 200] width 55 height 17
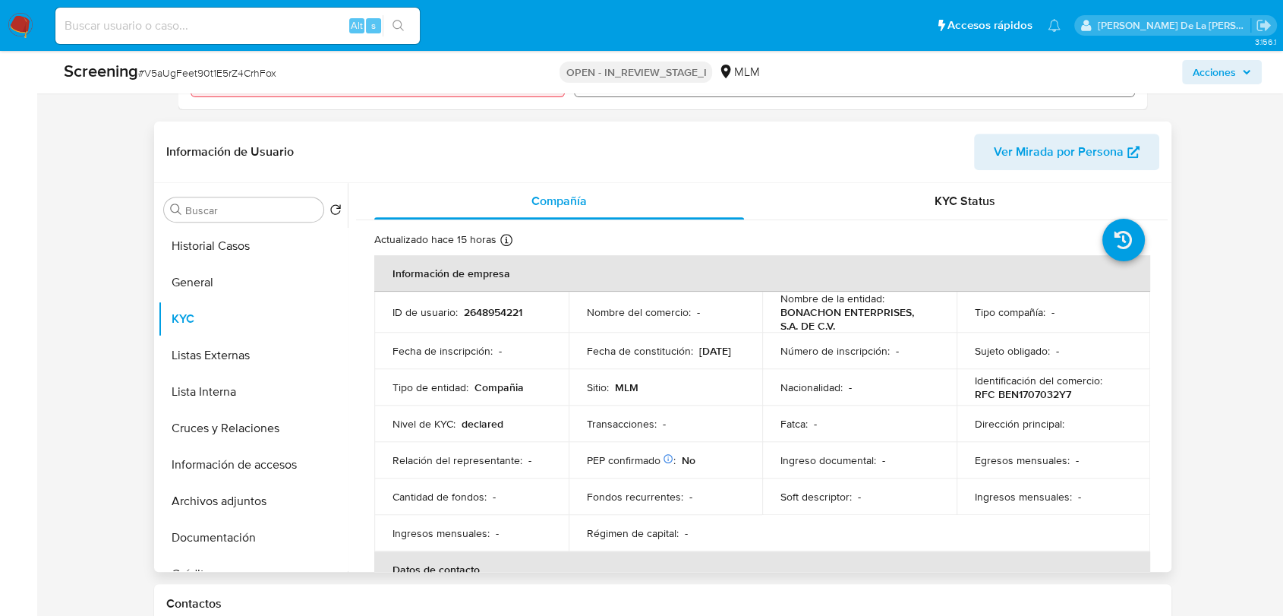
click at [939, 214] on div "KYC Status" at bounding box center [966, 201] width 370 height 36
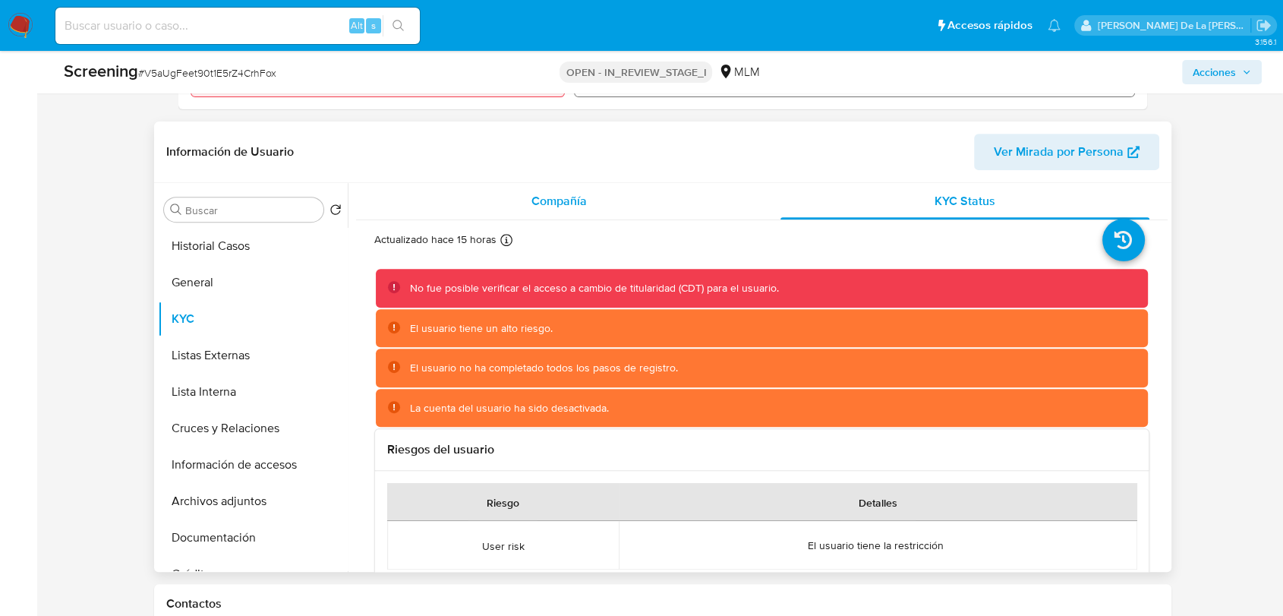
click at [563, 184] on div "Compañía" at bounding box center [559, 201] width 370 height 36
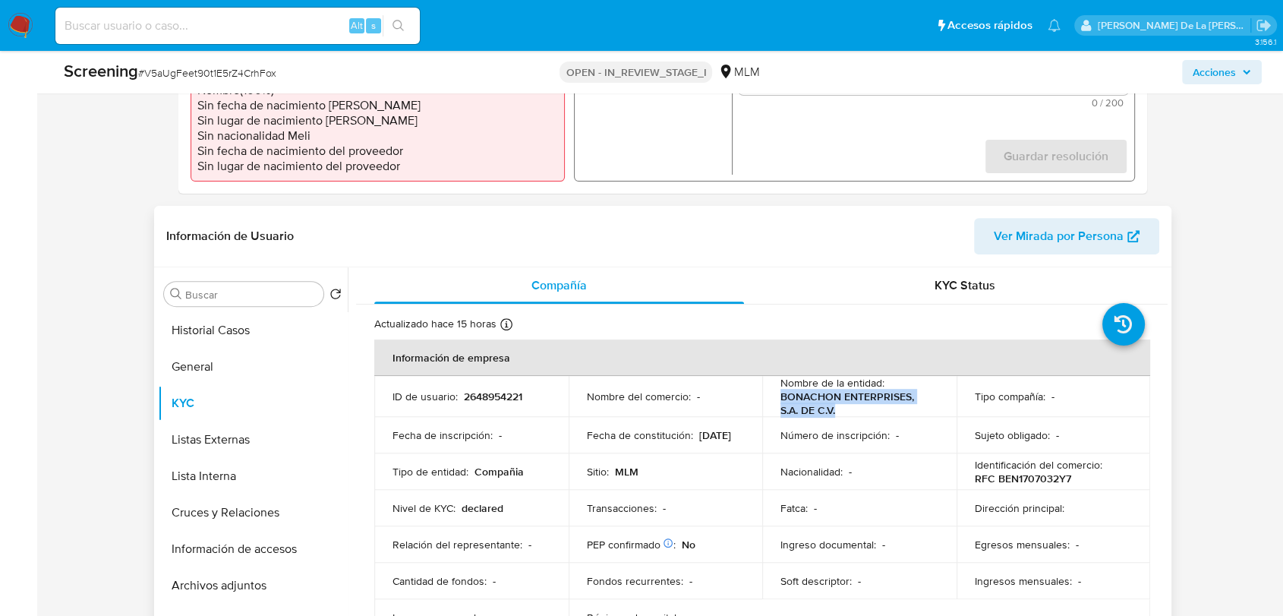
drag, startPoint x: 838, startPoint y: 410, endPoint x: 780, endPoint y: 396, distance: 60.0
click at [781, 396] on p "BONACHON ENTERPRISES, S.A. DE C.V." at bounding box center [857, 403] width 152 height 27
drag, startPoint x: 840, startPoint y: 434, endPoint x: 825, endPoint y: 406, distance: 31.9
click at [838, 428] on p "Número de inscripción :" at bounding box center [835, 435] width 109 height 14
drag, startPoint x: 836, startPoint y: 408, endPoint x: 778, endPoint y: 392, distance: 59.9
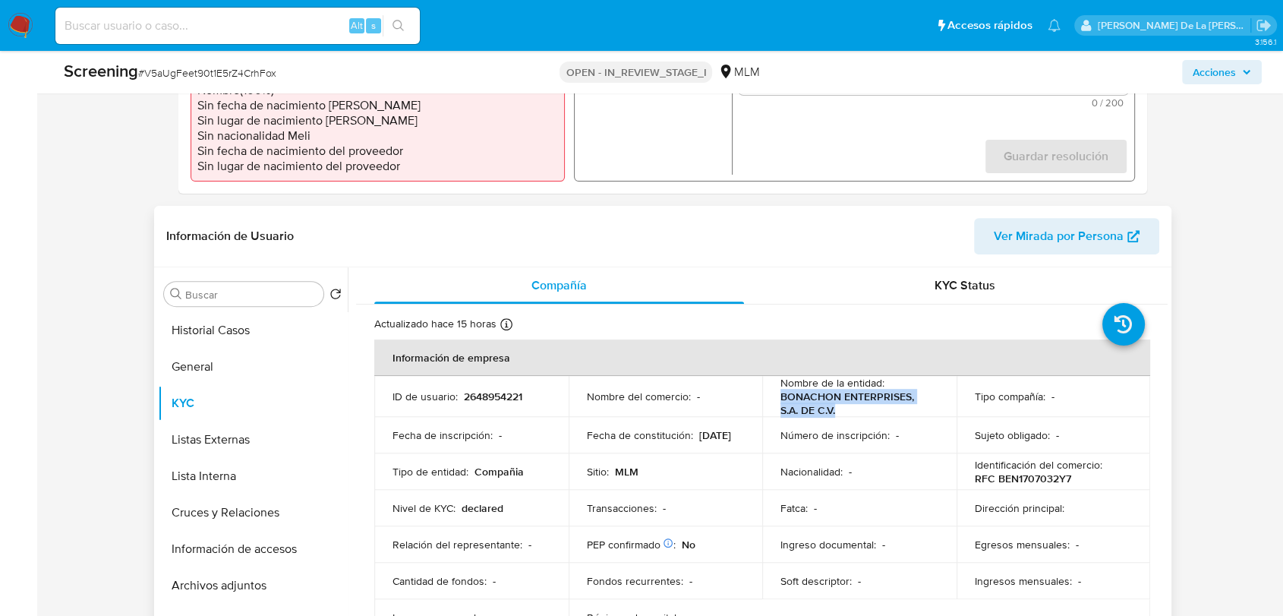
click at [781, 392] on p "BONACHON ENTERPRISES, S.A. DE C.V." at bounding box center [857, 403] width 152 height 27
copy p "BONACHON ENTERPRISES, S.A. DE C.V."
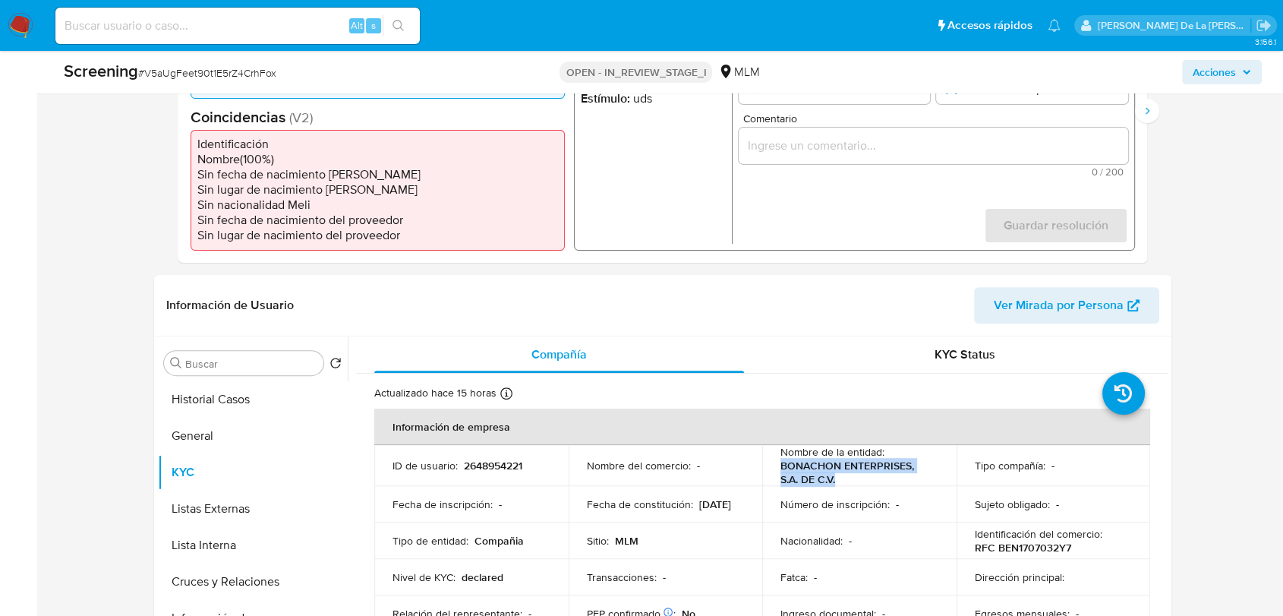
scroll to position [253, 0]
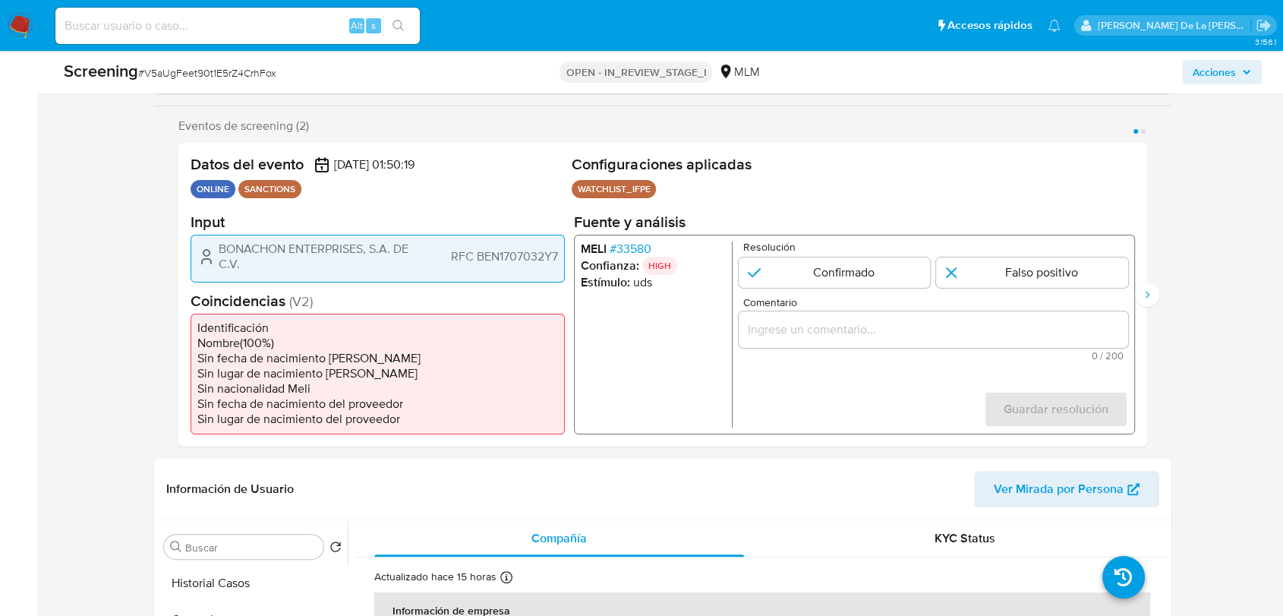
click at [640, 241] on span "# 33580" at bounding box center [631, 248] width 42 height 15
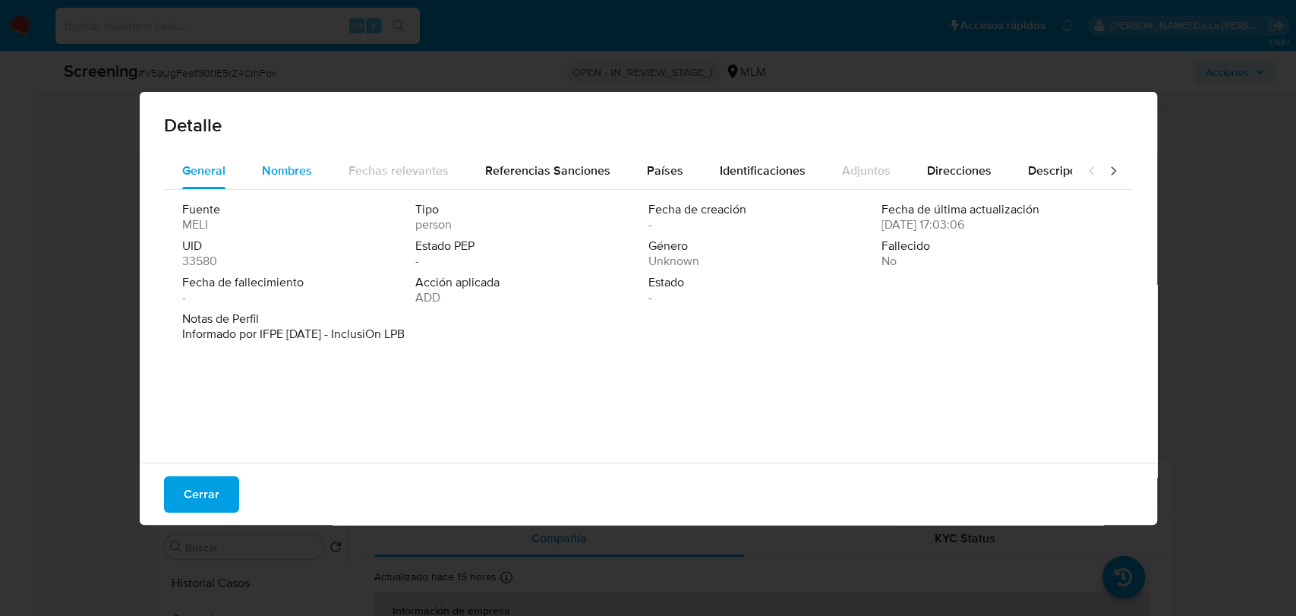
click at [262, 166] on span "Nombres" at bounding box center [287, 170] width 50 height 17
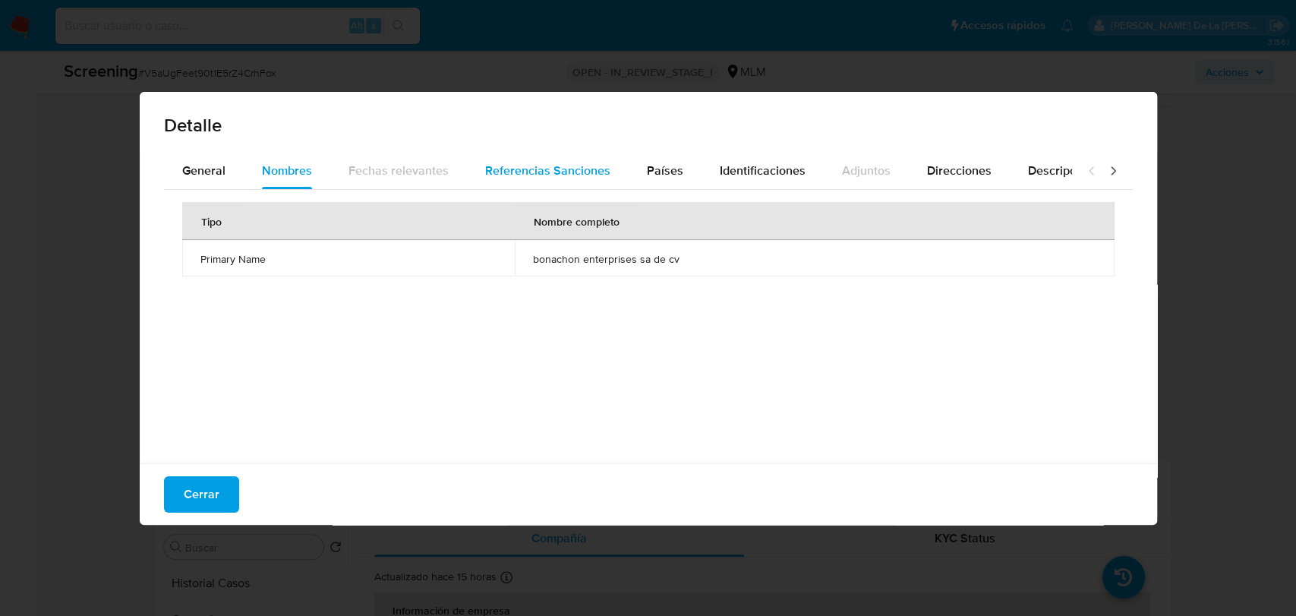
click at [529, 157] on div "Referencias Sanciones" at bounding box center [547, 171] width 125 height 36
click at [677, 164] on button "Países" at bounding box center [665, 171] width 73 height 36
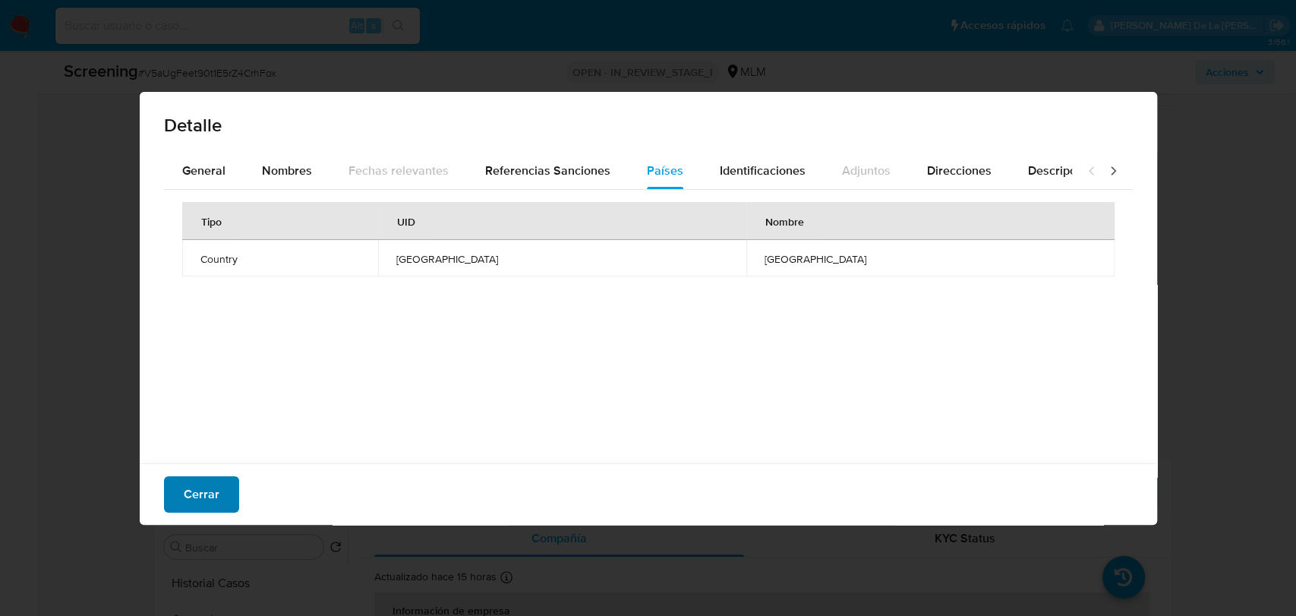
click at [204, 492] on span "Cerrar" at bounding box center [202, 494] width 36 height 33
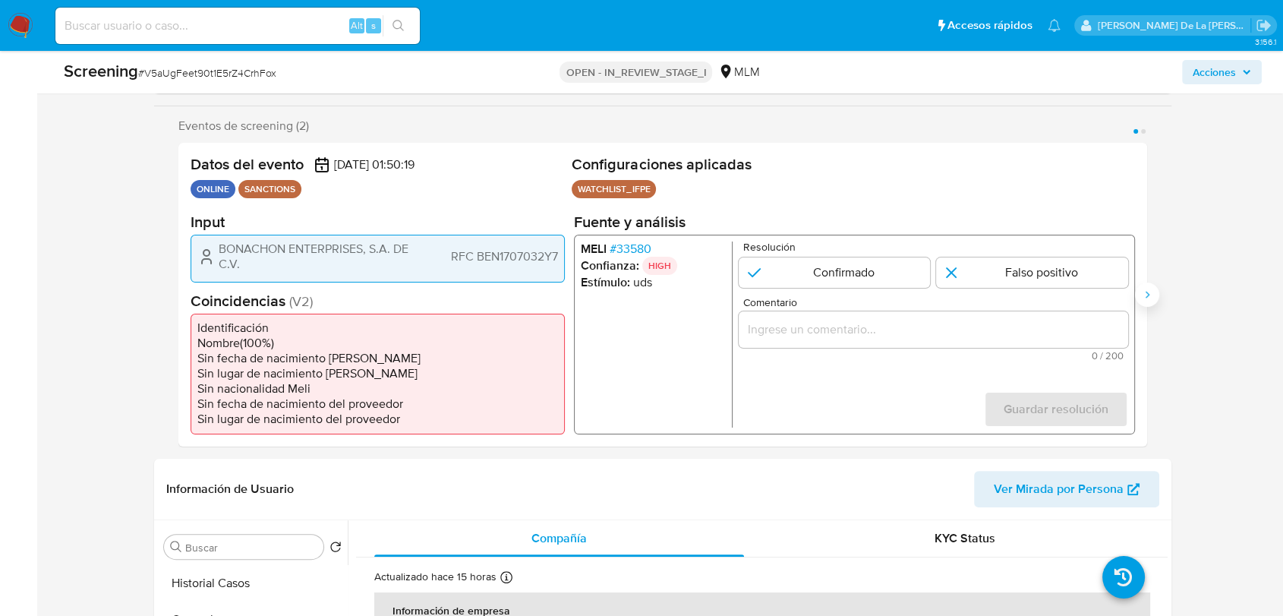
click at [1145, 295] on icon "Siguiente" at bounding box center [1147, 295] width 12 height 12
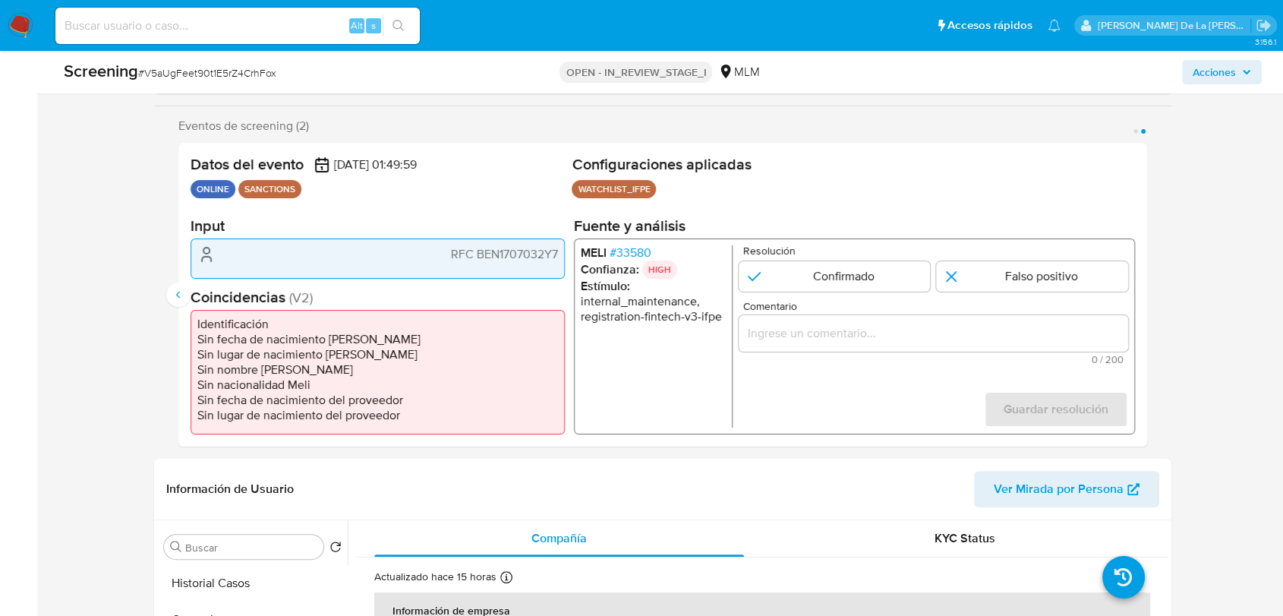
click at [626, 246] on span "# 33580" at bounding box center [631, 252] width 42 height 15
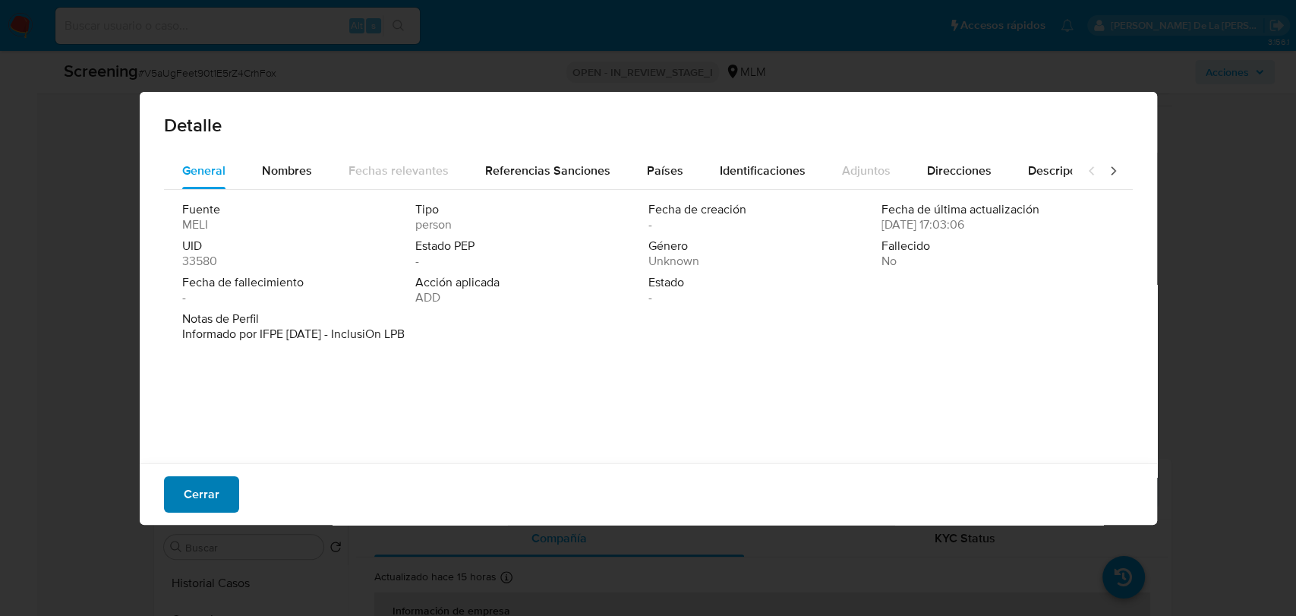
click at [210, 494] on span "Cerrar" at bounding box center [202, 494] width 36 height 33
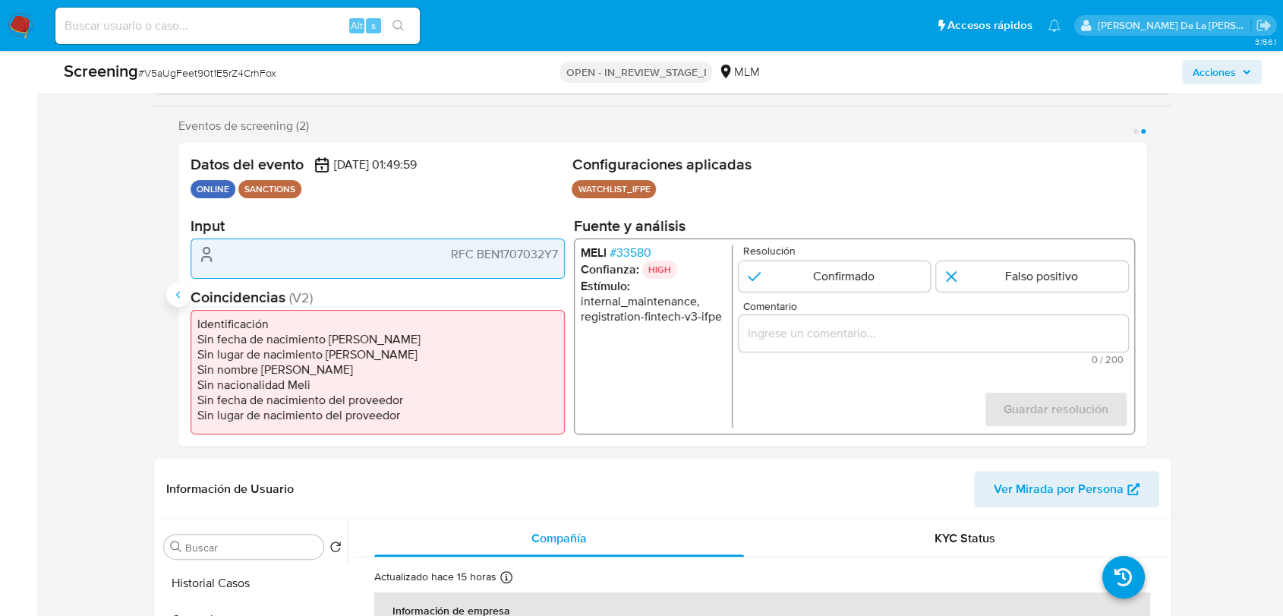
click at [180, 296] on icon "Anterior" at bounding box center [178, 295] width 12 height 12
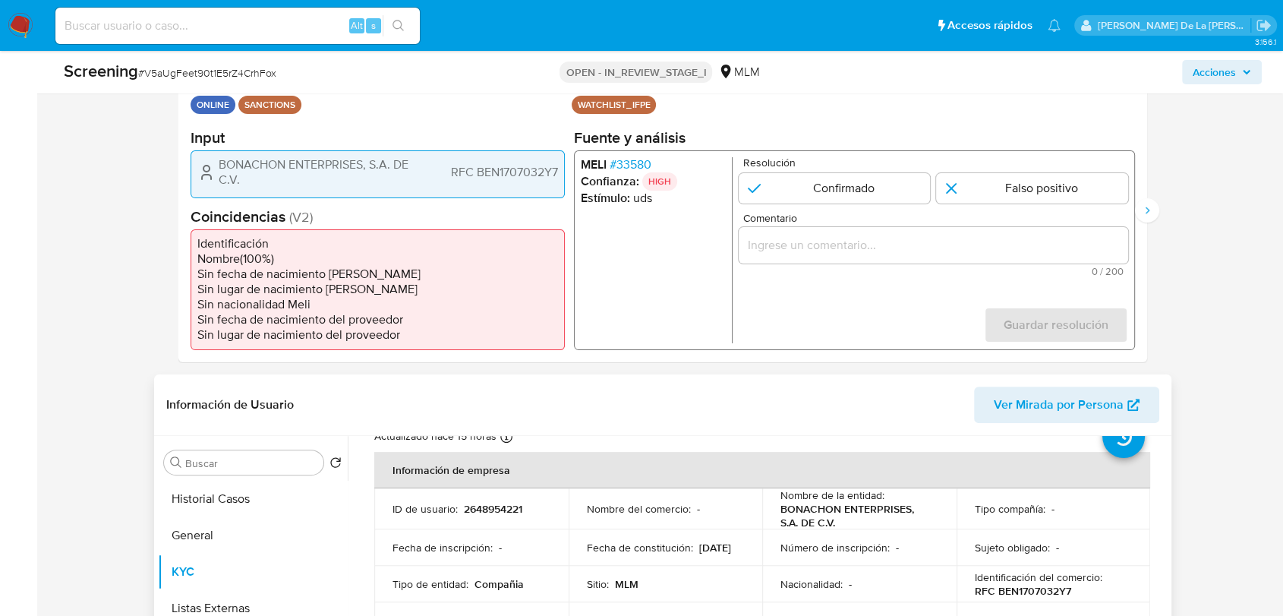
scroll to position [84, 0]
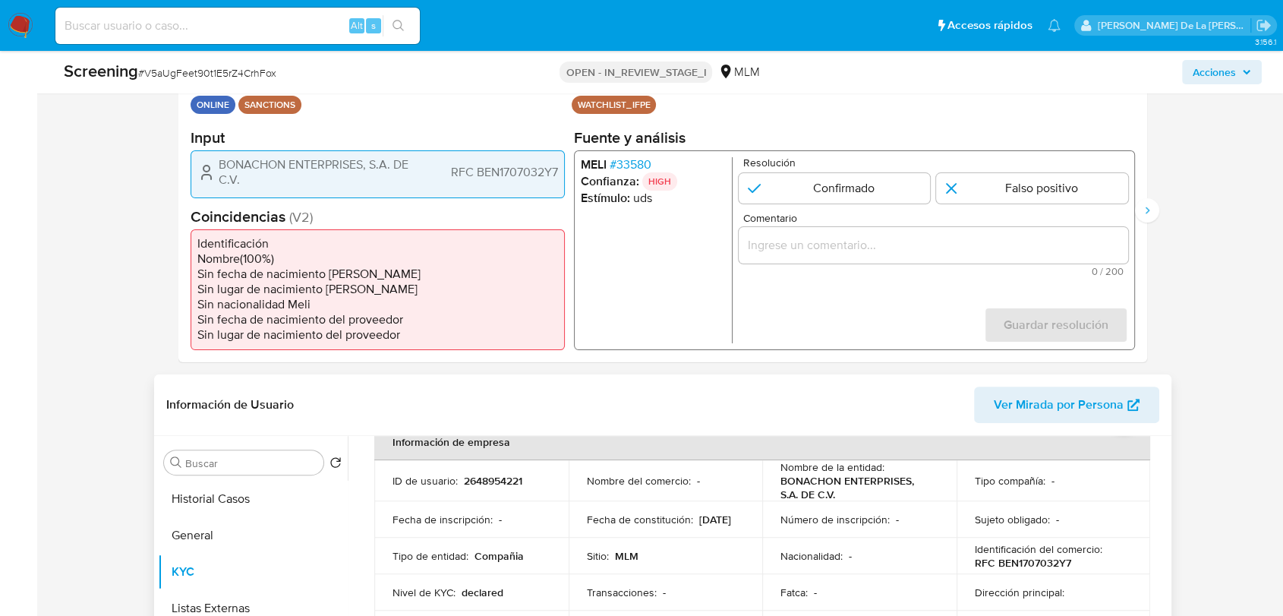
click at [1066, 557] on p "RFC BEN1707032Y7" at bounding box center [1023, 563] width 96 height 14
click at [1055, 560] on p "RFC BEN1707032Y7" at bounding box center [1023, 563] width 96 height 14
copy p "BEN1707032Y7"
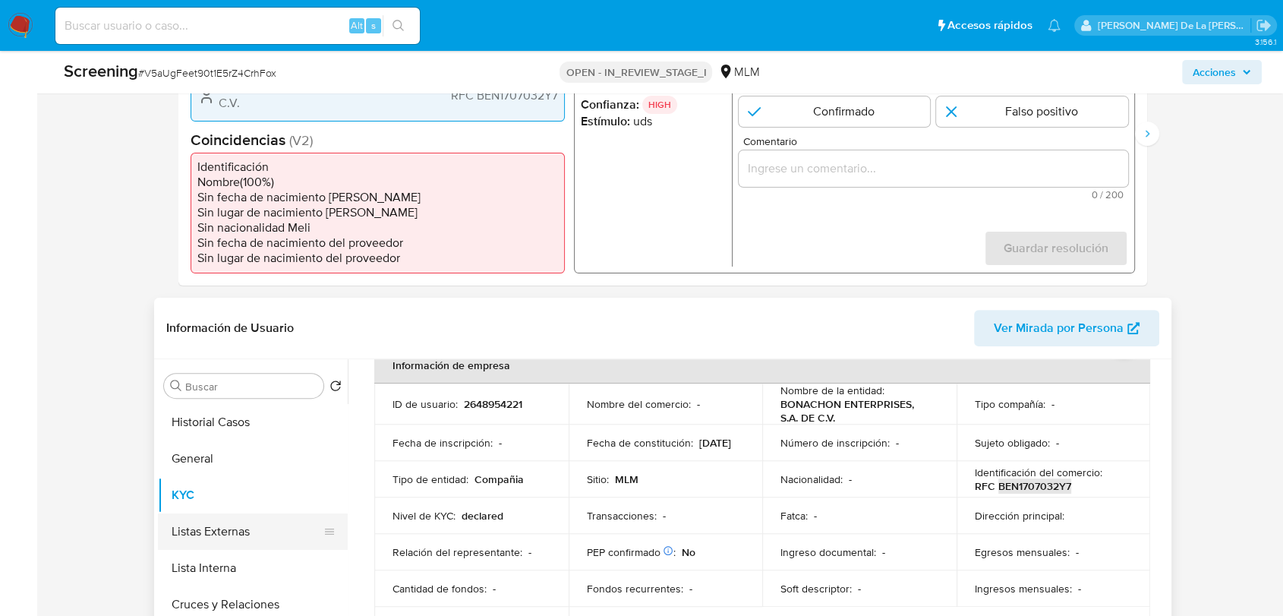
scroll to position [506, 0]
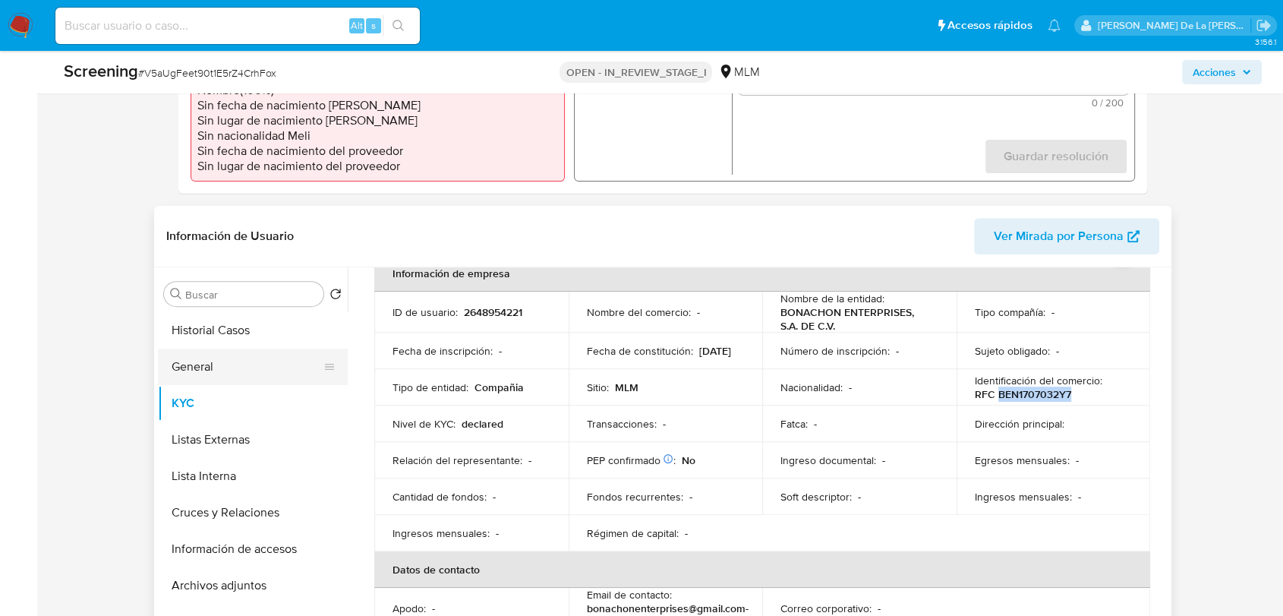
click at [221, 357] on button "General" at bounding box center [247, 367] width 178 height 36
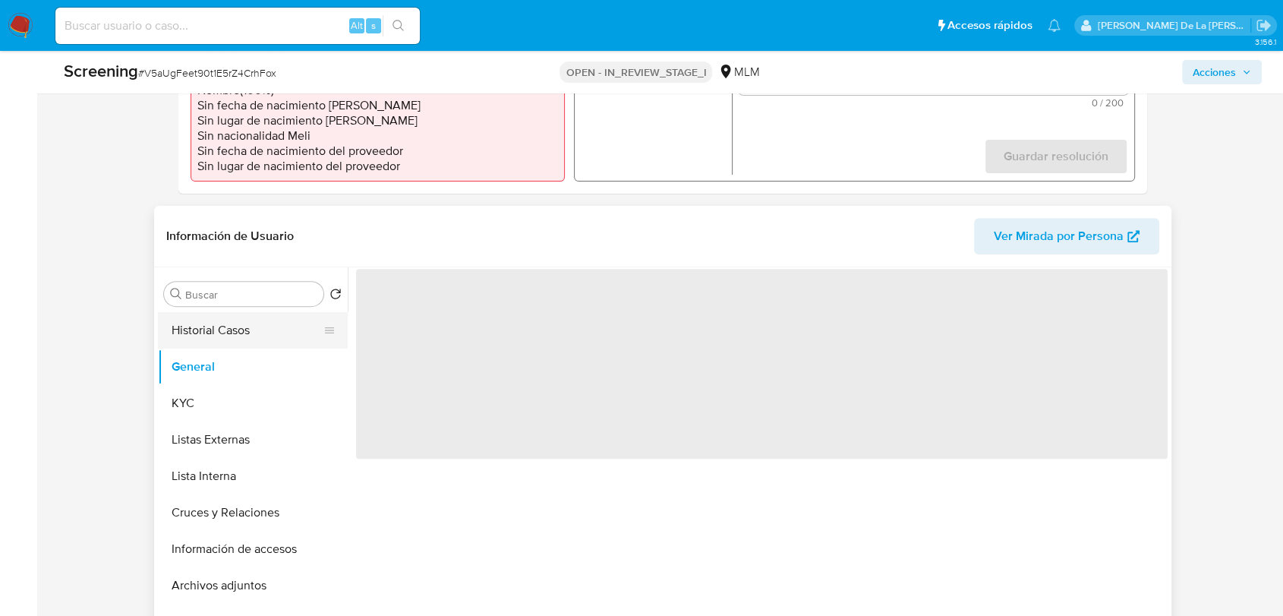
scroll to position [0, 0]
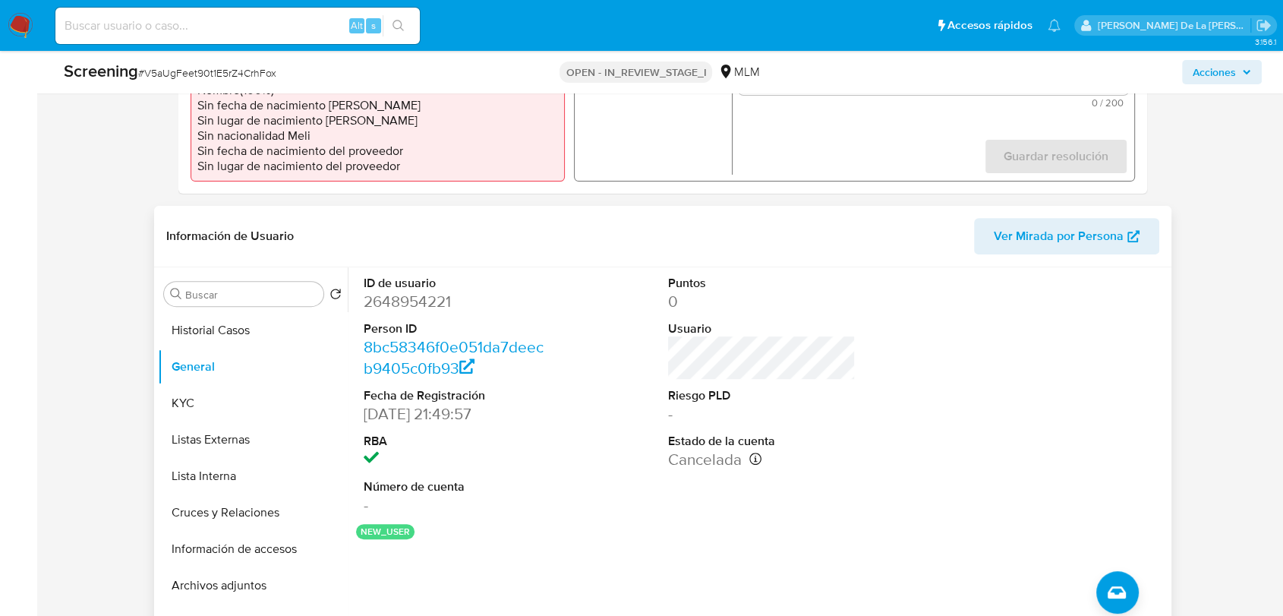
click at [779, 327] on dt "Usuario" at bounding box center [762, 328] width 188 height 17
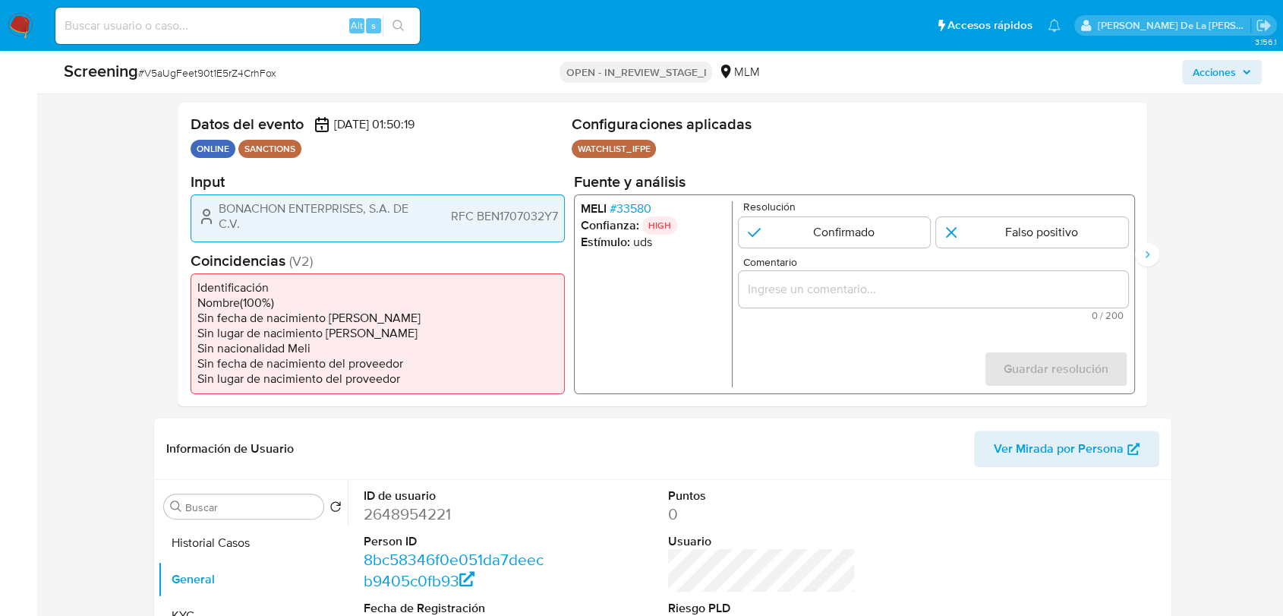
scroll to position [253, 0]
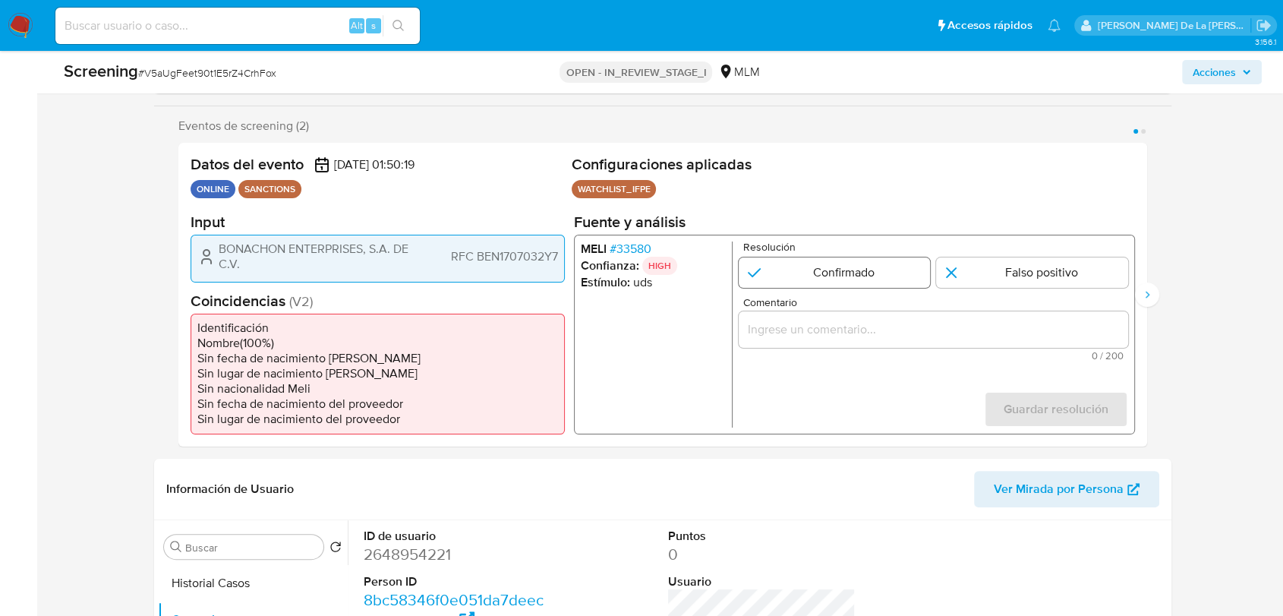
click at [793, 274] on input "1 de 2" at bounding box center [835, 272] width 192 height 30
radio input "true"
click at [793, 333] on input "Comentario" at bounding box center [934, 329] width 390 height 20
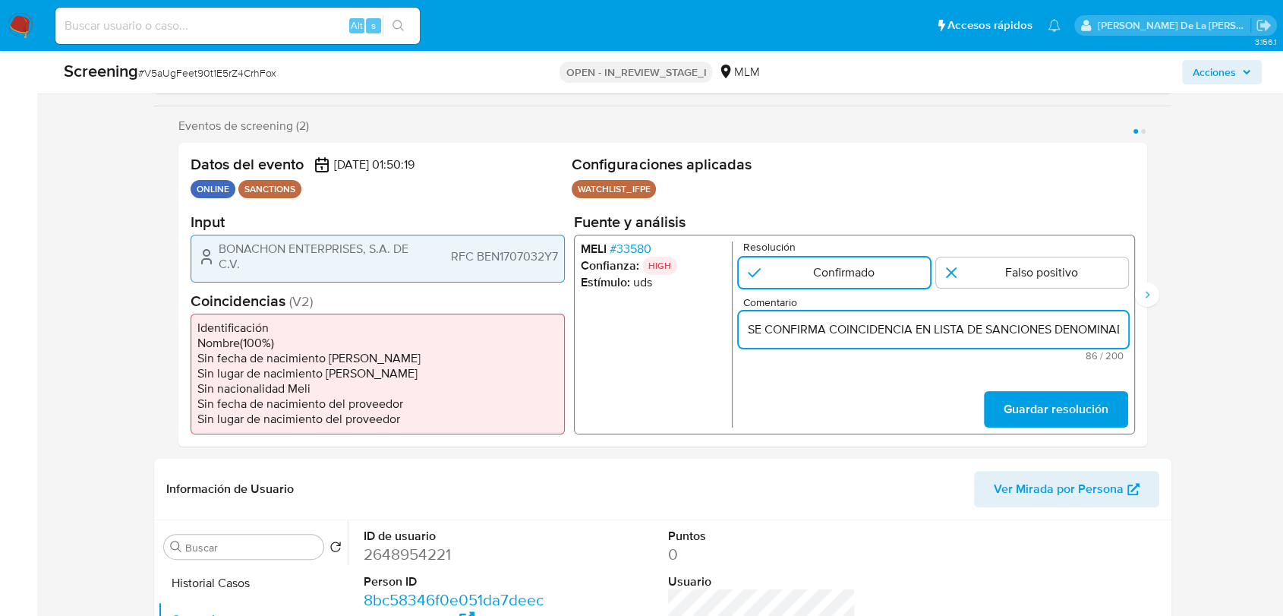
scroll to position [0, 195]
type input "SE CONFIRMA COINCIDENCIA EN LISTA DE SANCIONES DENOMINADA IFPE POR RAZON SOCIAL…"
click at [1002, 396] on button "Guardar resolución" at bounding box center [1056, 409] width 144 height 36
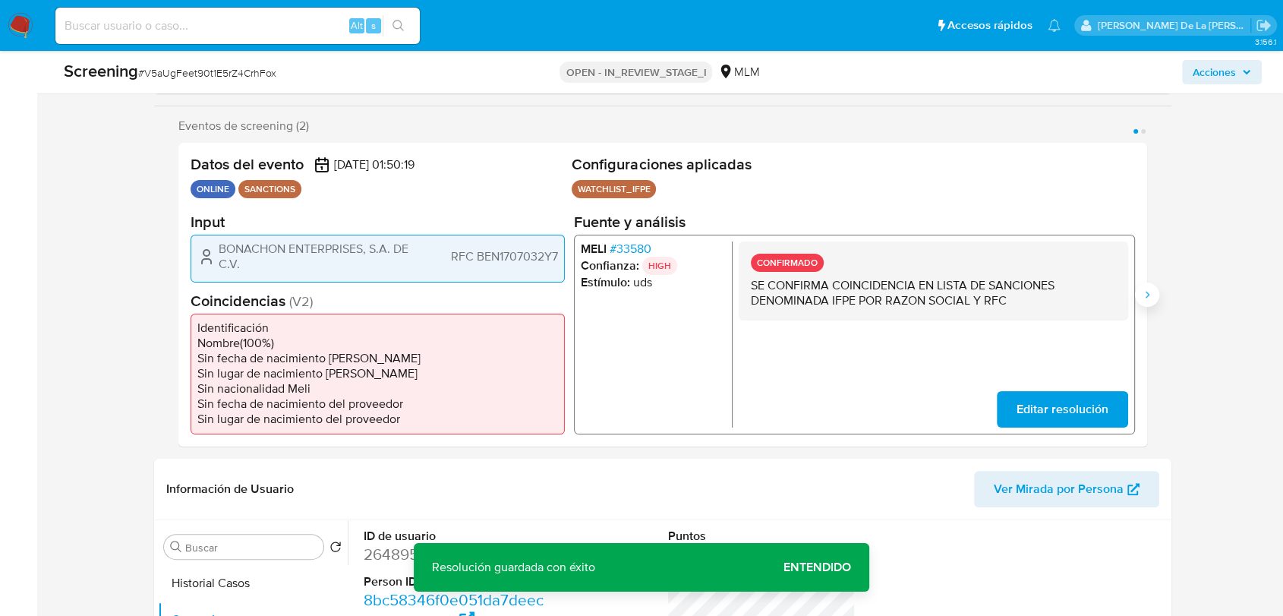
click at [1147, 296] on icon "Siguiente" at bounding box center [1148, 294] width 4 height 7
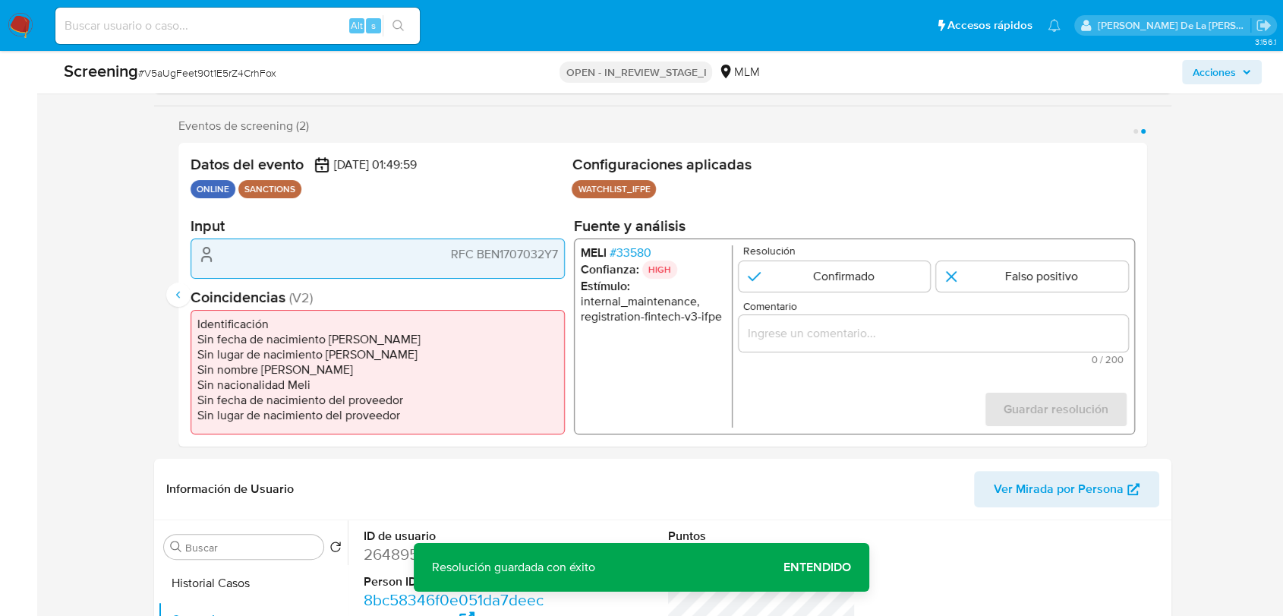
drag, startPoint x: 818, startPoint y: 280, endPoint x: 820, endPoint y: 317, distance: 37.3
click at [819, 280] on input "2 de 2" at bounding box center [835, 276] width 192 height 30
radio input "true"
click at [811, 334] on input "Comentario" at bounding box center [934, 333] width 390 height 20
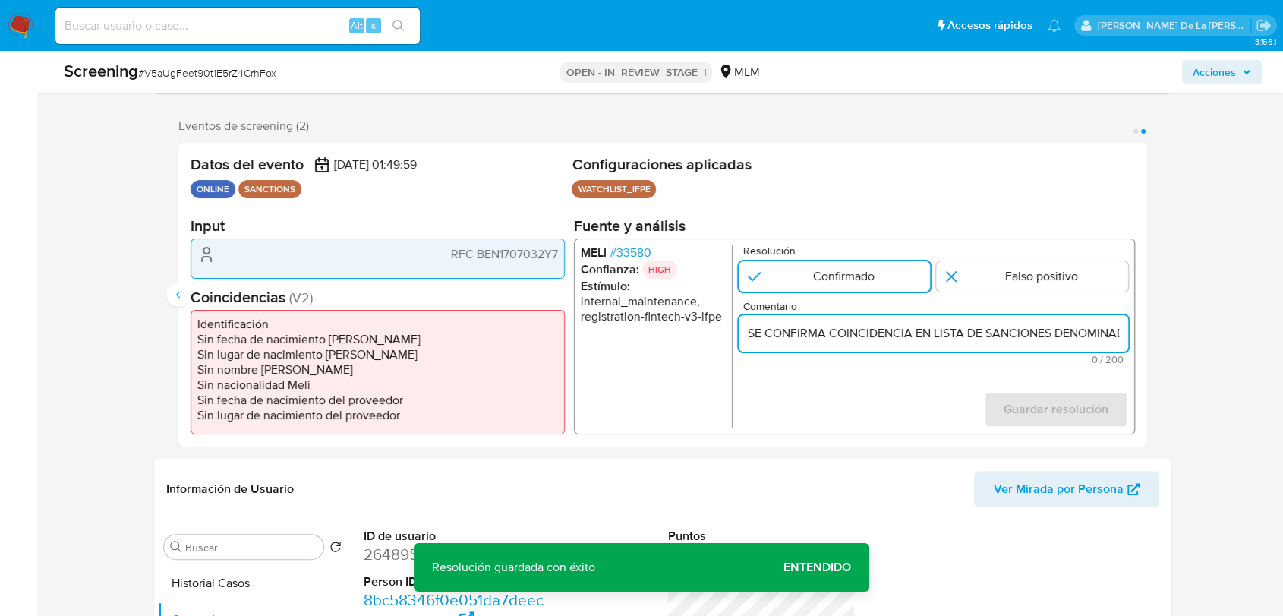
scroll to position [0, 195]
type input "SE CONFIRMA COINCIDENCIA EN LISTA DE SANCIONES DENOMINADA IFPE POR RAZON SOCIAL…"
click at [1019, 410] on span "Guardar resolución" at bounding box center [1056, 409] width 105 height 33
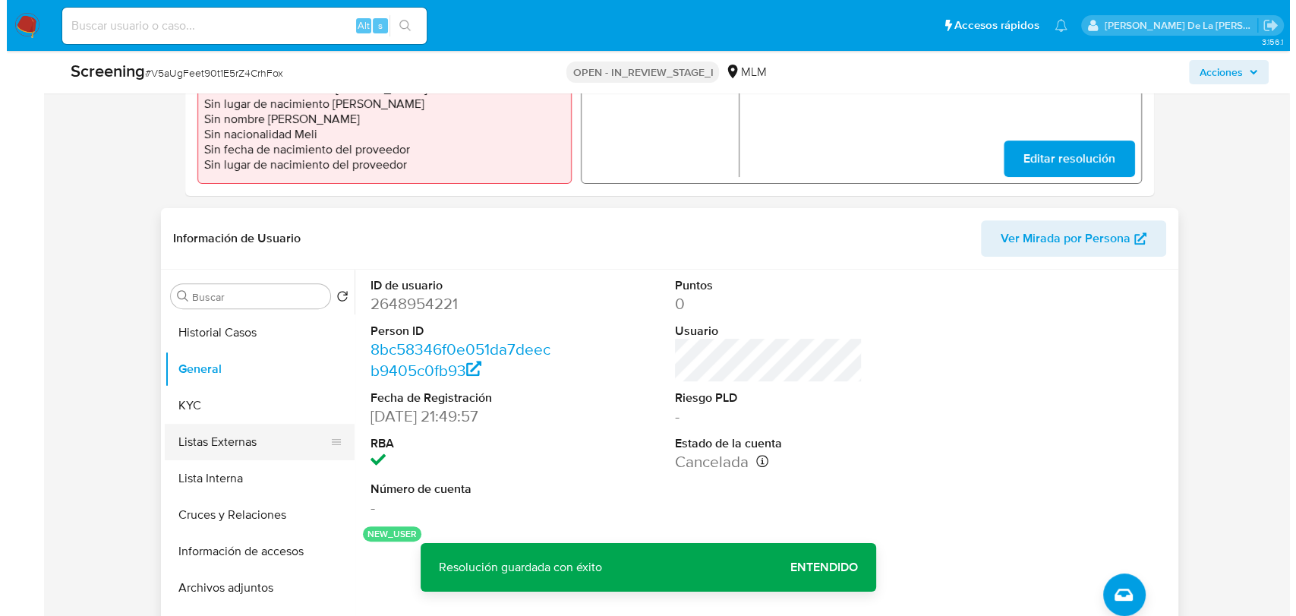
scroll to position [506, 0]
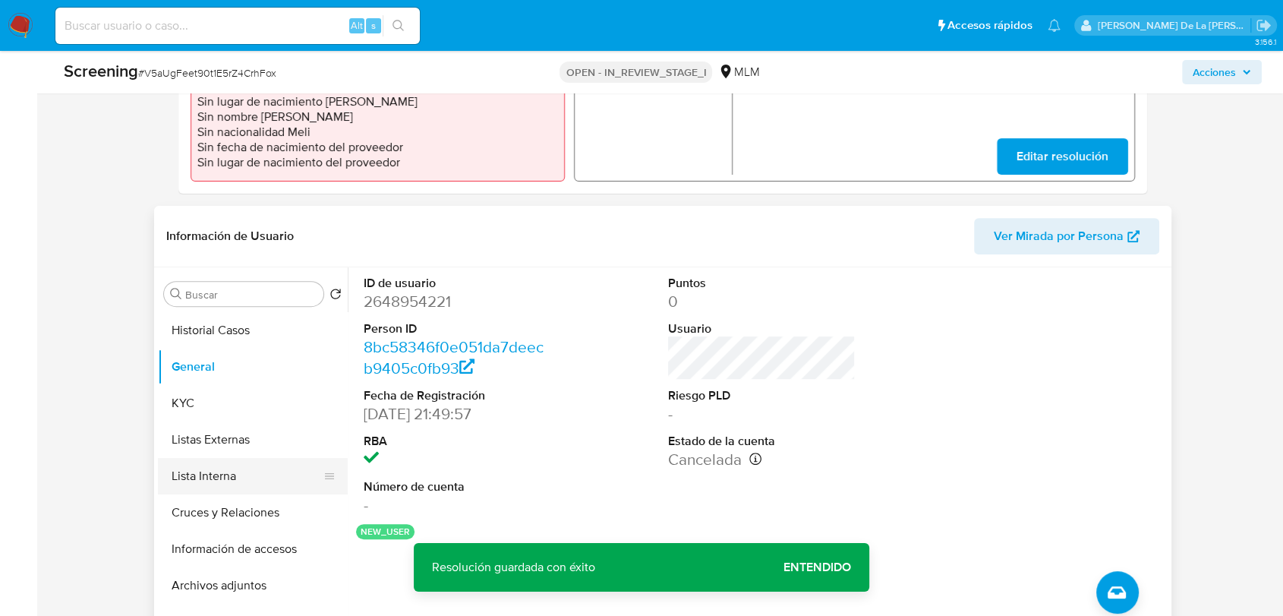
click at [236, 466] on button "Lista Interna" at bounding box center [247, 476] width 178 height 36
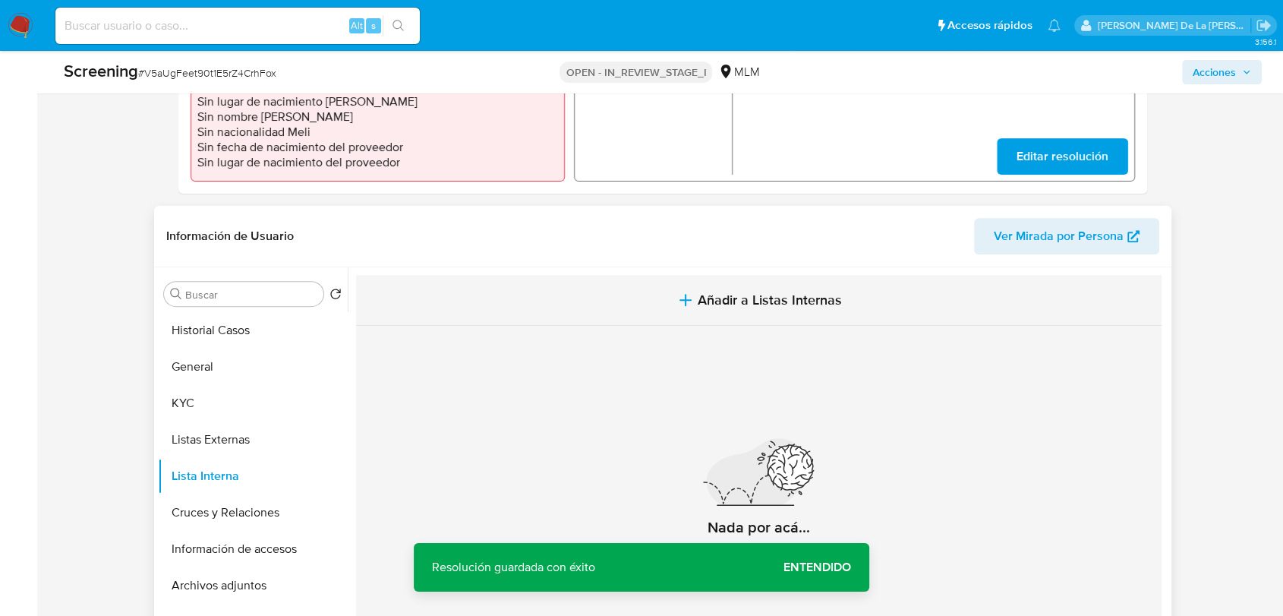
click at [669, 309] on button "Añadir a Listas Internas" at bounding box center [759, 300] width 806 height 51
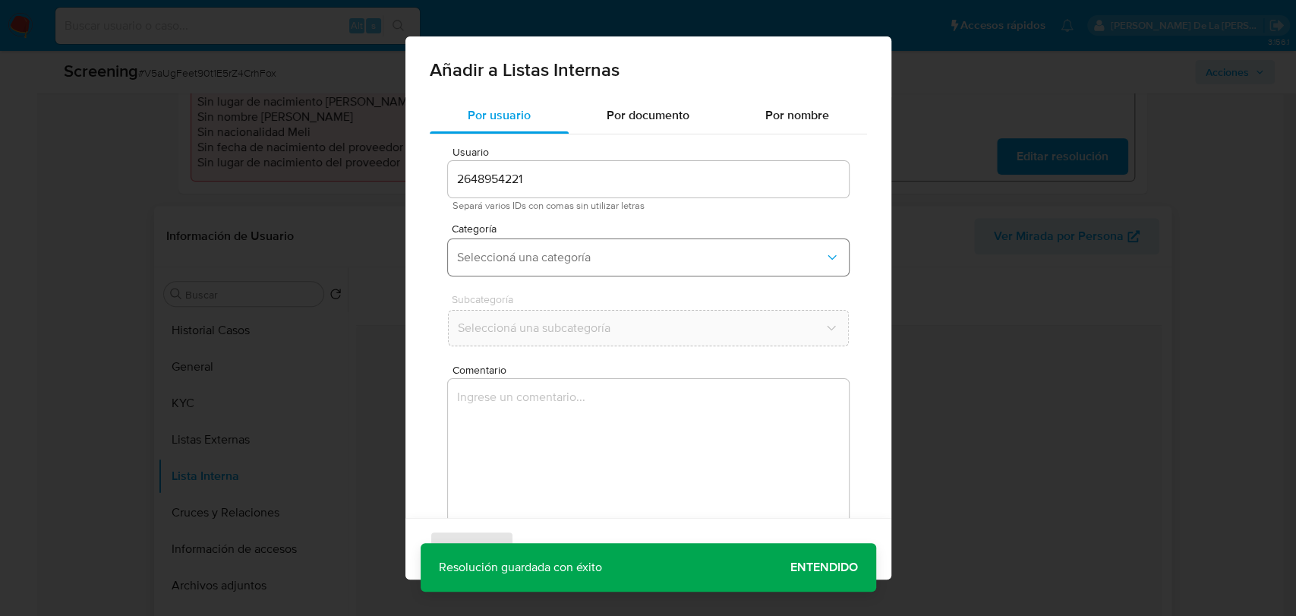
click at [517, 250] on span "Seleccioná una categoría" at bounding box center [640, 257] width 367 height 15
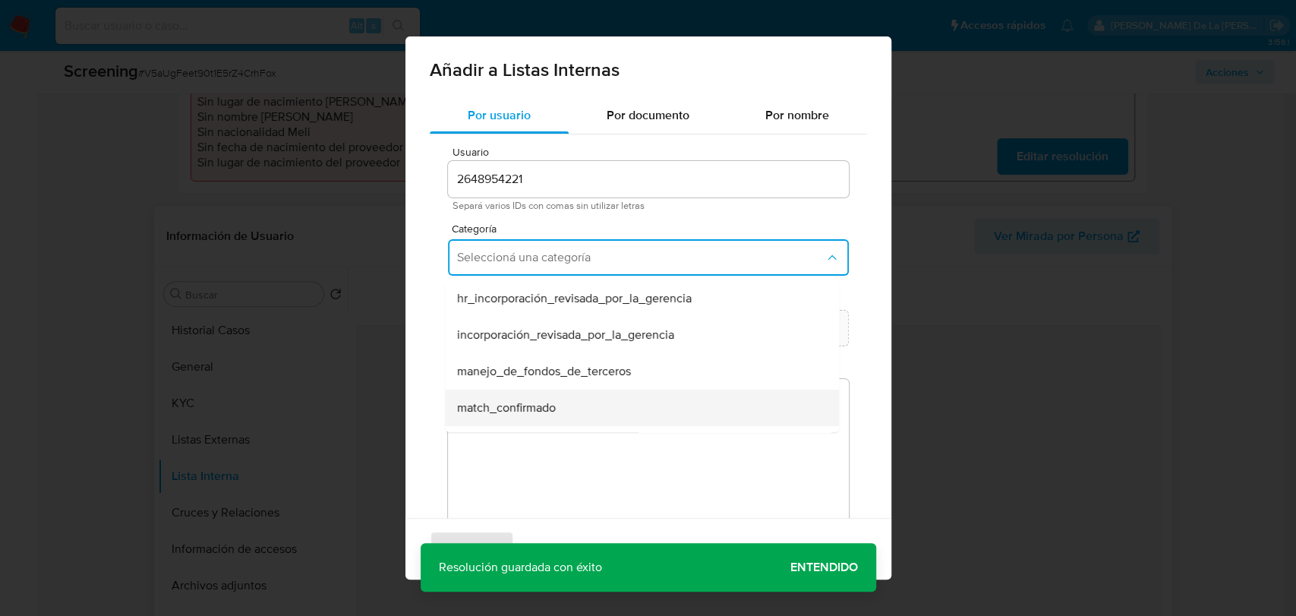
click at [506, 408] on span "match_confirmado" at bounding box center [506, 407] width 99 height 15
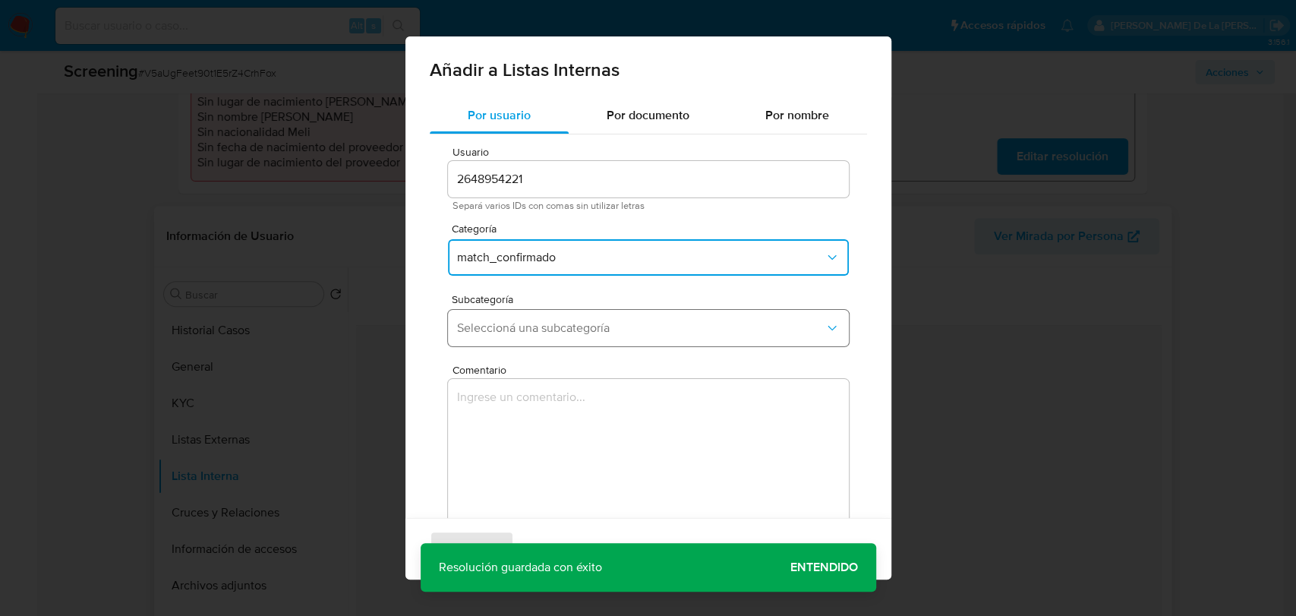
click at [546, 330] on span "Seleccioná una subcategoría" at bounding box center [640, 327] width 367 height 15
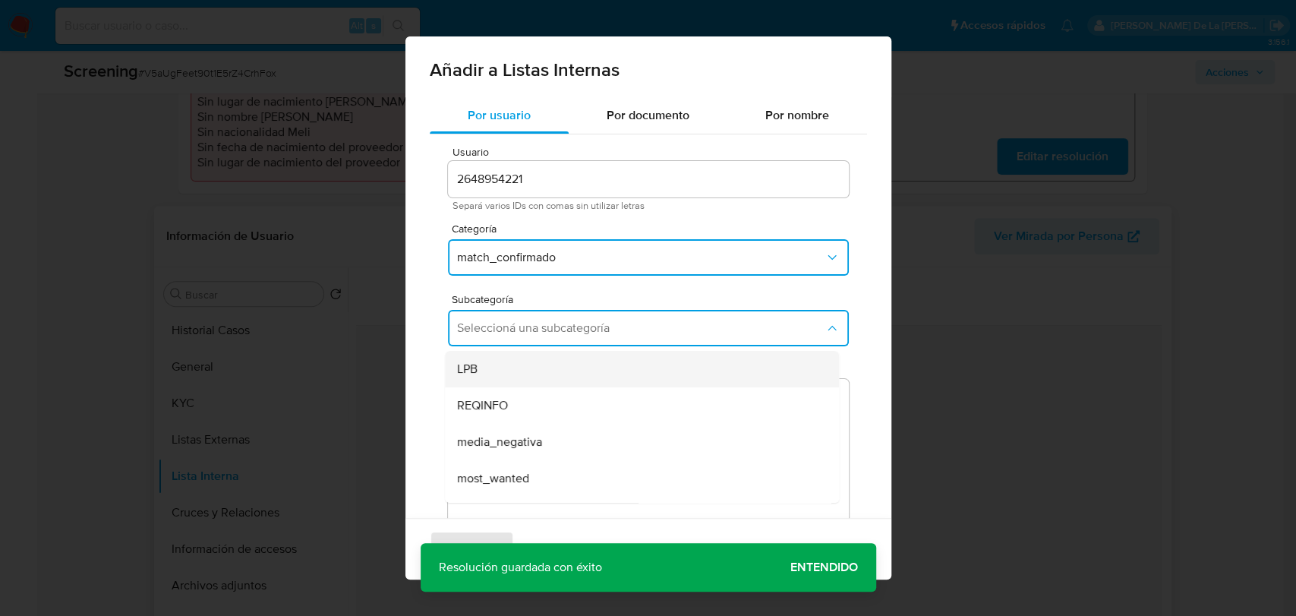
click at [519, 373] on div "LPB" at bounding box center [637, 369] width 361 height 36
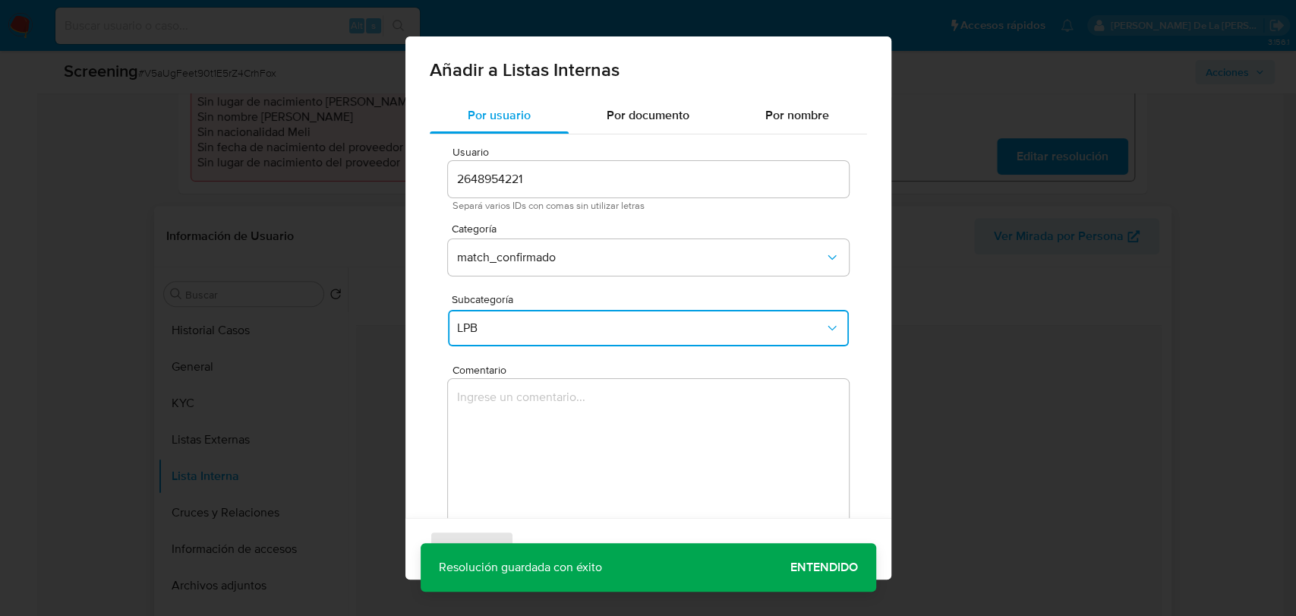
click at [483, 432] on textarea "Comentario" at bounding box center [648, 452] width 401 height 146
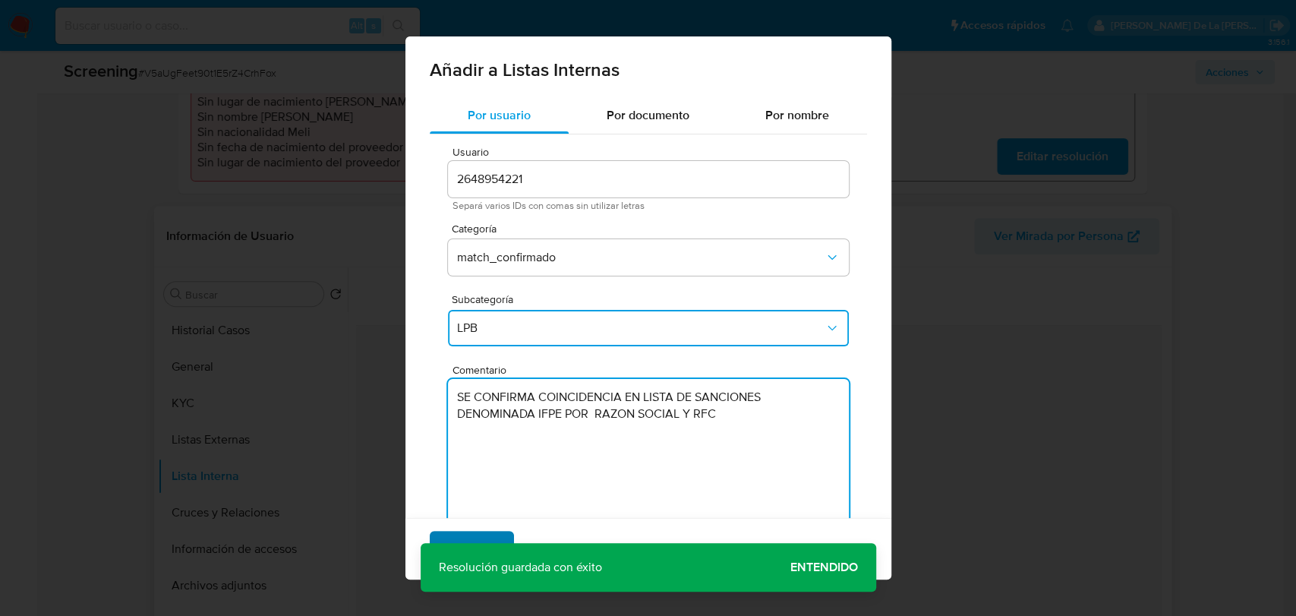
type textarea "SE CONFIRMA COINCIDENCIA EN LISTA DE SANCIONES DENOMINADA IFPE POR RAZON SOCIAL…"
click at [445, 533] on button "Agregar" at bounding box center [472, 549] width 84 height 36
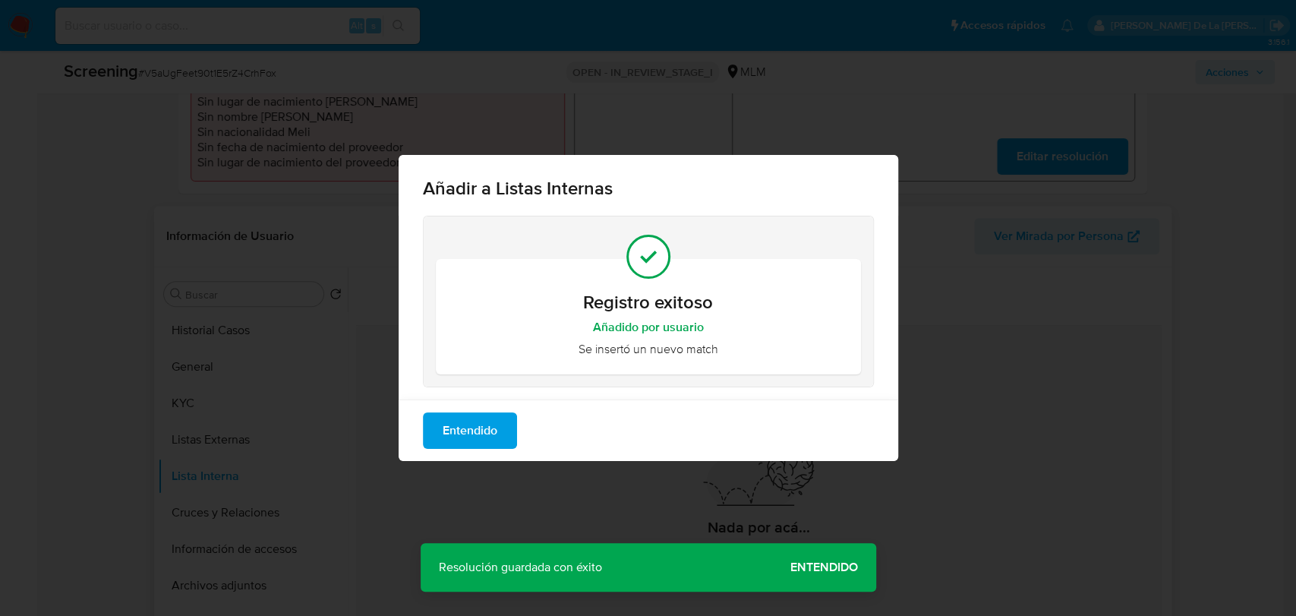
click at [461, 420] on span "Entendido" at bounding box center [470, 430] width 55 height 33
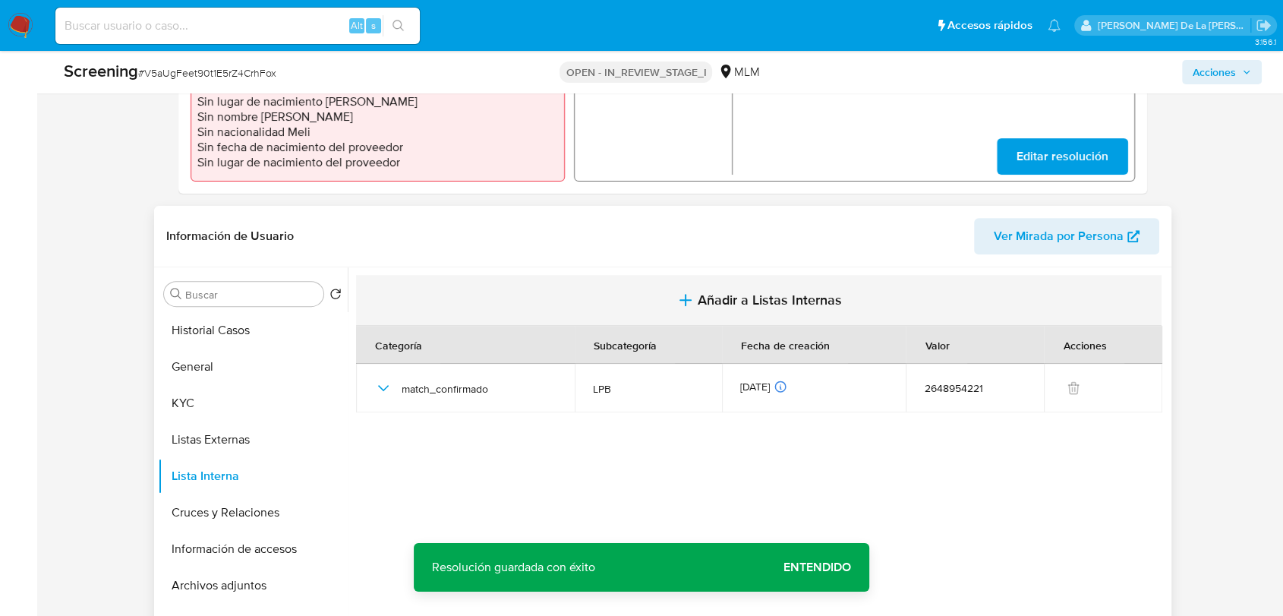
click at [711, 319] on button "Añadir a Listas Internas" at bounding box center [759, 300] width 806 height 51
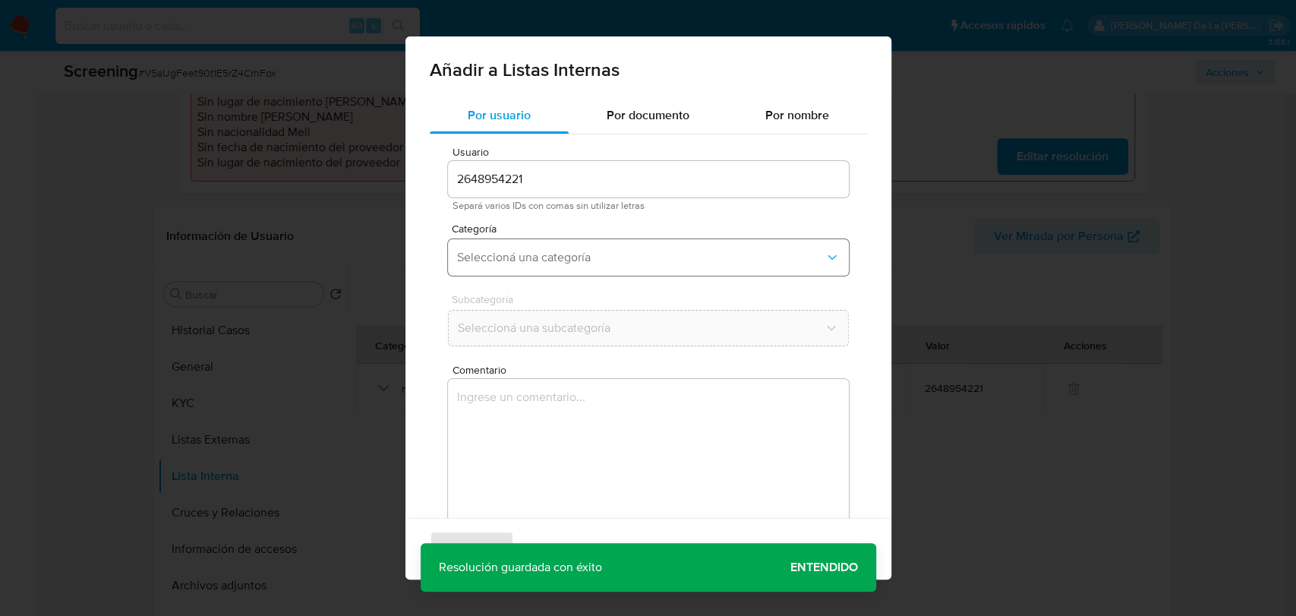
click at [535, 263] on span "Seleccioná una categoría" at bounding box center [640, 257] width 367 height 15
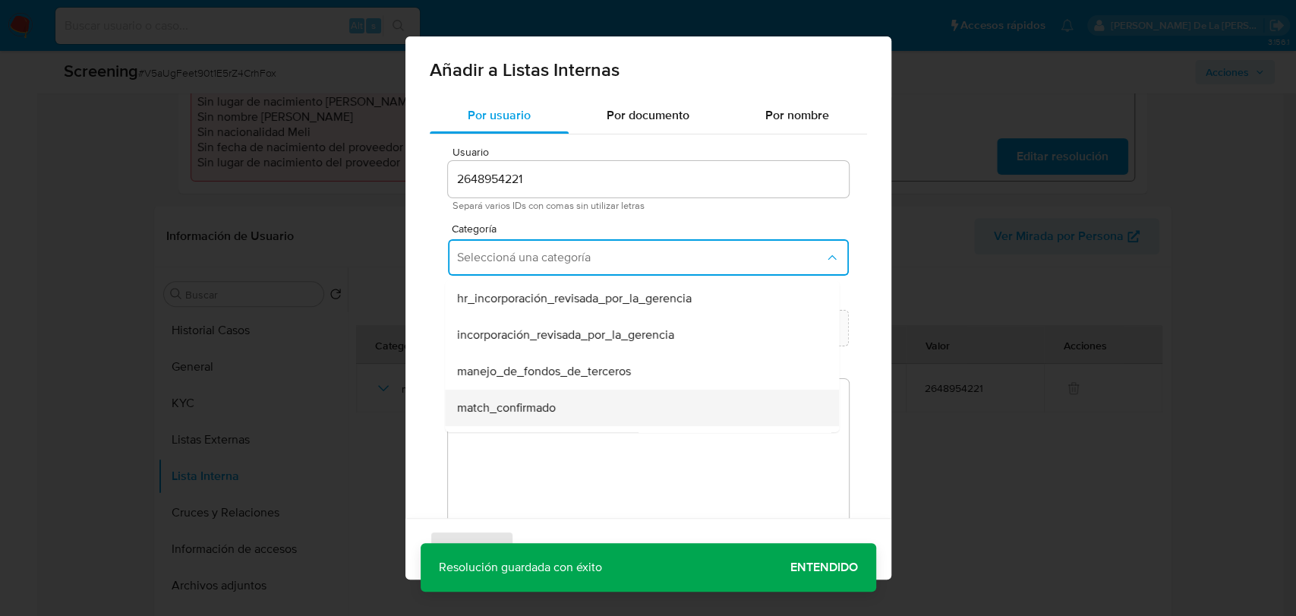
click at [516, 405] on span "match_confirmado" at bounding box center [506, 407] width 99 height 15
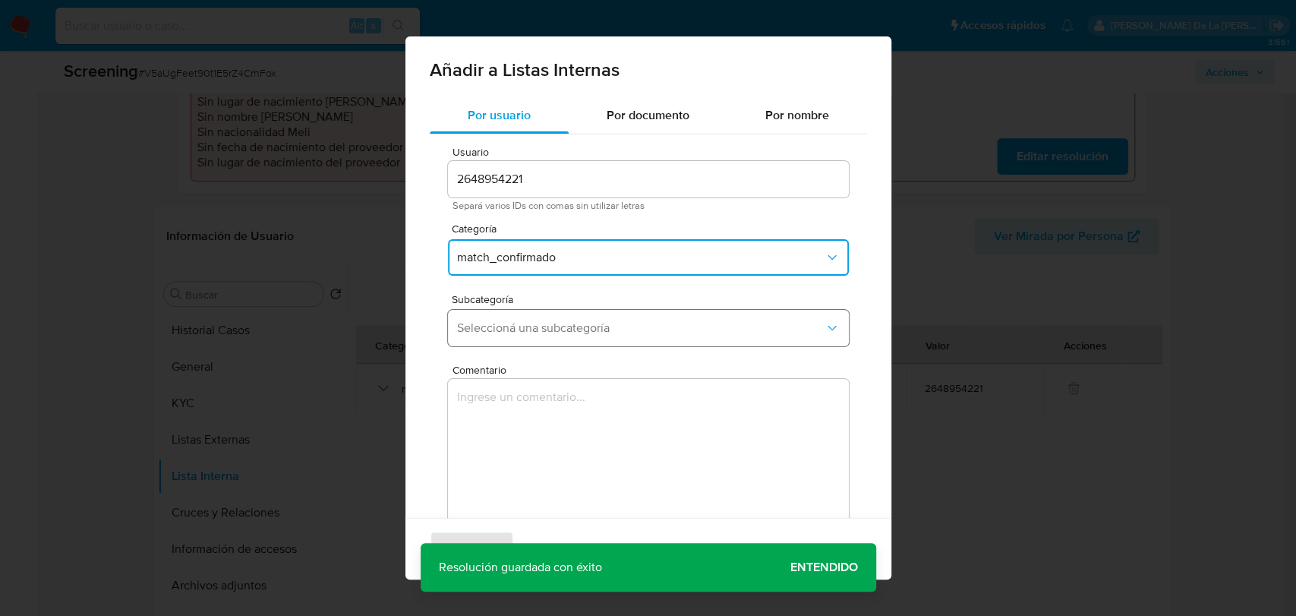
click at [537, 311] on button "Seleccioná una subcategoría" at bounding box center [648, 328] width 401 height 36
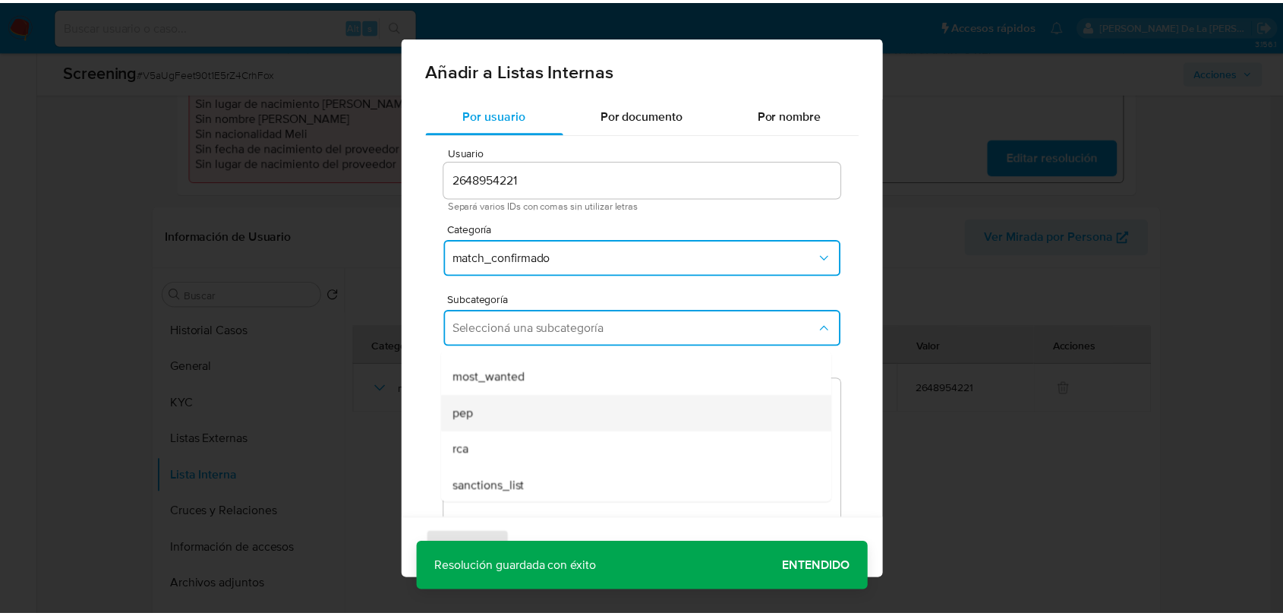
scroll to position [103, 0]
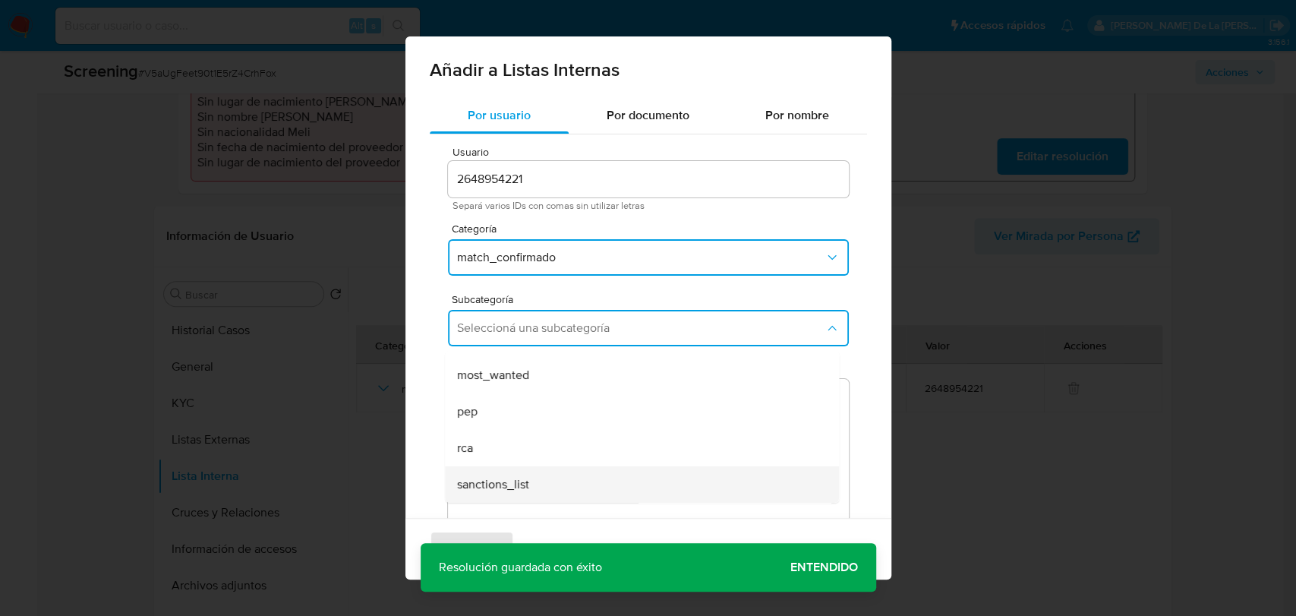
click at [475, 481] on span "sanctions_list" at bounding box center [493, 484] width 72 height 15
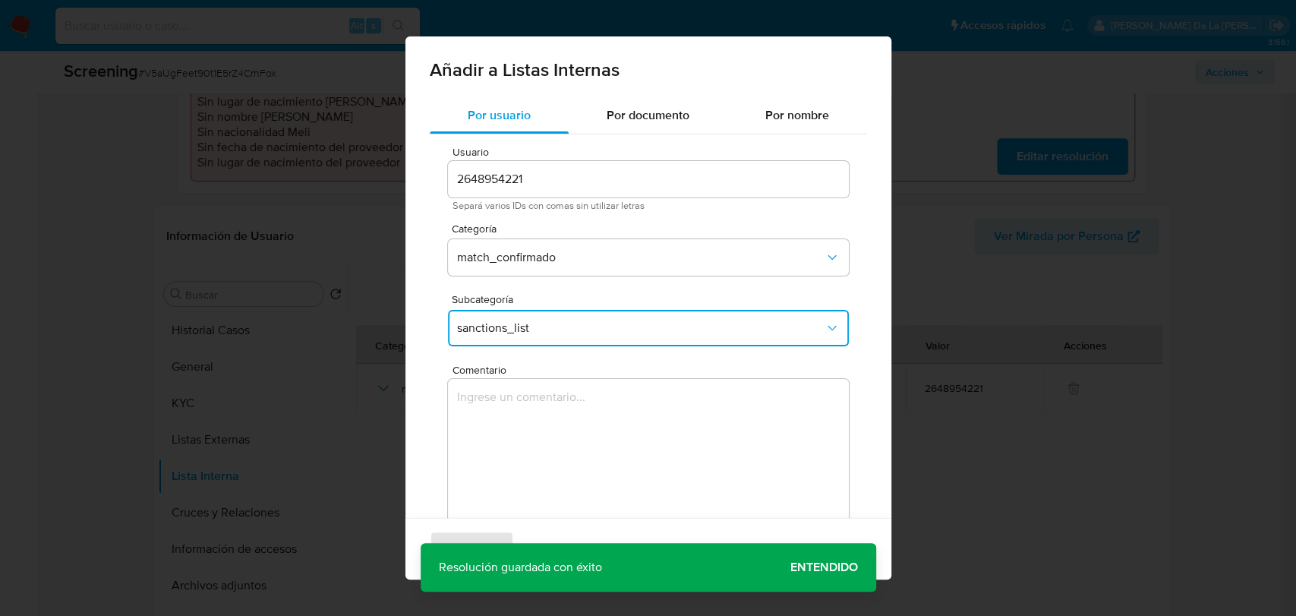
click at [495, 453] on textarea "Comentario" at bounding box center [648, 452] width 401 height 146
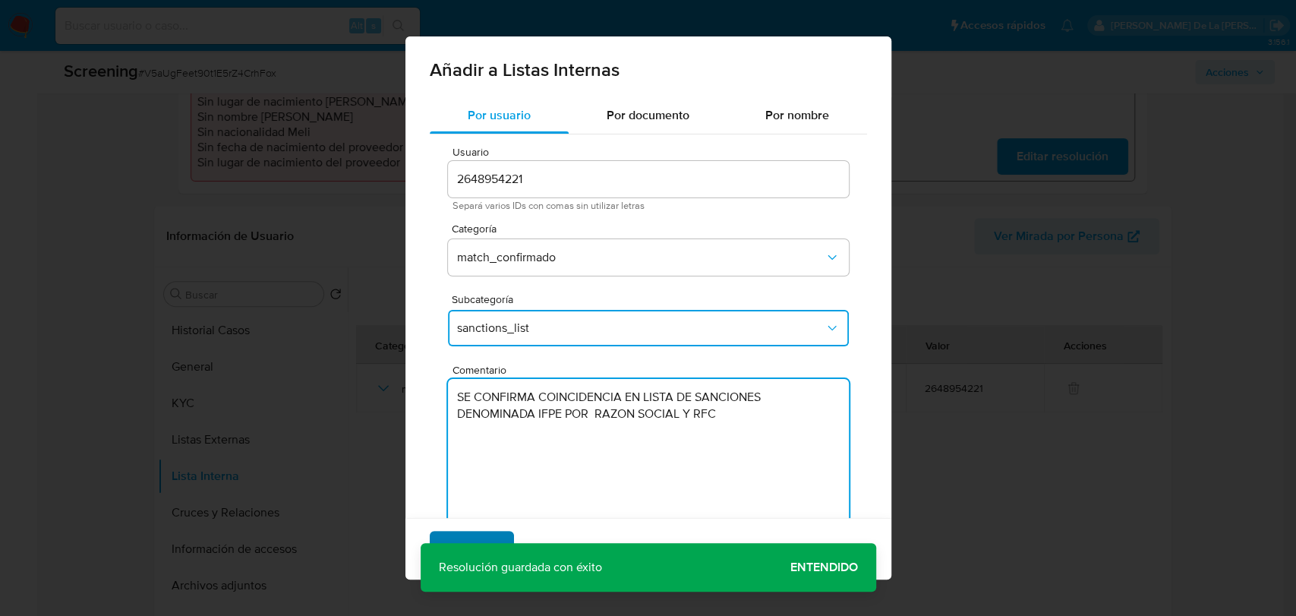
type textarea "SE CONFIRMA COINCIDENCIA EN LISTA DE SANCIONES DENOMINADA IFPE POR RAZON SOCIAL…"
click at [465, 535] on span "Agregar" at bounding box center [472, 548] width 45 height 33
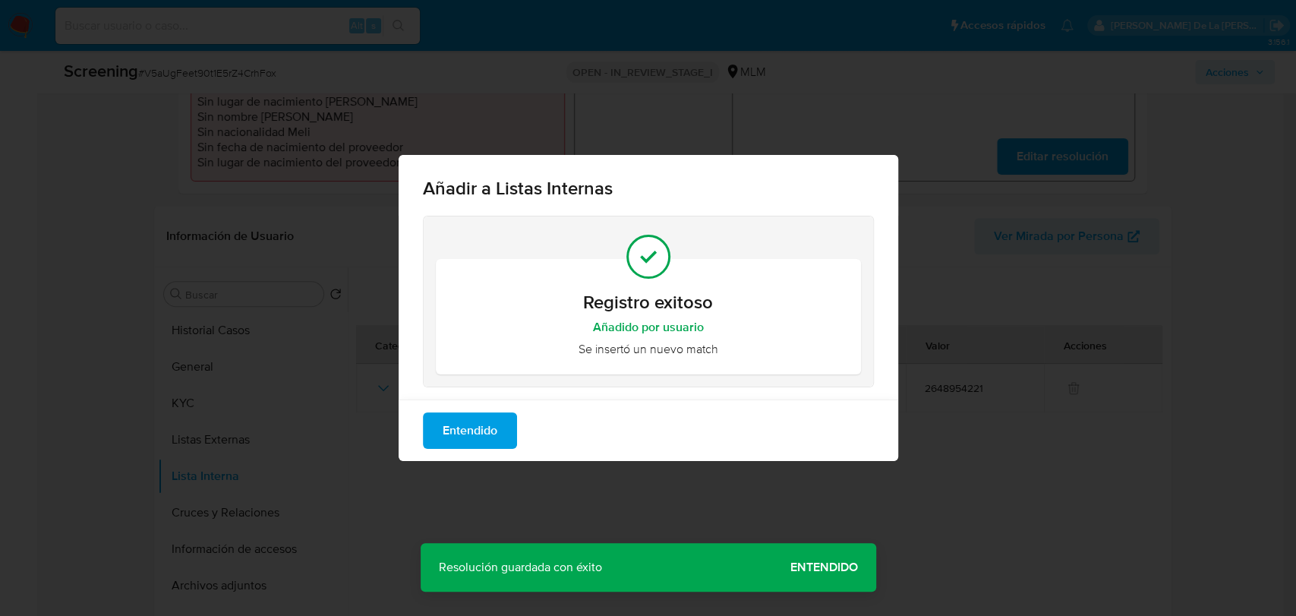
click at [486, 431] on span "Entendido" at bounding box center [470, 430] width 55 height 33
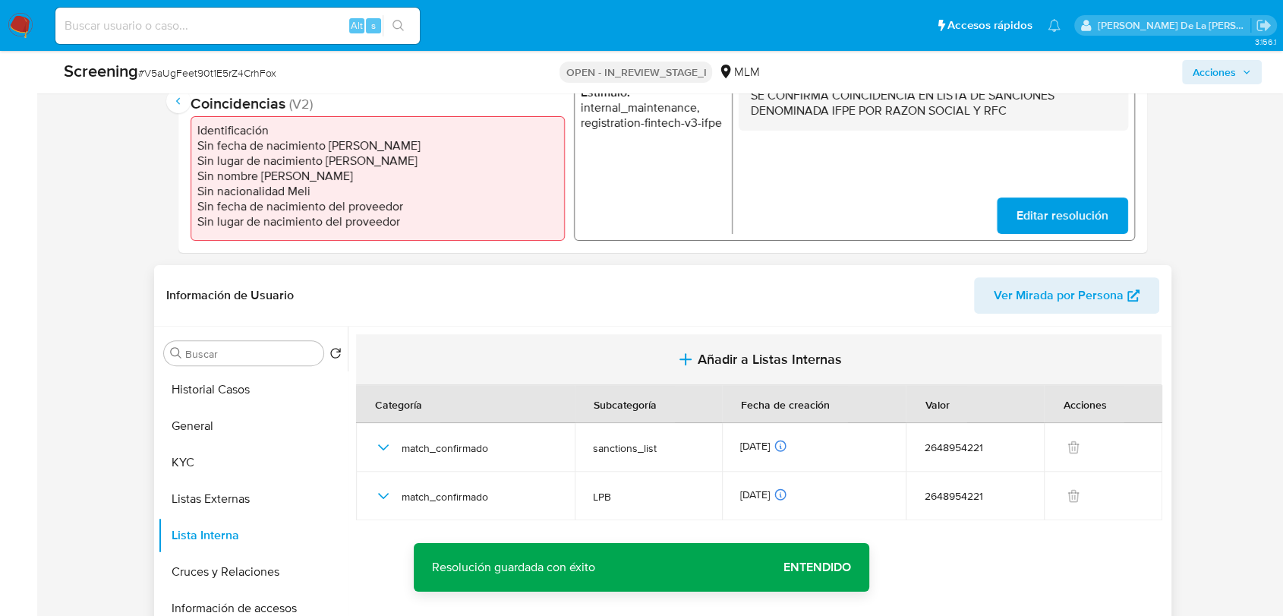
scroll to position [421, 0]
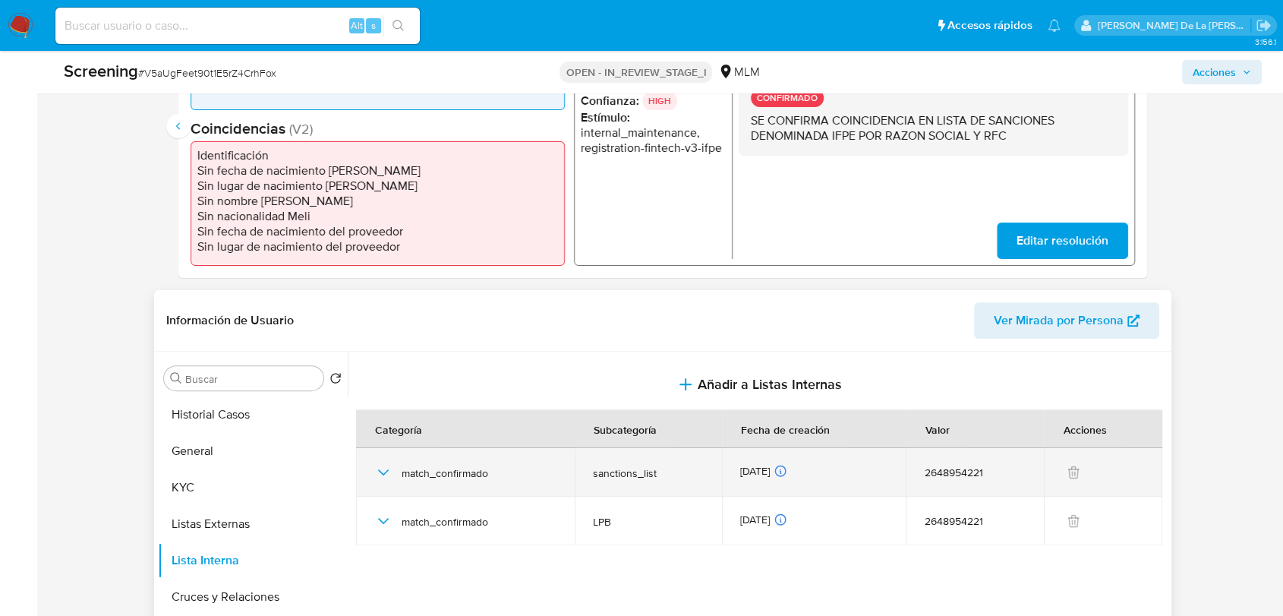
click at [378, 468] on icon "button" at bounding box center [383, 472] width 18 height 18
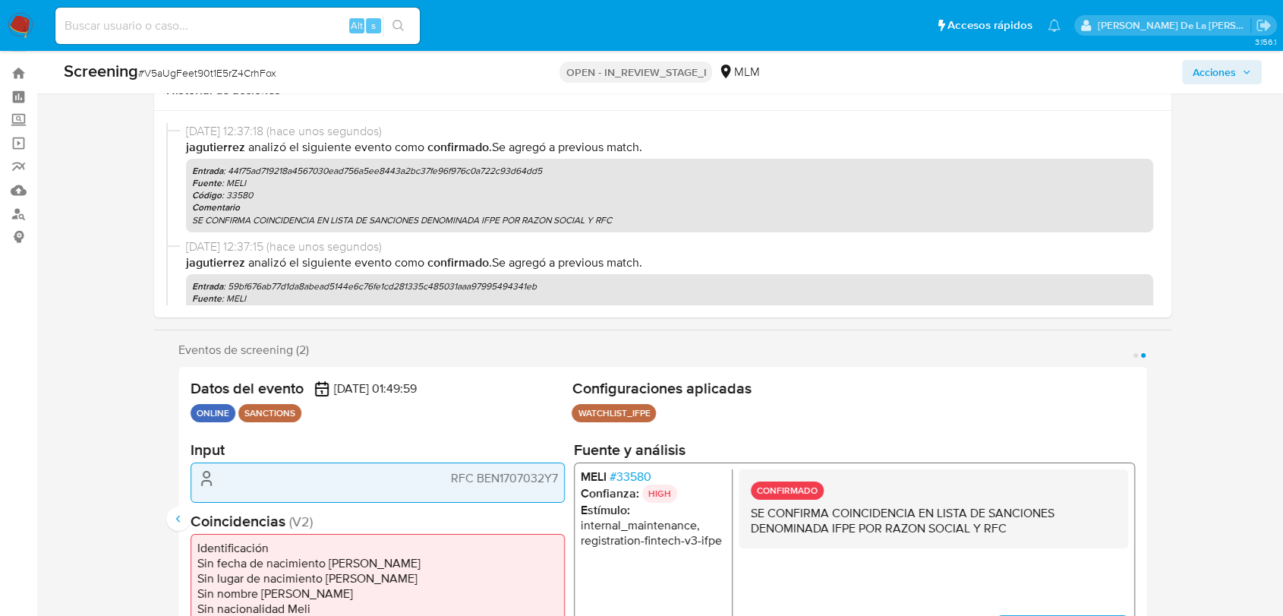
scroll to position [0, 0]
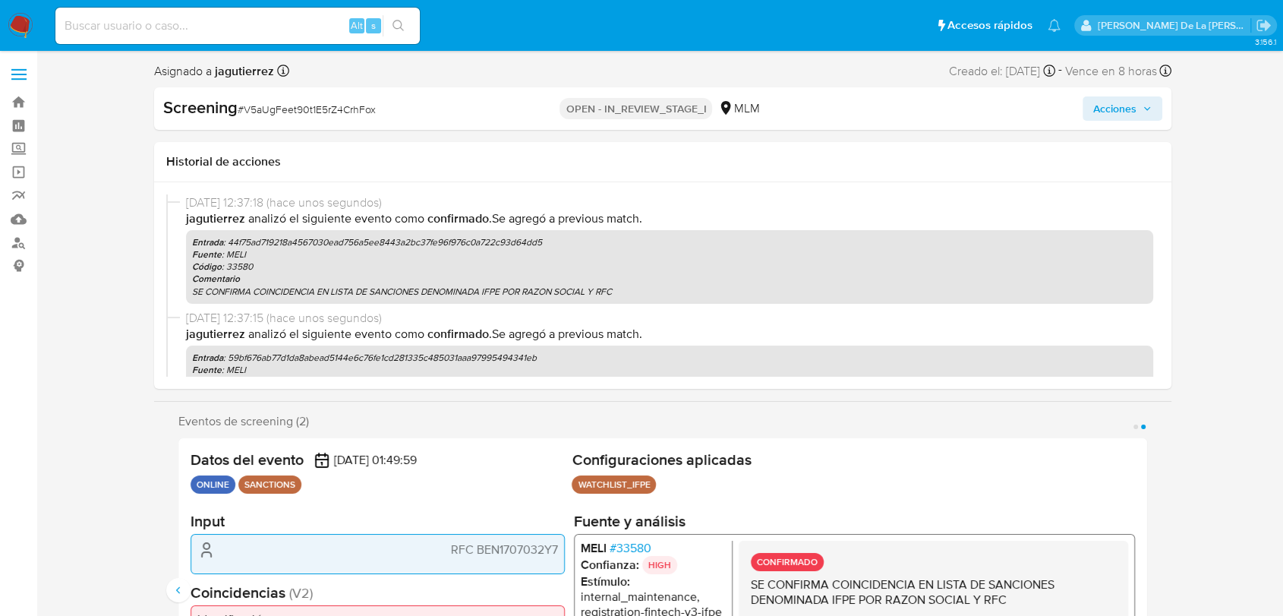
click at [1106, 95] on div "Screening # V5aUgFeet90t1E5rZ4CrhFox OPEN - IN_REVIEW_STAGE_I MLM Acciones" at bounding box center [662, 108] width 1017 height 43
click at [1112, 105] on span "Acciones" at bounding box center [1114, 108] width 43 height 24
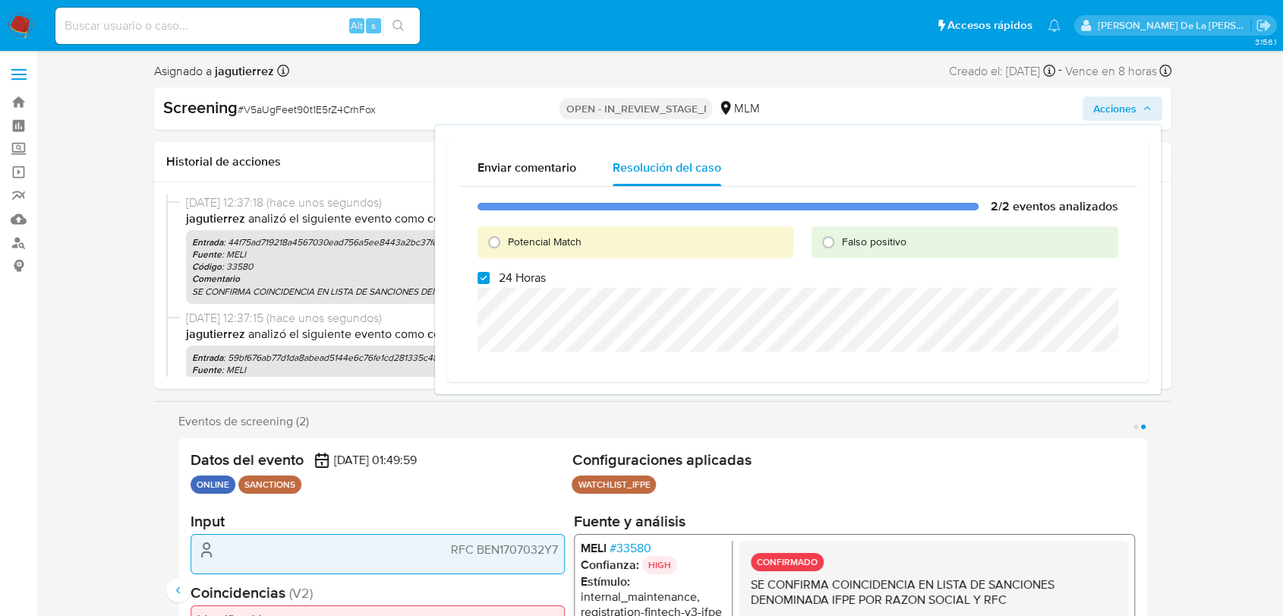
click at [553, 237] on span "Potencial Match" at bounding box center [545, 241] width 74 height 15
click at [506, 237] on input "Potencial Match" at bounding box center [494, 242] width 24 height 24
radio input "true"
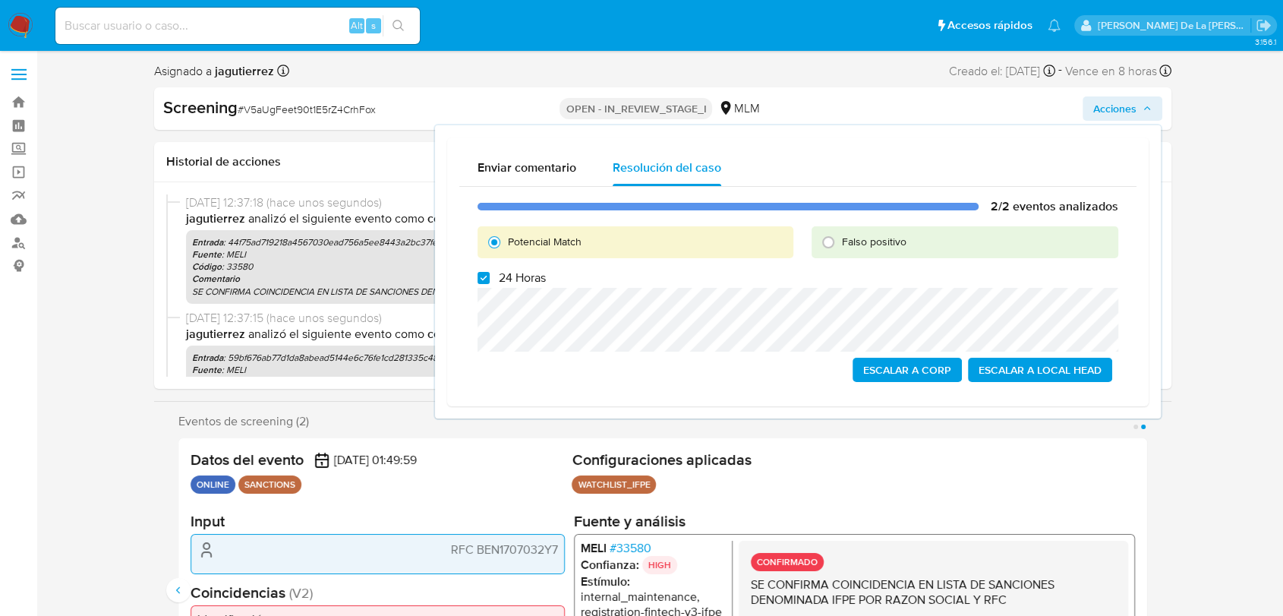
drag, startPoint x: 495, startPoint y: 269, endPoint x: 494, endPoint y: 278, distance: 9.1
click at [495, 274] on label "24 Horas" at bounding box center [512, 277] width 68 height 15
click at [486, 279] on input "24 Horas" at bounding box center [484, 278] width 12 height 12
checkbox input "false"
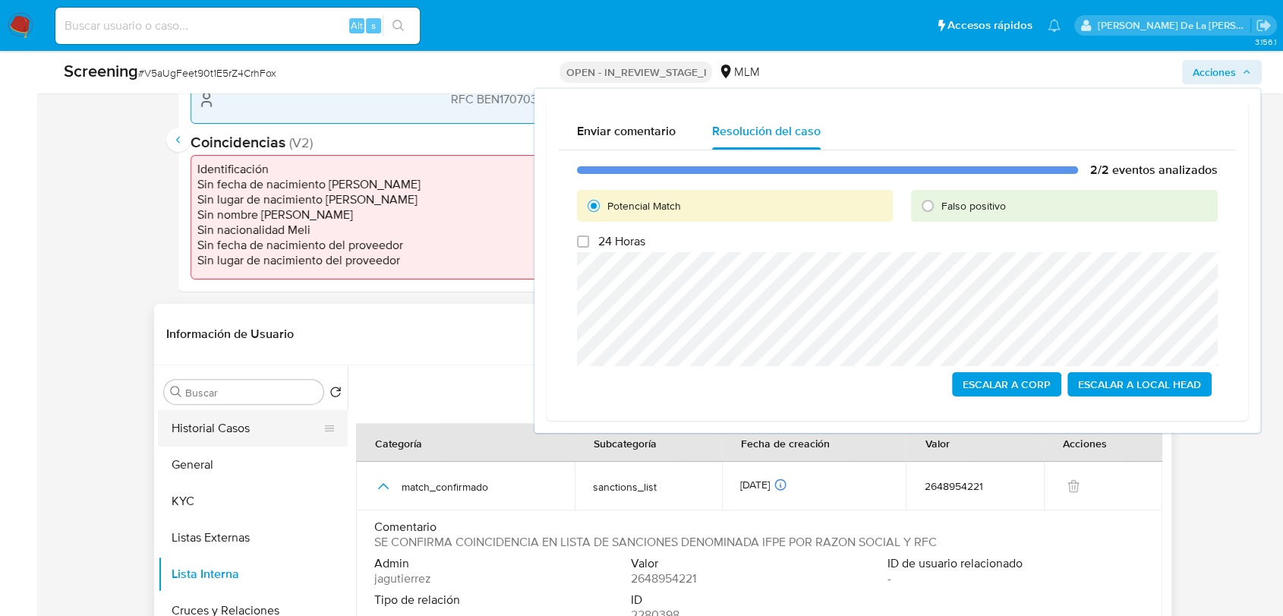
scroll to position [421, 0]
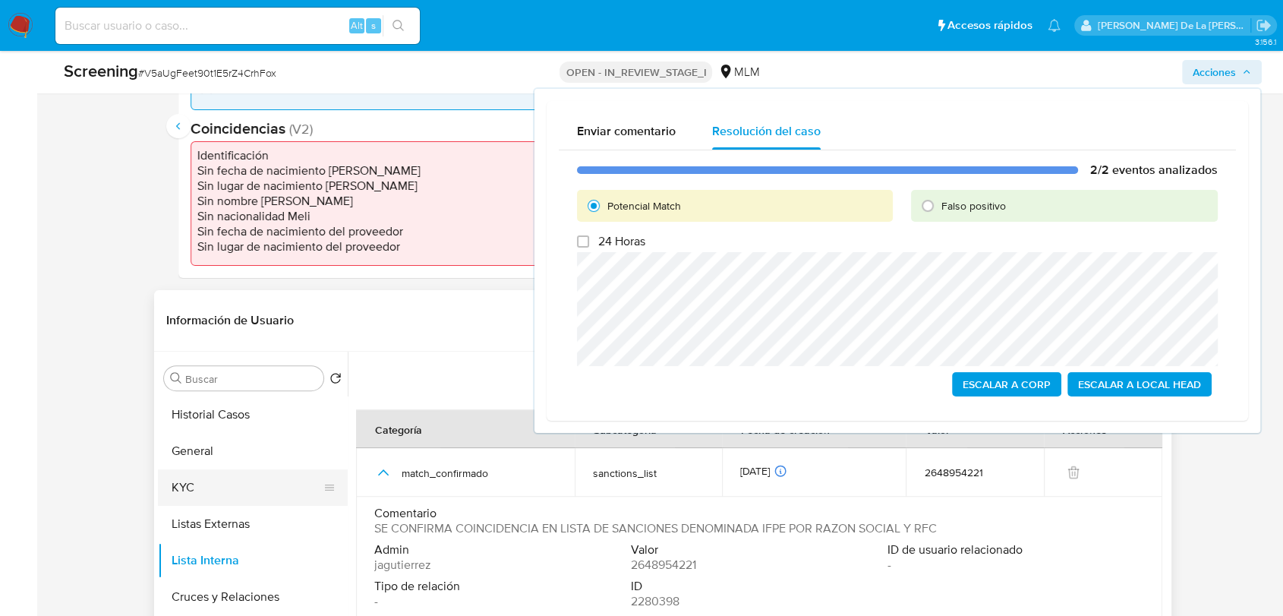
click at [201, 480] on button "KYC" at bounding box center [247, 487] width 178 height 36
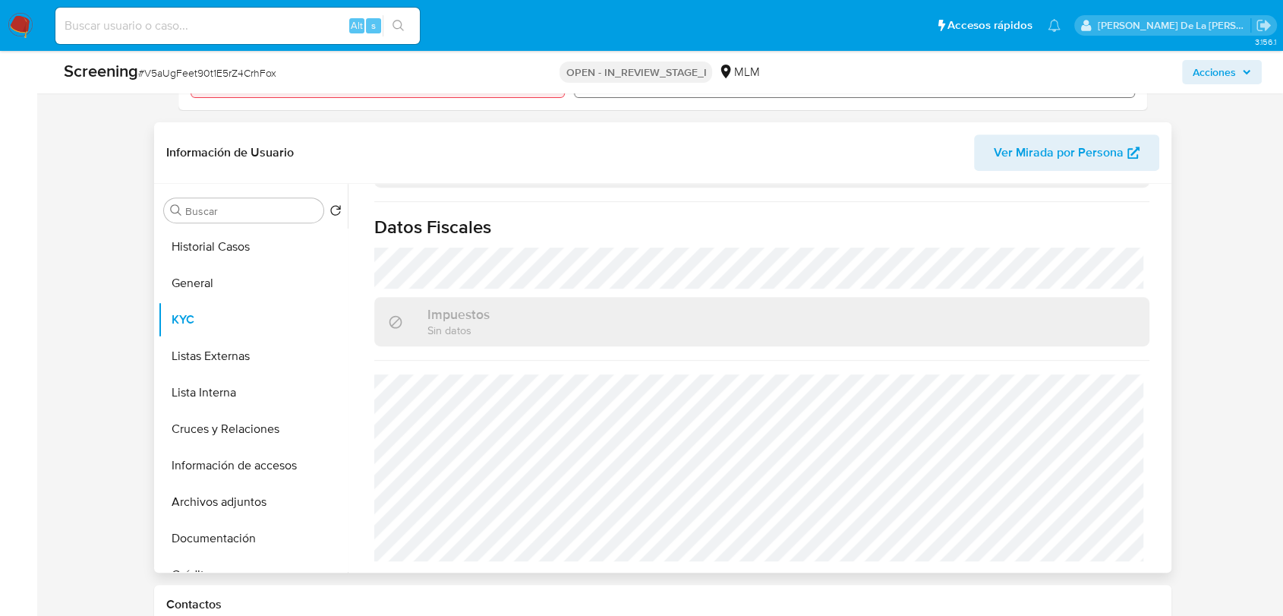
scroll to position [590, 0]
click at [207, 388] on button "Lista Interna" at bounding box center [247, 392] width 178 height 36
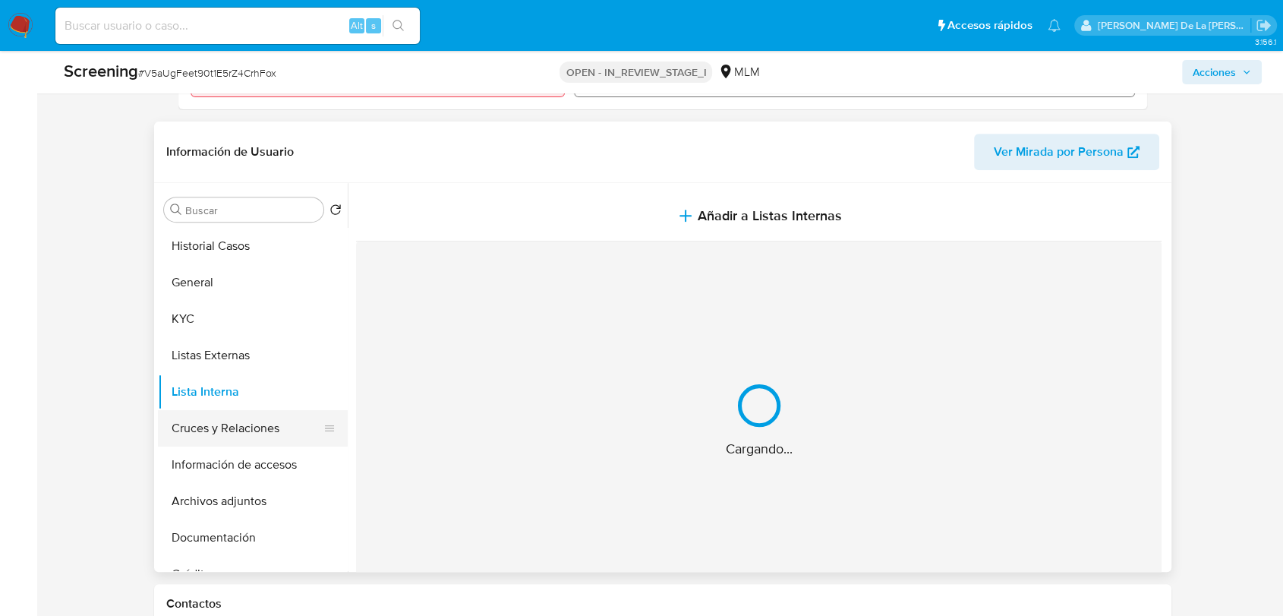
click at [194, 444] on button "Cruces y Relaciones" at bounding box center [247, 428] width 178 height 36
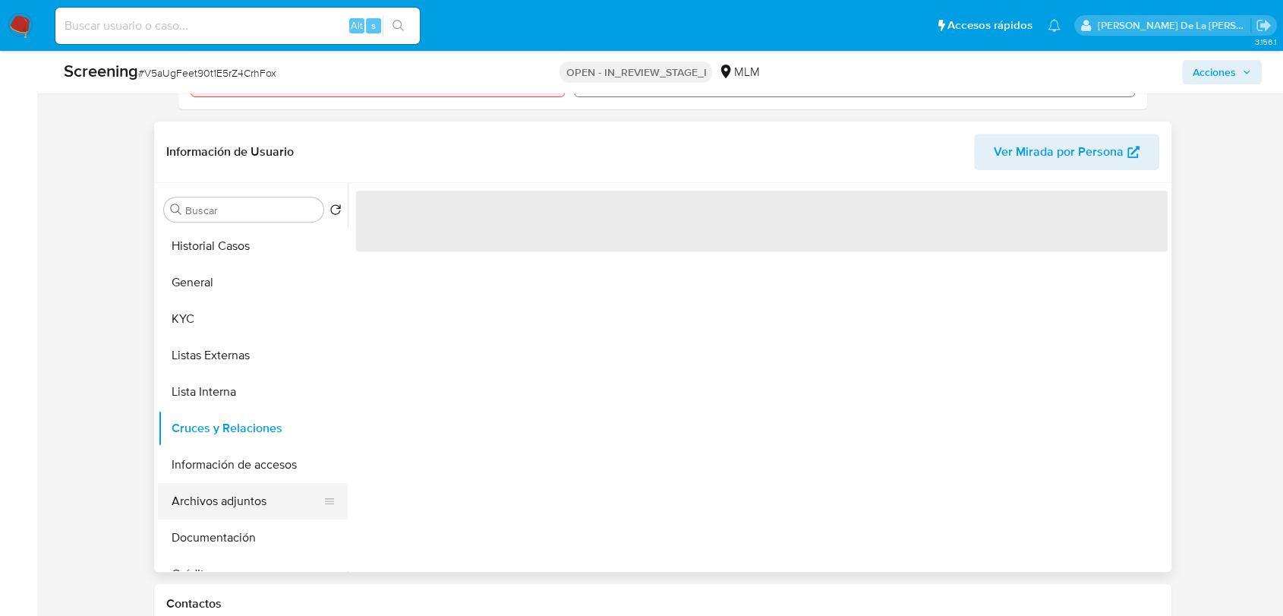
click at [237, 494] on button "Archivos adjuntos" at bounding box center [247, 501] width 178 height 36
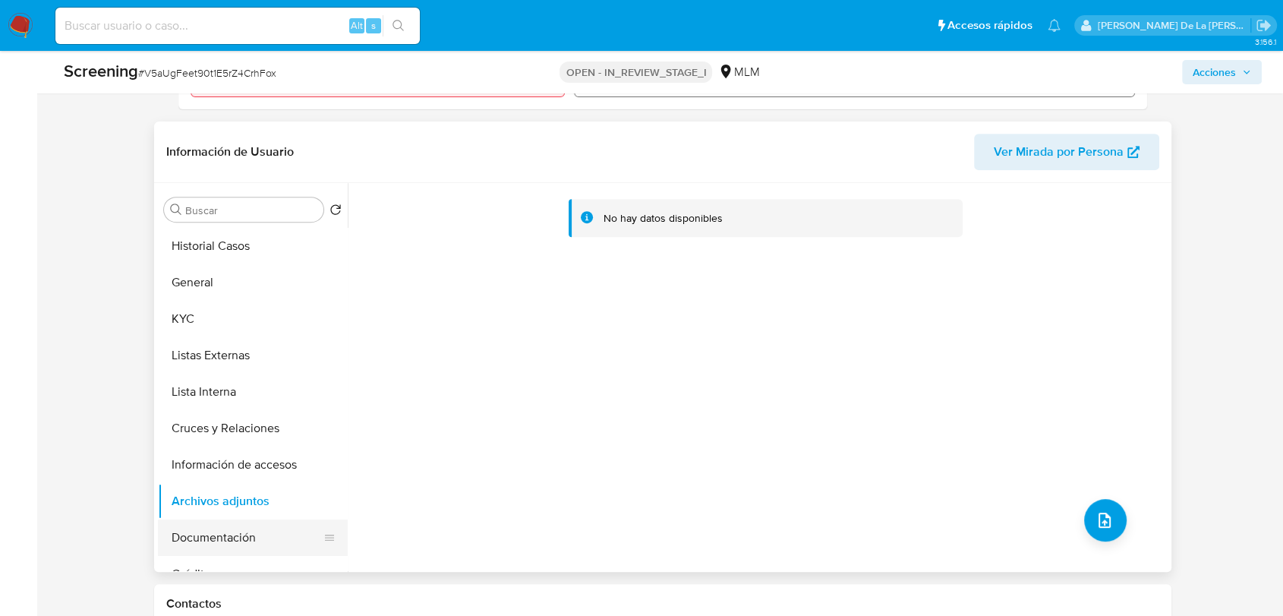
click at [260, 536] on button "Documentación" at bounding box center [247, 537] width 178 height 36
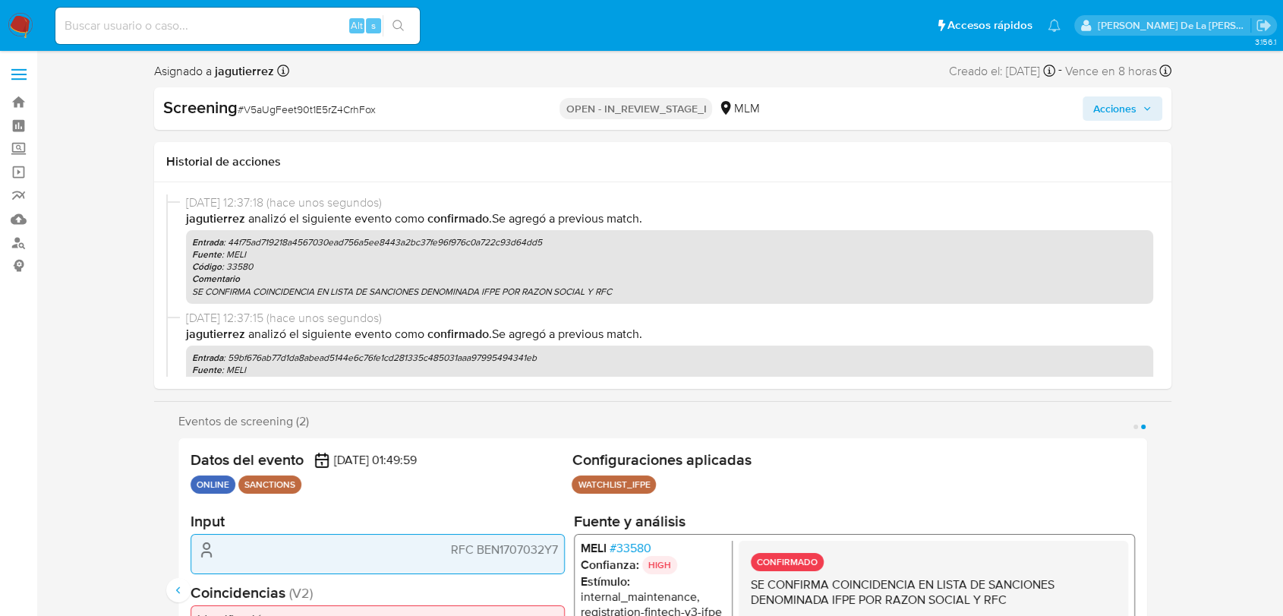
click at [1134, 103] on span "Acciones" at bounding box center [1114, 108] width 43 height 24
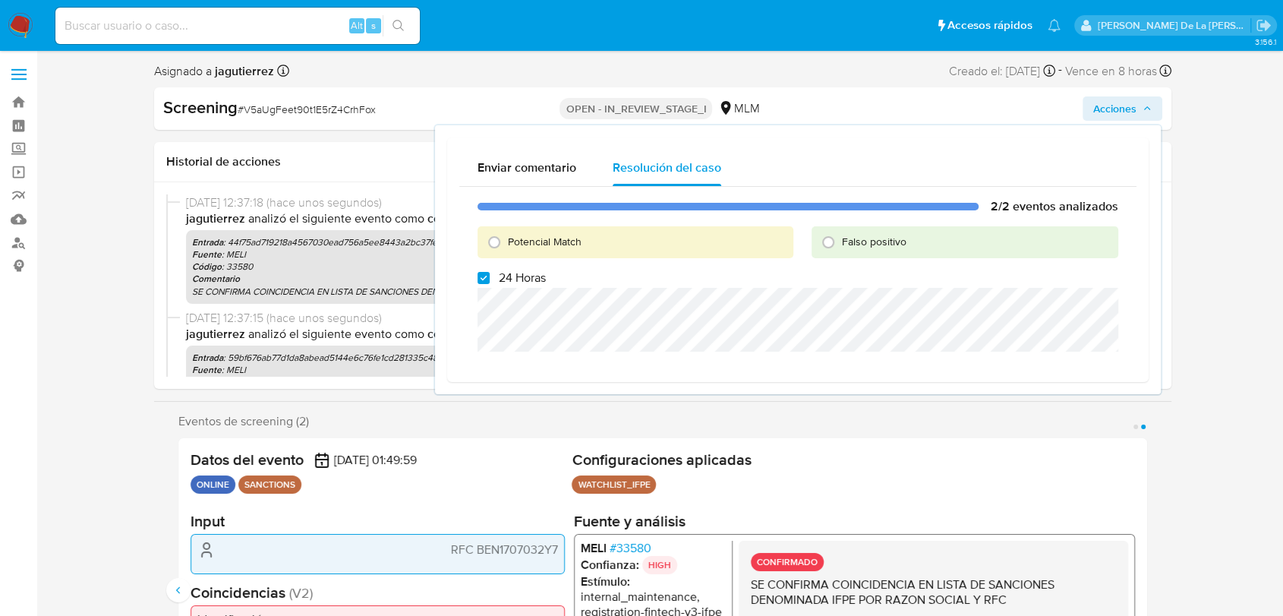
click at [547, 235] on span "Potencial Match" at bounding box center [545, 241] width 74 height 15
click at [506, 235] on input "Potencial Match" at bounding box center [494, 242] width 24 height 24
radio input "true"
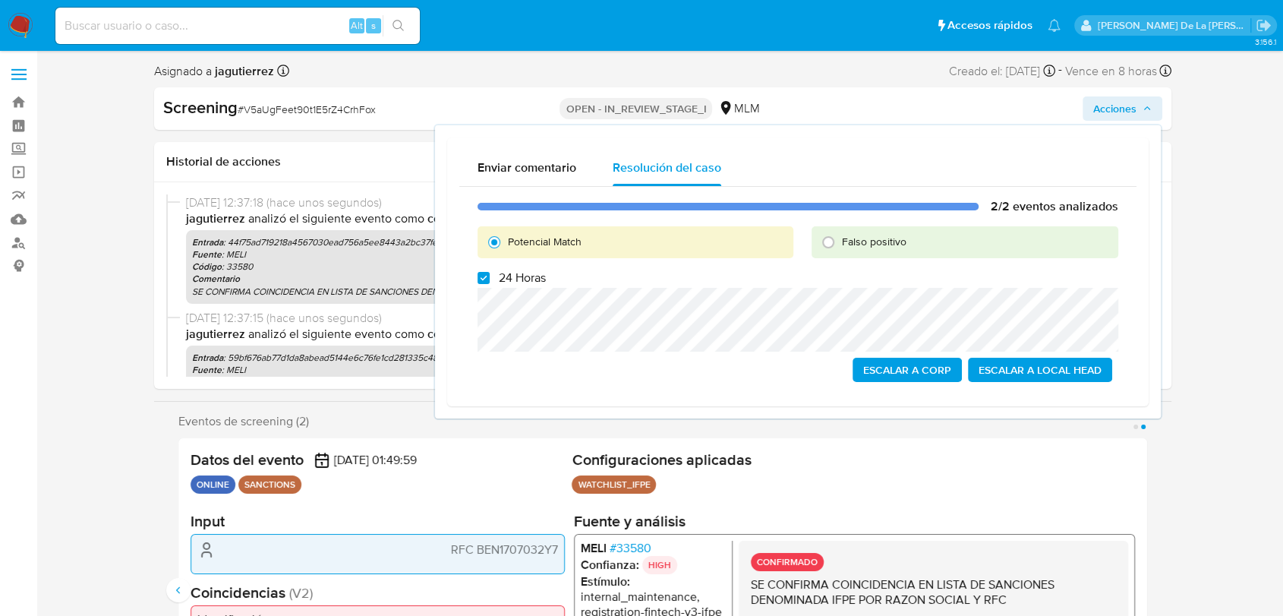
click at [516, 278] on span "24 Horas" at bounding box center [522, 277] width 47 height 15
click at [490, 278] on input "24 Horas" at bounding box center [484, 278] width 12 height 12
checkbox input "false"
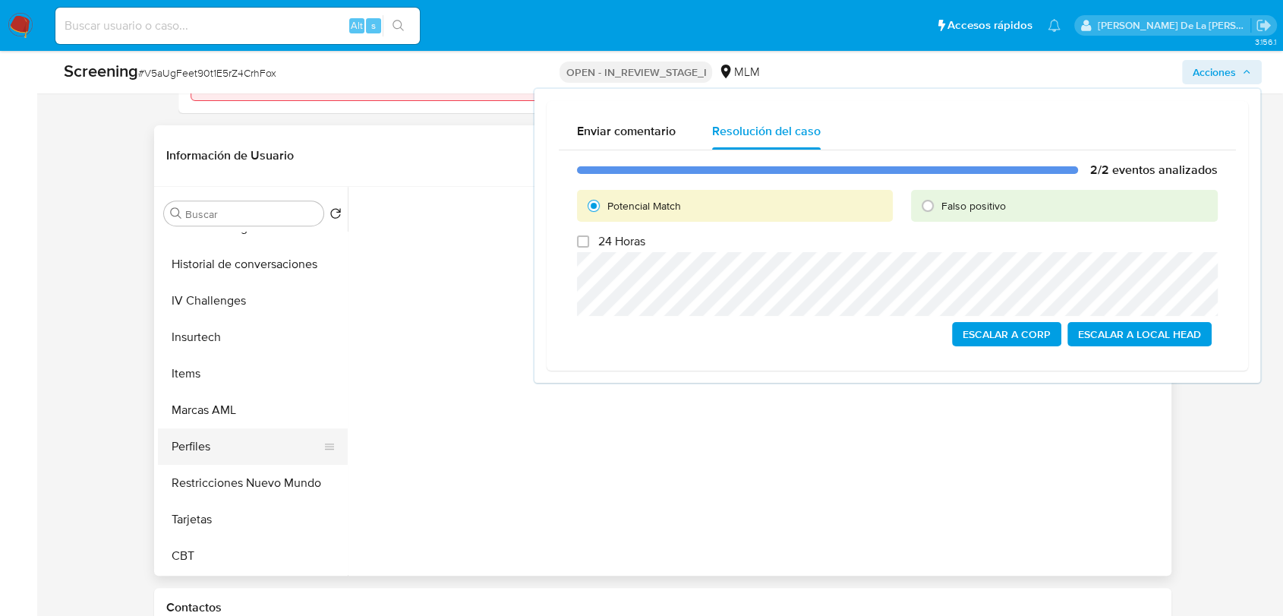
scroll to position [590, 0]
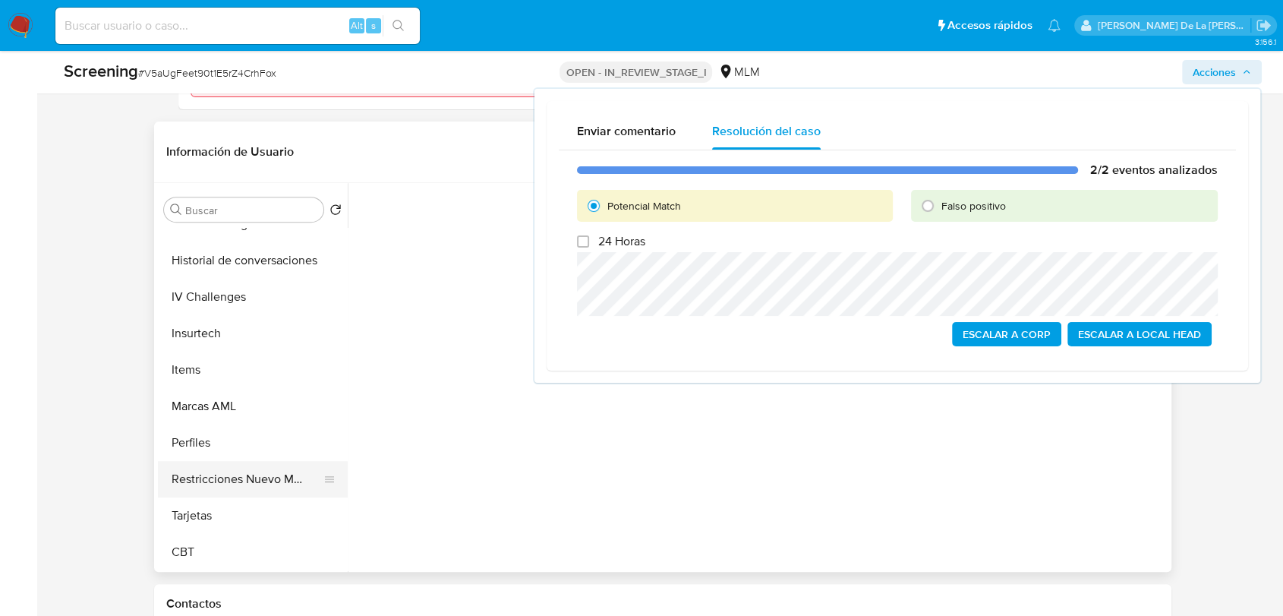
click at [247, 474] on button "Restricciones Nuevo Mundo" at bounding box center [247, 479] width 178 height 36
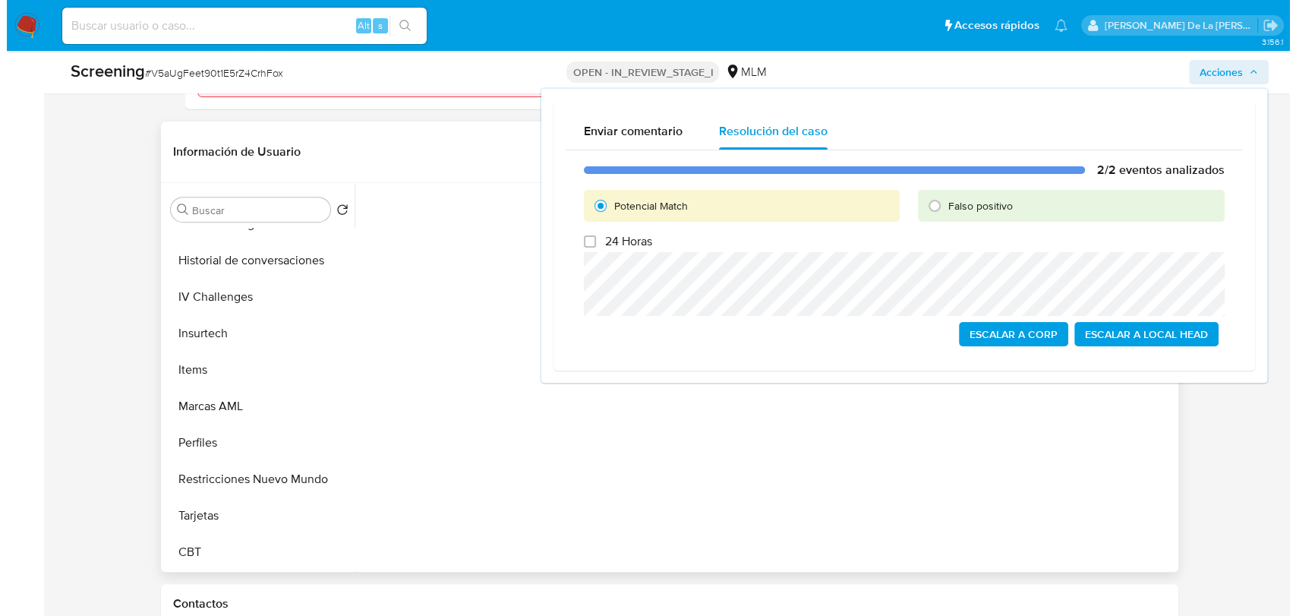
scroll to position [0, 0]
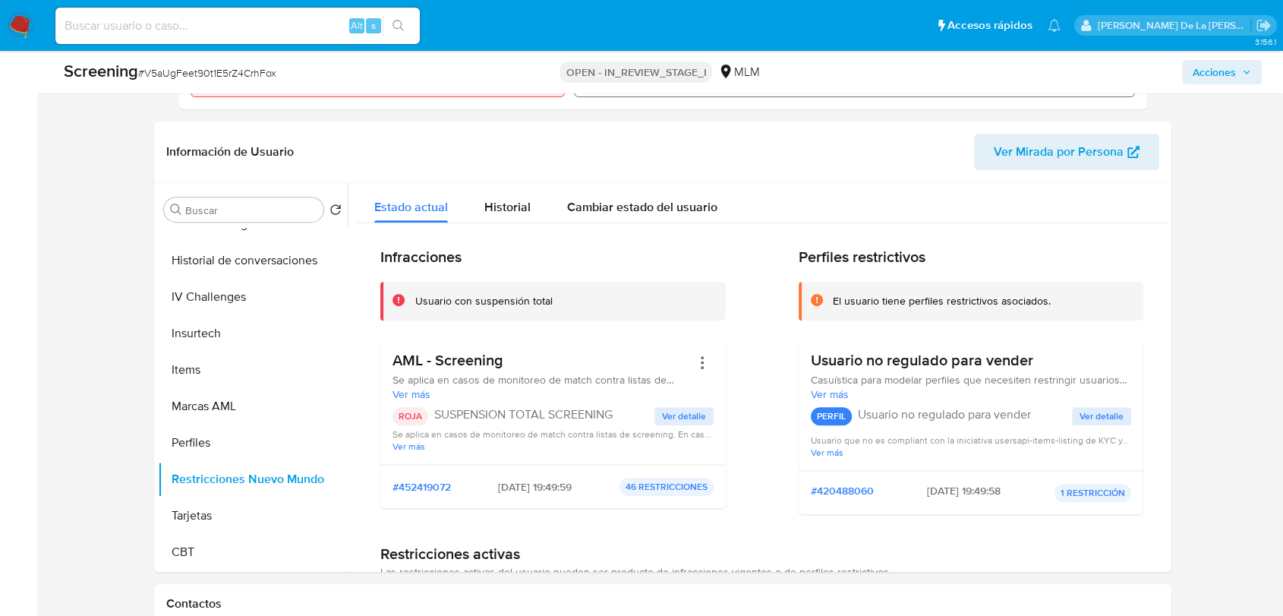
click at [1210, 73] on span "Acciones" at bounding box center [1214, 72] width 43 height 24
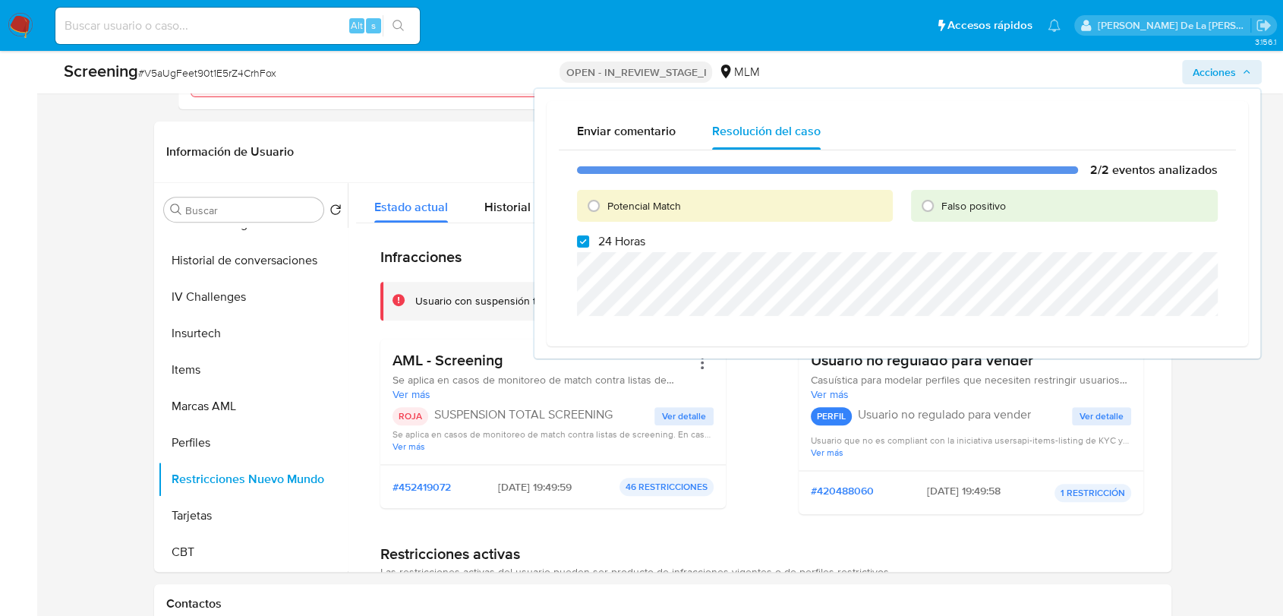
click at [645, 205] on span "Potencial Match" at bounding box center [644, 205] width 74 height 15
click at [606, 205] on input "Potencial Match" at bounding box center [594, 206] width 24 height 24
radio input "true"
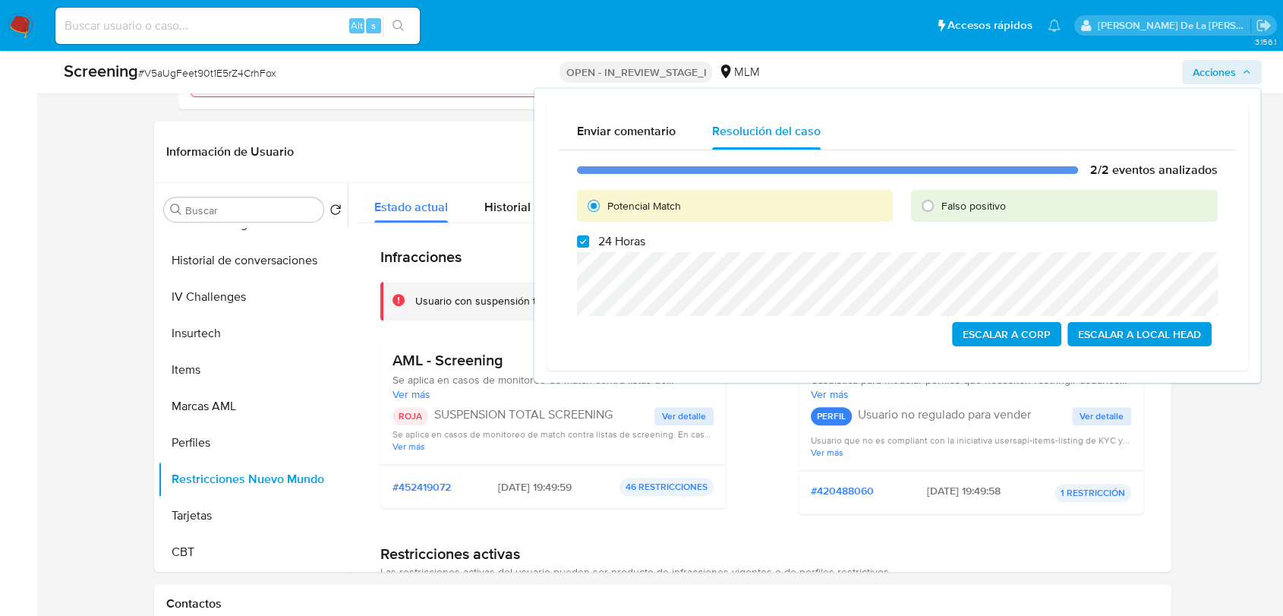
click at [591, 243] on label "24 Horas" at bounding box center [611, 241] width 68 height 15
click at [589, 243] on input "24 Horas" at bounding box center [583, 241] width 12 height 12
checkbox input "false"
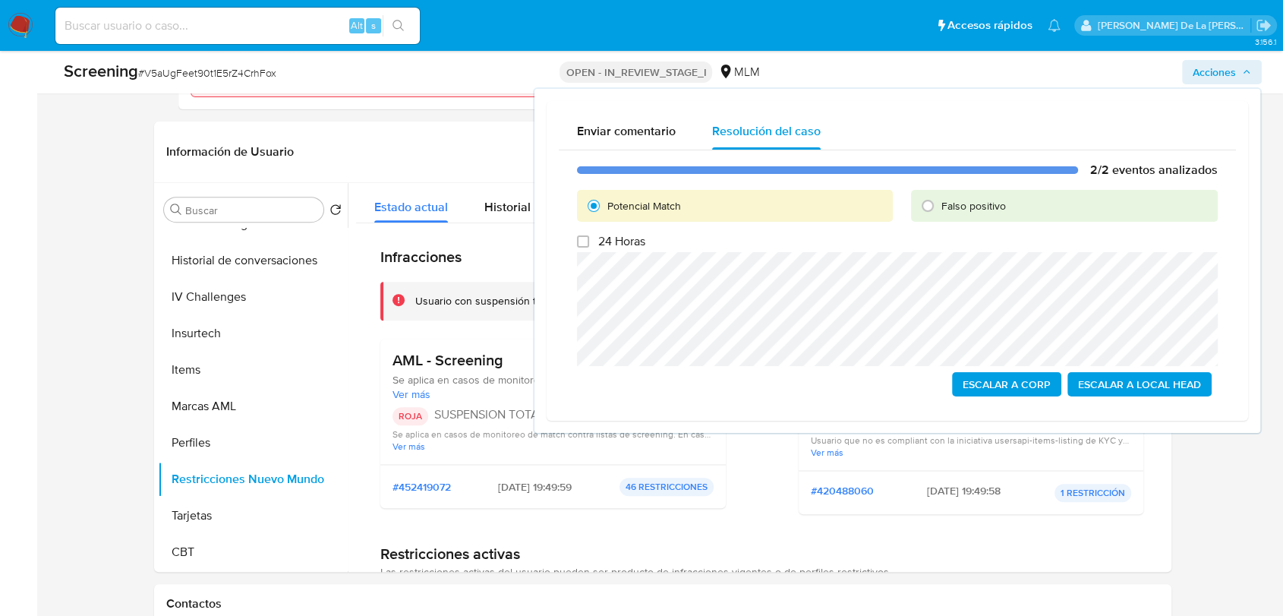
click at [1140, 392] on span "Escalar a Local Head" at bounding box center [1139, 384] width 123 height 21
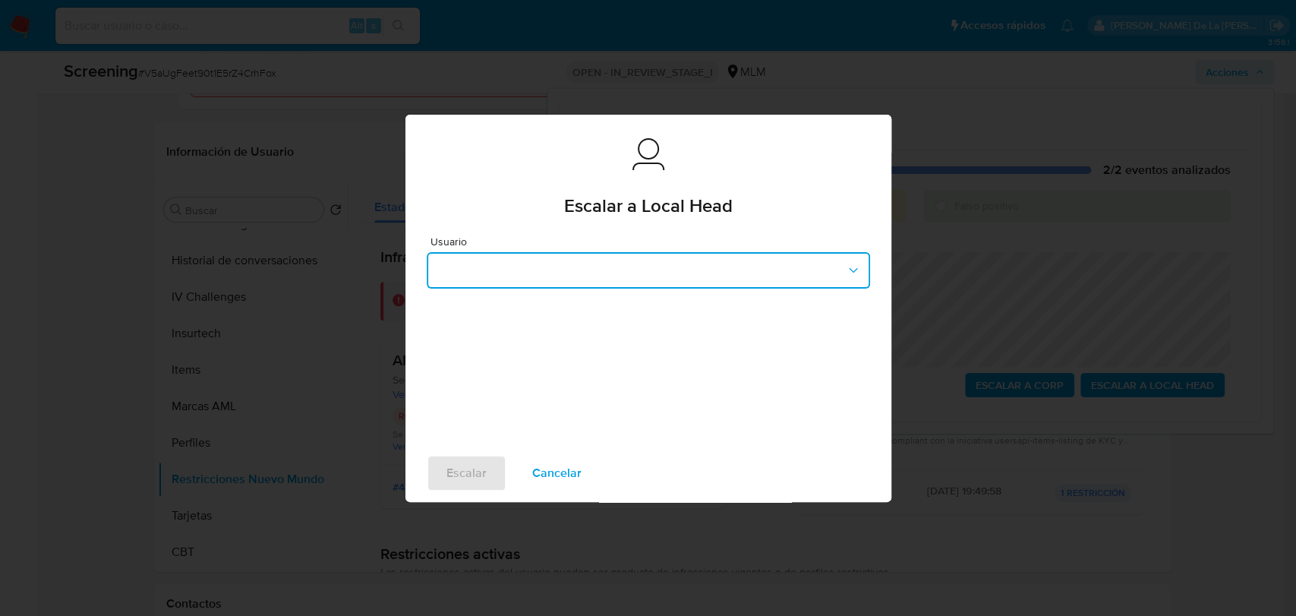
click at [685, 272] on button "button" at bounding box center [648, 270] width 443 height 36
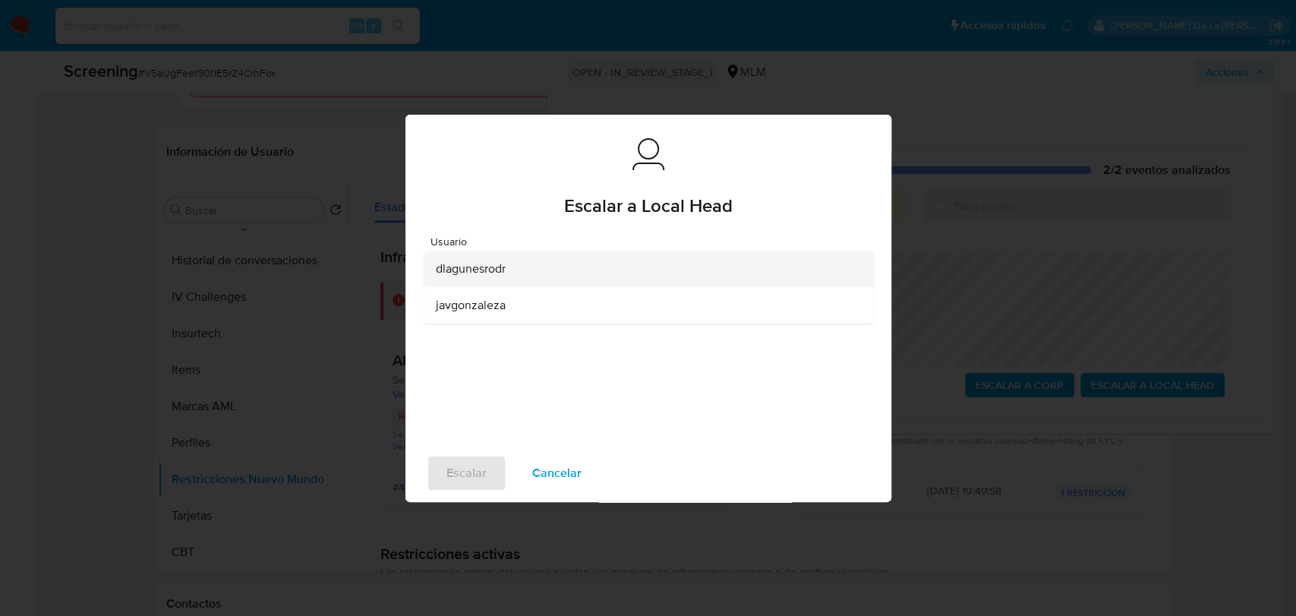
drag, startPoint x: 535, startPoint y: 305, endPoint x: 556, endPoint y: 267, distance: 43.5
click at [556, 267] on ul "dlagunesrodr javgonzaleza" at bounding box center [649, 287] width 450 height 73
click at [556, 267] on div "dlagunesrodr" at bounding box center [644, 269] width 416 height 36
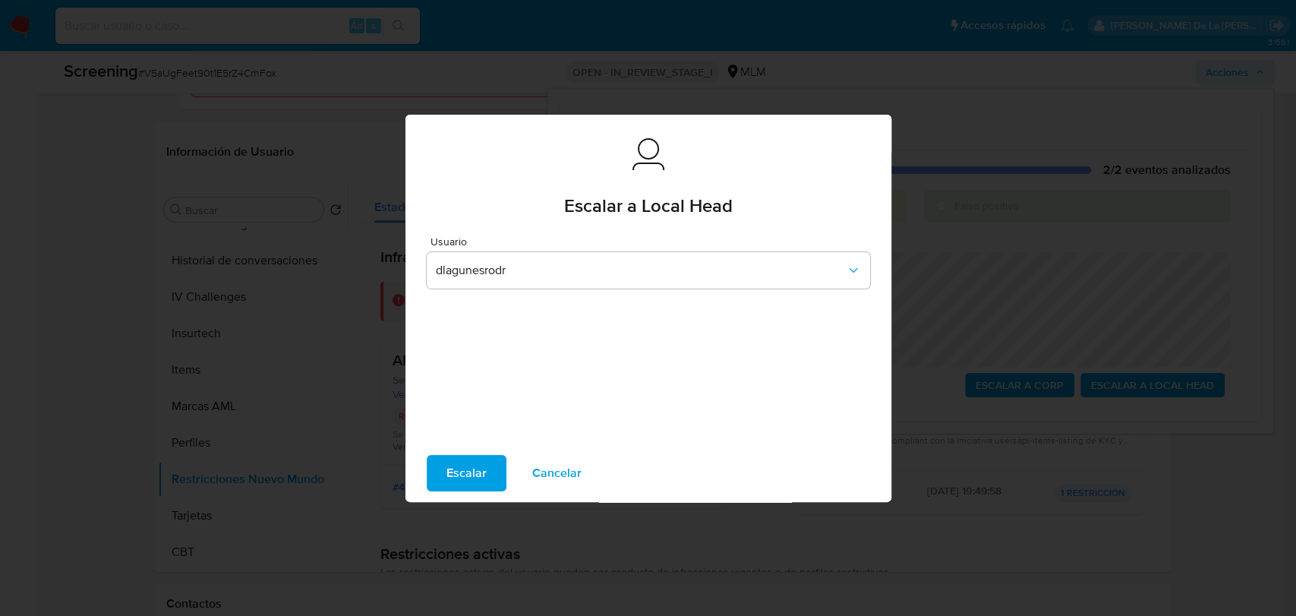
click at [451, 478] on span "Escalar" at bounding box center [466, 472] width 40 height 33
drag, startPoint x: 461, startPoint y: 481, endPoint x: 455, endPoint y: 468, distance: 15.0
click at [461, 481] on span "Escalar" at bounding box center [466, 472] width 40 height 33
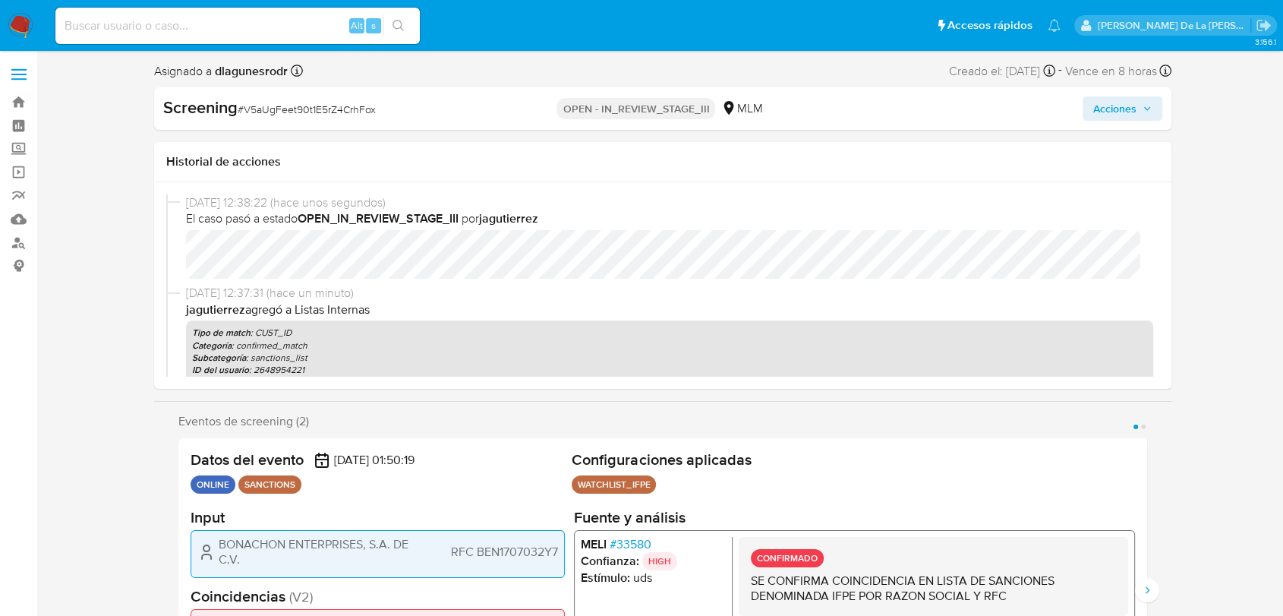
select select "10"
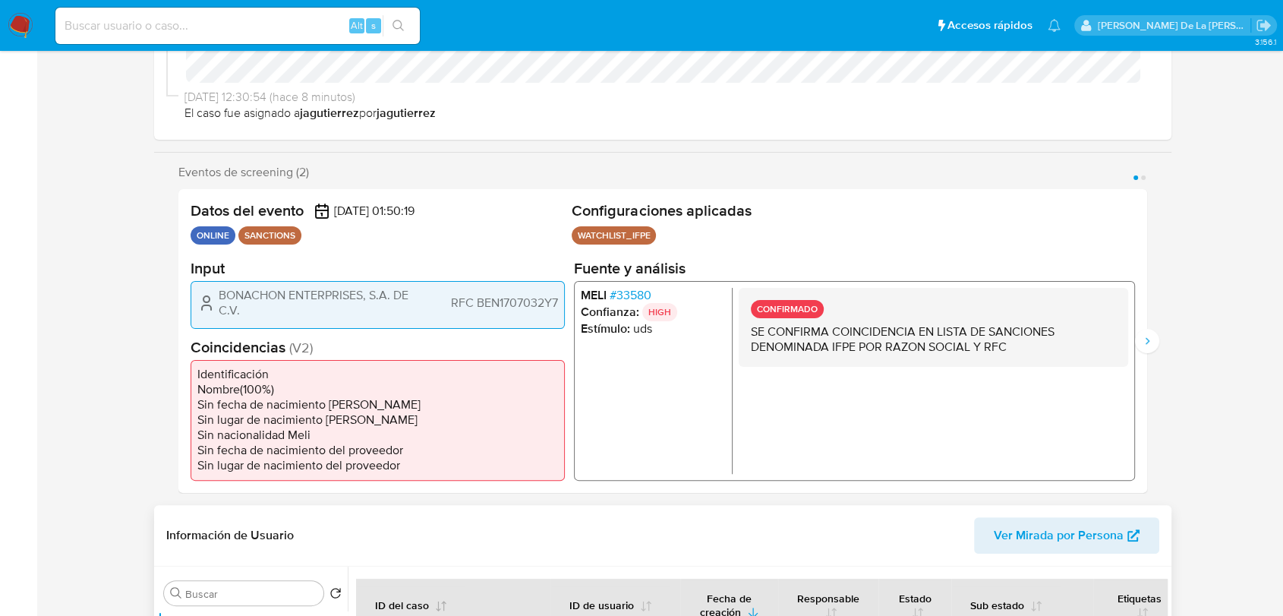
scroll to position [506, 0]
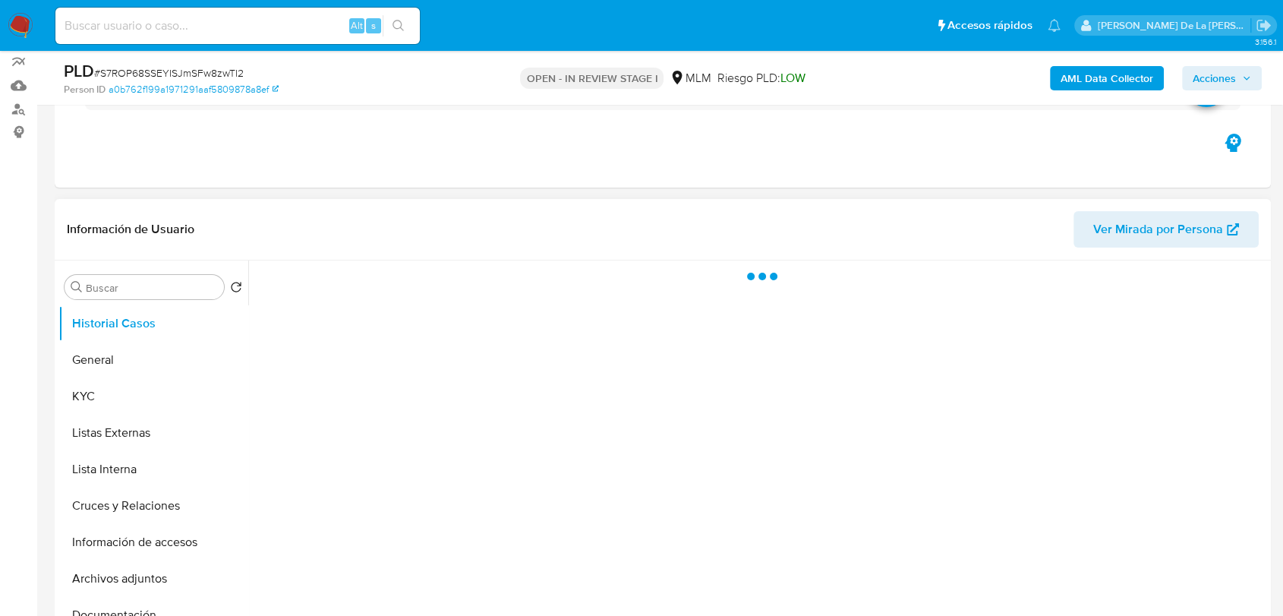
scroll to position [169, 0]
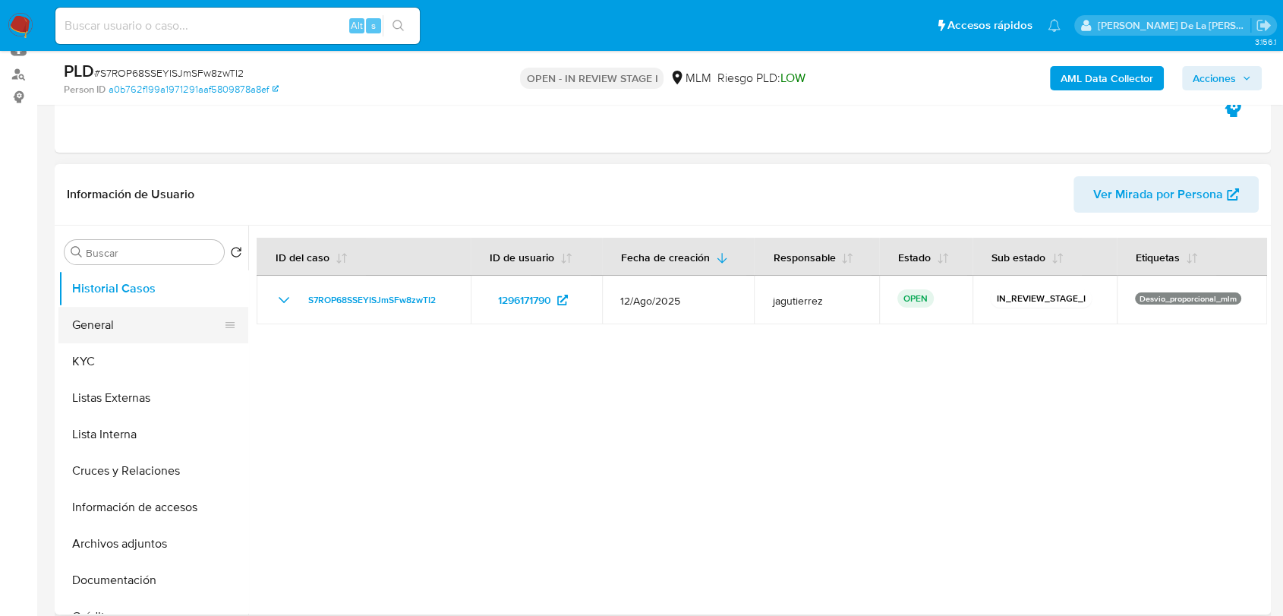
select select "10"
click at [136, 320] on button "General" at bounding box center [147, 325] width 178 height 36
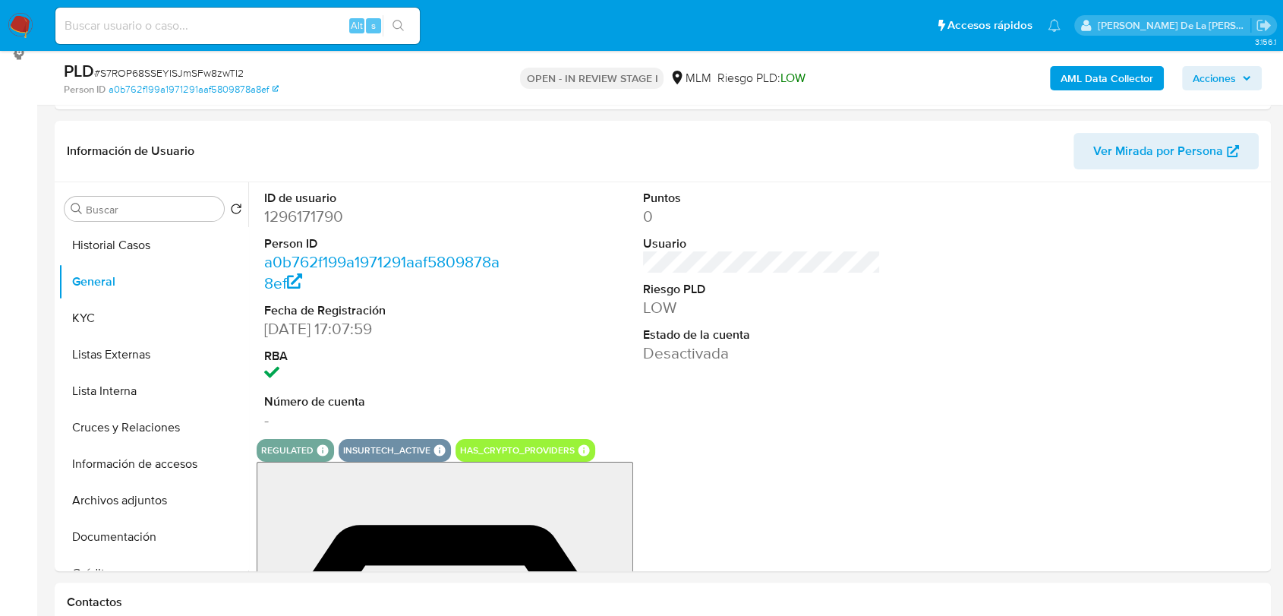
scroll to position [215, 0]
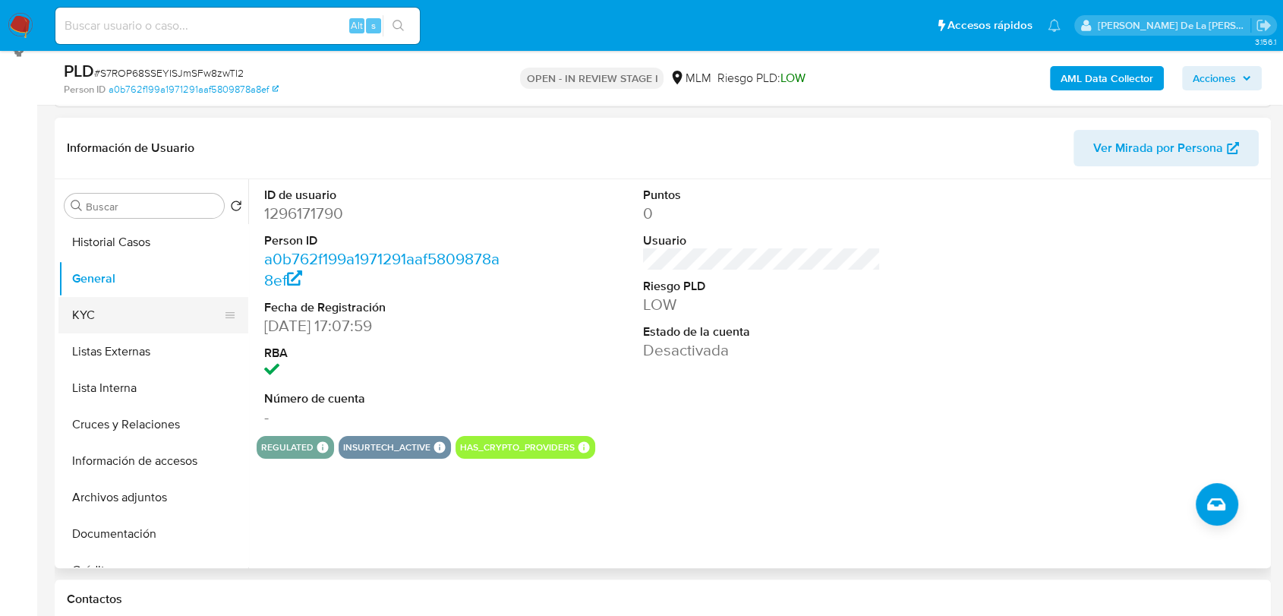
click at [163, 314] on button "KYC" at bounding box center [147, 315] width 178 height 36
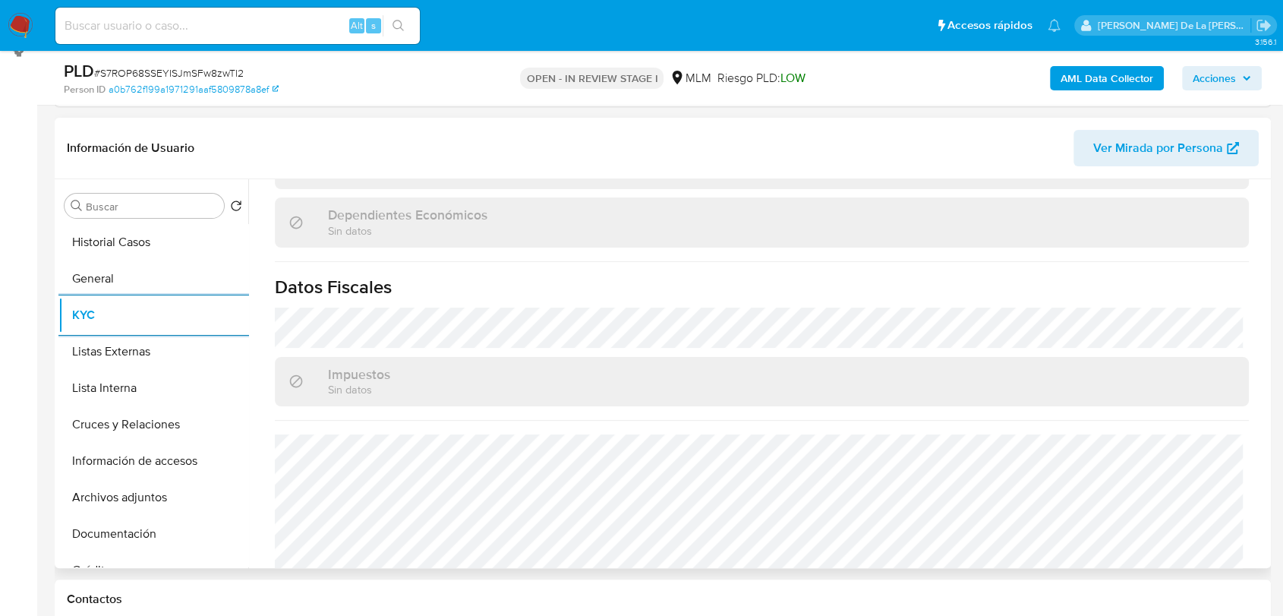
scroll to position [954, 0]
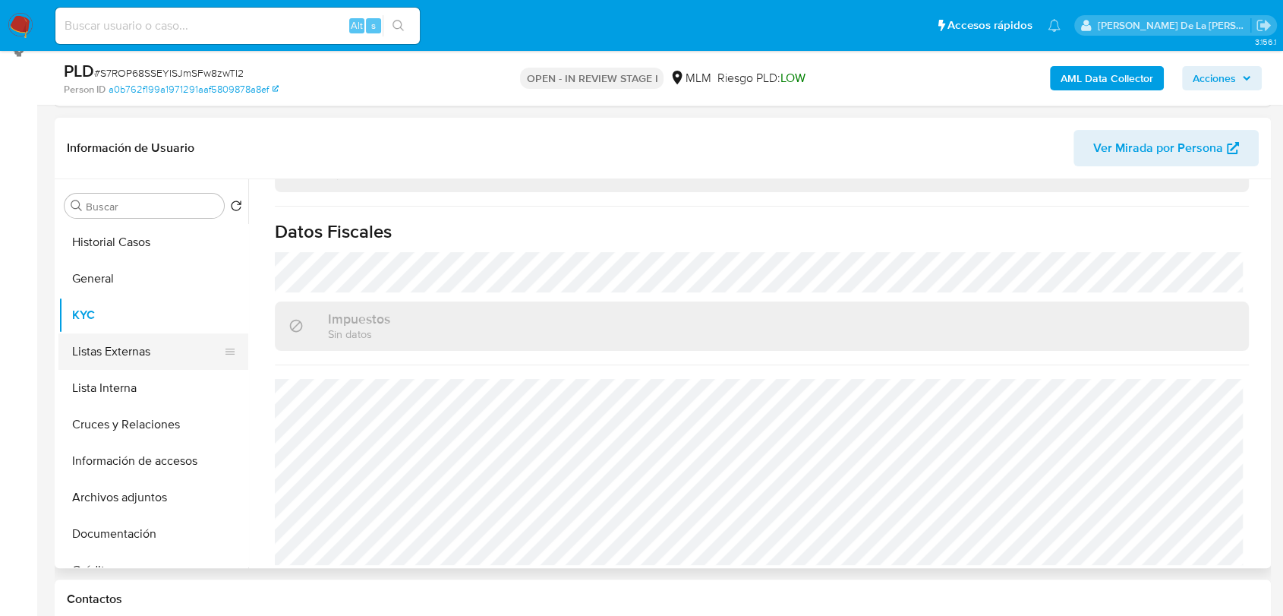
click at [193, 360] on button "Listas Externas" at bounding box center [147, 351] width 178 height 36
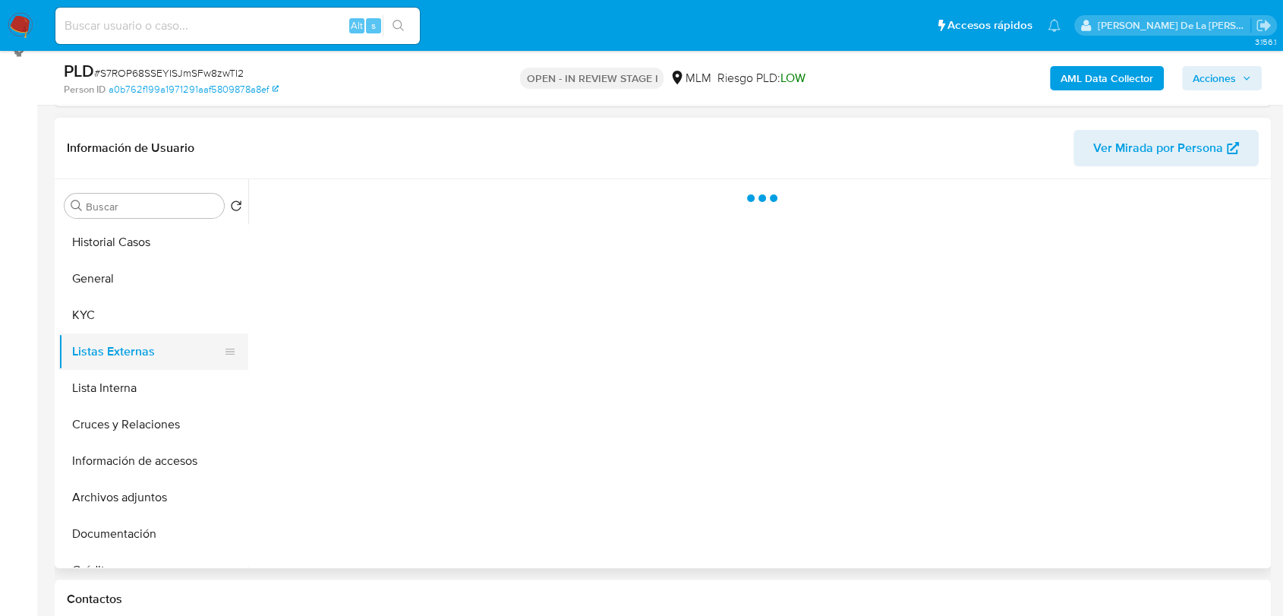
scroll to position [0, 0]
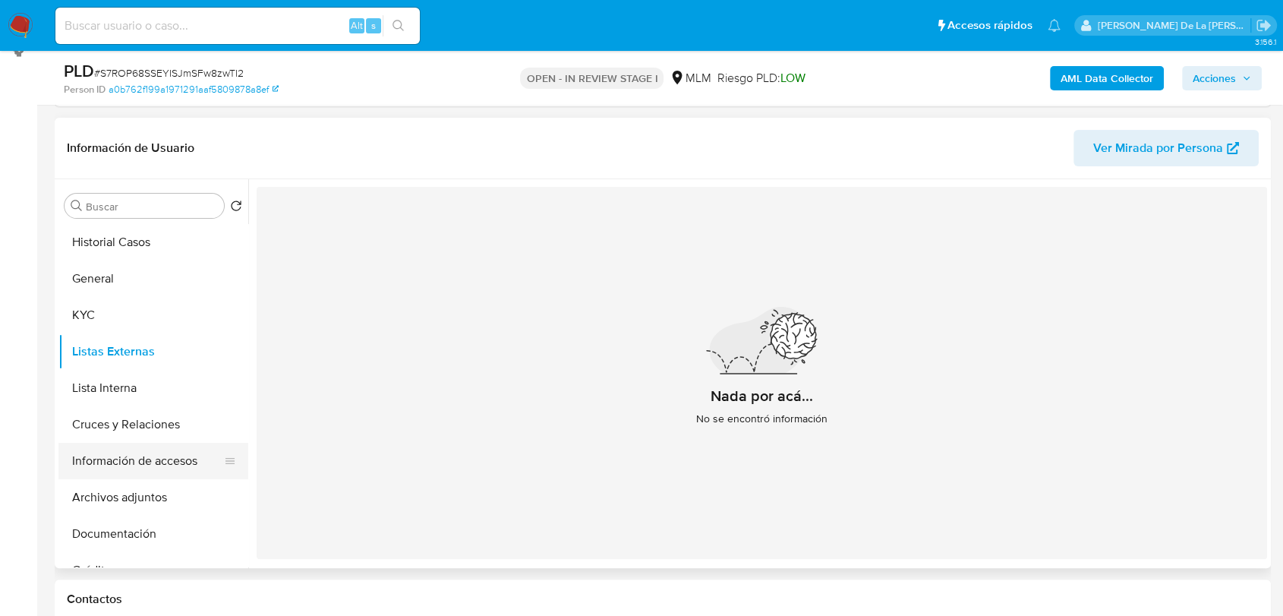
click at [125, 459] on button "Información de accesos" at bounding box center [147, 461] width 178 height 36
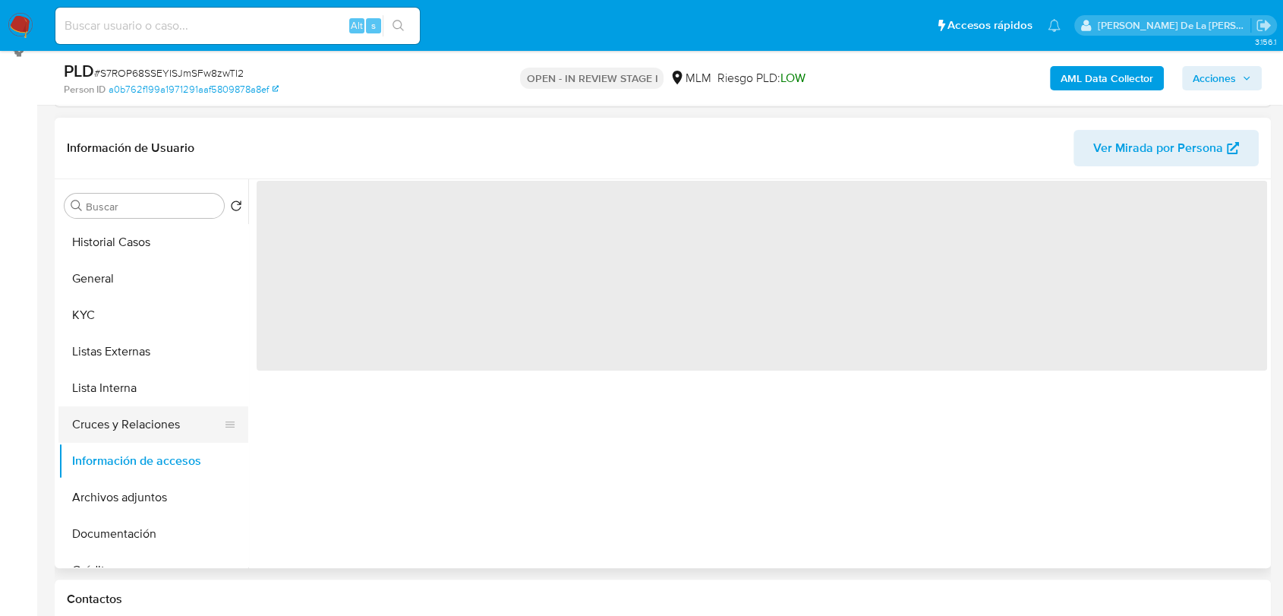
click at [167, 428] on button "Cruces y Relaciones" at bounding box center [147, 424] width 178 height 36
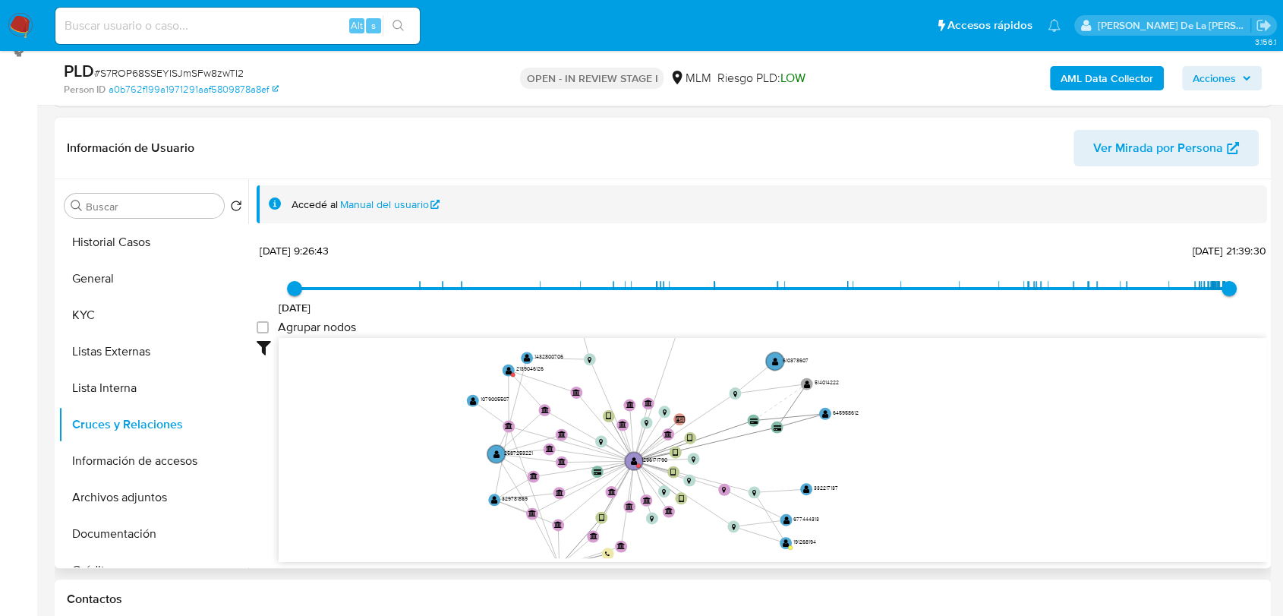
drag, startPoint x: 602, startPoint y: 470, endPoint x: 601, endPoint y: 433, distance: 37.2
click at [601, 433] on icon "device-672582b623806df9f7ab9d28  device-689527a7cca4b449b6b17ab1  device-6571…" at bounding box center [773, 448] width 989 height 220
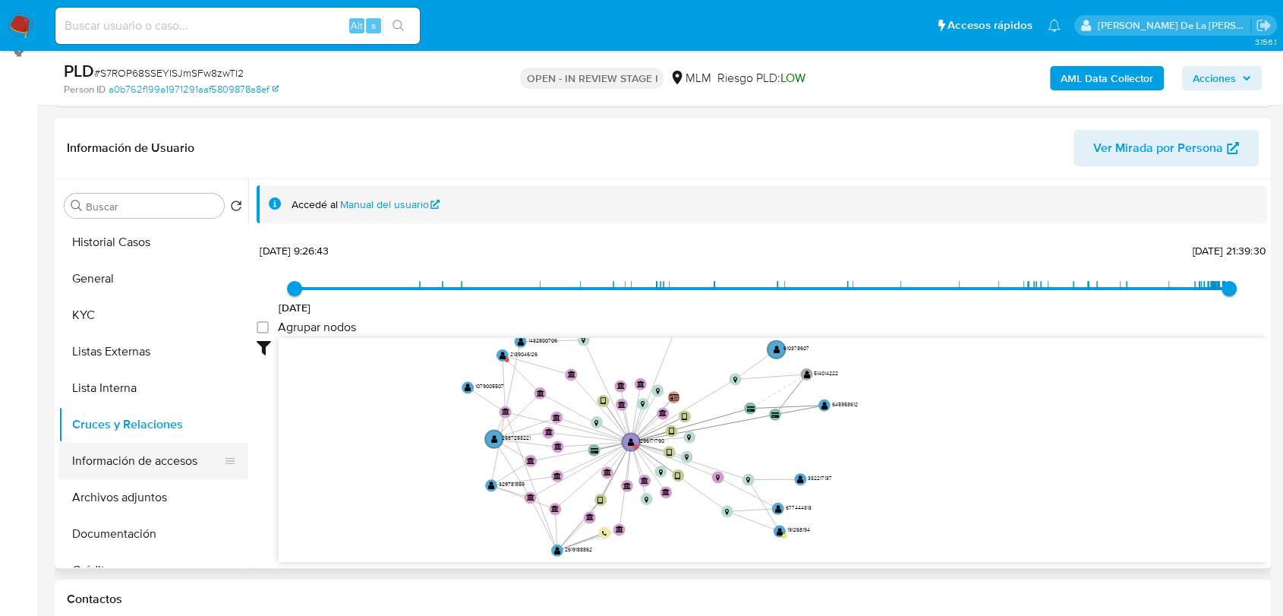
click at [84, 456] on button "Información de accesos" at bounding box center [147, 461] width 178 height 36
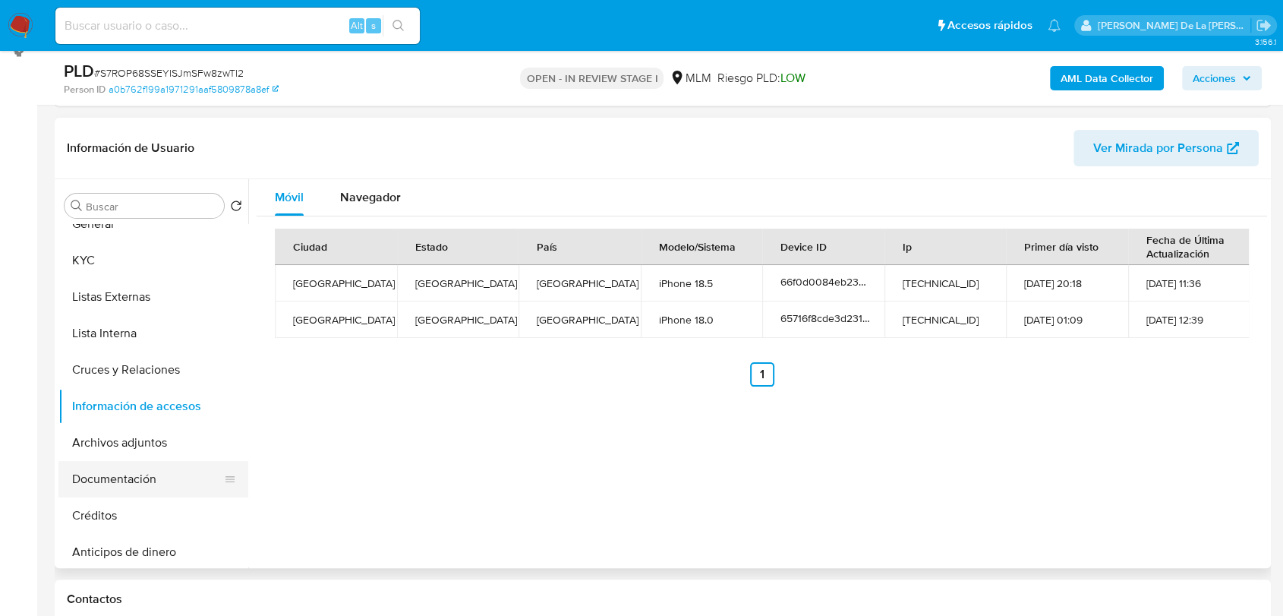
scroll to position [84, 0]
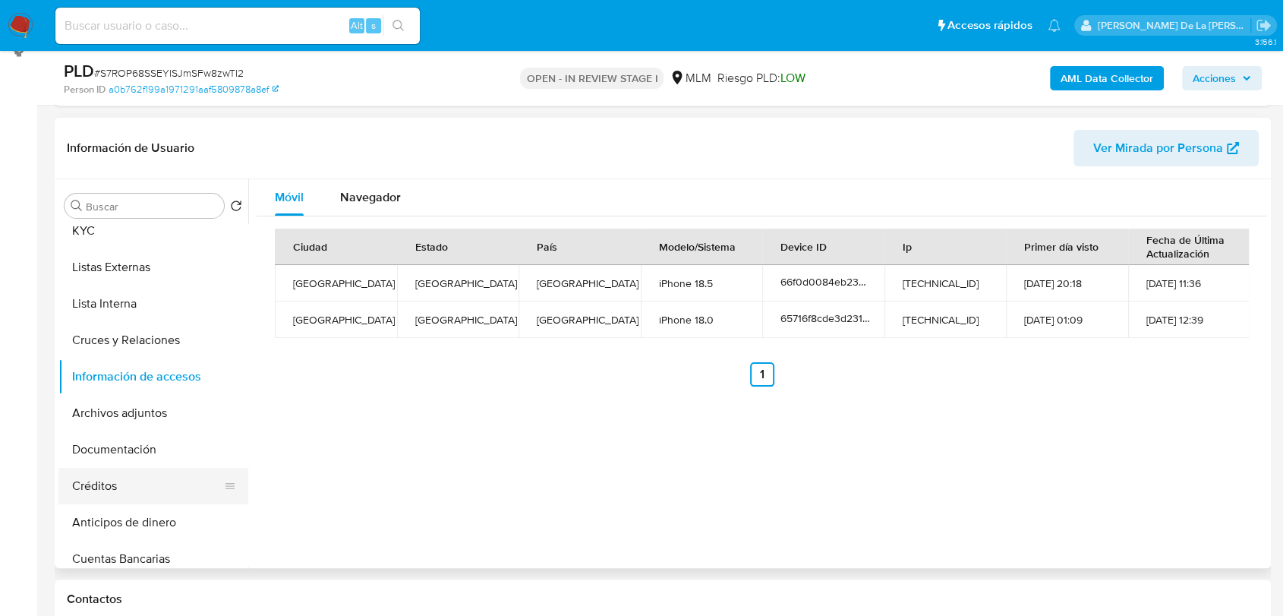
click at [124, 468] on ul "Historial Casos General KYC Listas Externas Lista Interna Cruces y Relaciones I…" at bounding box center [153, 395] width 190 height 342
click at [144, 433] on button "Documentación" at bounding box center [147, 449] width 178 height 36
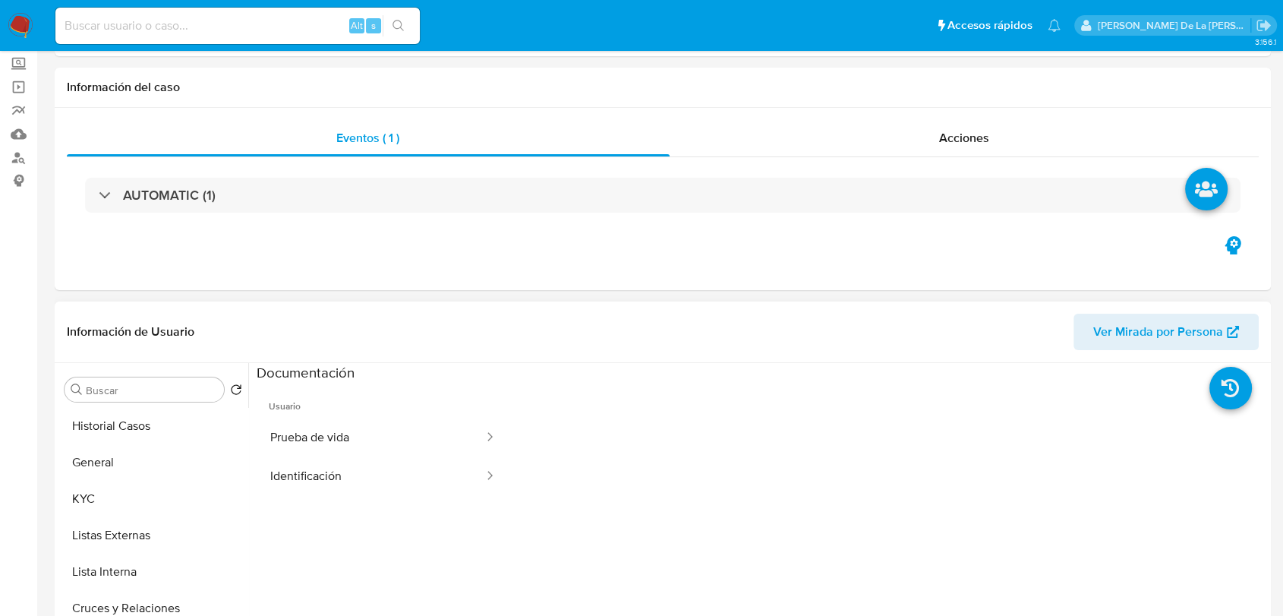
scroll to position [0, 0]
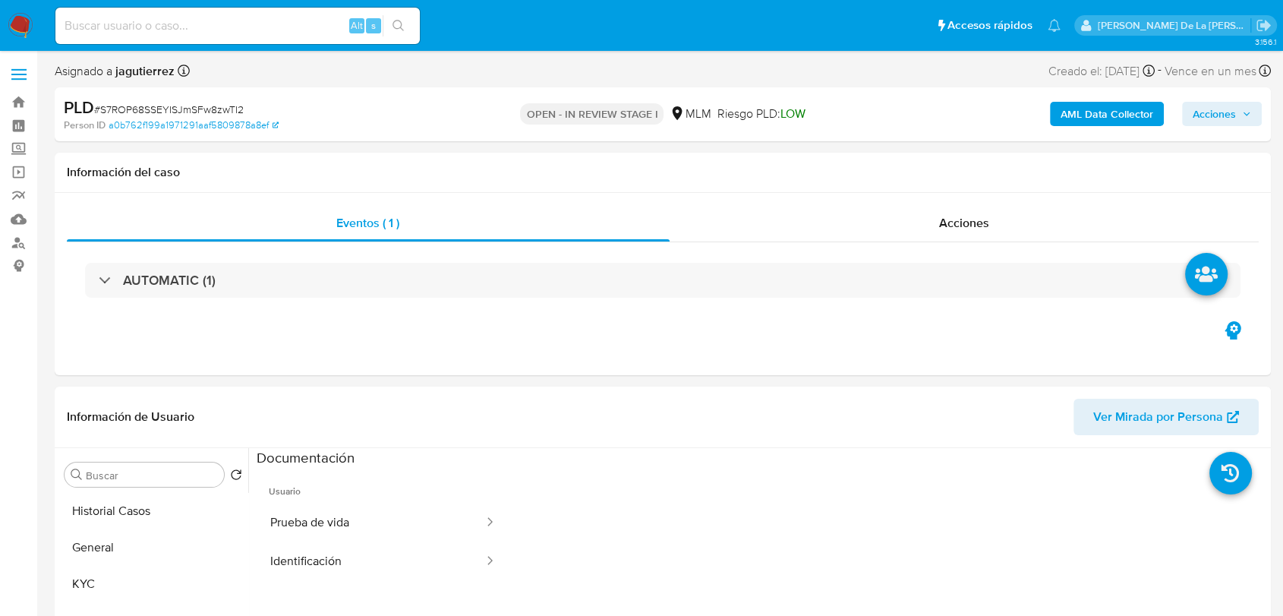
click at [1125, 121] on b "AML Data Collector" at bounding box center [1107, 114] width 93 height 24
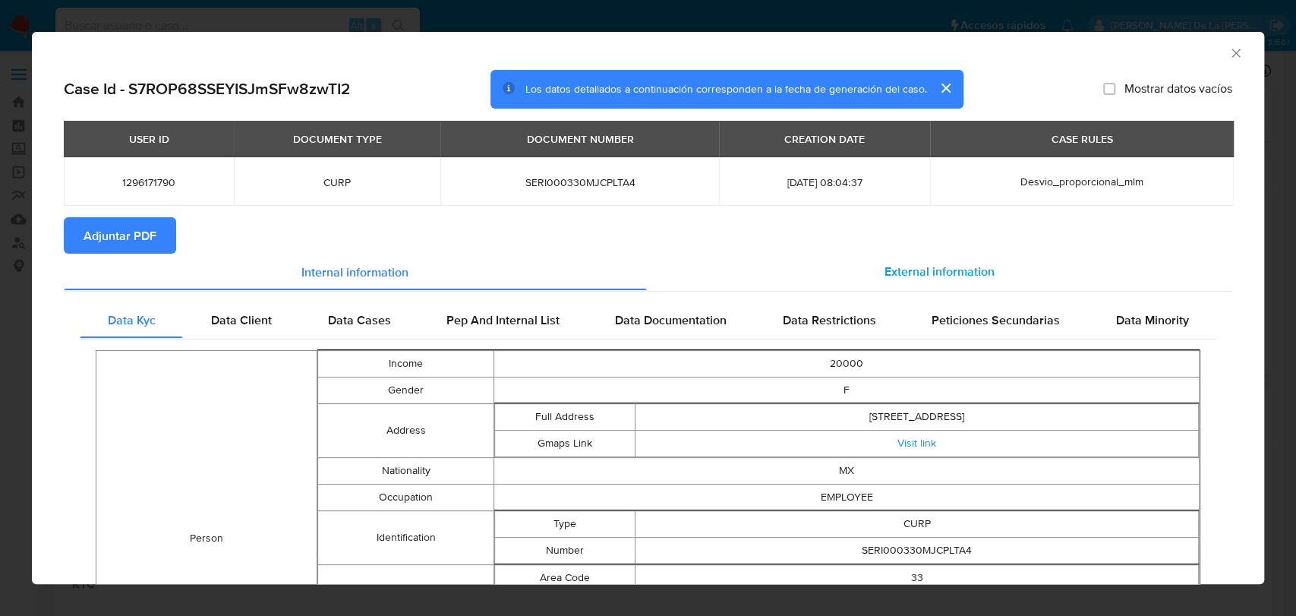
click at [904, 260] on div "External information" at bounding box center [940, 272] width 586 height 36
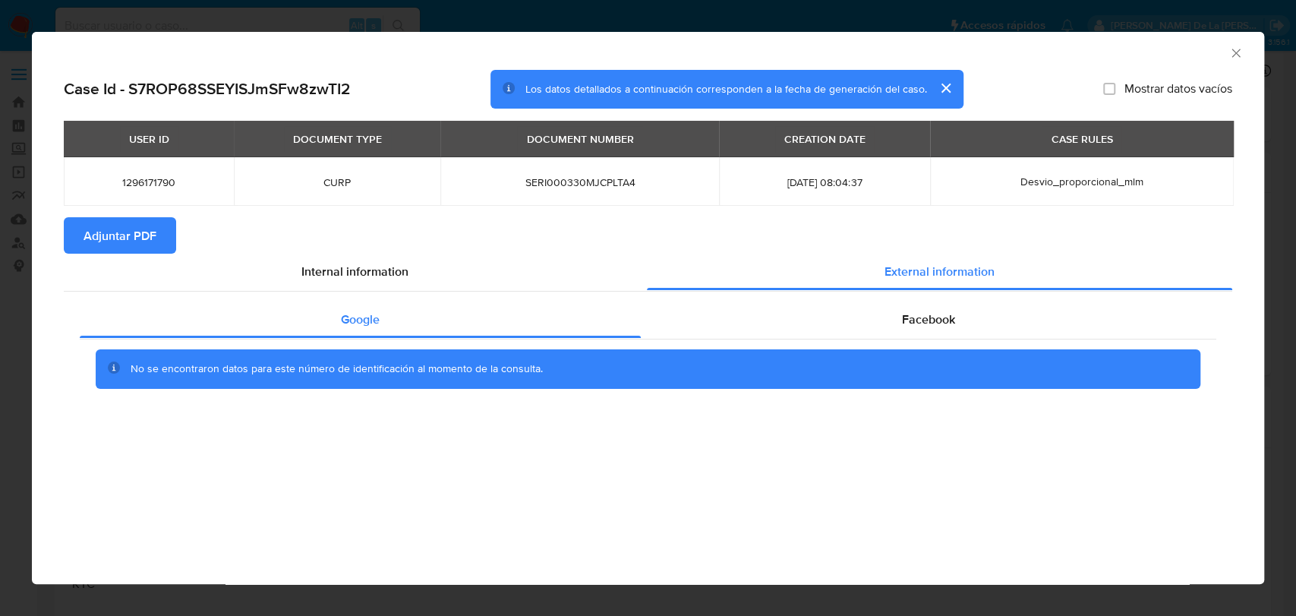
click at [343, 291] on div "Google Facebook No se encontraron datos para este número de identificación al m…" at bounding box center [648, 350] width 1169 height 119
click at [409, 276] on div "Internal information" at bounding box center [355, 272] width 583 height 36
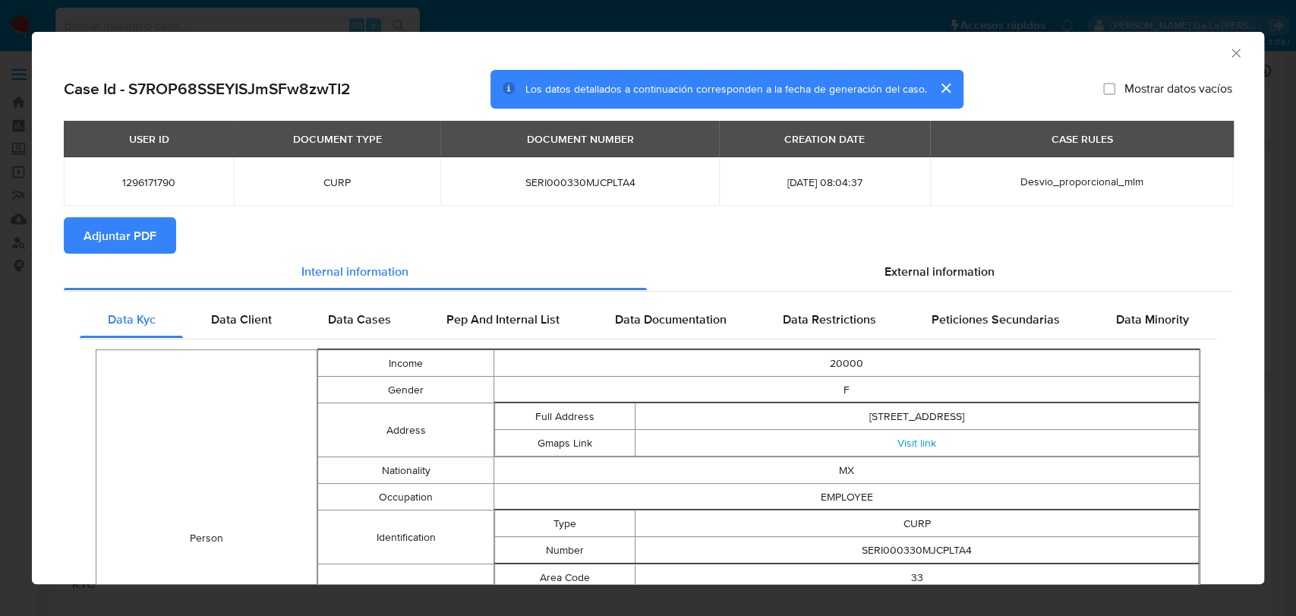
click at [990, 351] on td "20000" at bounding box center [846, 363] width 705 height 27
click at [957, 287] on div "External information" at bounding box center [940, 272] width 586 height 36
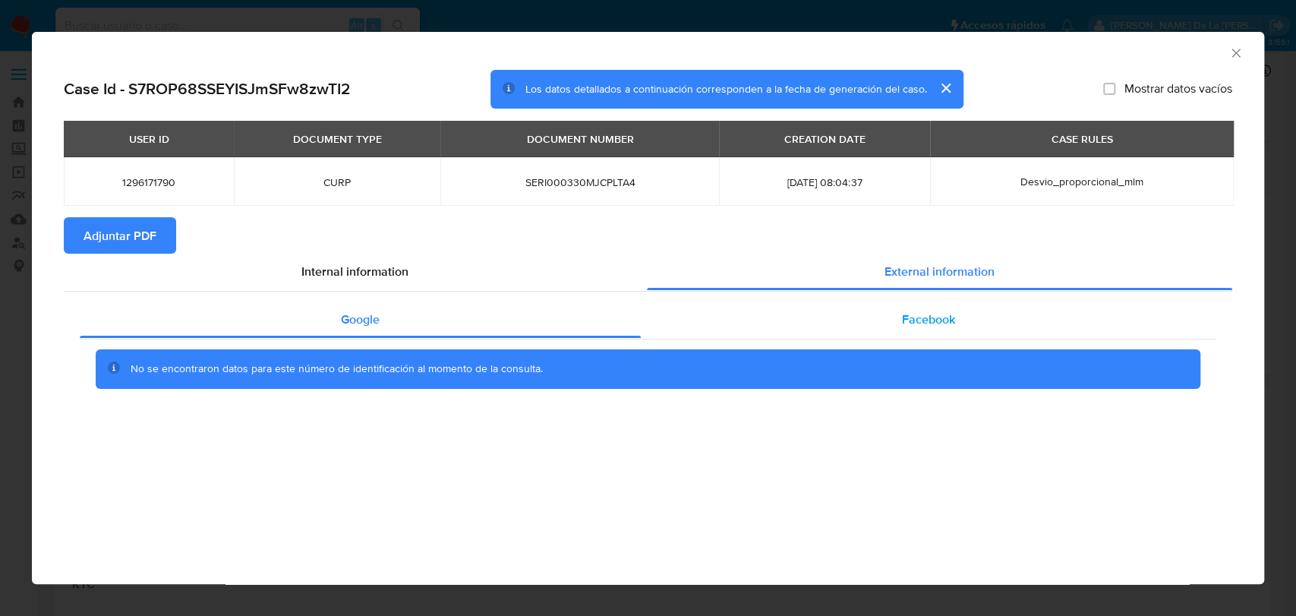
click at [885, 324] on div "Facebook" at bounding box center [929, 319] width 576 height 36
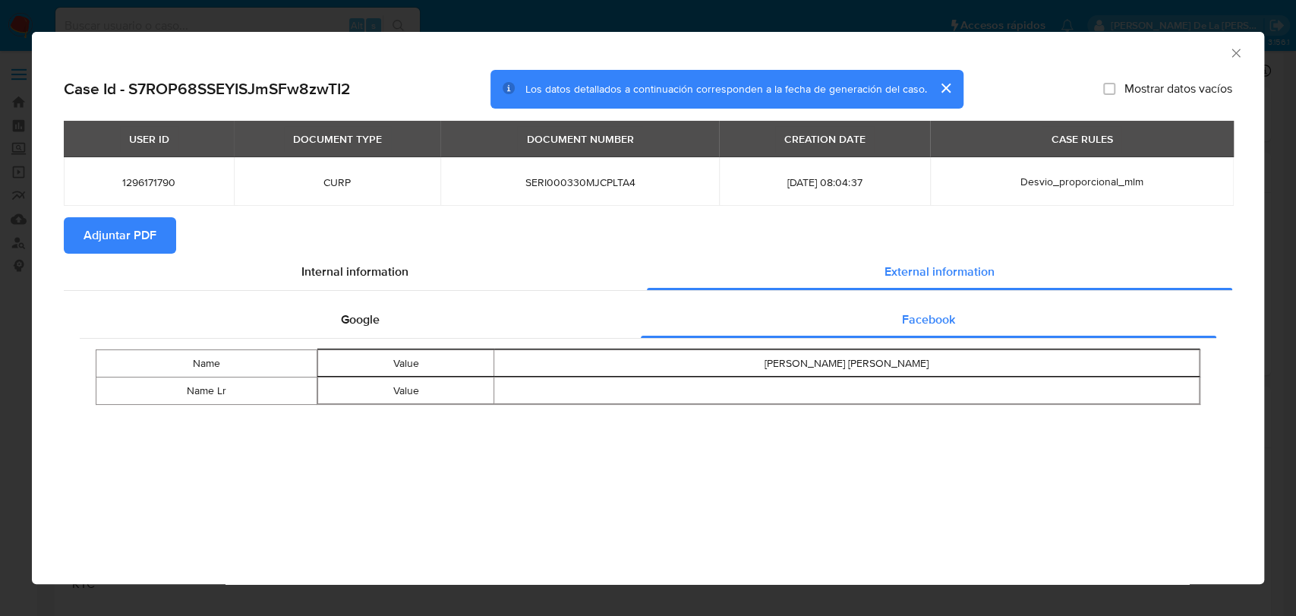
click at [120, 241] on span "Adjuntar PDF" at bounding box center [120, 235] width 73 height 33
click at [1241, 50] on icon "Cerrar ventana" at bounding box center [1236, 53] width 15 height 15
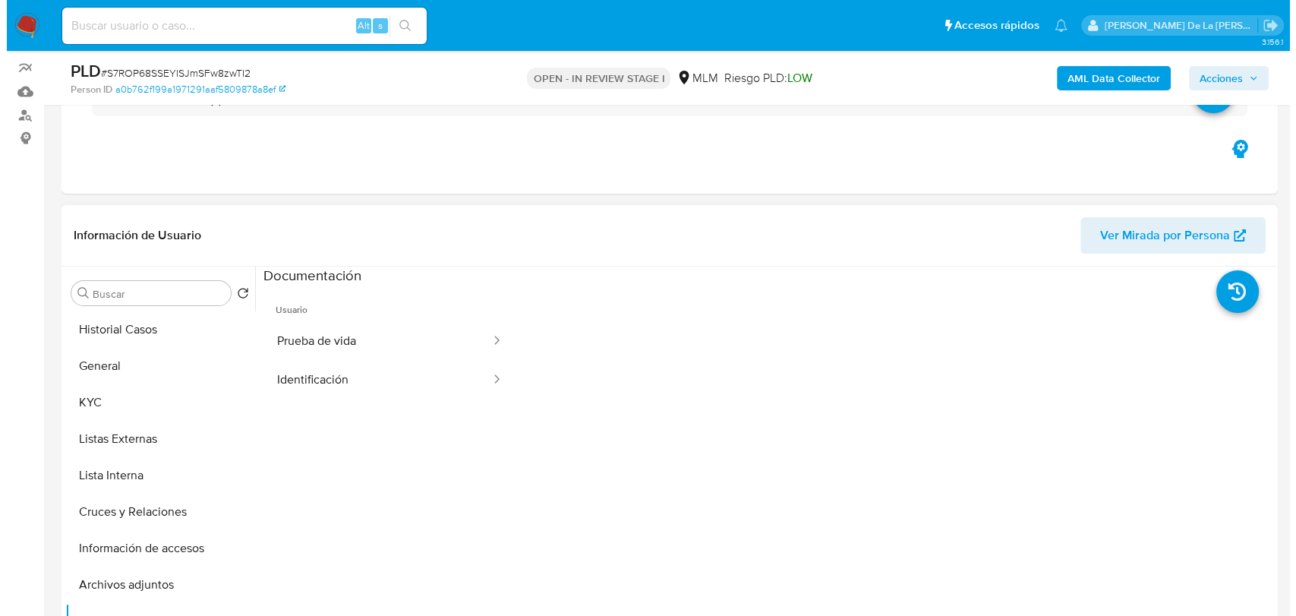
scroll to position [169, 0]
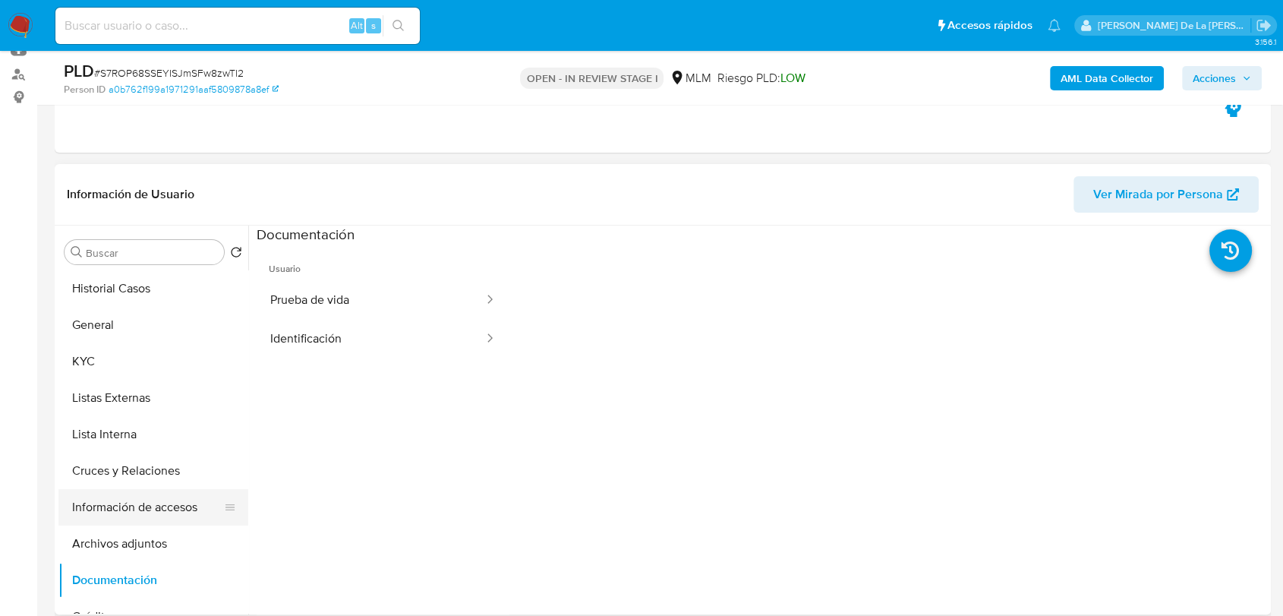
click at [146, 518] on button "Información de accesos" at bounding box center [147, 507] width 178 height 36
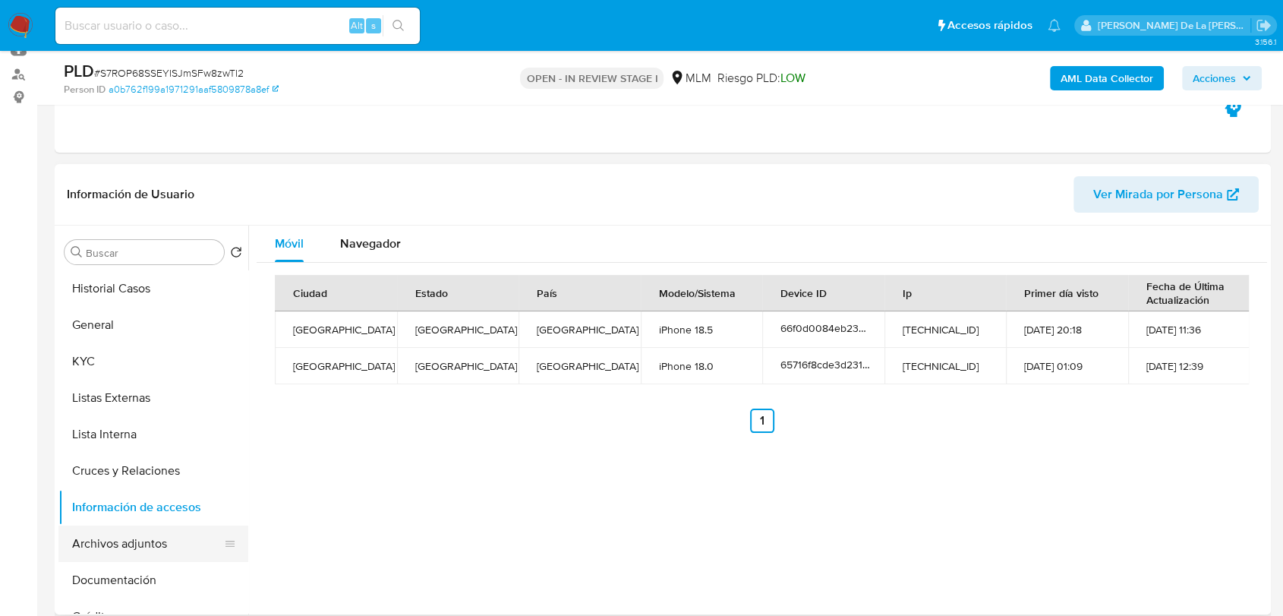
click at [130, 535] on button "Archivos adjuntos" at bounding box center [147, 543] width 178 height 36
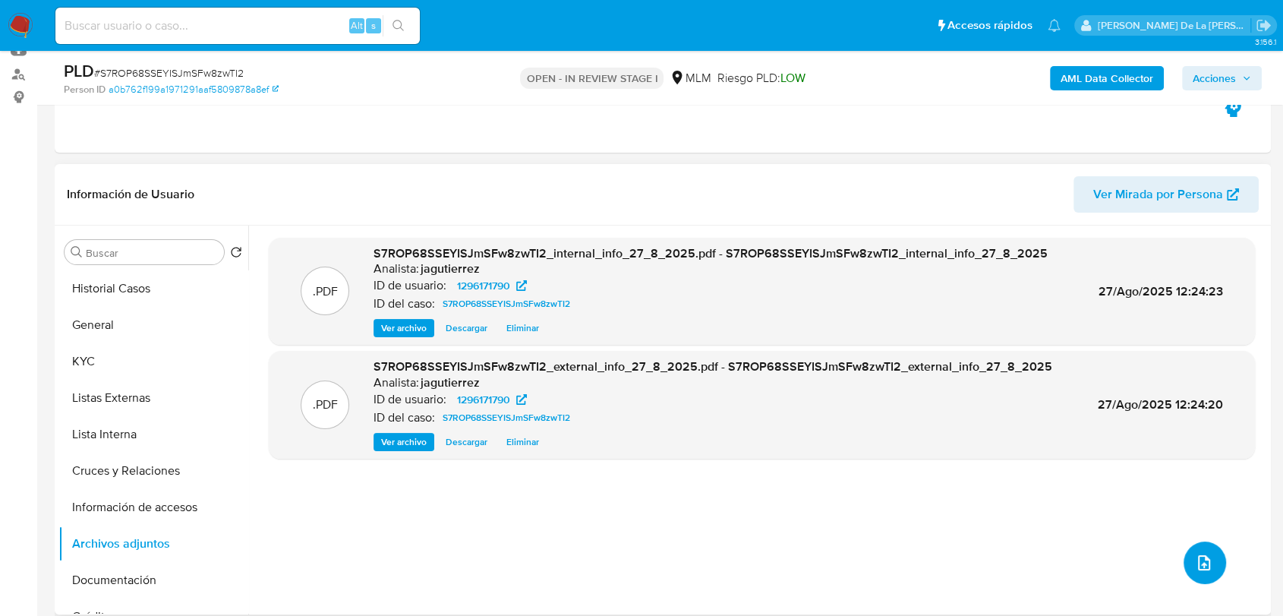
click at [1205, 563] on icon "upload-file" at bounding box center [1204, 563] width 18 height 18
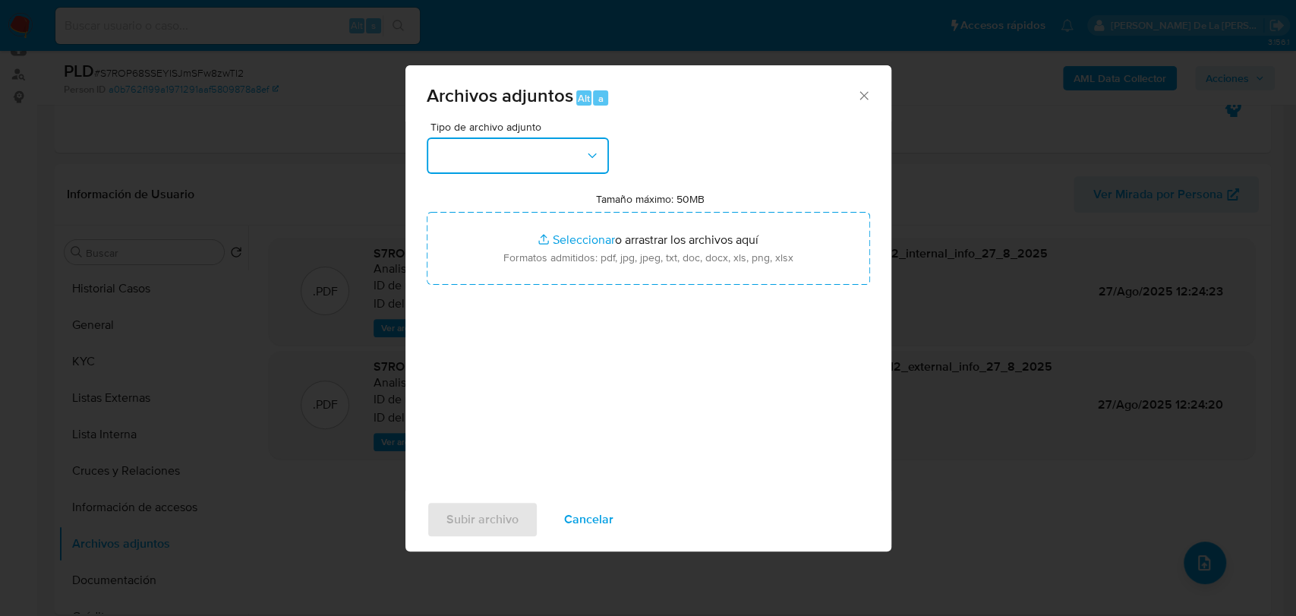
click at [543, 144] on button "button" at bounding box center [518, 155] width 182 height 36
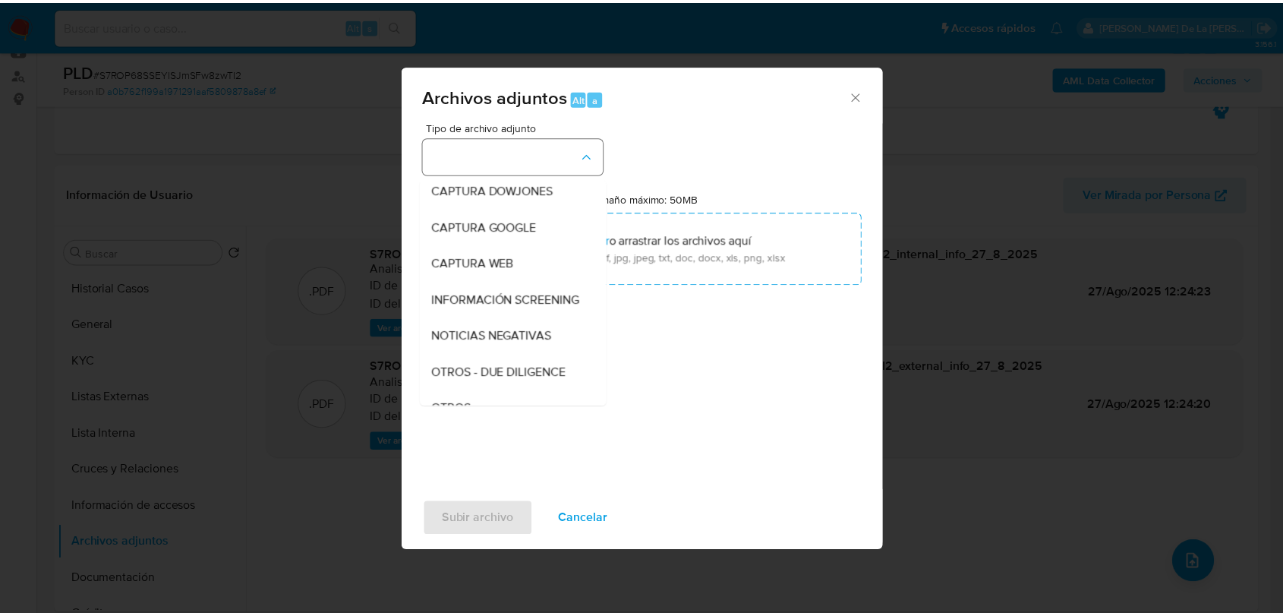
scroll to position [79, 0]
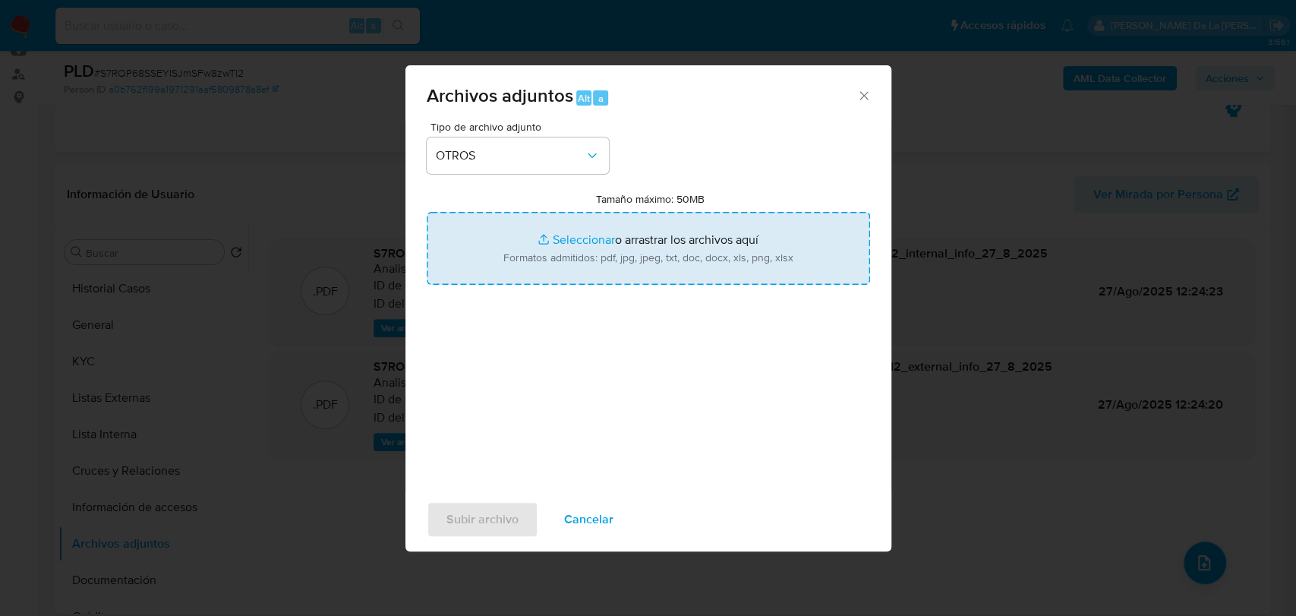
type input "C:\fakepath\1296171790_ITZEL MONSERRAT SEPULVEDA RUELAS_AGO2025.pdf"
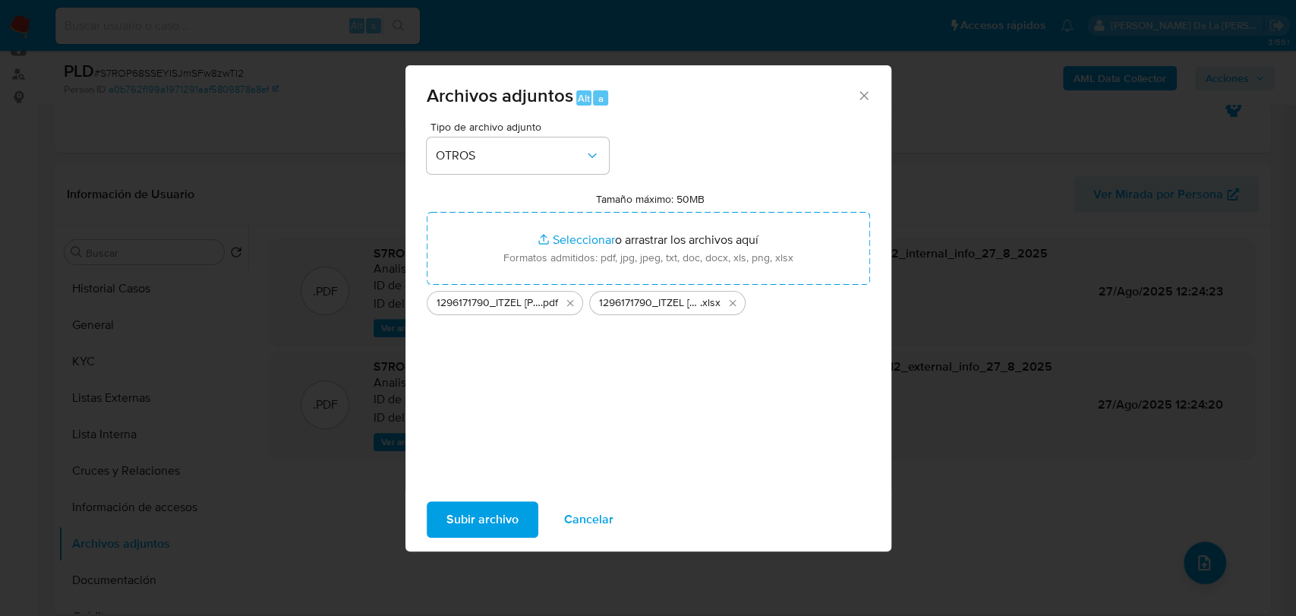
click at [503, 547] on div "Subir archivo Cancelar" at bounding box center [648, 520] width 486 height 58
click at [506, 533] on span "Subir archivo" at bounding box center [482, 519] width 72 height 33
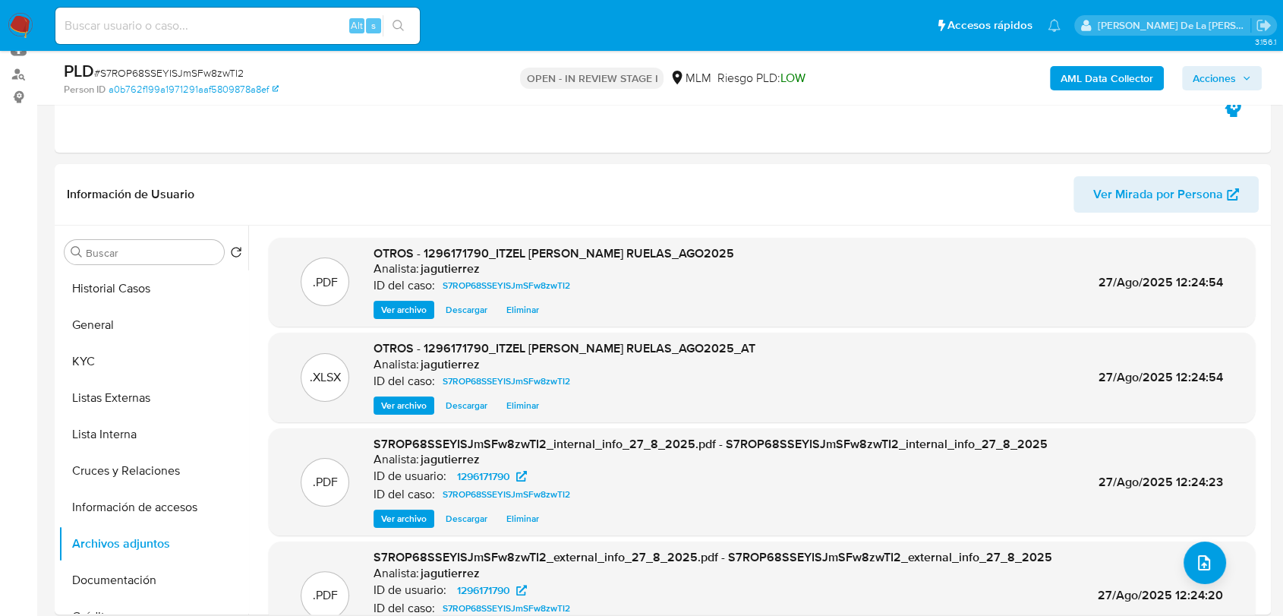
drag, startPoint x: 1227, startPoint y: 74, endPoint x: 1200, endPoint y: 92, distance: 32.4
click at [1227, 74] on span "Acciones" at bounding box center [1214, 78] width 43 height 24
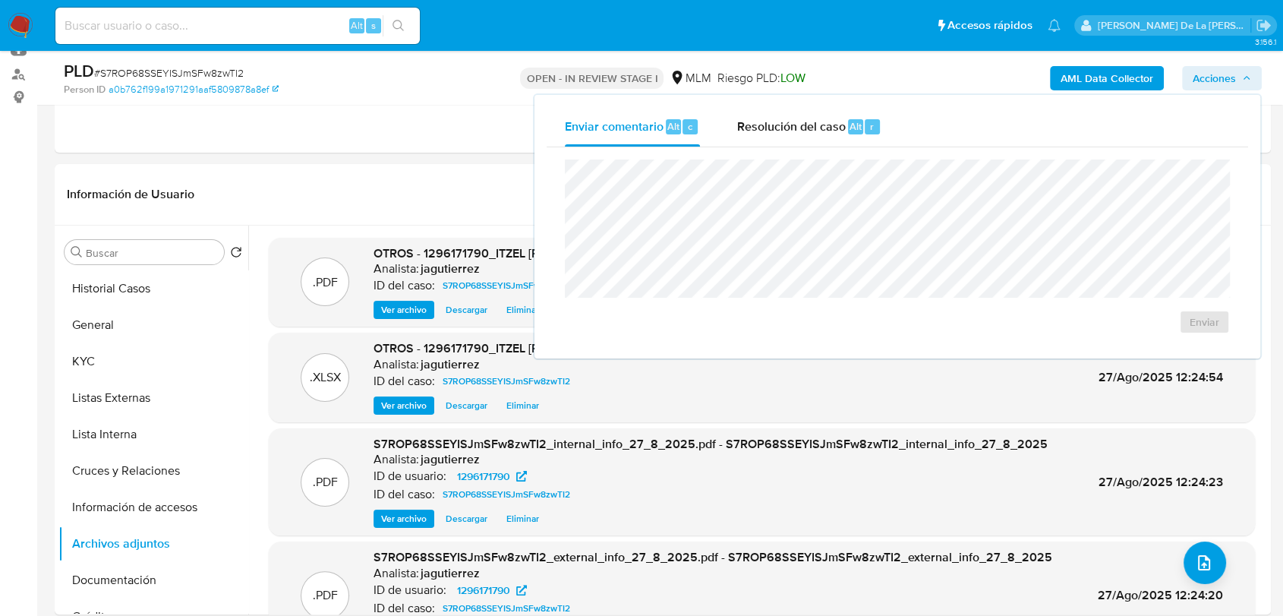
click at [821, 149] on div "Enviar" at bounding box center [898, 246] width 702 height 199
click at [821, 131] on span "Resolución del caso" at bounding box center [791, 125] width 109 height 17
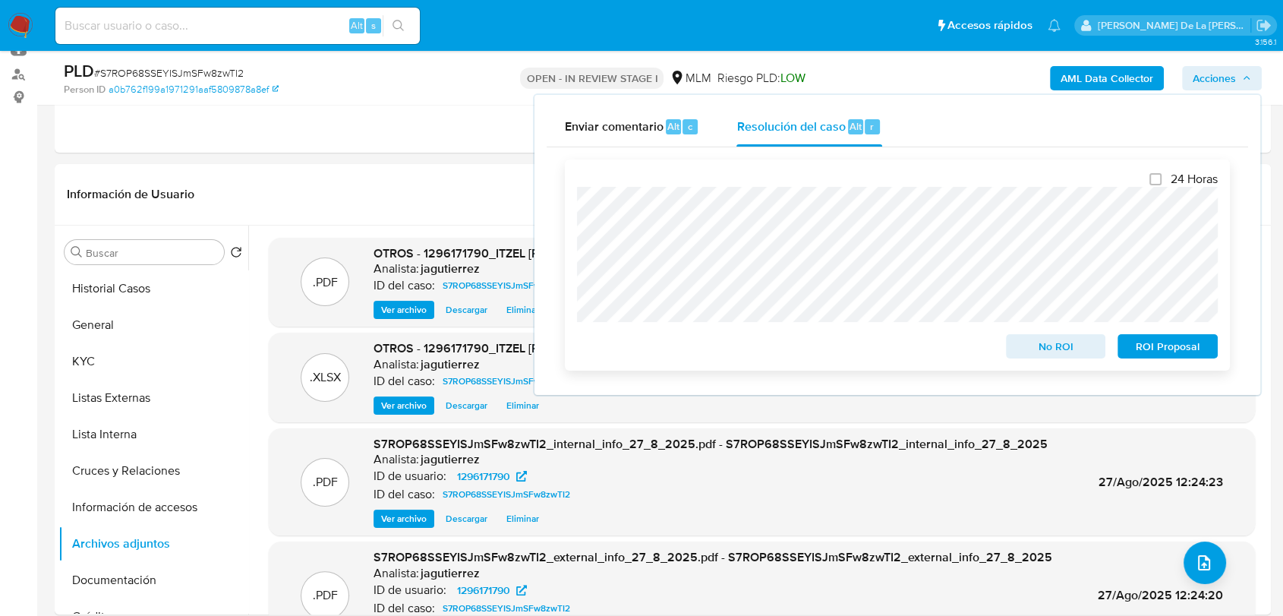
click at [1152, 346] on span "ROI Proposal" at bounding box center [1167, 346] width 79 height 21
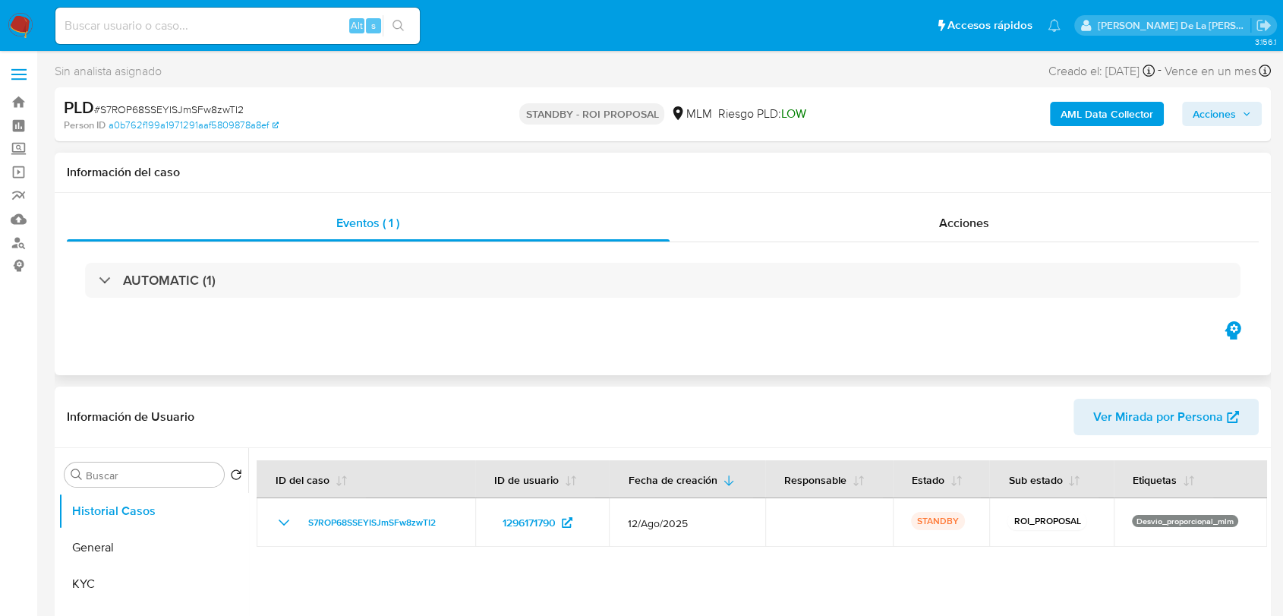
select select "10"
click at [22, 30] on img at bounding box center [21, 26] width 26 height 26
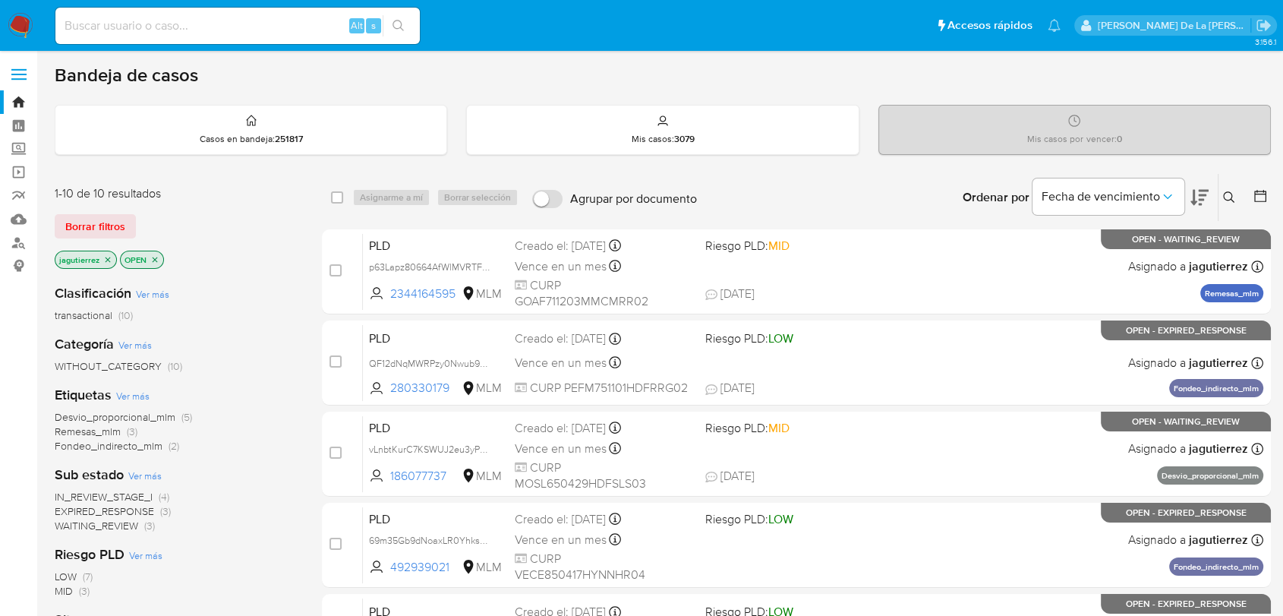
click at [142, 500] on span "IN_REVIEW_STAGE_I" at bounding box center [104, 496] width 98 height 15
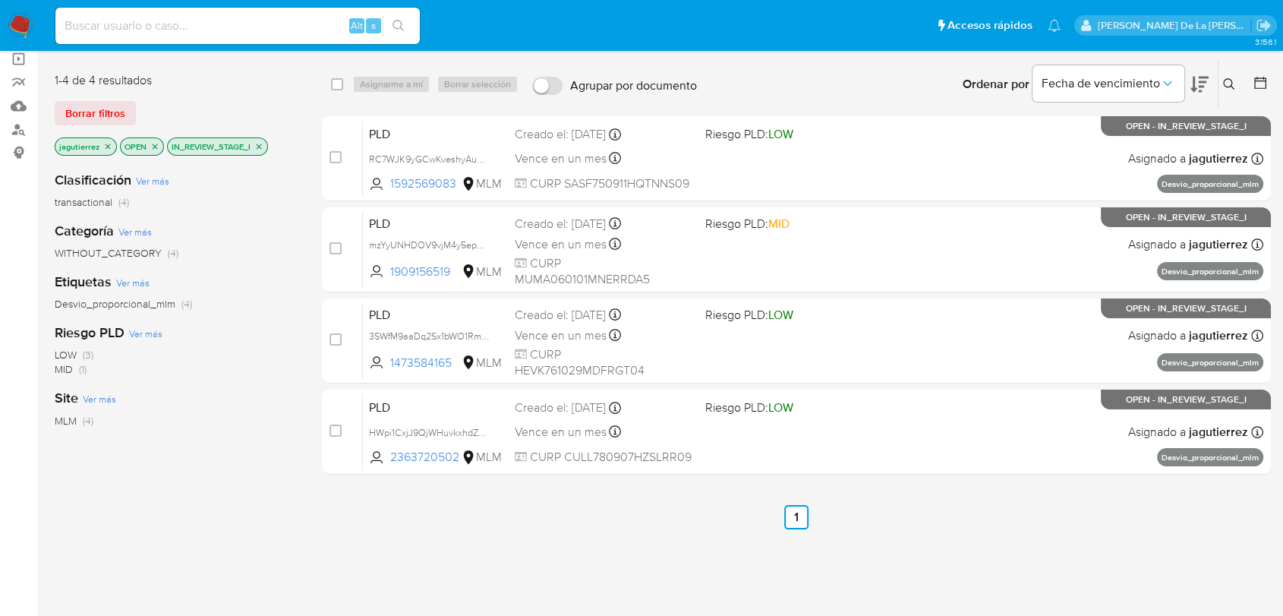
scroll to position [84, 0]
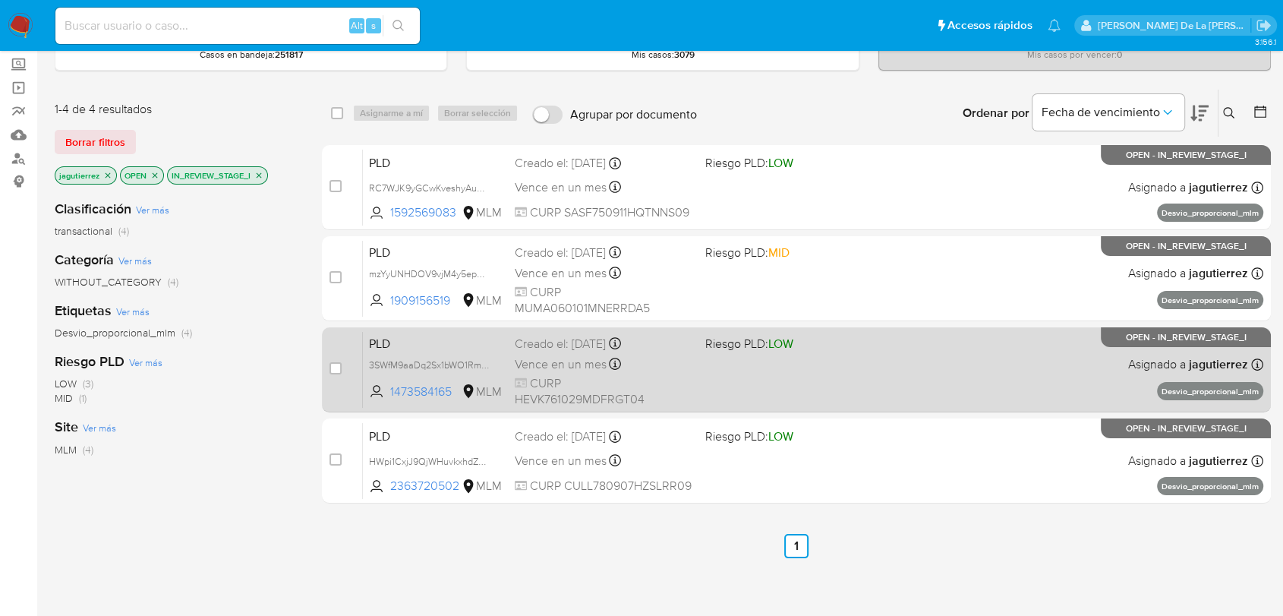
click at [702, 393] on div "PLD 3SWfM9aaDq2Sx1bWO1RmeHuH 1473584165 MLM Riesgo PLD: LOW Creado el: [DATE] C…" at bounding box center [813, 369] width 901 height 77
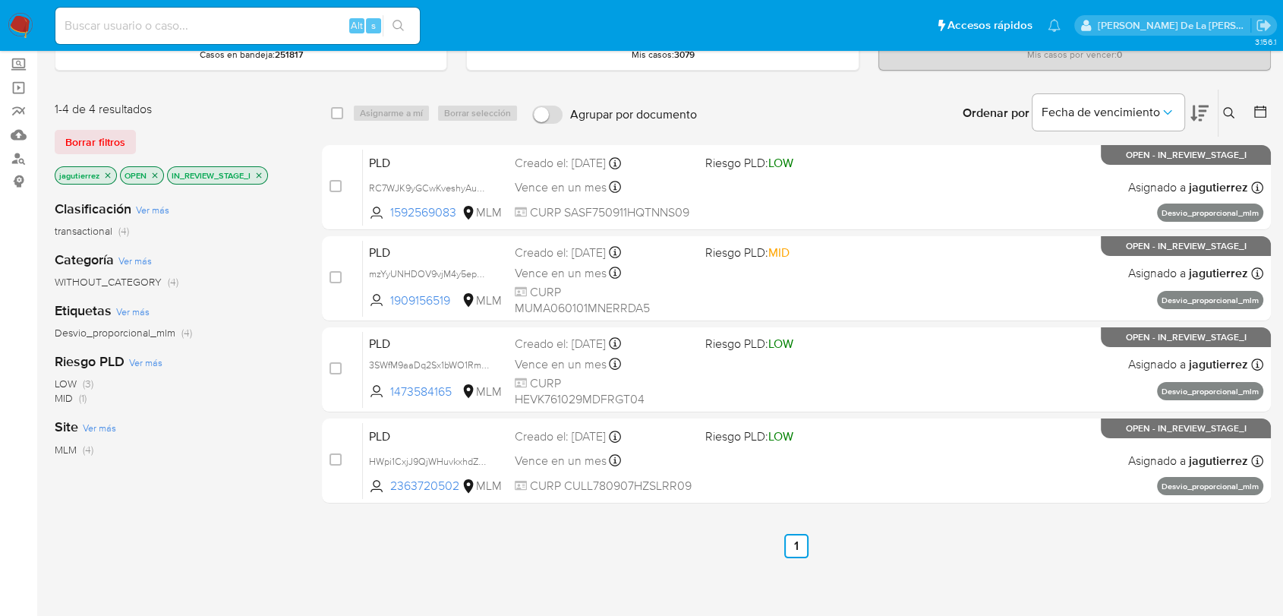
click at [18, 17] on img at bounding box center [21, 26] width 26 height 26
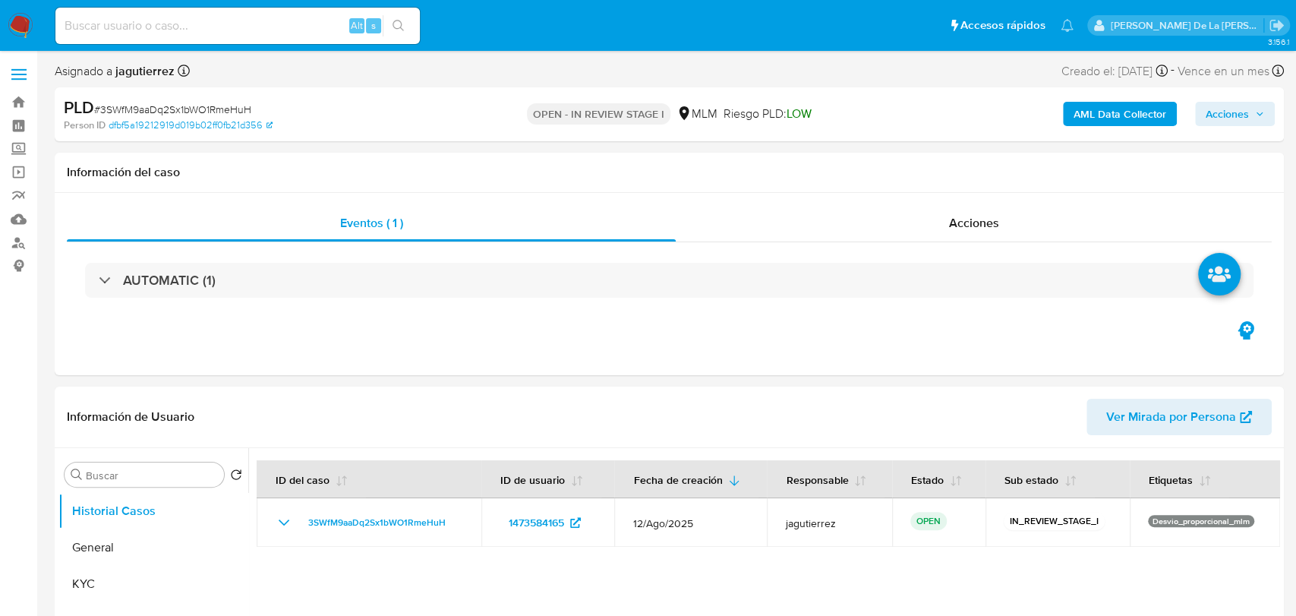
select select "10"
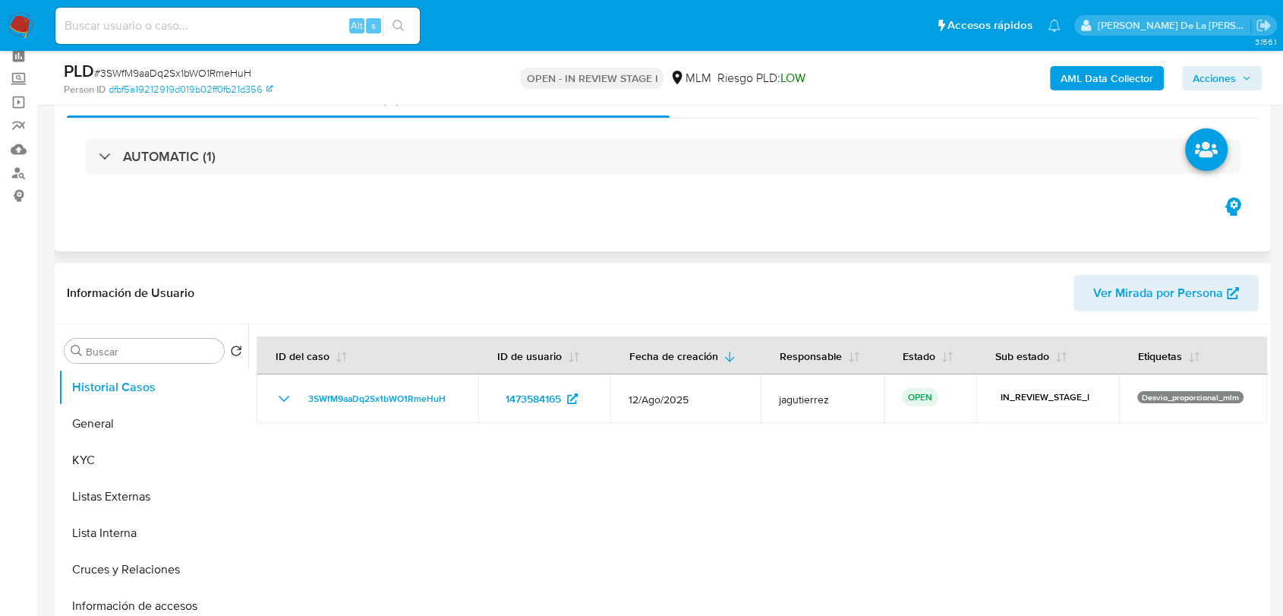
scroll to position [169, 0]
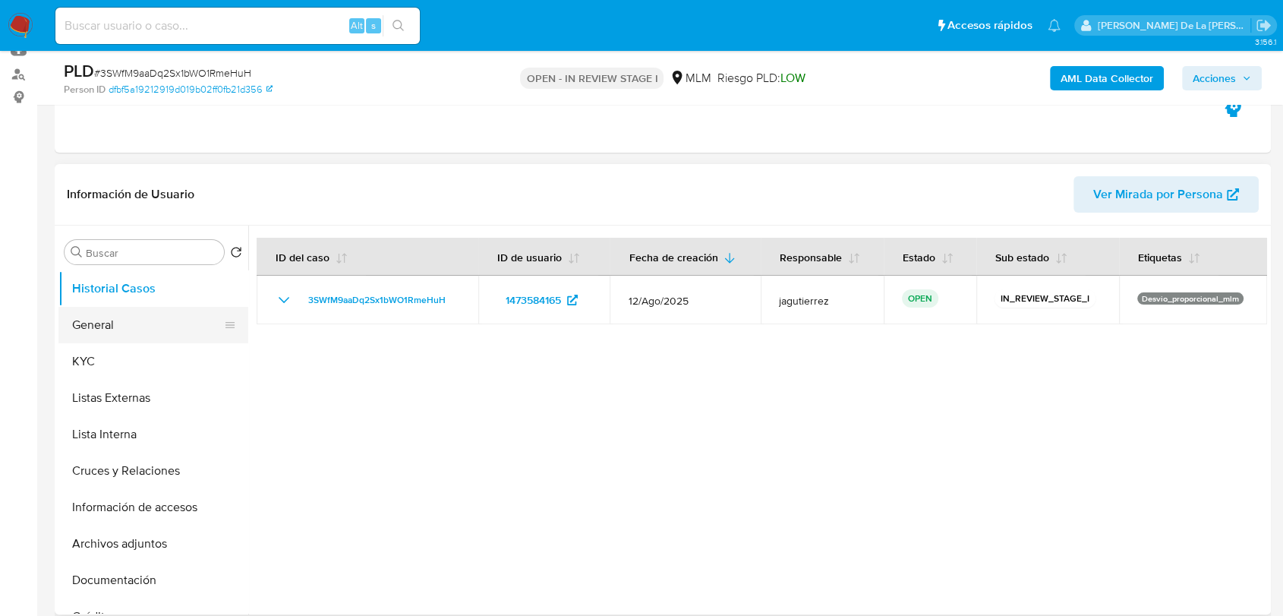
click at [96, 322] on button "General" at bounding box center [147, 325] width 178 height 36
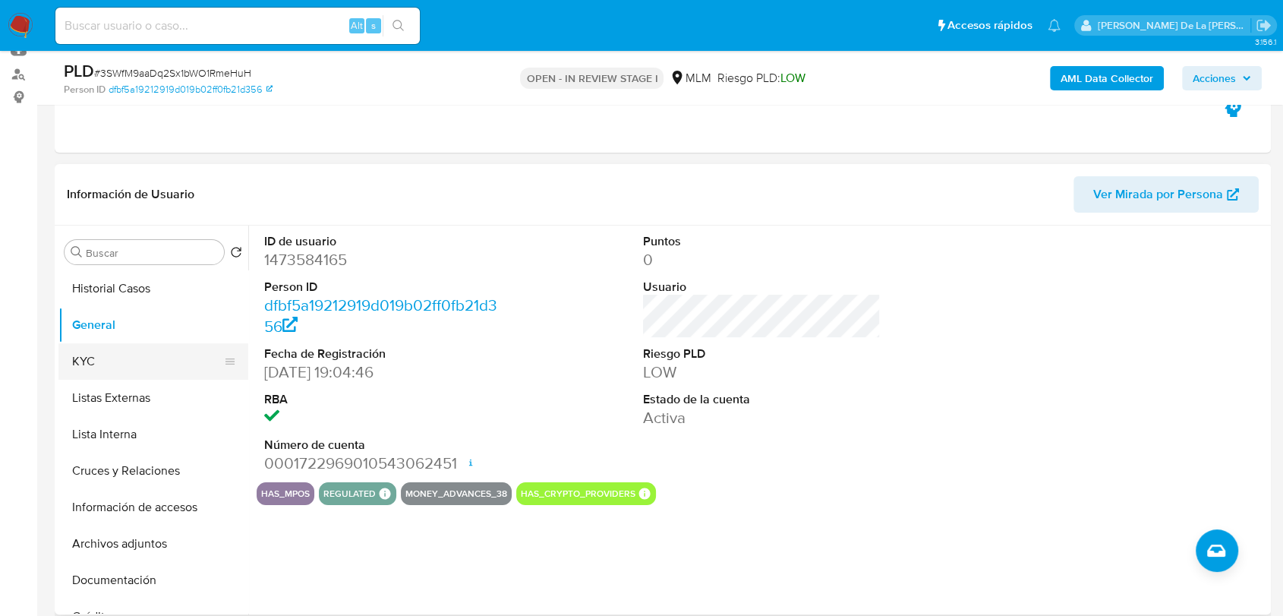
click at [121, 347] on button "KYC" at bounding box center [147, 361] width 178 height 36
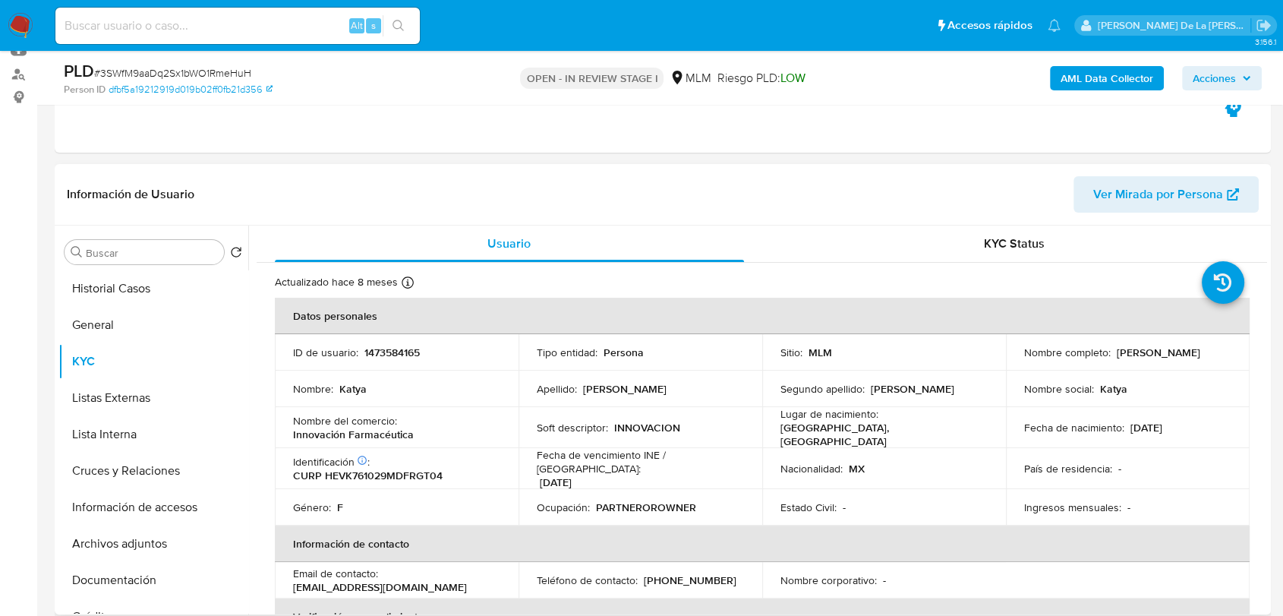
drag, startPoint x: 1017, startPoint y: 355, endPoint x: 1147, endPoint y: 358, distance: 129.9
click at [1147, 358] on td "Nombre completo : Katya Hernandez Vega" at bounding box center [1128, 352] width 244 height 36
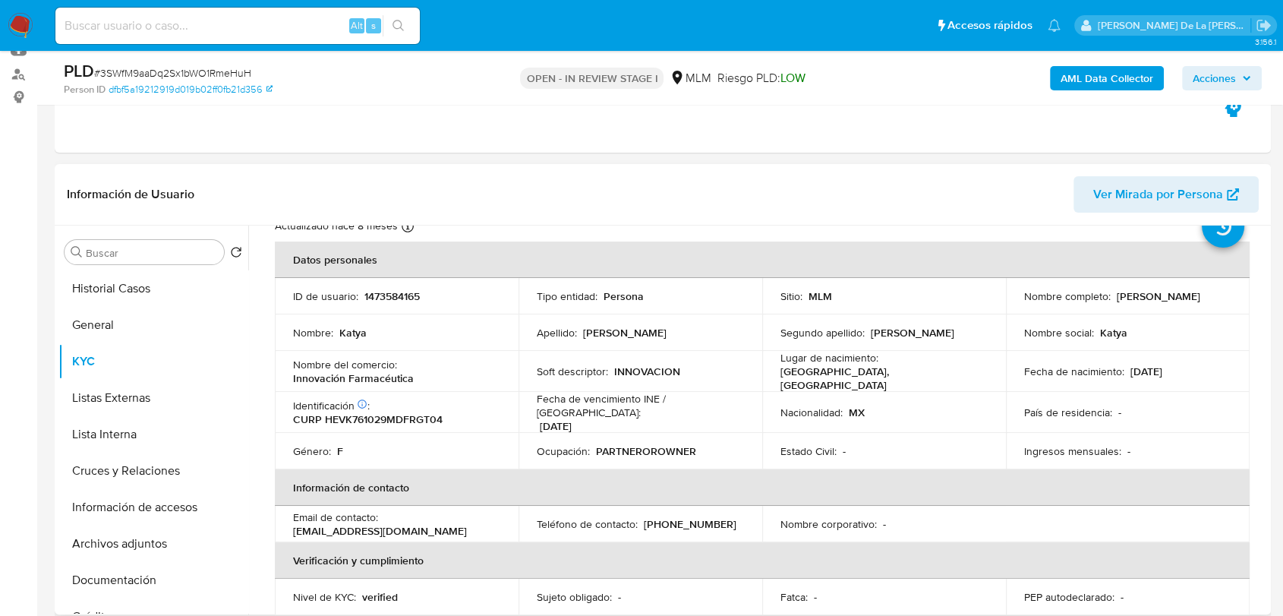
scroll to position [84, 0]
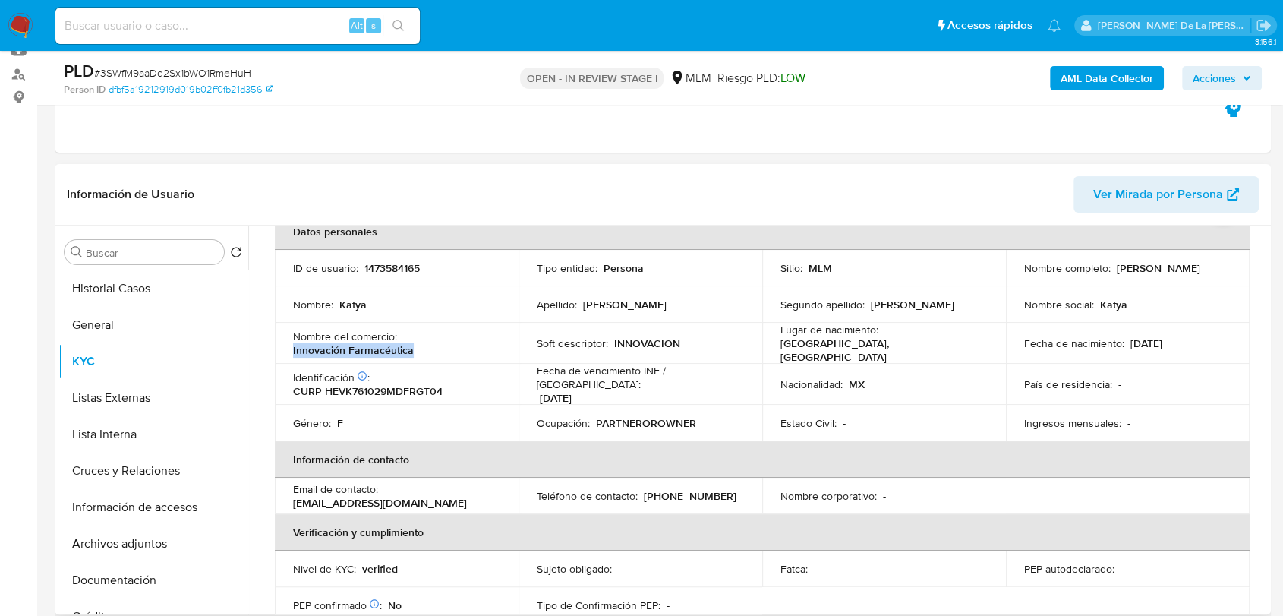
drag, startPoint x: 415, startPoint y: 349, endPoint x: 286, endPoint y: 352, distance: 129.1
click at [286, 352] on td "Nombre del comercio : Innovación Farmacéutica" at bounding box center [397, 343] width 244 height 41
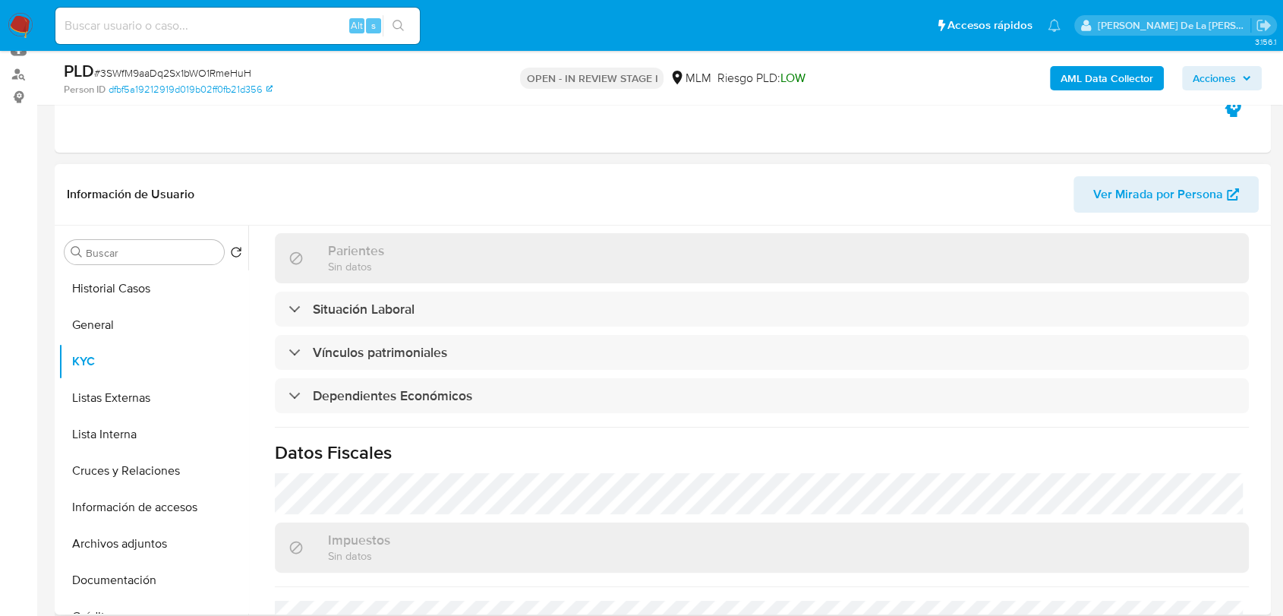
scroll to position [759, 0]
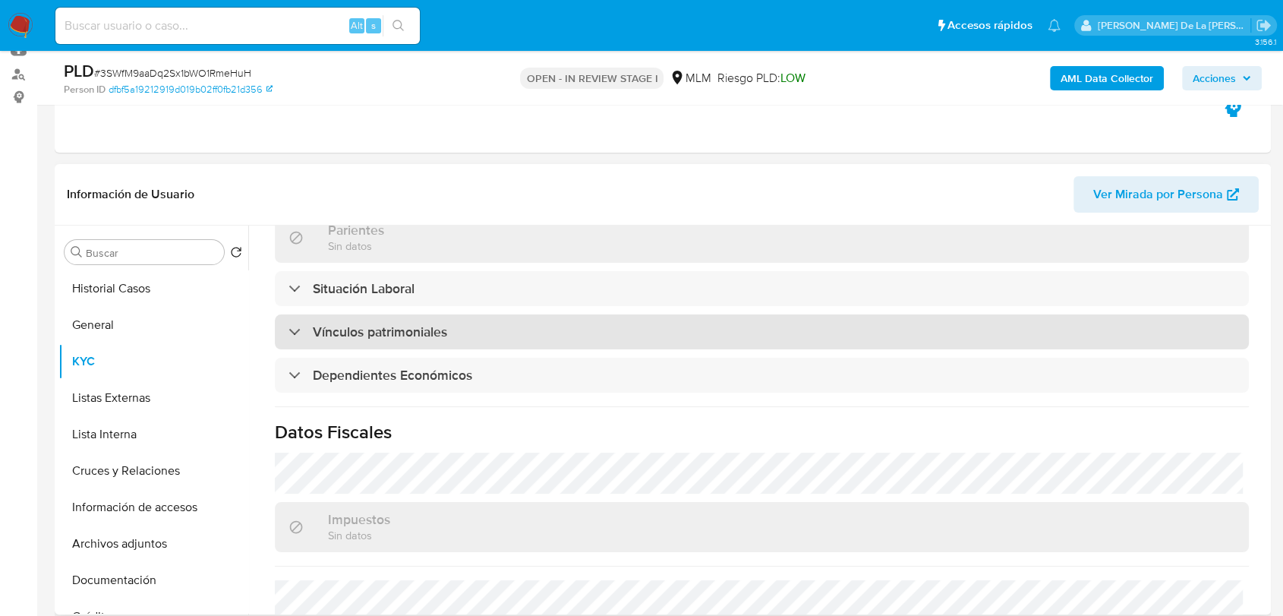
click at [295, 325] on div "Vínculos patrimoniales" at bounding box center [368, 331] width 159 height 17
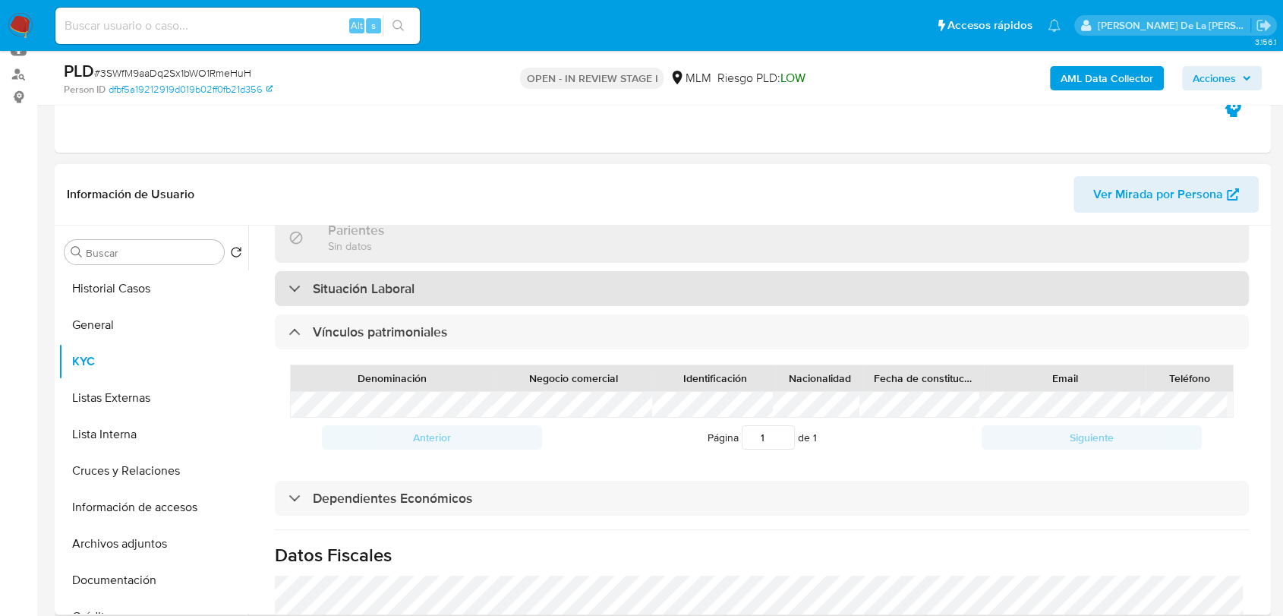
click at [292, 271] on div "Situación Laboral" at bounding box center [762, 288] width 974 height 35
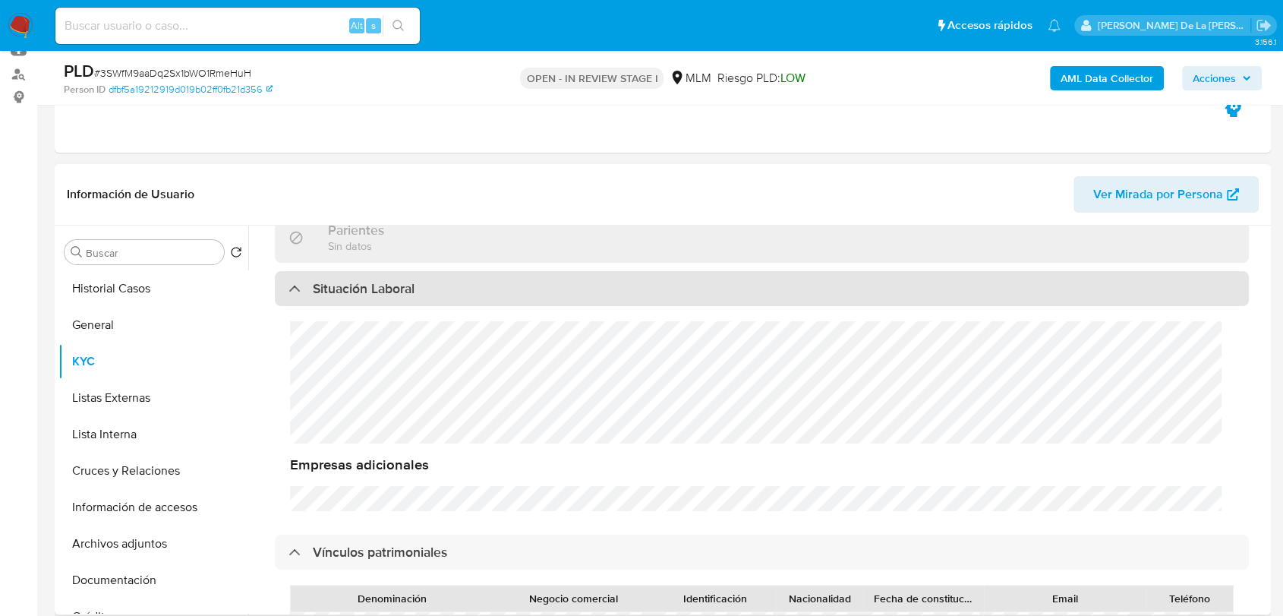
click at [292, 271] on div "Situación Laboral" at bounding box center [762, 288] width 974 height 35
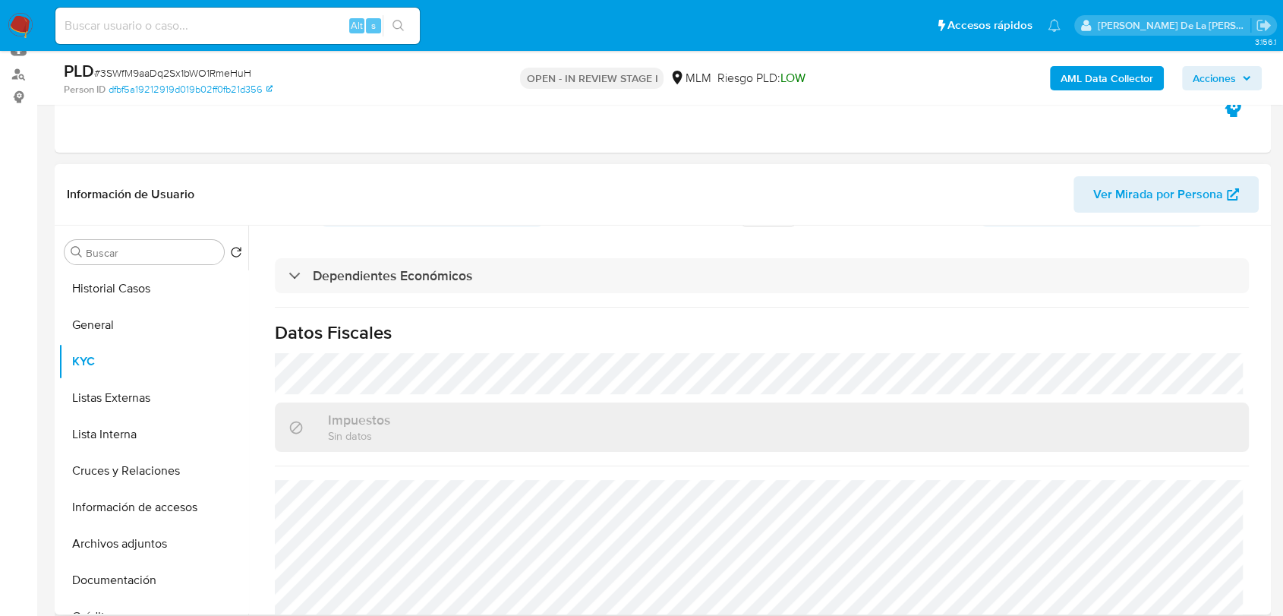
scroll to position [1038, 0]
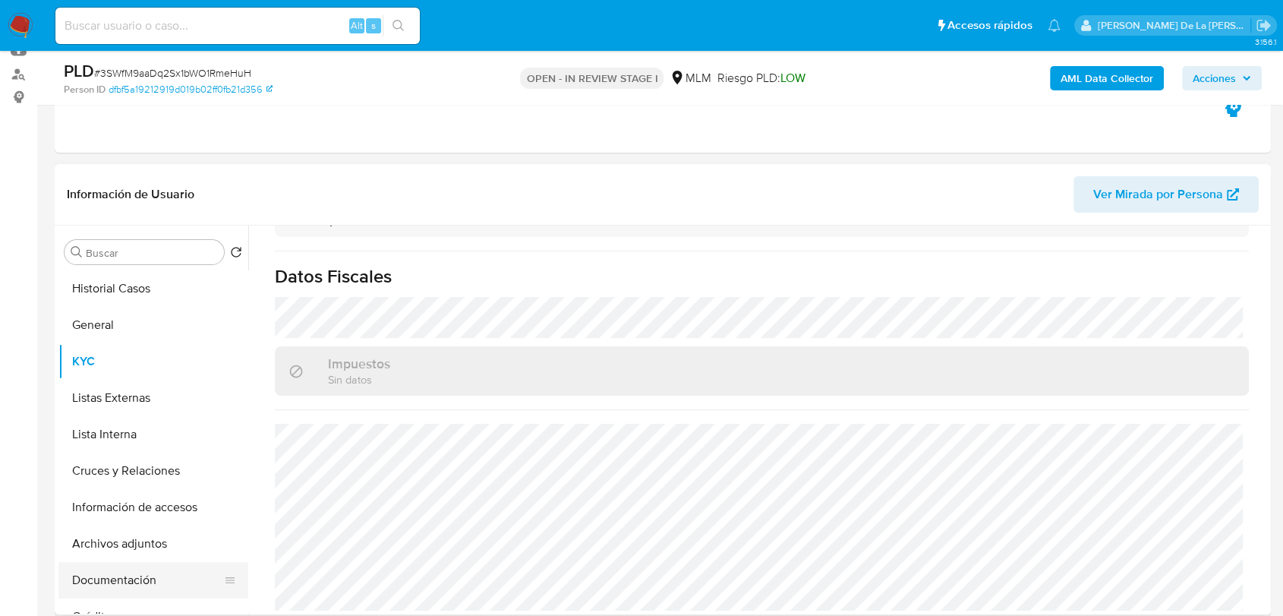
click at [103, 581] on button "Documentación" at bounding box center [147, 580] width 178 height 36
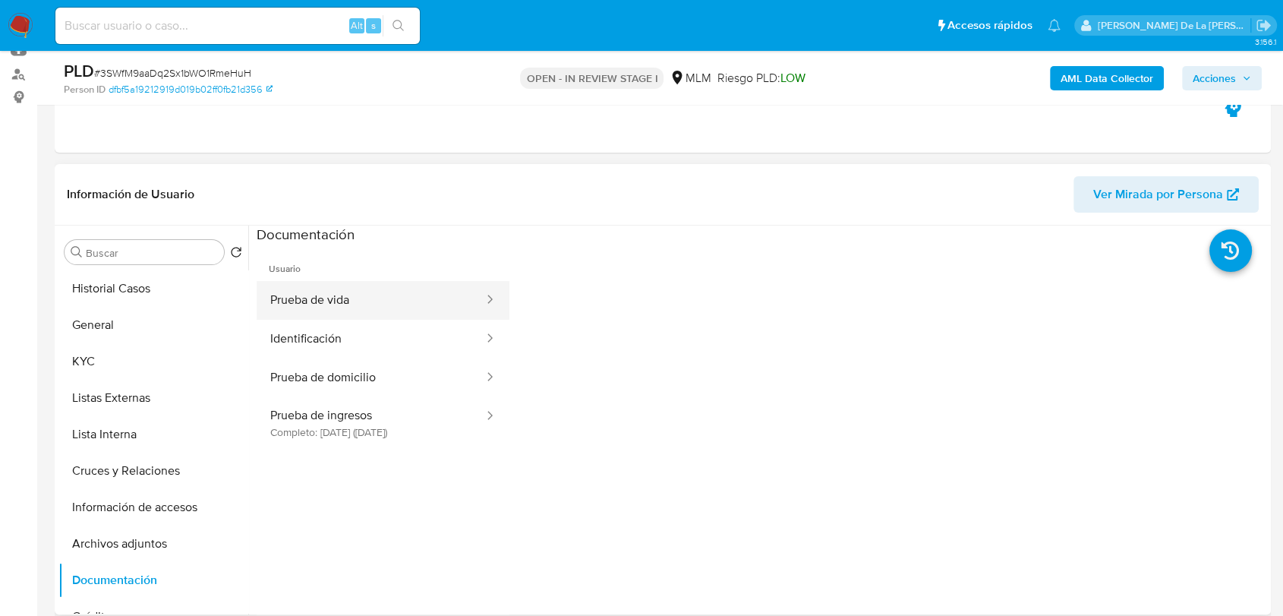
click at [331, 299] on button "Prueba de vida" at bounding box center [371, 300] width 229 height 39
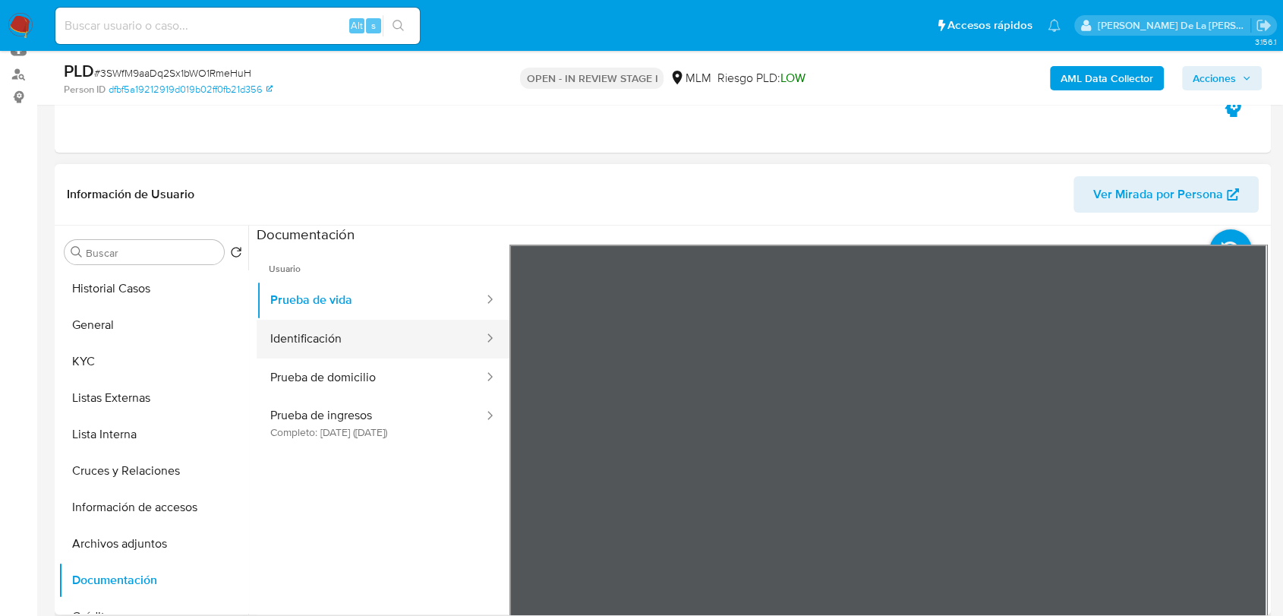
click at [368, 338] on button "Identificación" at bounding box center [371, 339] width 229 height 39
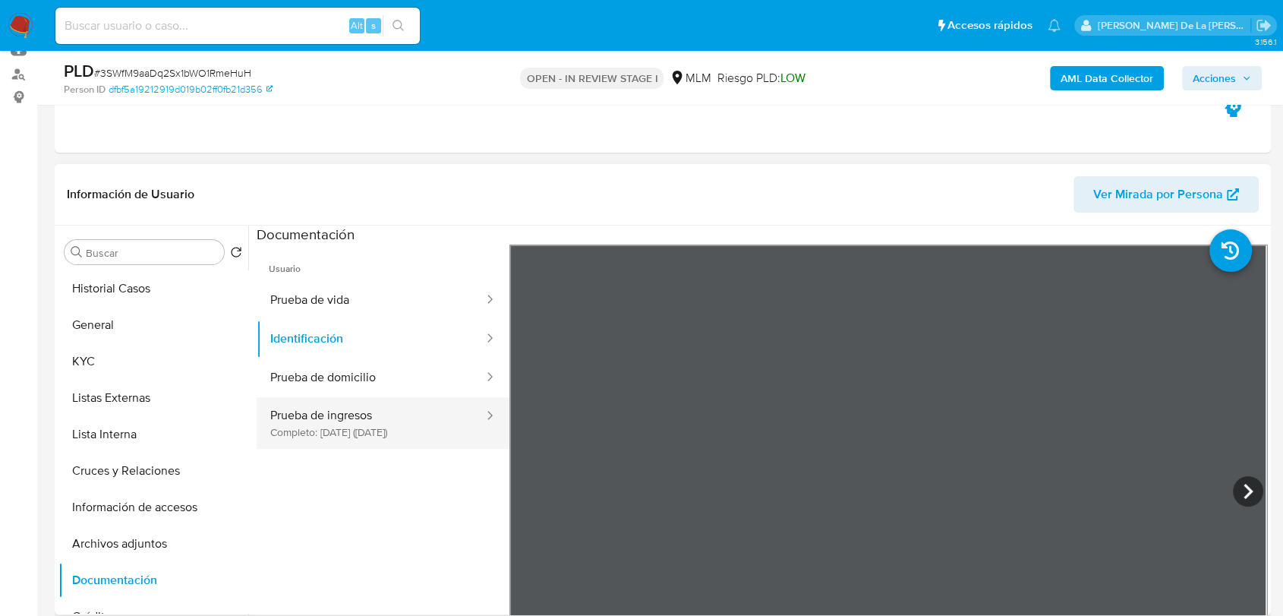
click at [399, 399] on button "Prueba de ingresos Completo: 10/04/2024 (hace un año)" at bounding box center [371, 423] width 229 height 52
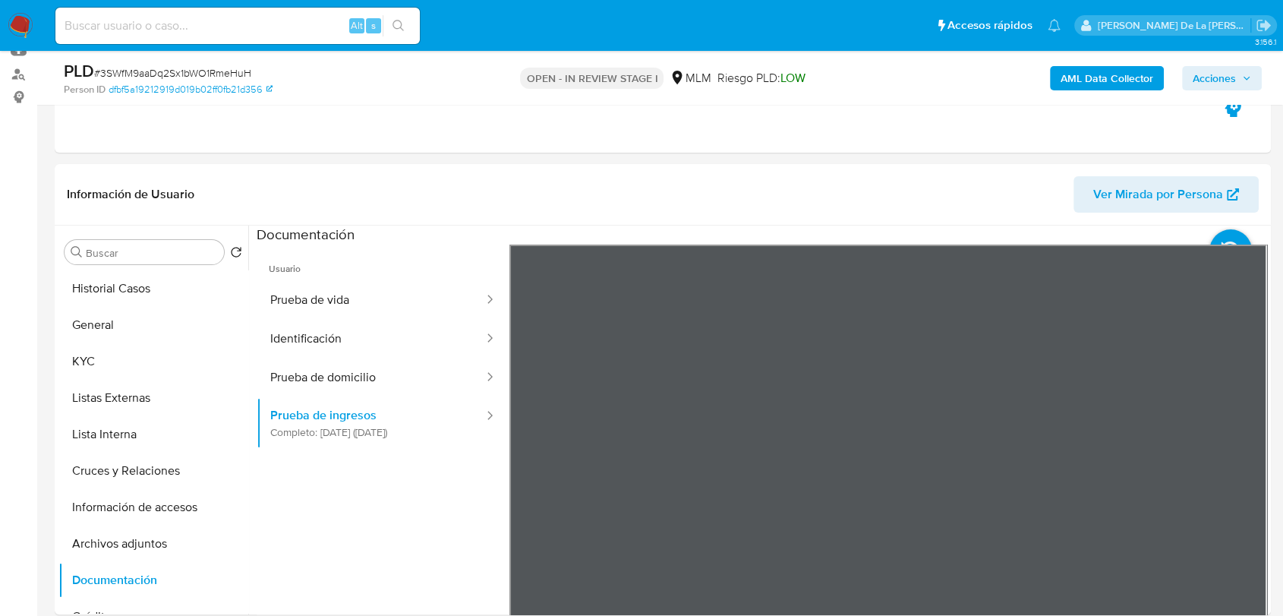
click at [760, 195] on div "Información de Usuario Ver Mirada por Persona Buscar Volver al orden por defect…" at bounding box center [663, 389] width 1216 height 450
click at [411, 382] on button "Prueba de domicilio" at bounding box center [371, 377] width 229 height 39
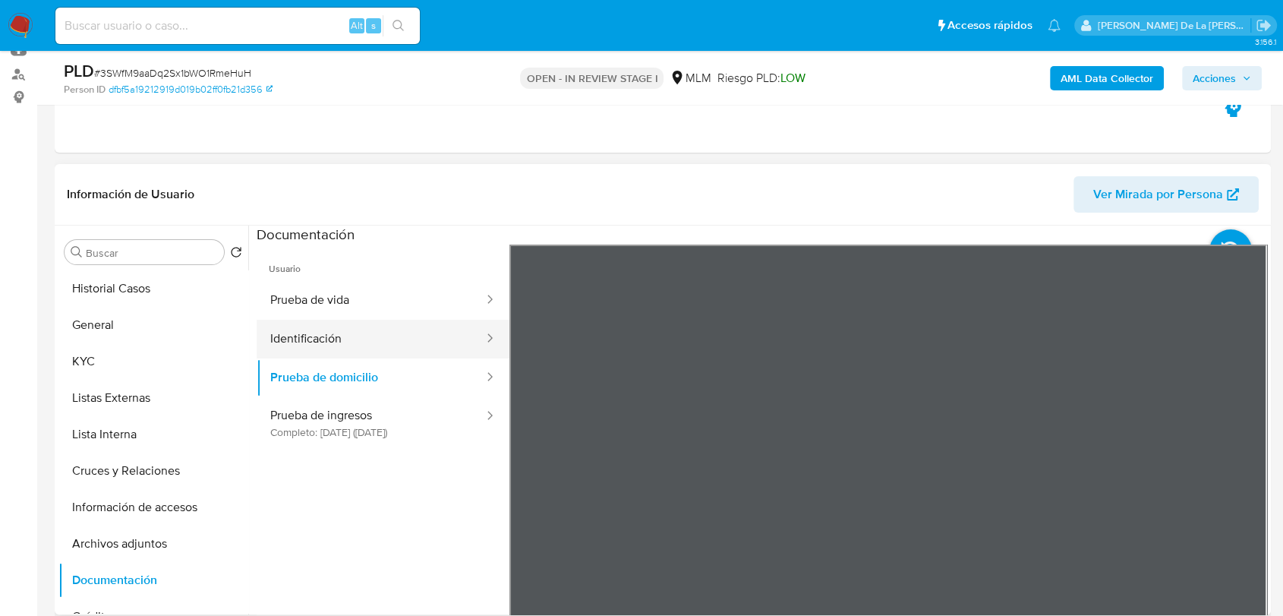
click at [341, 327] on button "Identificación" at bounding box center [371, 339] width 229 height 39
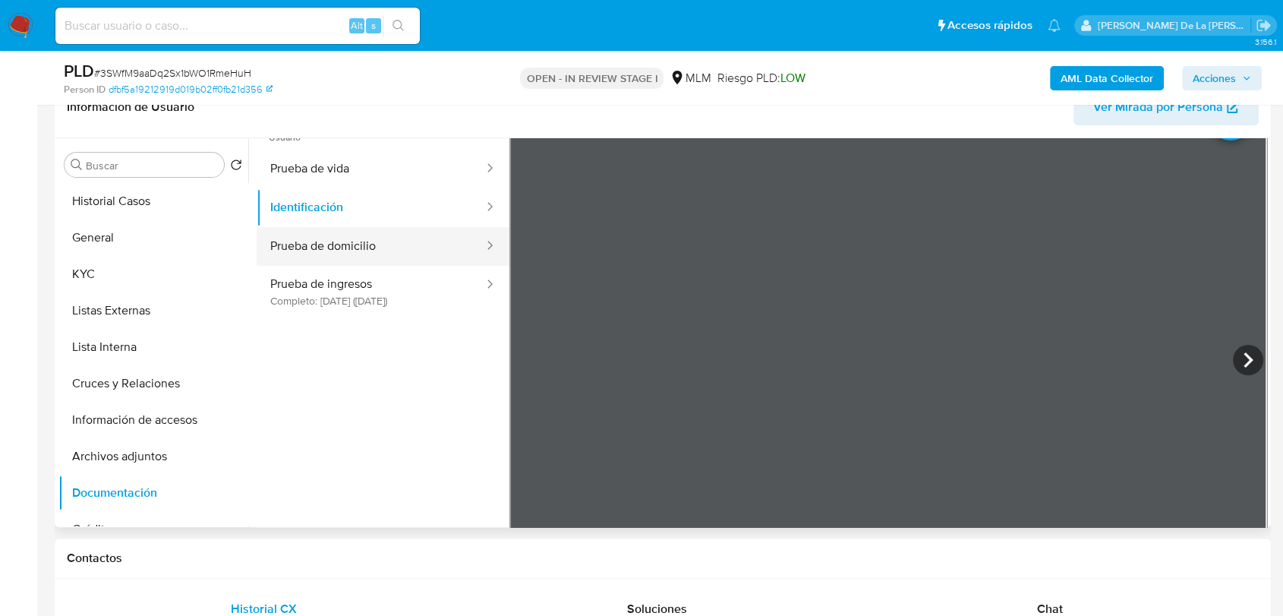
scroll to position [43, 0]
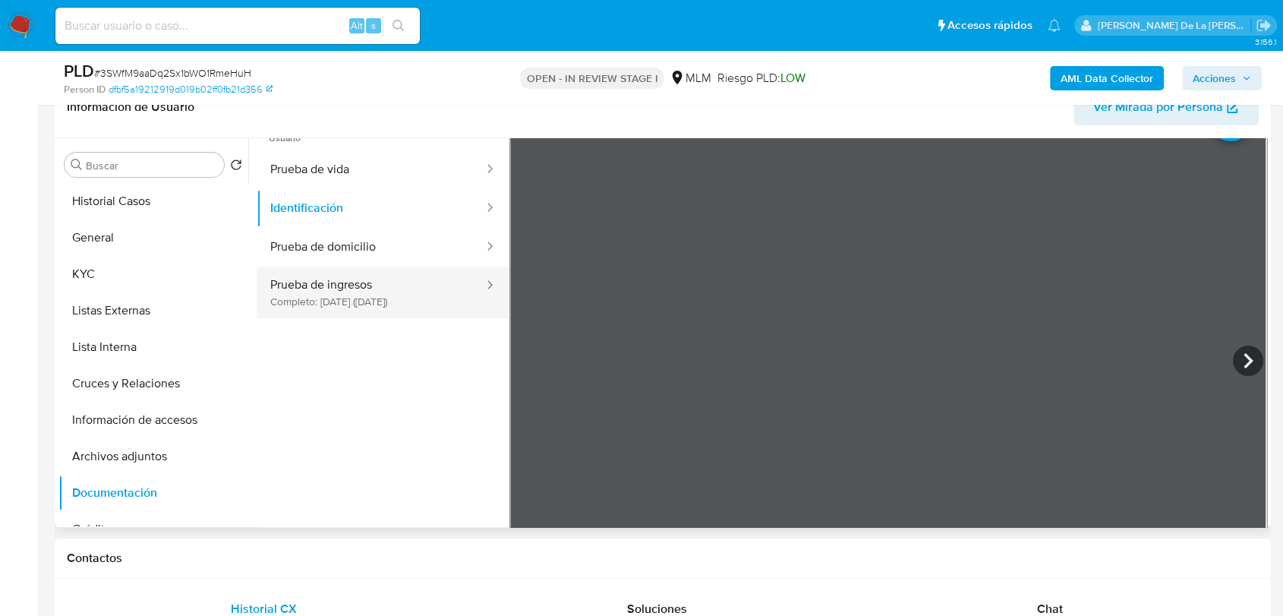
click at [317, 298] on button "Prueba de ingresos Completo: 10/04/2024 (hace un año)" at bounding box center [371, 293] width 229 height 52
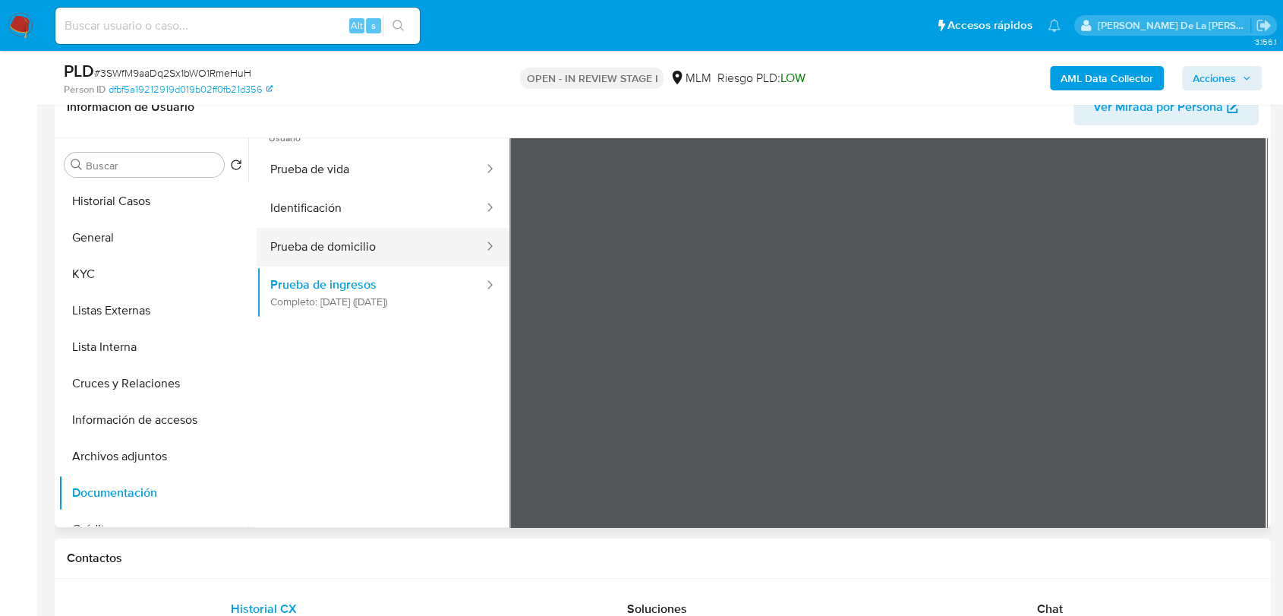
click at [346, 231] on button "Prueba de domicilio" at bounding box center [371, 247] width 229 height 39
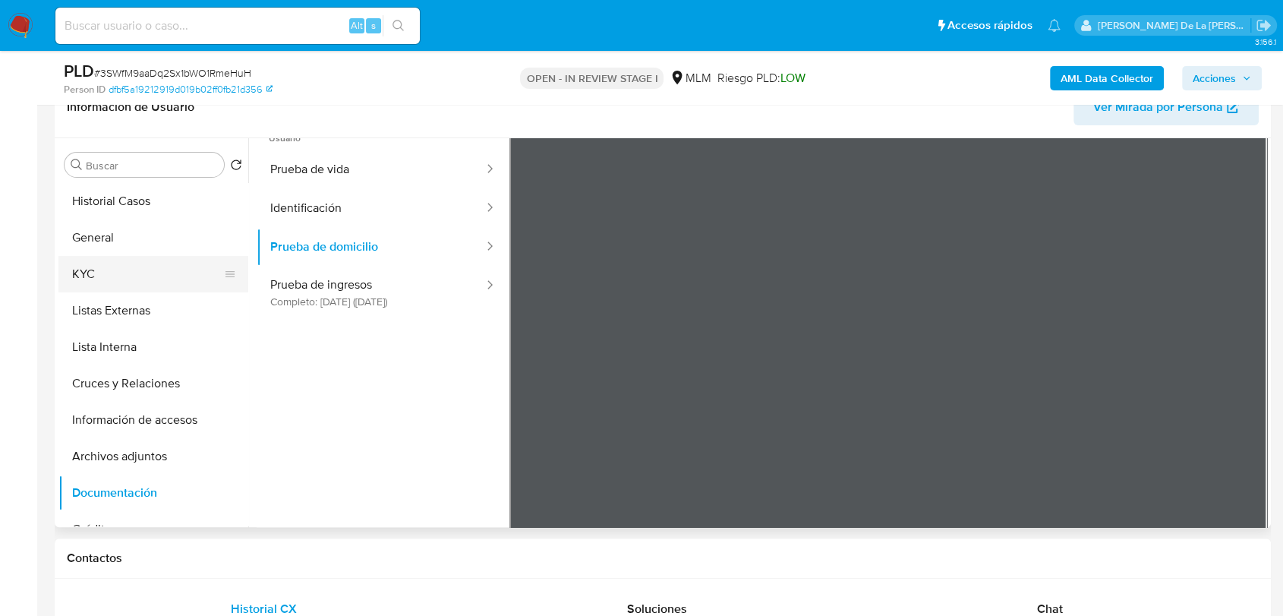
click at [126, 263] on button "KYC" at bounding box center [147, 274] width 178 height 36
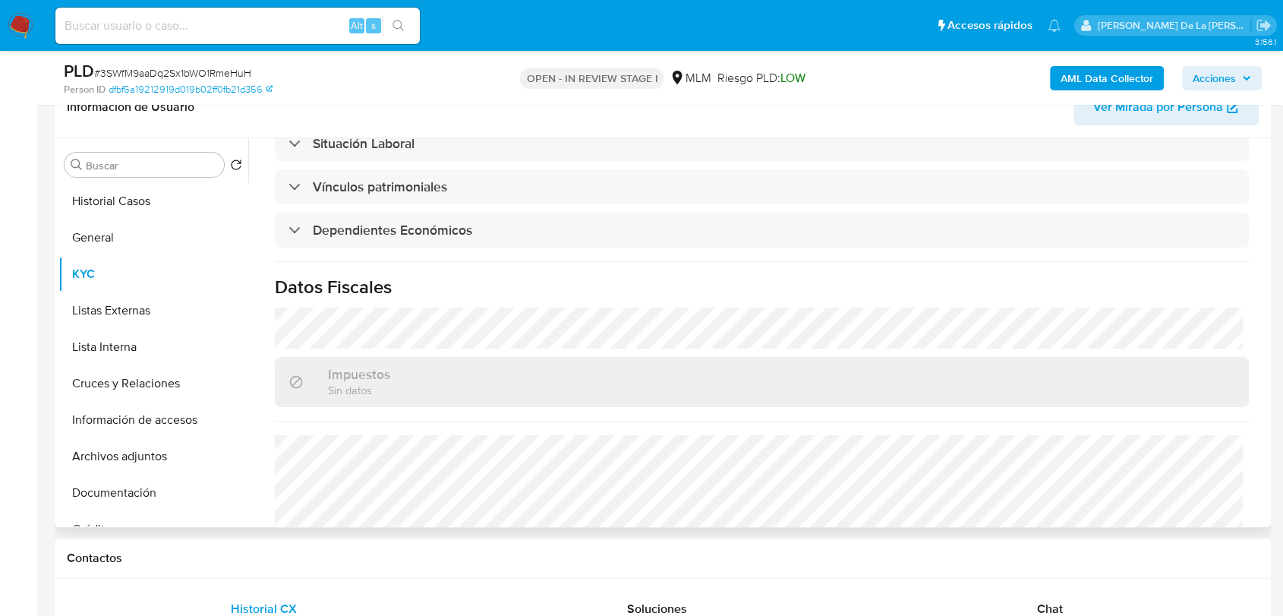
scroll to position [746, 0]
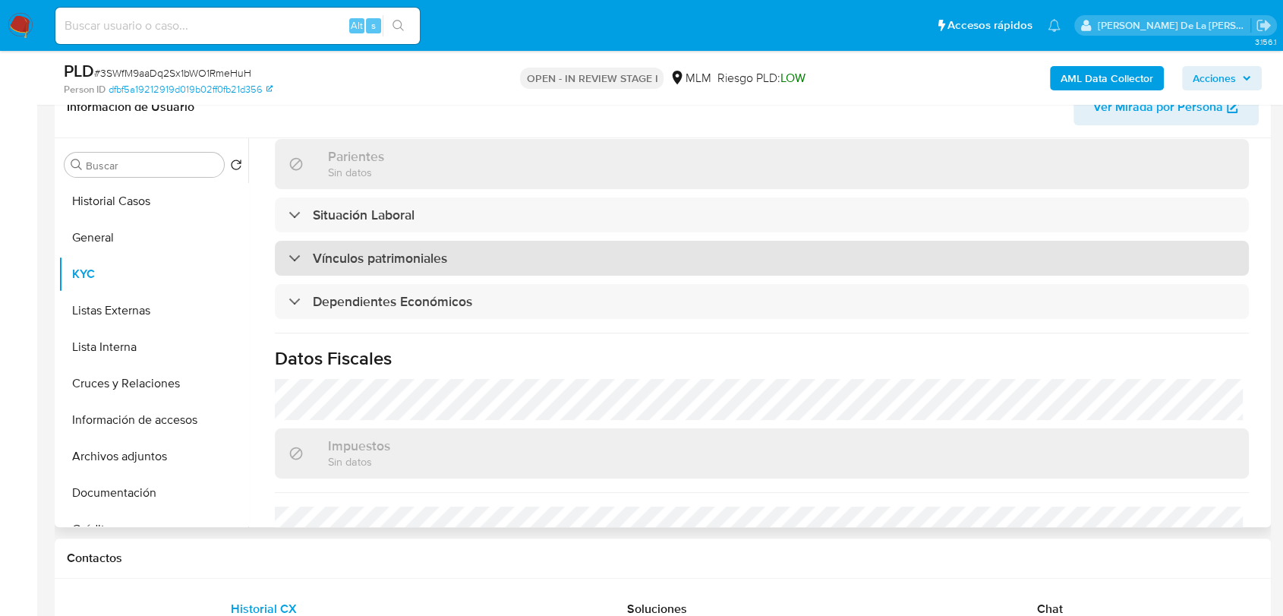
click at [291, 253] on div "Vínculos patrimoniales" at bounding box center [368, 258] width 159 height 17
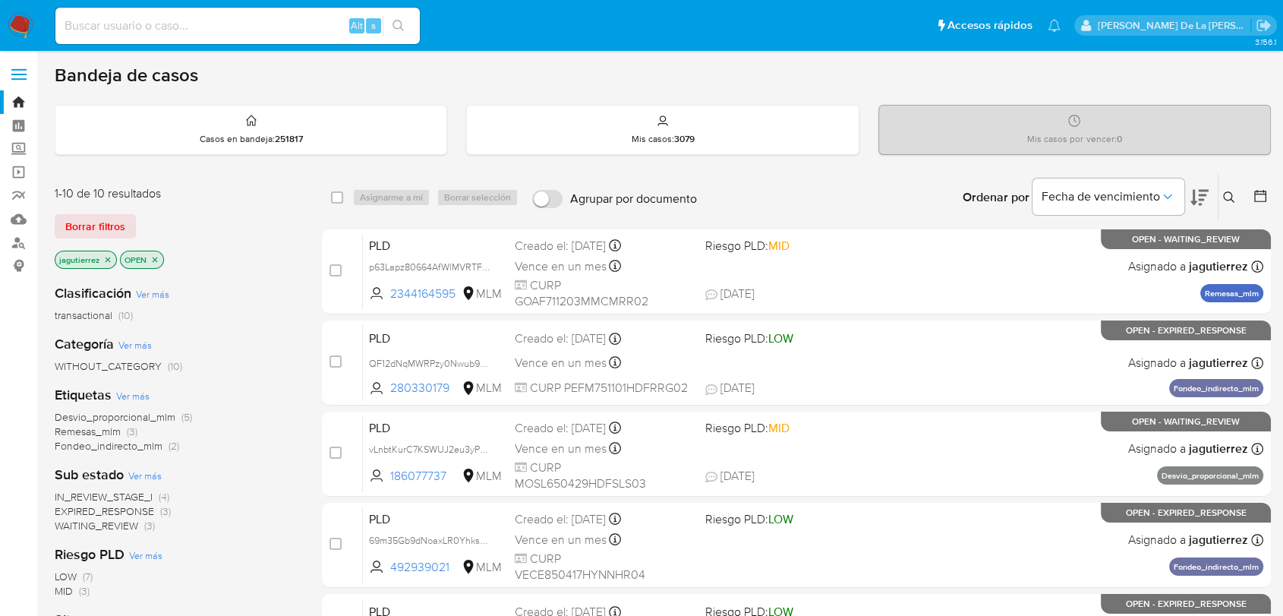
click at [110, 257] on icon "close-filter" at bounding box center [107, 259] width 9 height 9
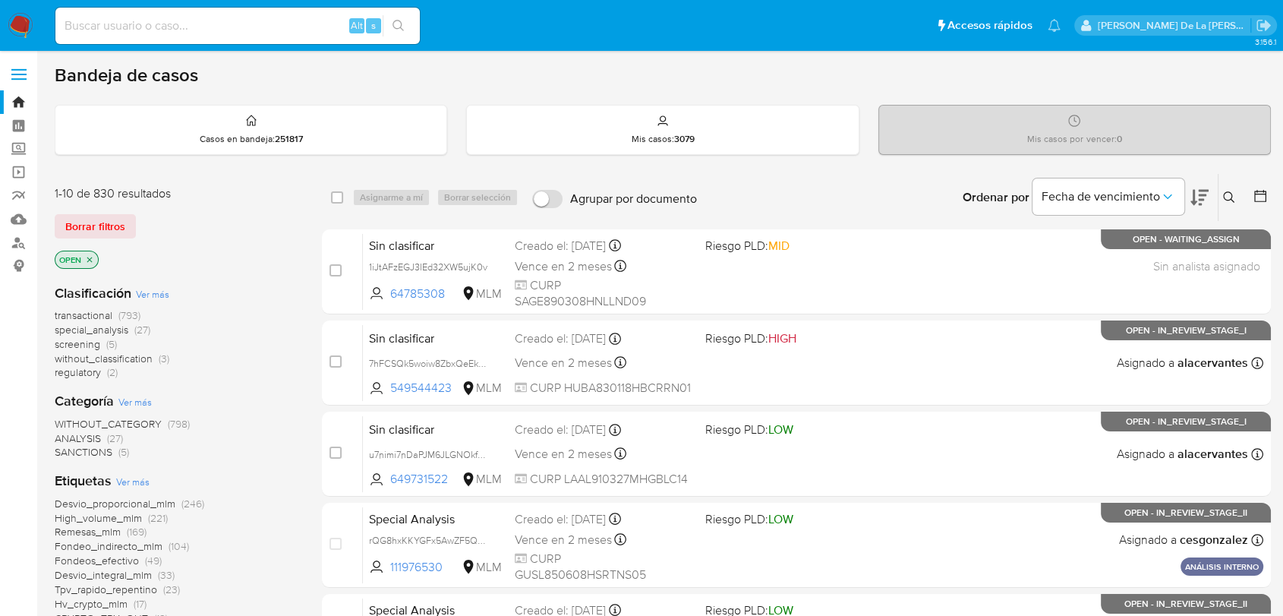
click at [83, 342] on span "screening" at bounding box center [78, 343] width 46 height 15
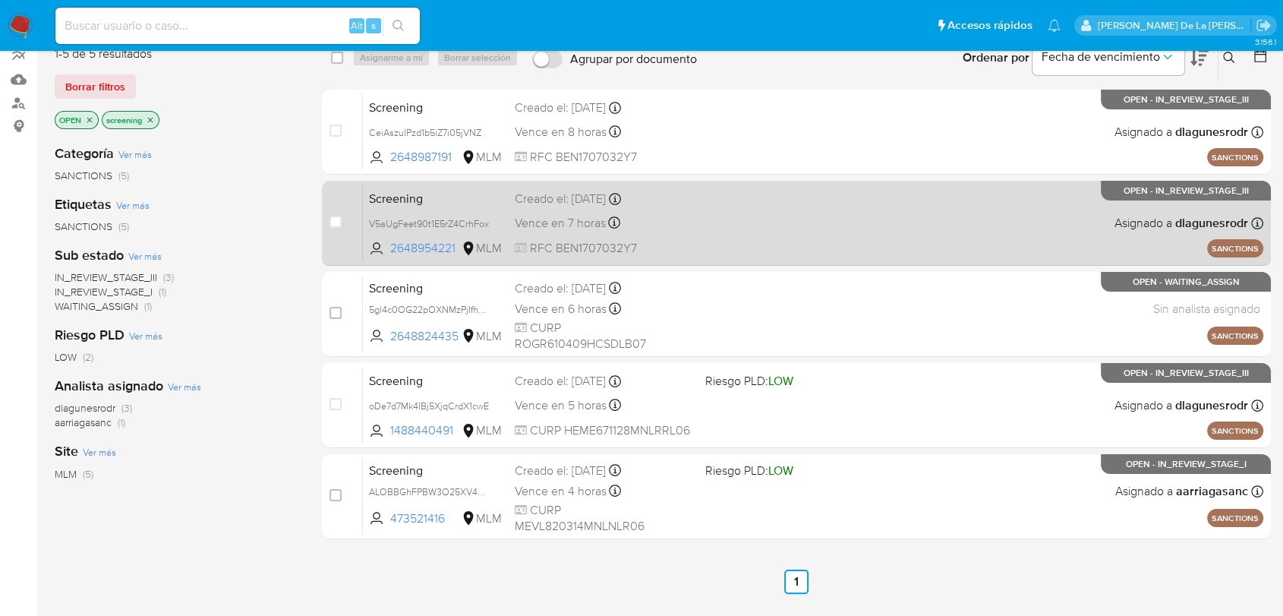
scroll to position [169, 0]
